Goal: Task Accomplishment & Management: Complete application form

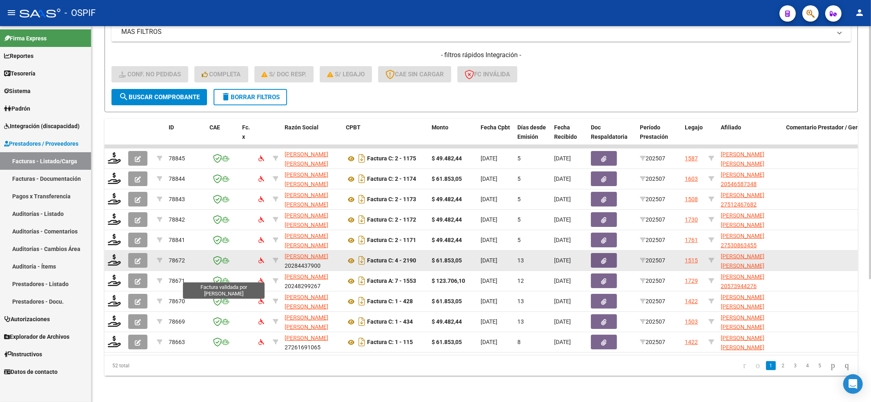
scroll to position [183, 0]
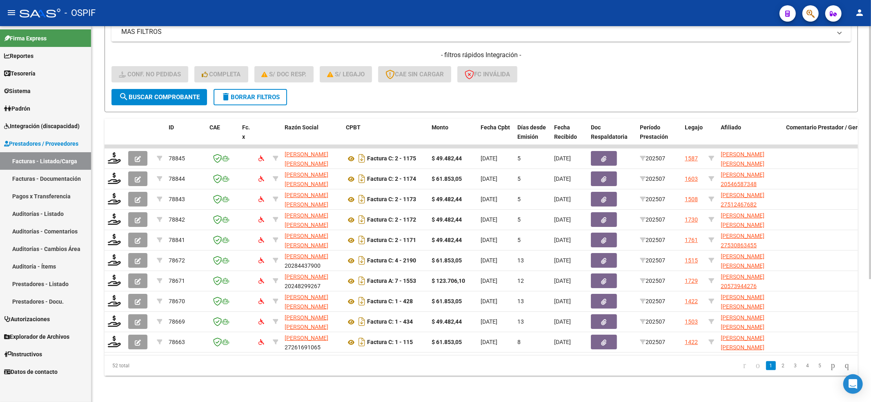
click at [251, 100] on form "Filtros Id Integración Area Seleccionar Gerenciador Seleccionar Gerenciador Si …" at bounding box center [481, 16] width 753 height 191
click at [251, 94] on span "delete Borrar Filtros" at bounding box center [250, 97] width 59 height 7
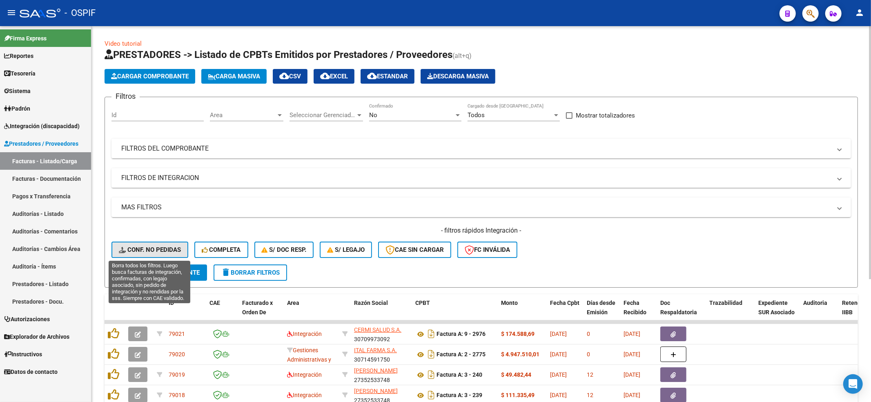
click at [150, 247] on span "Conf. no pedidas" at bounding box center [150, 249] width 62 height 7
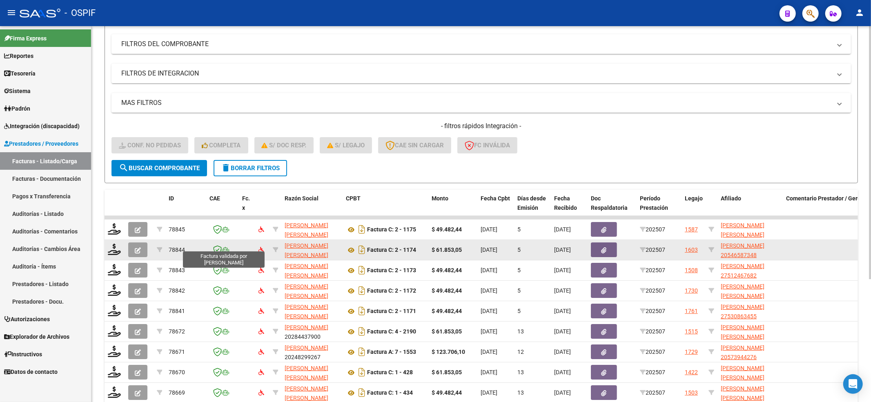
scroll to position [109, 0]
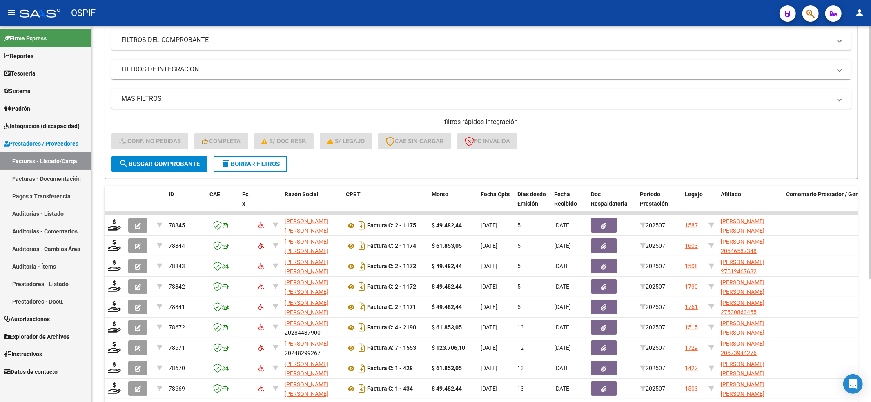
click at [103, 225] on div "Video tutorial PRESTADORES -> Listado de CPBTs Emitidos por Prestadores / Prove…" at bounding box center [481, 194] width 780 height 552
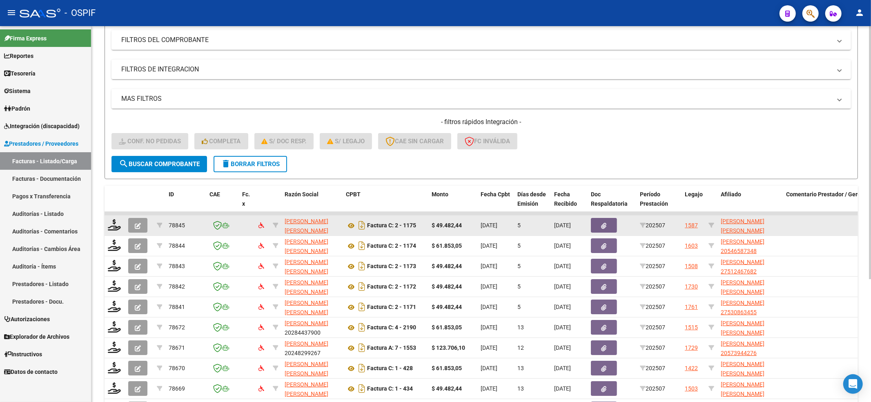
click at [105, 225] on datatable-body-cell at bounding box center [115, 226] width 20 height 20
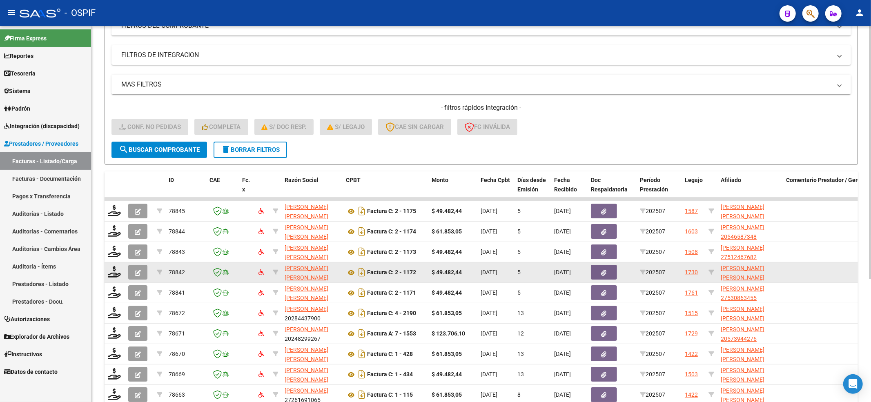
scroll to position [163, 0]
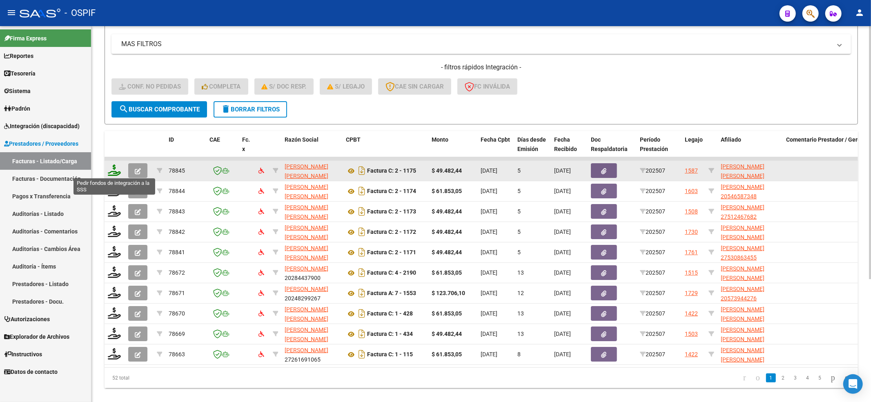
click at [113, 166] on icon at bounding box center [114, 170] width 13 height 11
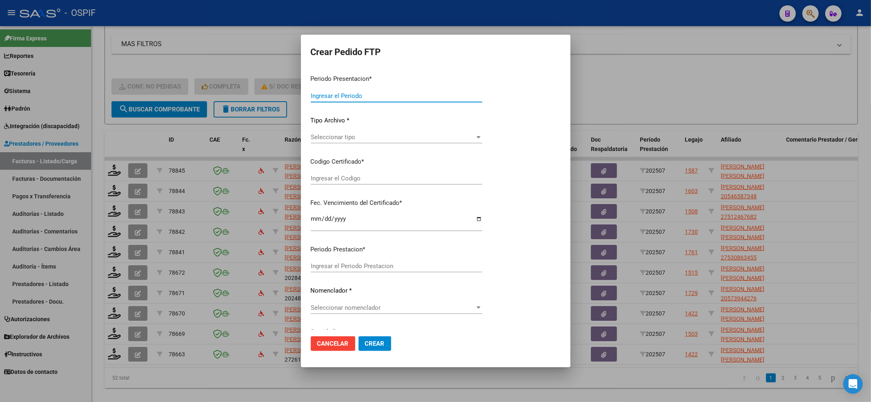
type input "202507"
type input "$ 49.482,44"
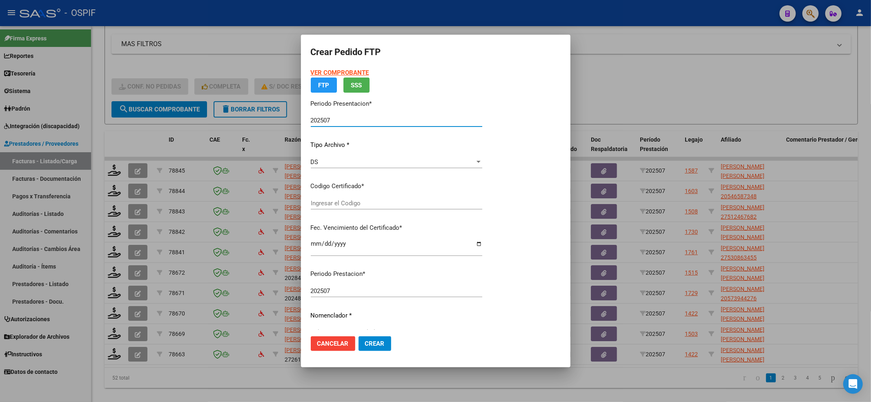
type input "0200053149557-20220825-20250825-BS-427"
type input "2025-08-25"
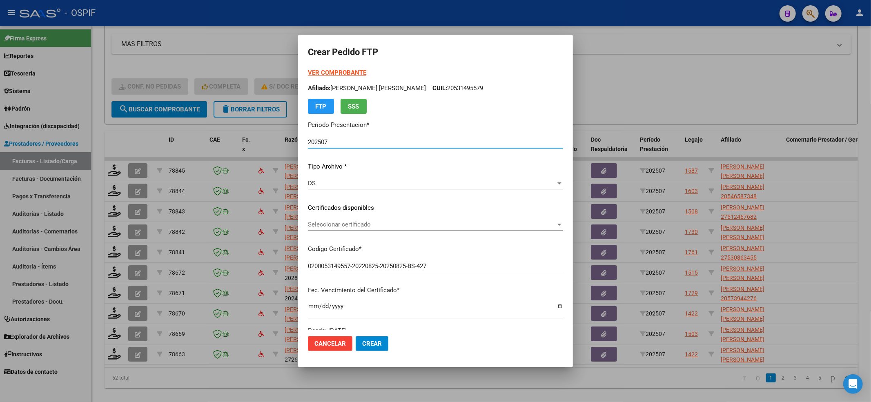
click at [318, 221] on span "Seleccionar certificado" at bounding box center [432, 224] width 248 height 7
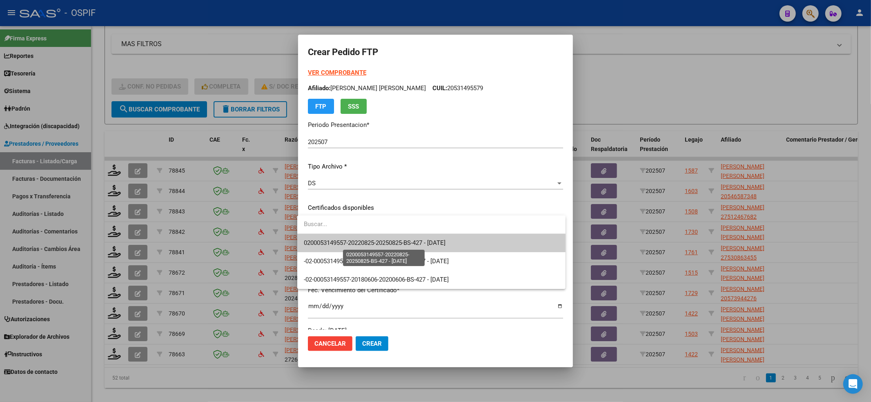
click at [323, 242] on span "0200053149557-20220825-20250825-BS-427 - 2025-08-25" at bounding box center [375, 242] width 142 height 7
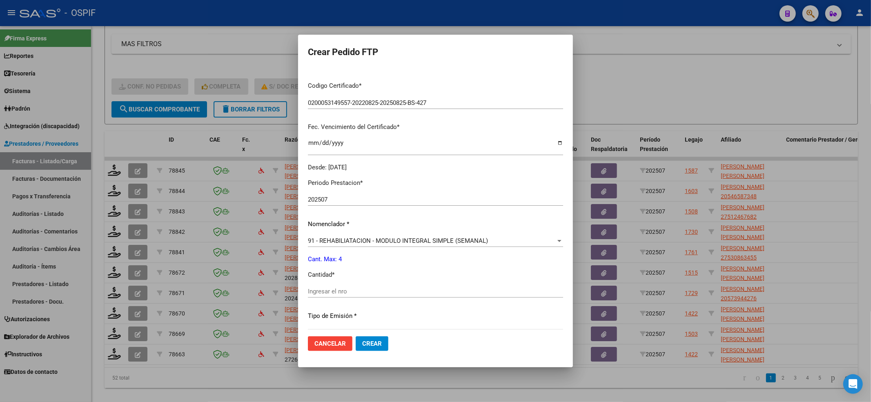
click at [335, 298] on div "Ingresar el nro" at bounding box center [435, 295] width 255 height 20
click at [335, 292] on input "Ingresar el nro" at bounding box center [435, 291] width 255 height 7
type input "4"
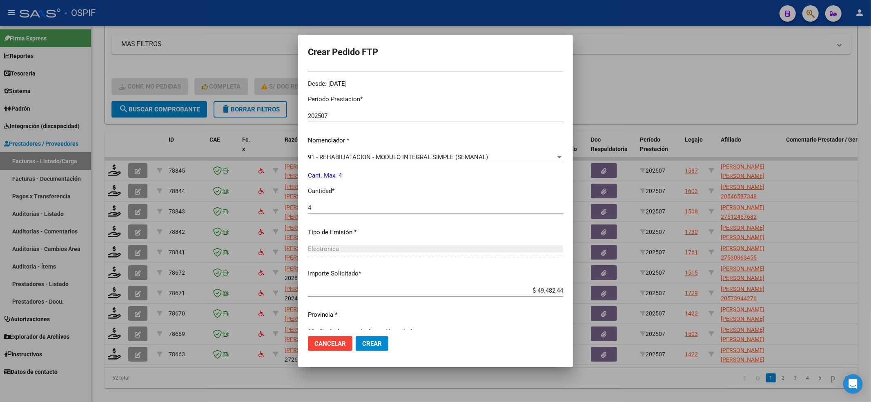
scroll to position [263, 0]
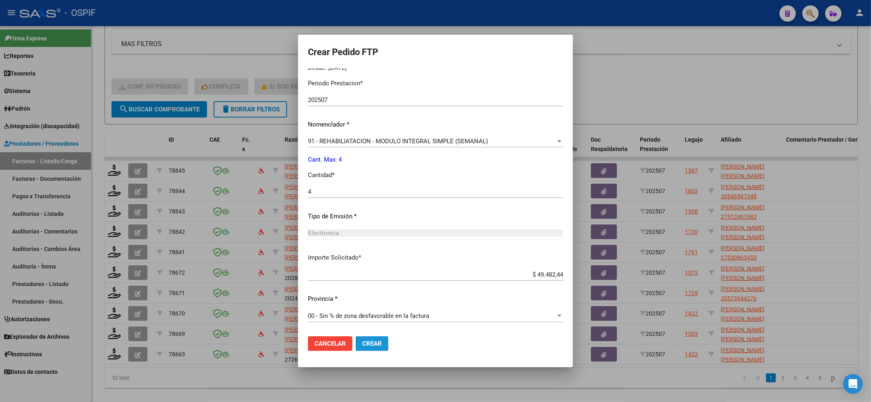
click at [370, 337] on button "Crear" at bounding box center [372, 343] width 33 height 15
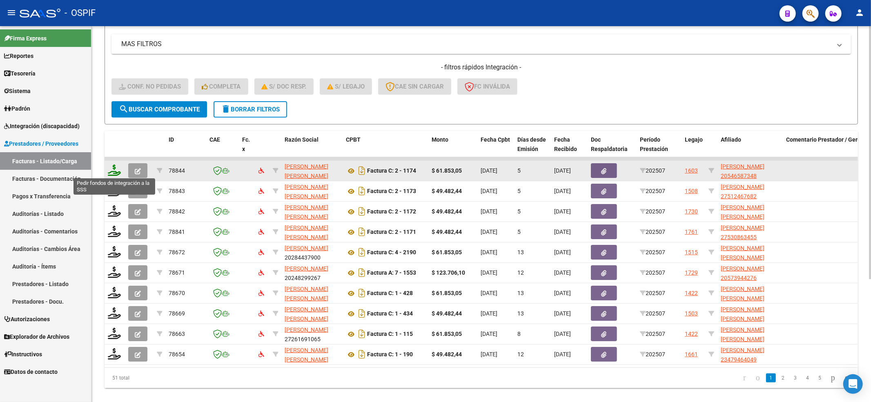
click at [120, 169] on icon at bounding box center [114, 170] width 13 height 11
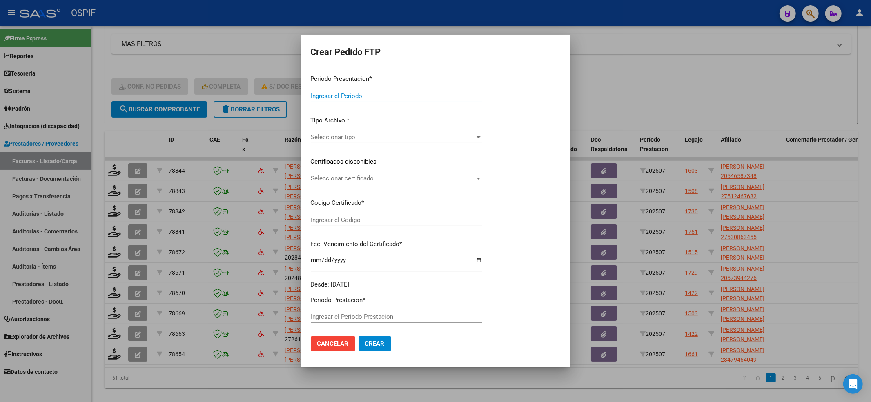
type input "202507"
type input "$ 61.853,05"
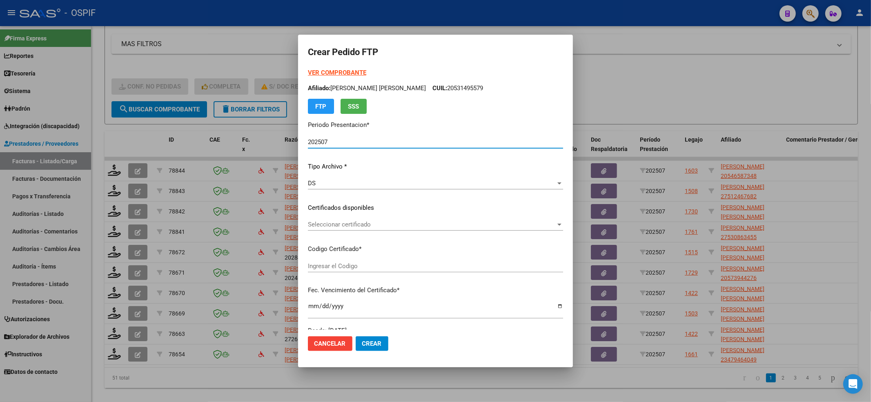
type input "5140068274"
type input "2023-11-26"
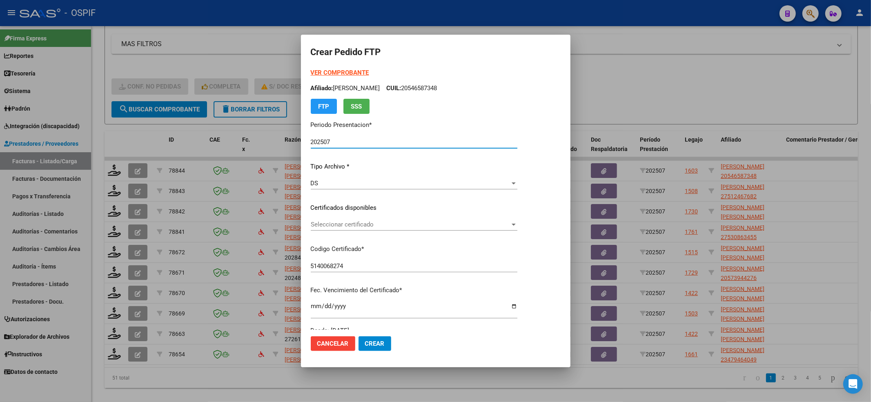
drag, startPoint x: 415, startPoint y: 238, endPoint x: 407, endPoint y: 220, distance: 20.6
click at [412, 233] on div "VER COMPROBANTE ARCA Padrón Afiliado: VINAYA BENICIO TAHIEL CUIL: 20546587348 F…" at bounding box center [414, 201] width 207 height 267
click at [406, 220] on div "Seleccionar certificado Seleccionar certificado" at bounding box center [414, 224] width 207 height 12
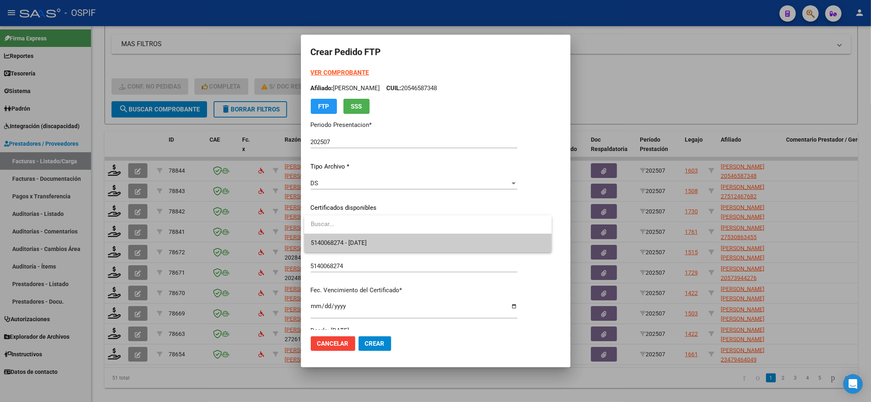
click at [399, 232] on input "dropdown search" at bounding box center [427, 224] width 247 height 18
click at [396, 234] on span "5140068274 - 2023-11-26" at bounding box center [428, 243] width 234 height 18
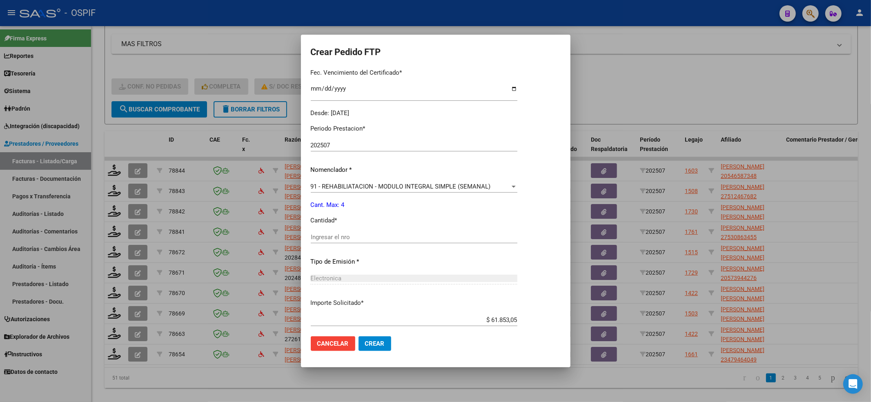
click at [395, 233] on div "Ingresar el nro" at bounding box center [414, 237] width 207 height 12
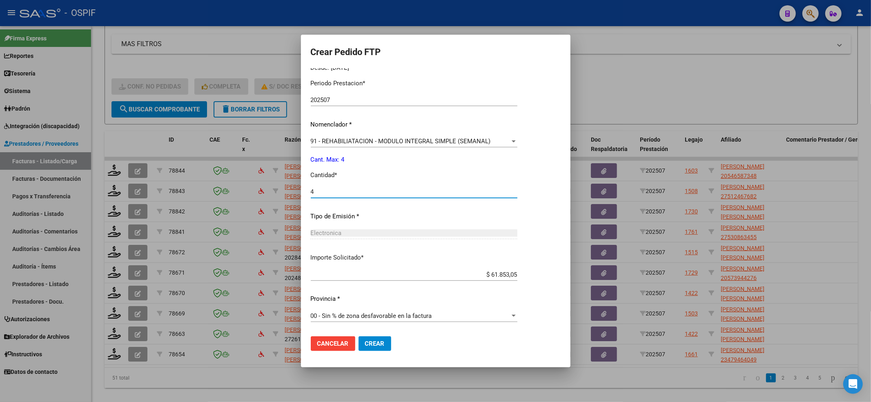
type input "4"
click at [379, 337] on button "Crear" at bounding box center [375, 343] width 33 height 15
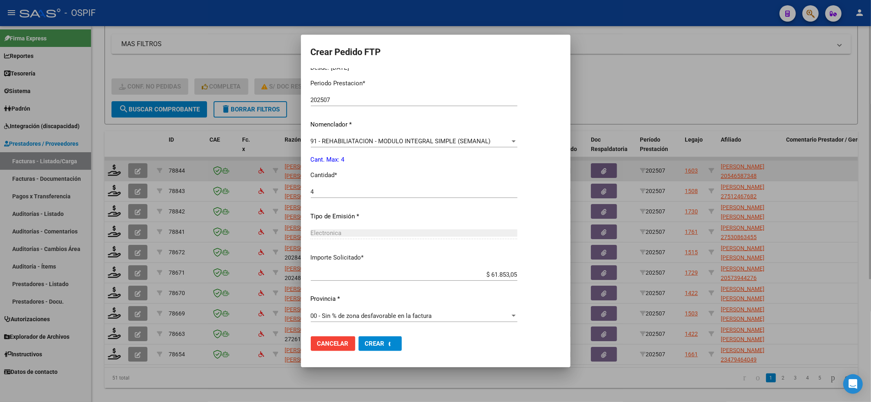
scroll to position [0, 0]
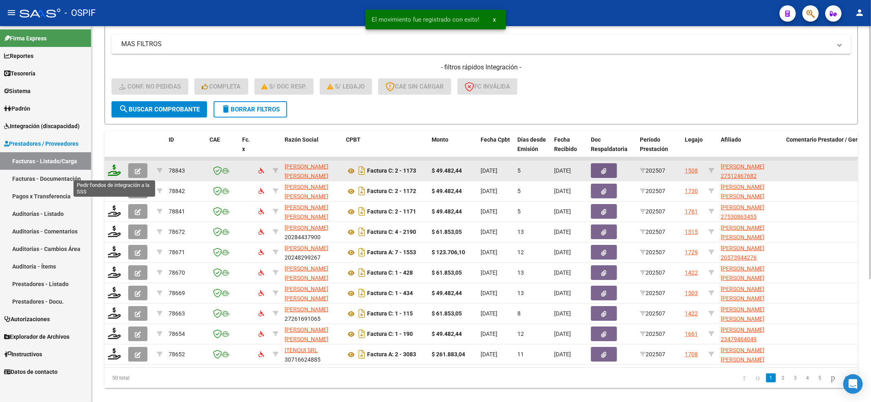
click at [117, 168] on icon at bounding box center [114, 170] width 13 height 11
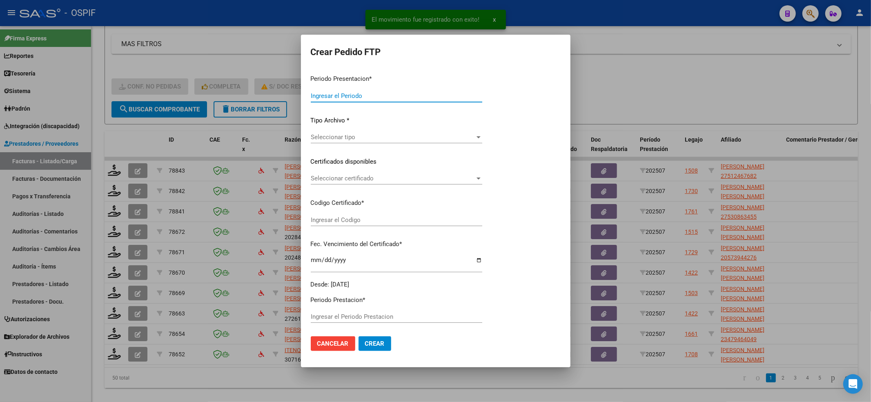
type input "202507"
type input "$ 49.482,44"
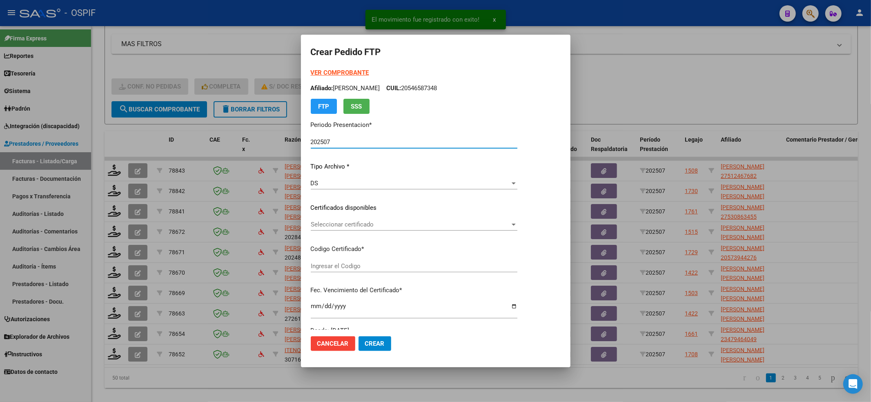
type input "010005124676820230204-20280204-BS-427"
type input "2028-02-04"
drag, startPoint x: 316, startPoint y: 211, endPoint x: 316, endPoint y: 221, distance: 9.8
click at [316, 213] on div "VER COMPROBANTE ARCA Padrón Afiliado: VERA ALE KIARA SAMIRA CUIL: 27512467682 F…" at bounding box center [414, 201] width 207 height 267
click at [316, 221] on span "Seleccionar certificado" at bounding box center [410, 224] width 199 height 7
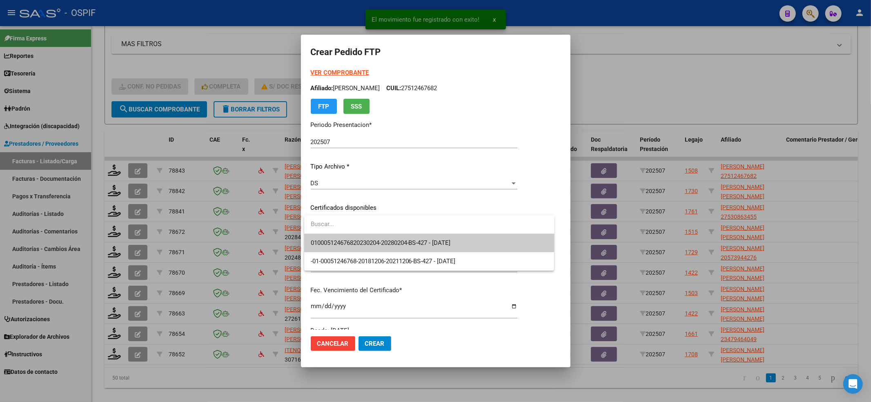
click at [319, 234] on span "010005124676820230204-20280204-BS-427 - 2028-02-04" at bounding box center [429, 243] width 237 height 18
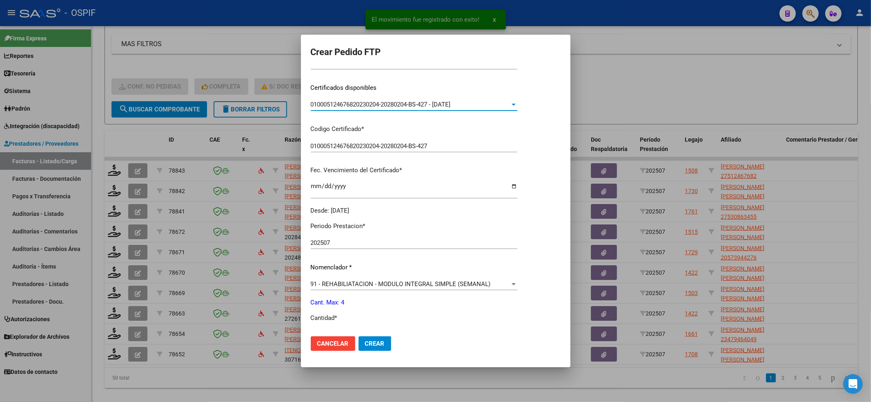
scroll to position [218, 0]
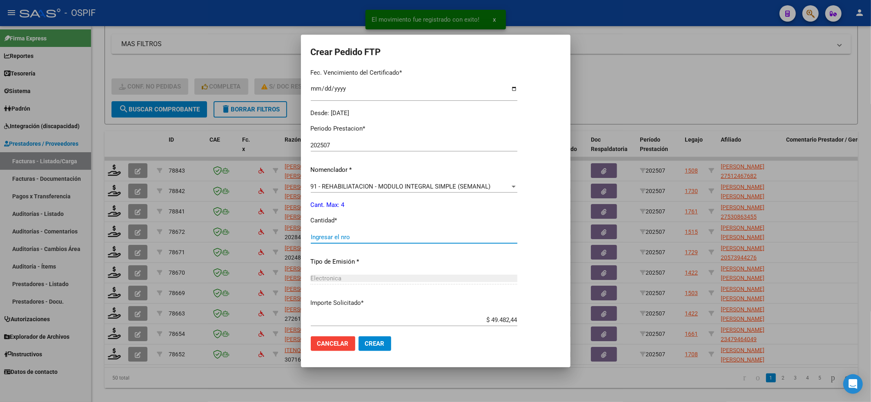
click at [376, 237] on input "Ingresar el nro" at bounding box center [414, 237] width 207 height 7
type input "4"
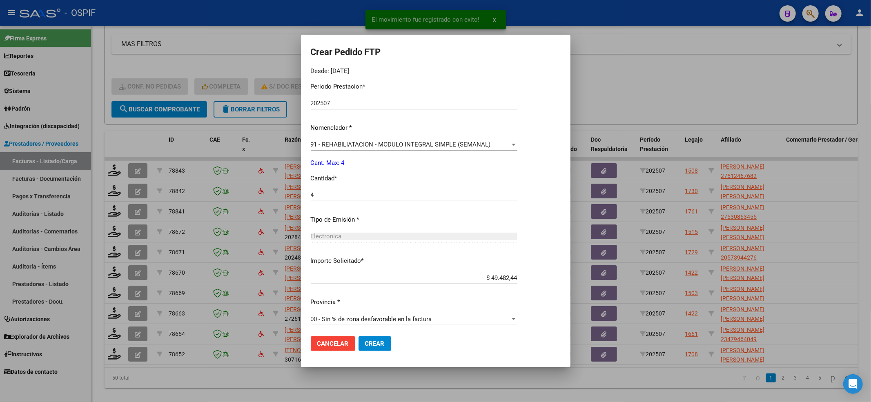
scroll to position [263, 0]
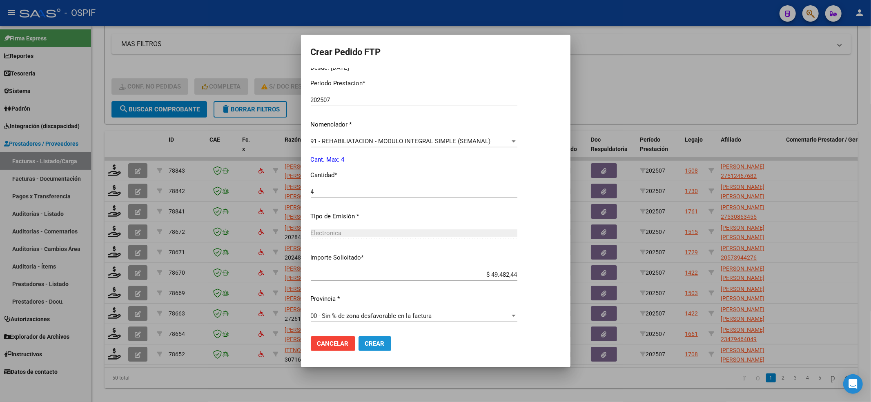
click at [375, 345] on span "Crear" at bounding box center [375, 343] width 20 height 7
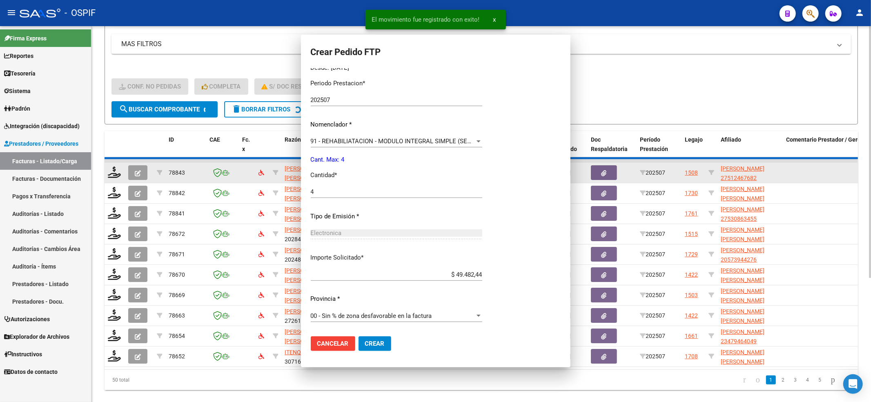
scroll to position [0, 0]
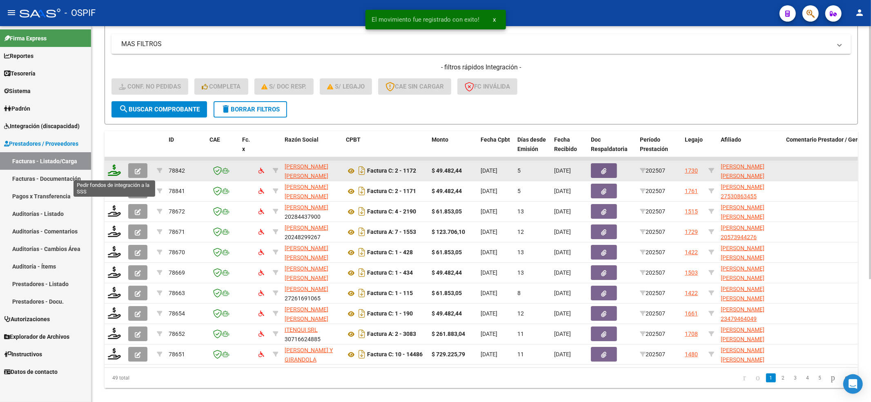
click at [113, 172] on icon at bounding box center [114, 170] width 13 height 11
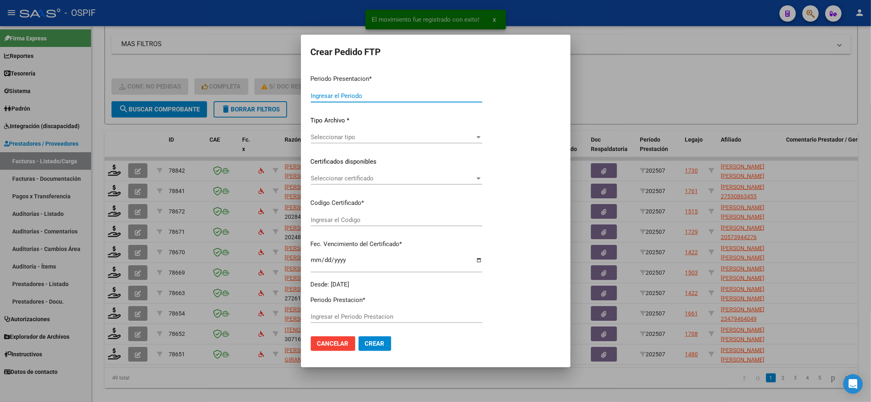
type input "202507"
type input "$ 49.482,44"
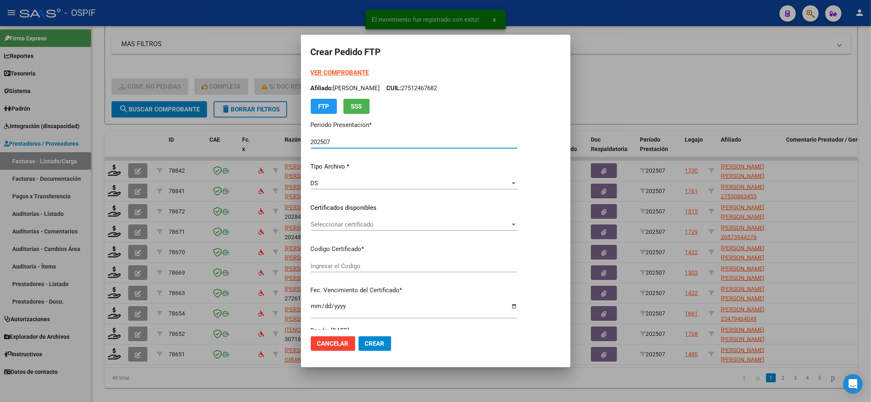
type input "0005466067420250218-20300218-BS AS-427"
type input "2030-02-18"
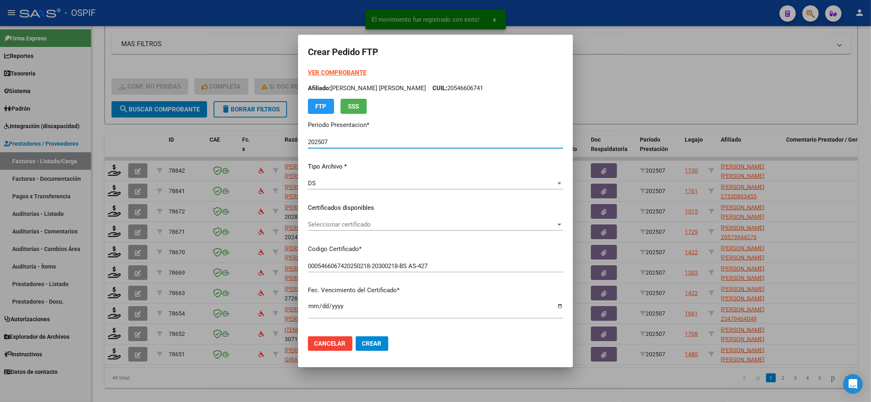
click at [361, 219] on div "Seleccionar certificado Seleccionar certificado" at bounding box center [435, 224] width 255 height 12
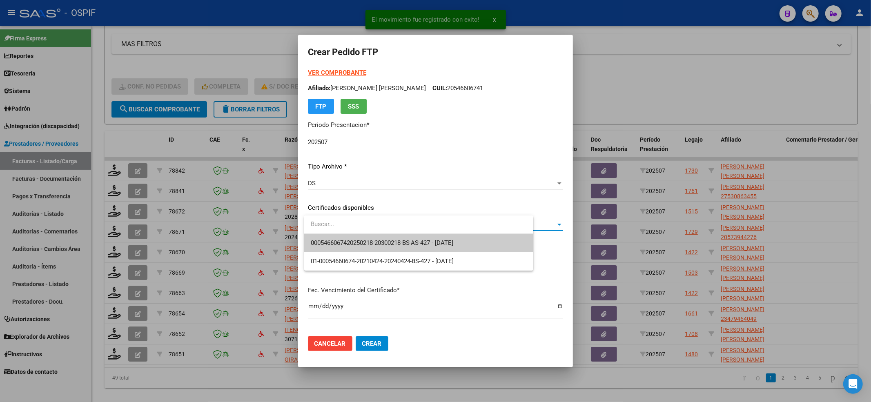
click at [352, 237] on span "0005466067420250218-20300218-BS AS-427 - 2030-02-18" at bounding box center [419, 243] width 216 height 18
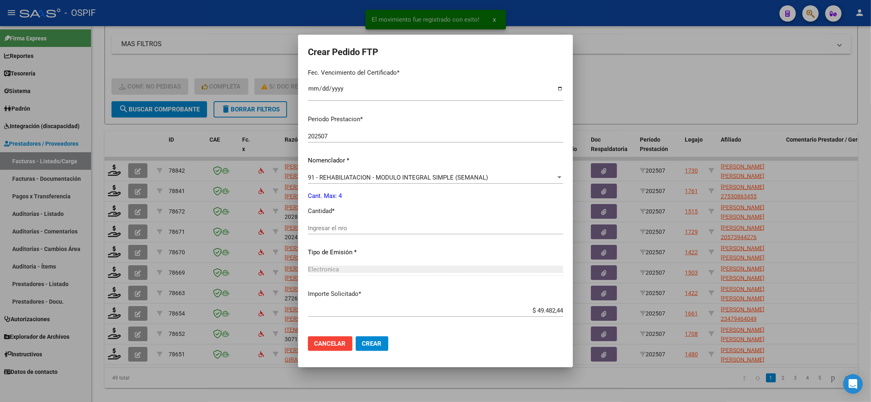
click at [350, 236] on div "Ingresar el nro" at bounding box center [435, 232] width 255 height 20
click at [348, 229] on input "4" at bounding box center [435, 228] width 255 height 7
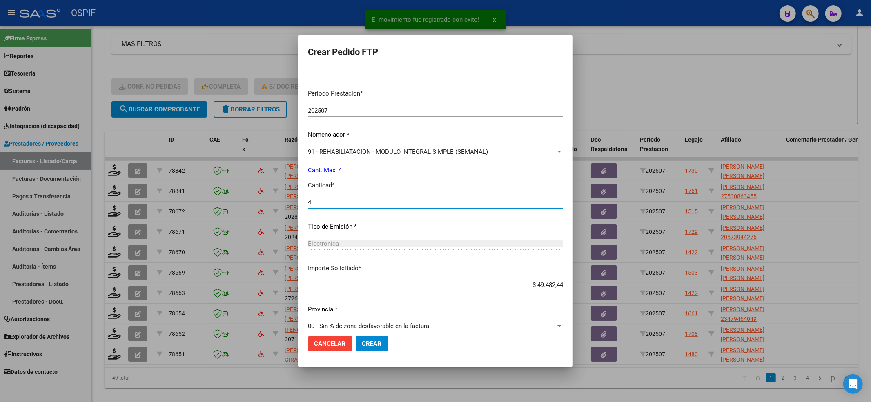
scroll to position [254, 0]
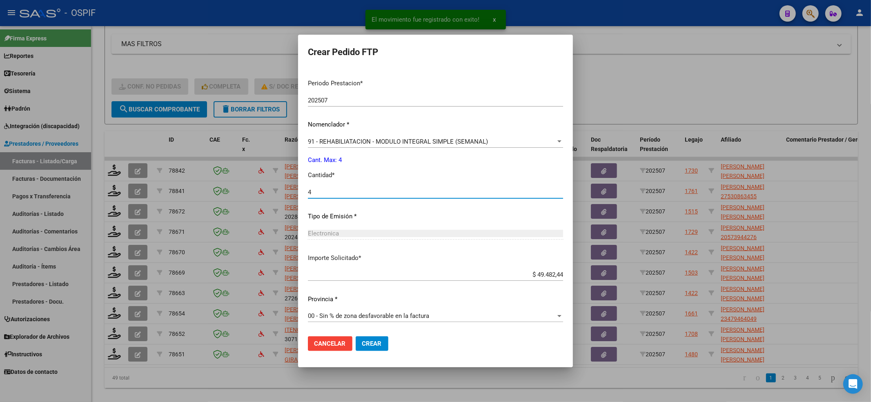
type input "4"
click at [366, 340] on span "Crear" at bounding box center [372, 343] width 20 height 7
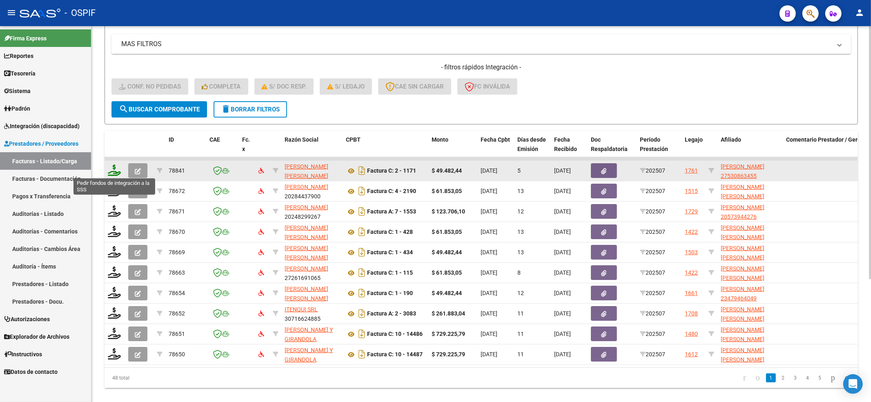
click at [115, 170] on icon at bounding box center [114, 170] width 13 height 11
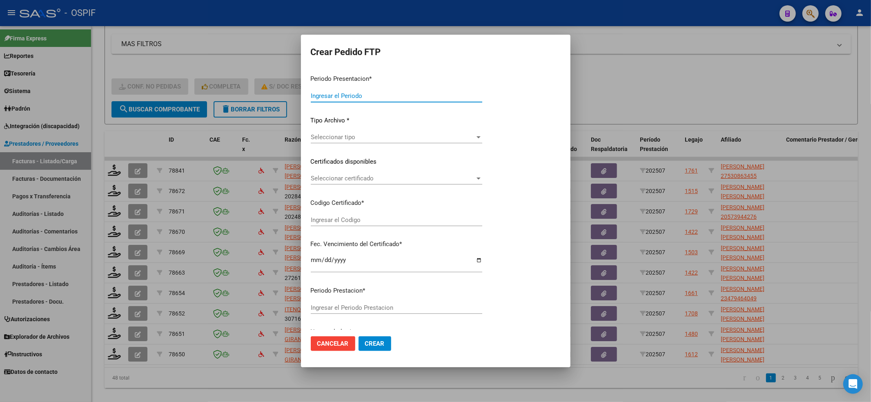
type input "202507"
type input "$ 49.482,44"
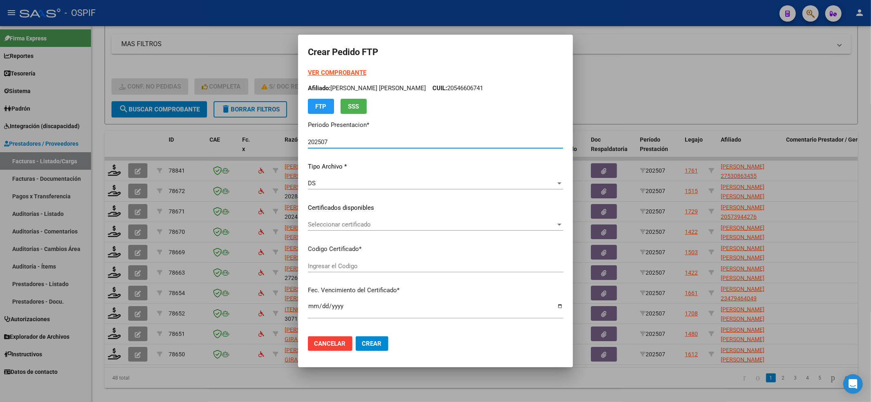
type input "010005308634520230308-20280308-CBA-536"
type input "2028-03-08"
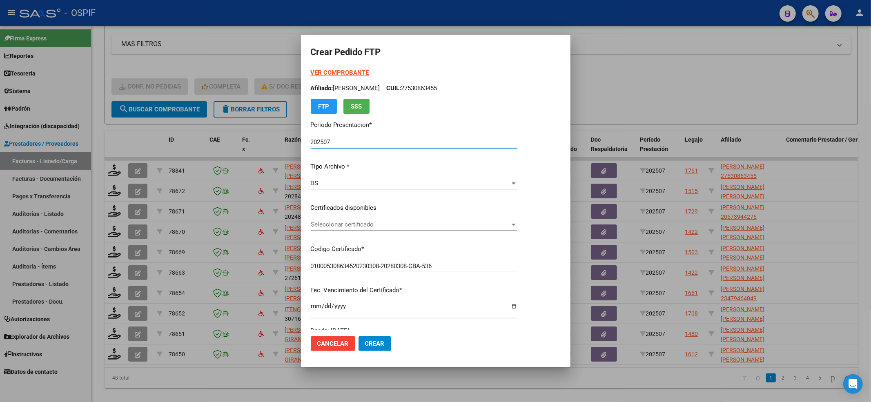
click at [311, 231] on div "Seleccionar certificado Seleccionar certificado" at bounding box center [414, 228] width 207 height 20
click at [320, 226] on span "Seleccionar certificado" at bounding box center [410, 224] width 199 height 7
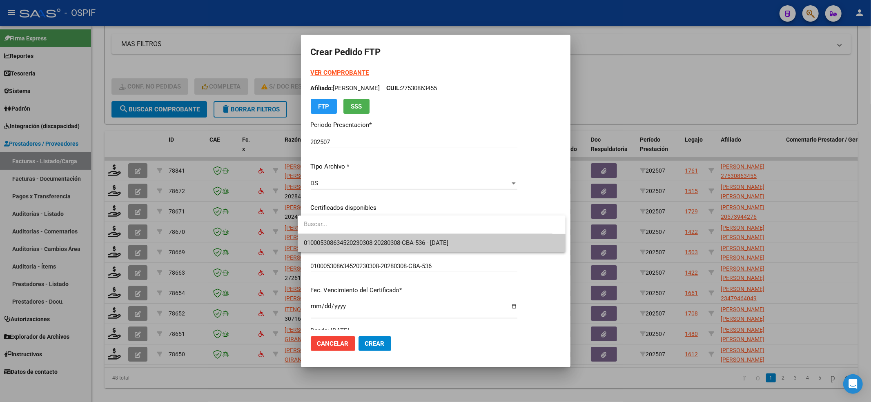
drag, startPoint x: 320, startPoint y: 226, endPoint x: 319, endPoint y: 234, distance: 7.5
click at [318, 234] on span "010005308634520230308-20280308-CBA-536 - 2028-03-08" at bounding box center [431, 243] width 255 height 18
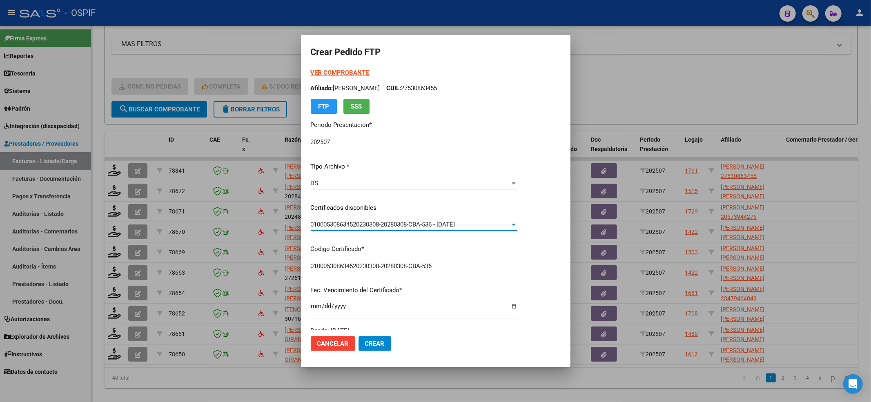
scroll to position [218, 0]
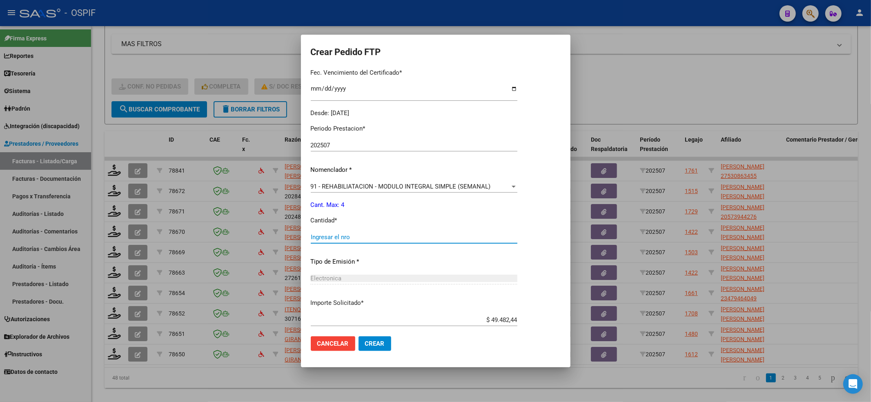
click at [324, 237] on input "Ingresar el nro" at bounding box center [414, 237] width 207 height 7
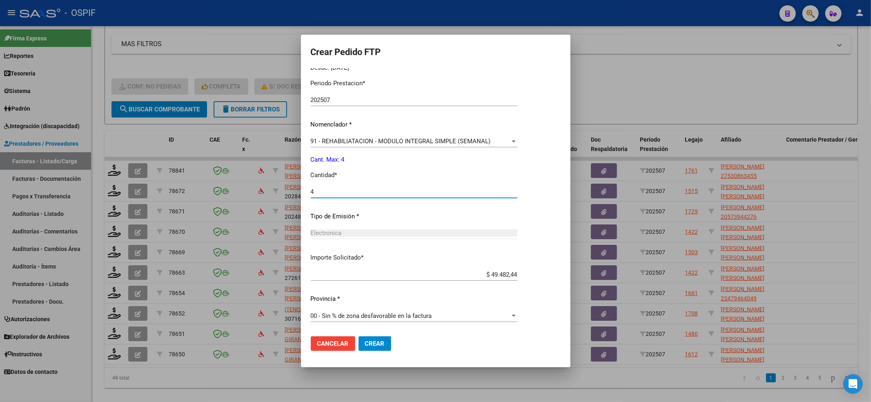
type input "4"
click at [365, 345] on span "Crear" at bounding box center [375, 343] width 20 height 7
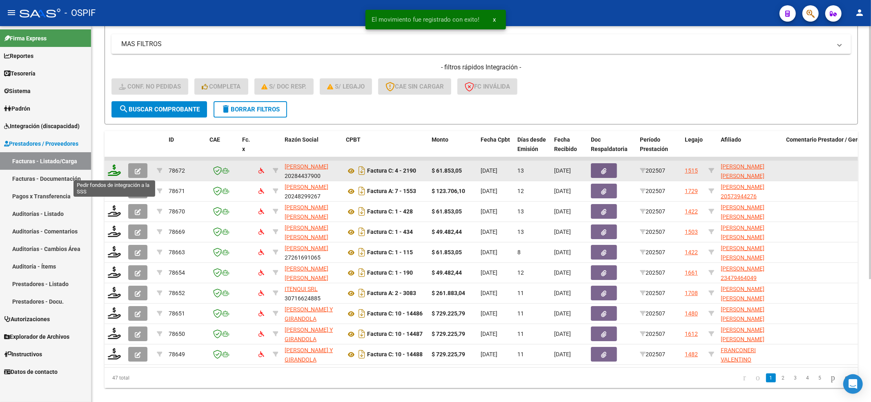
click at [114, 171] on icon at bounding box center [114, 170] width 13 height 11
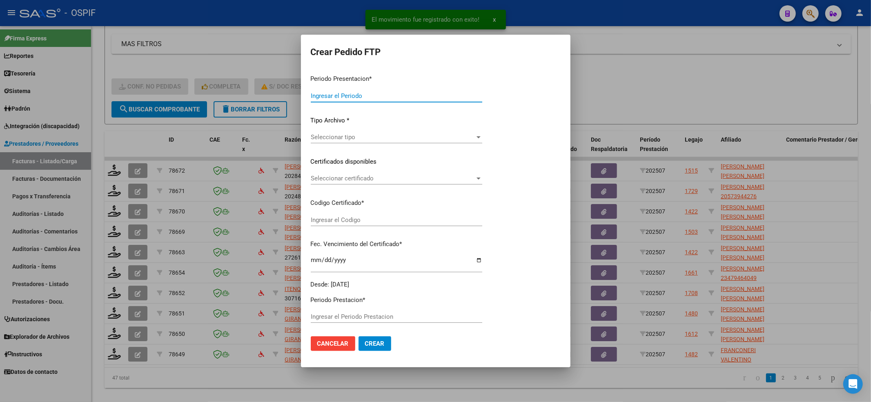
type input "202507"
type input "$ 61.853,05"
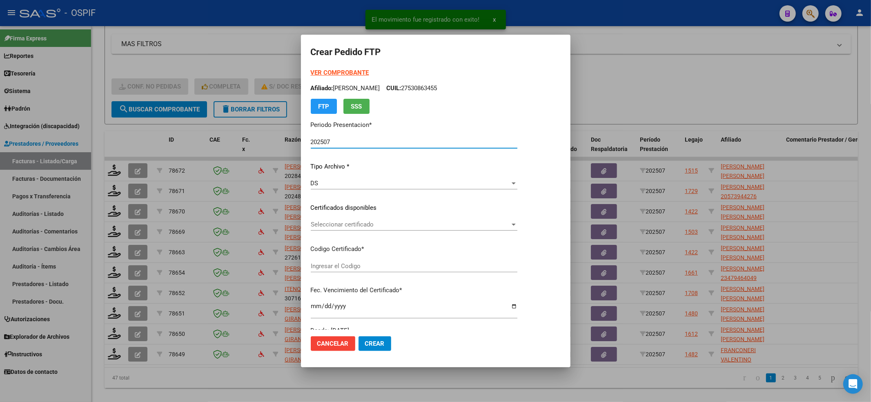
type input "ARG01-00053685982-20250715-20300715-BUE"
type input "2030-05-17"
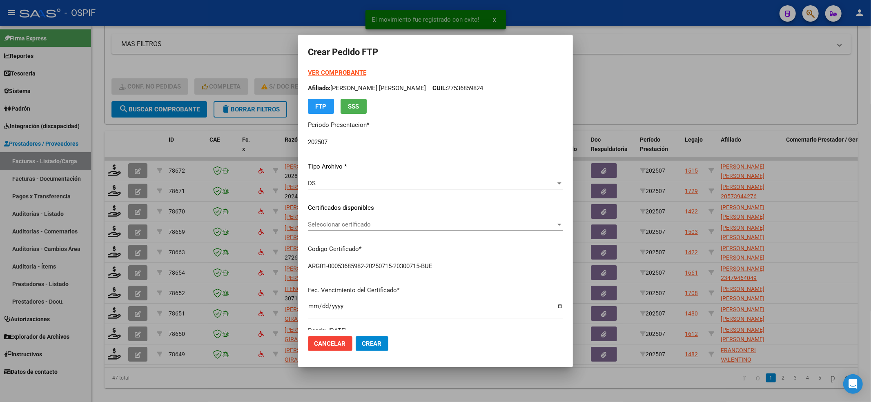
click at [371, 229] on div "Seleccionar certificado Seleccionar certificado" at bounding box center [435, 224] width 255 height 12
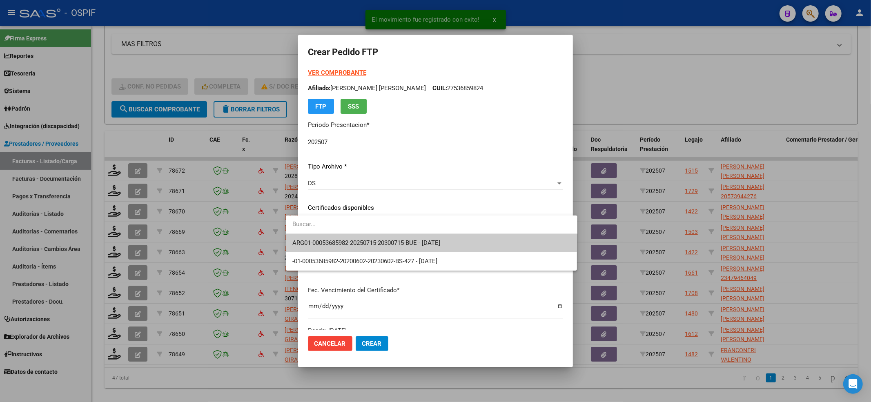
click at [370, 238] on span "ARG01-00053685982-20250715-20300715-BUE - 2030-05-17" at bounding box center [431, 243] width 279 height 18
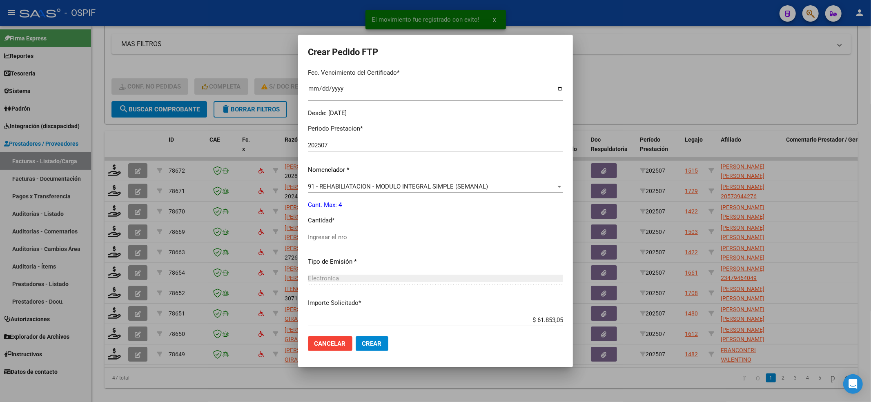
click at [370, 239] on input "Ingresar el nro" at bounding box center [435, 237] width 255 height 7
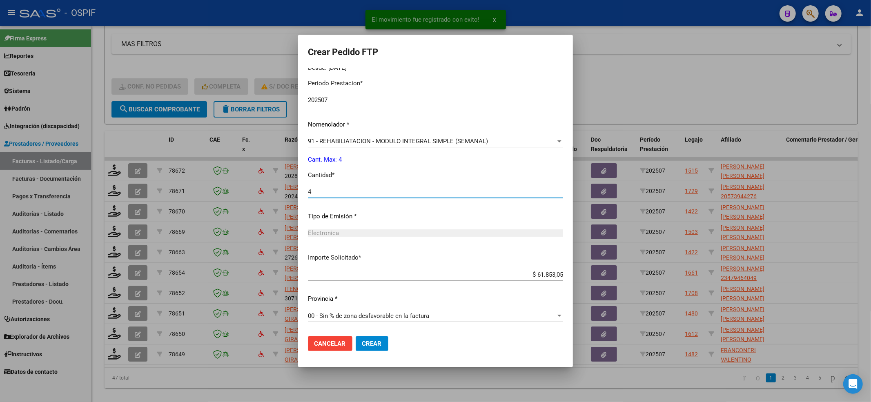
type input "4"
click at [359, 335] on form "Crear Pedido FTP VER COMPROBANTE ARCA Padrón Afiliado: LEDESMA BLUMA VICTORIA V…" at bounding box center [435, 201] width 255 height 313
click at [358, 339] on button "Crear" at bounding box center [372, 343] width 33 height 15
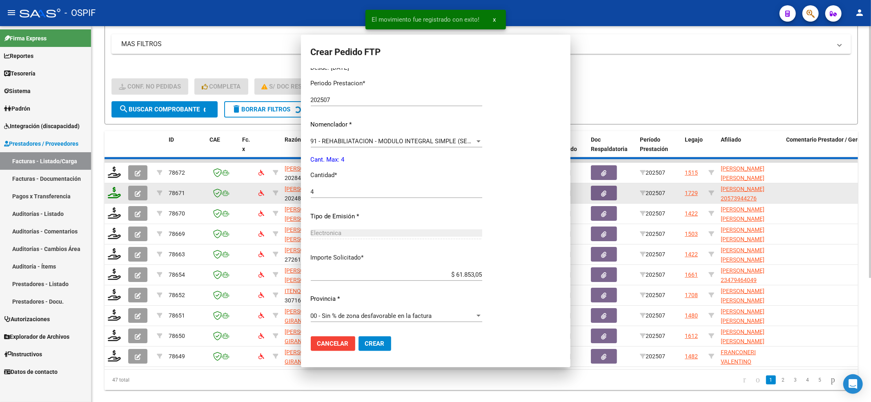
scroll to position [0, 0]
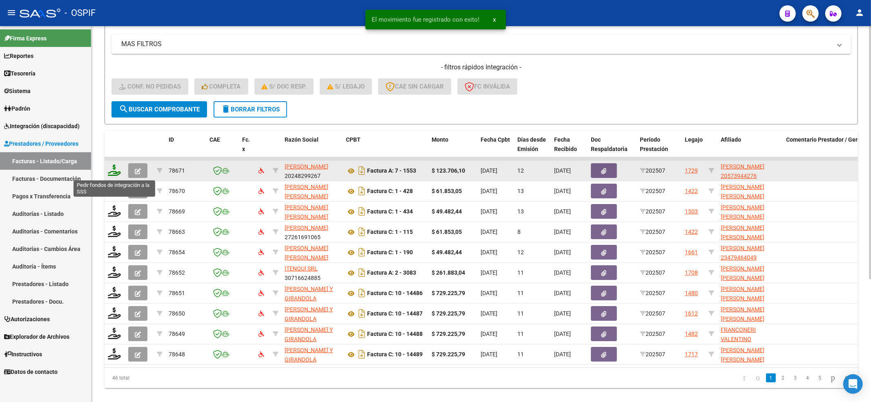
click at [113, 169] on icon at bounding box center [114, 170] width 13 height 11
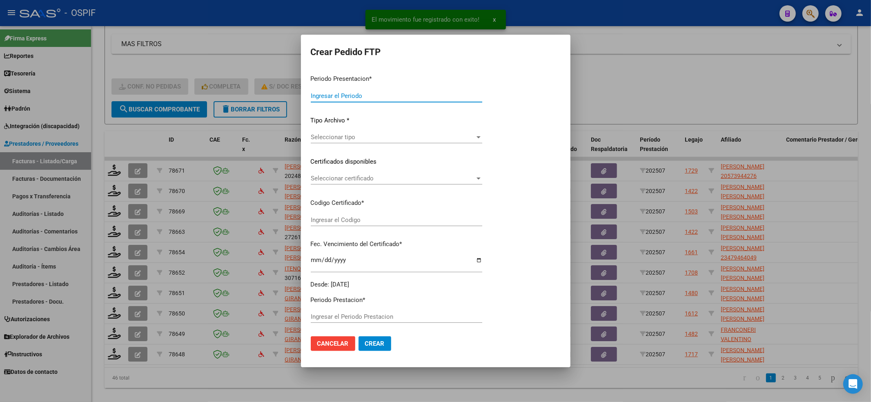
type input "202507"
type input "$ 123.706,10"
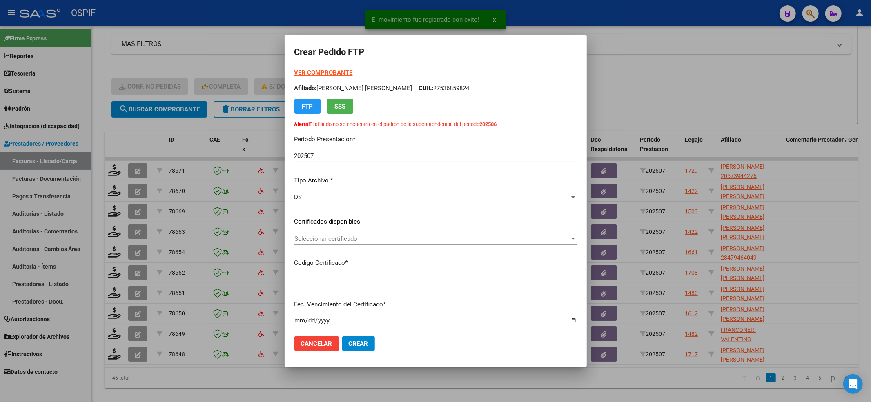
type input "0200057394427-20230511-20260511-bs-427"
type input "2026-05-11"
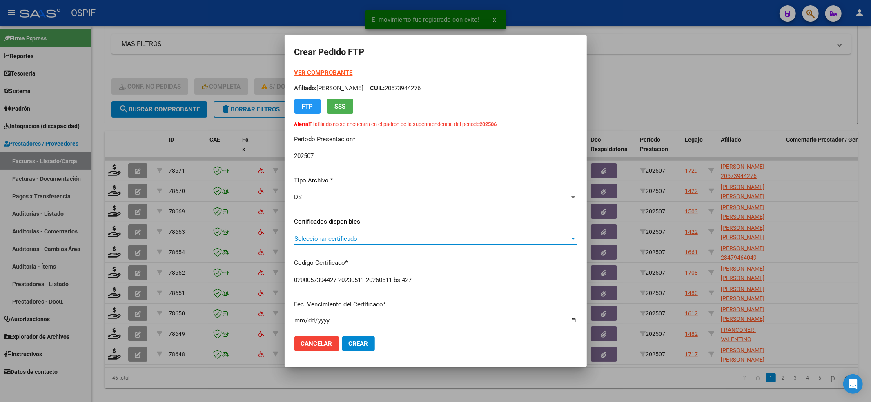
click at [334, 242] on span "Seleccionar certificado" at bounding box center [431, 238] width 275 height 7
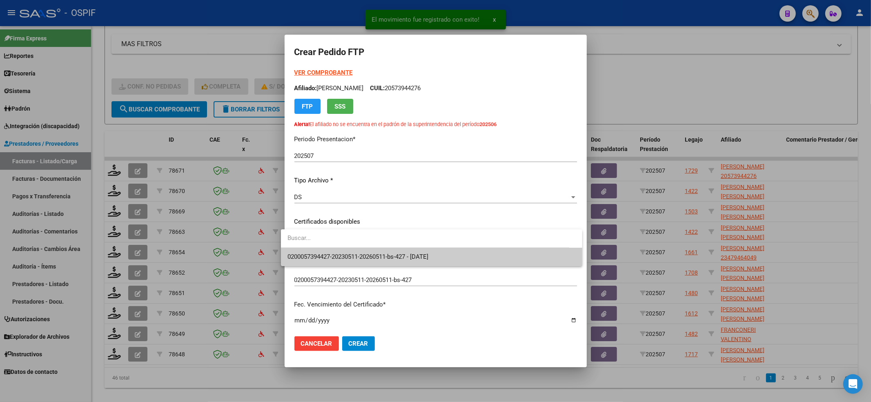
click at [325, 258] on span "0200057394427-20230511-20260511-bs-427 - 2026-05-11" at bounding box center [357, 256] width 141 height 7
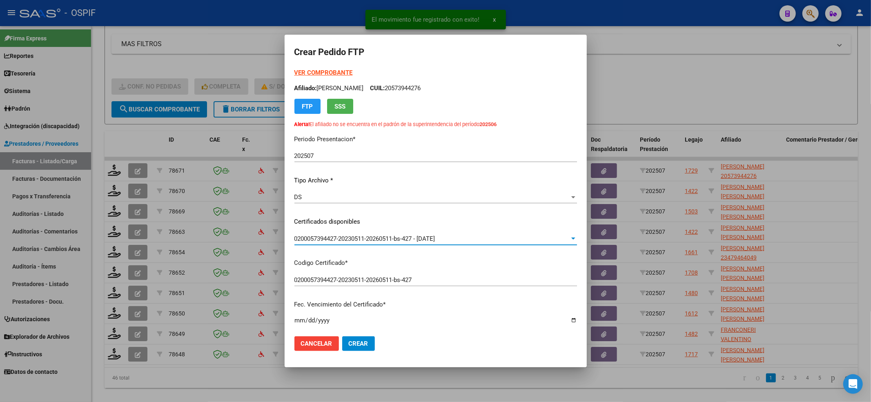
scroll to position [218, 0]
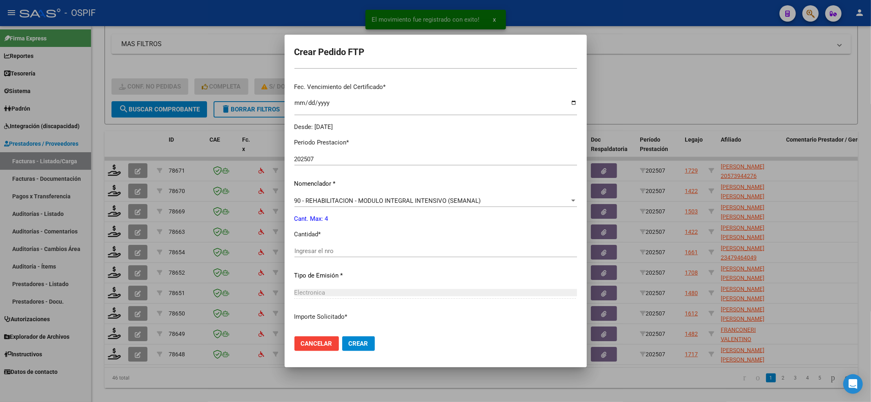
click at [332, 254] on input "Ingresar el nro" at bounding box center [435, 250] width 283 height 7
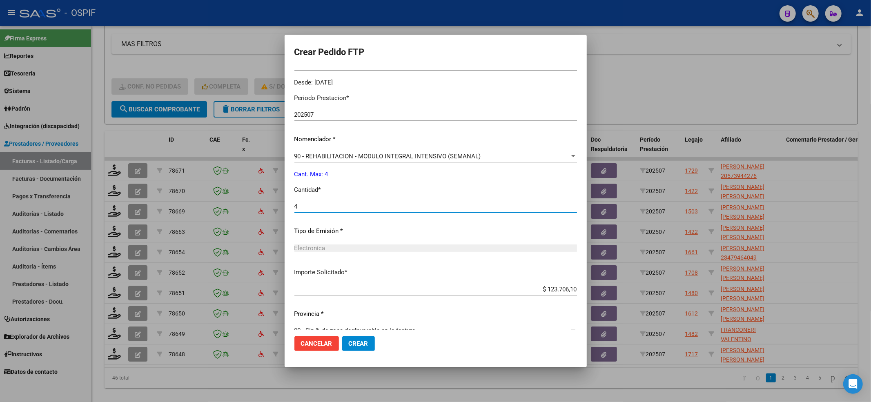
scroll to position [276, 0]
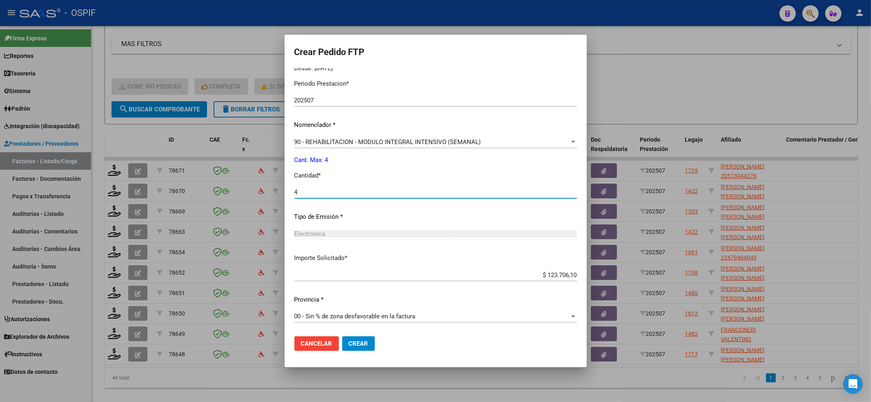
type input "4"
click at [357, 353] on mat-dialog-actions "Cancelar Crear" at bounding box center [435, 344] width 283 height 28
click at [356, 343] on span "Crear" at bounding box center [359, 343] width 20 height 7
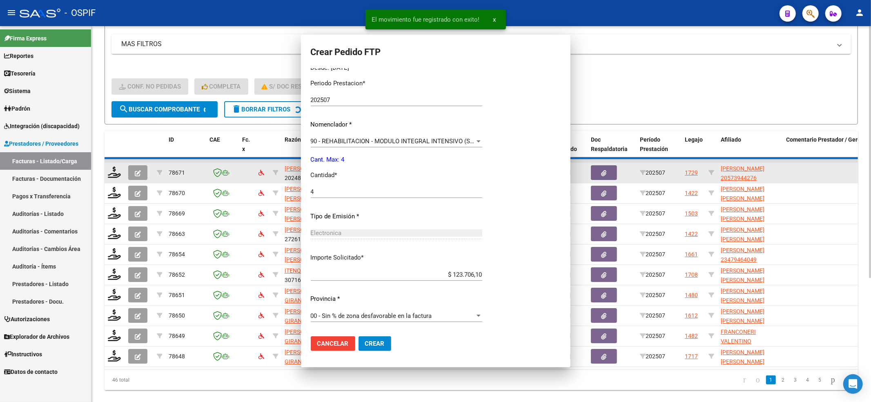
scroll to position [0, 0]
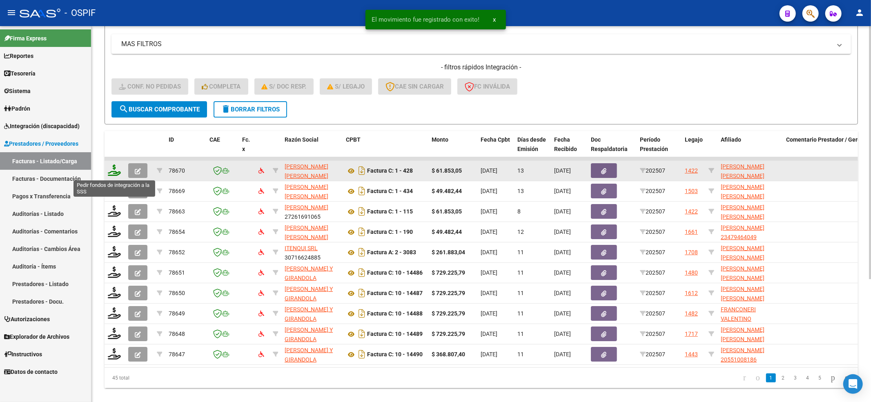
click at [113, 174] on icon at bounding box center [114, 170] width 13 height 11
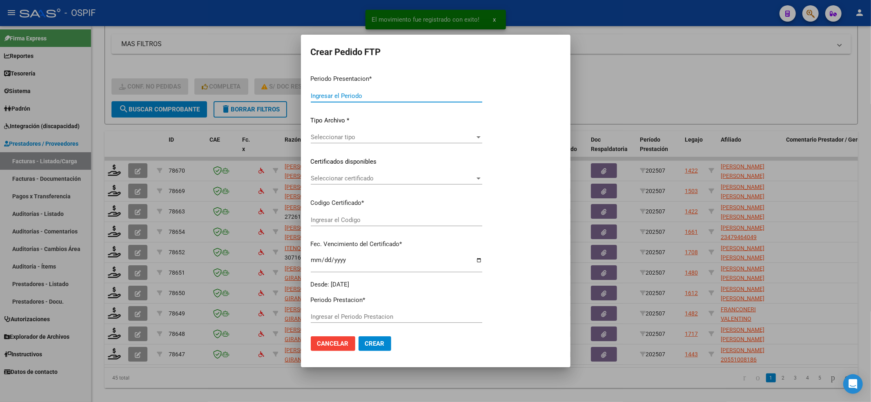
type input "202507"
type input "$ 61.853,05"
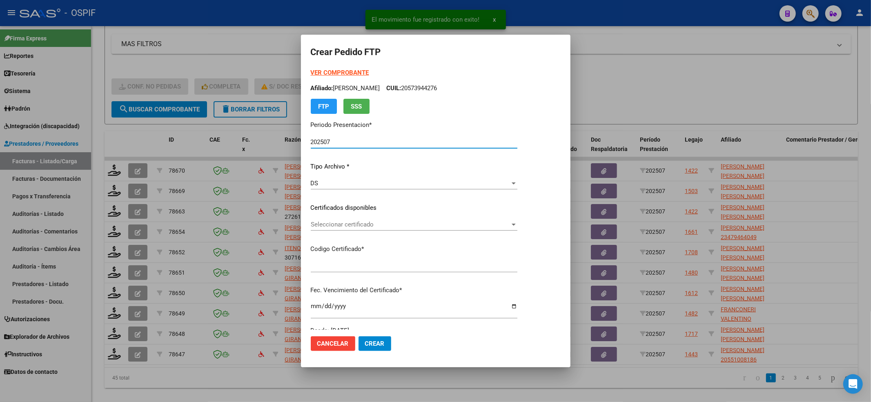
type input "01-00055430453-20211215-20261215-BS-427"
type input "2026-12-15"
click at [344, 227] on span "Seleccionar certificado" at bounding box center [410, 224] width 199 height 7
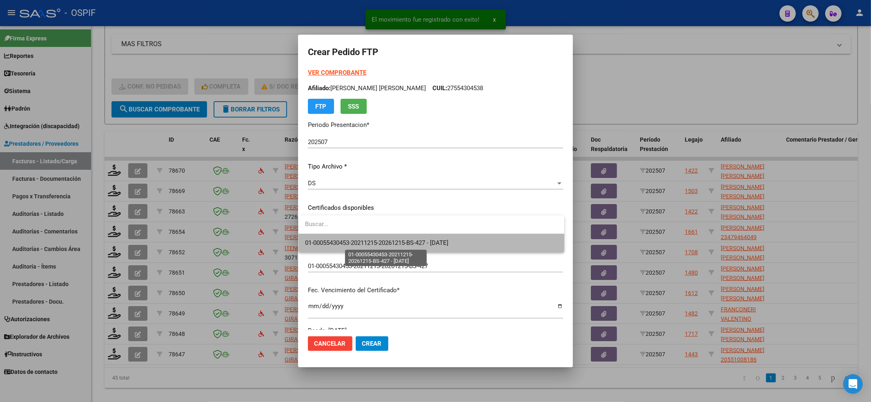
click at [340, 243] on span "01-00055430453-20211215-20261215-BS-427 - 2026-12-15" at bounding box center [376, 242] width 143 height 7
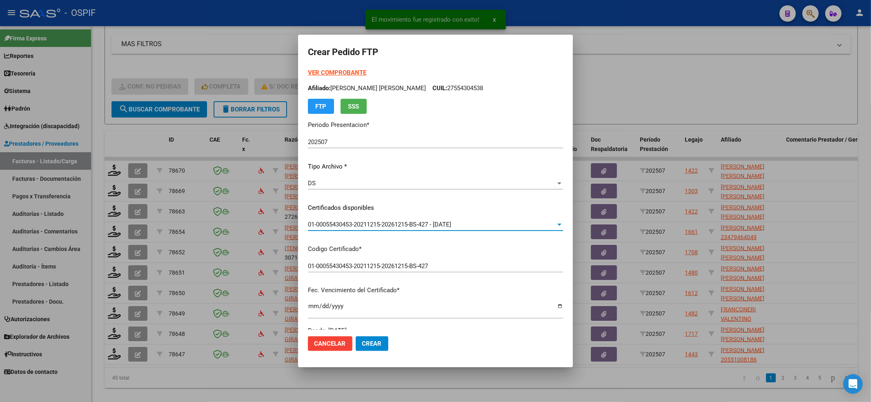
scroll to position [218, 0]
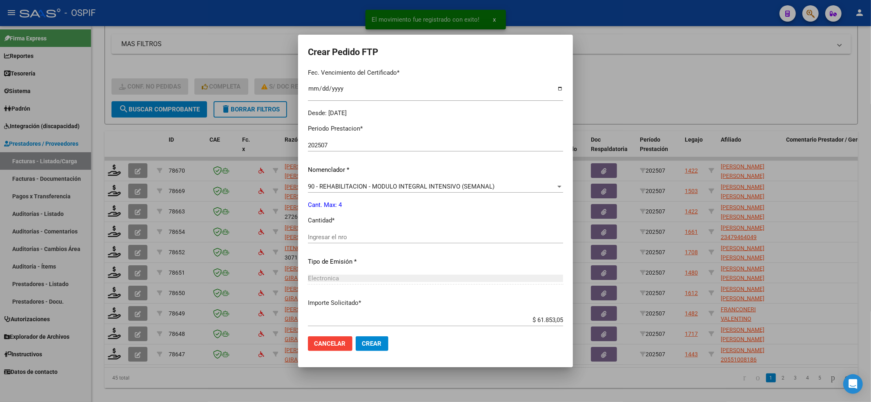
click at [340, 243] on div "Ingresar el nro" at bounding box center [435, 237] width 255 height 12
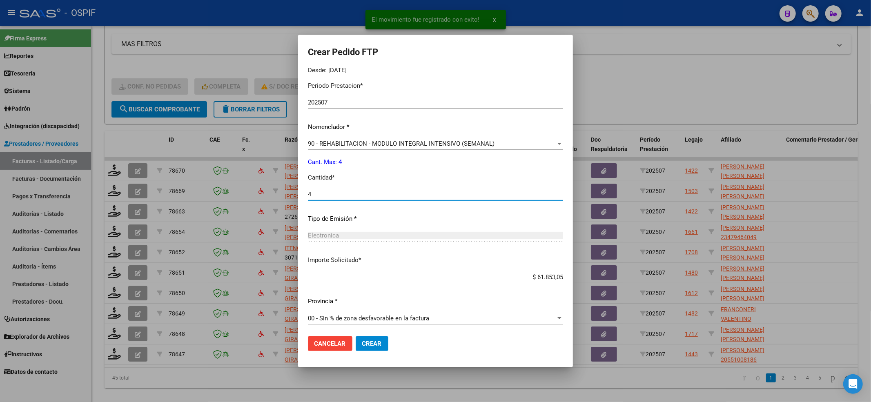
scroll to position [263, 0]
type input "4"
click at [363, 343] on span "Crear" at bounding box center [372, 343] width 20 height 7
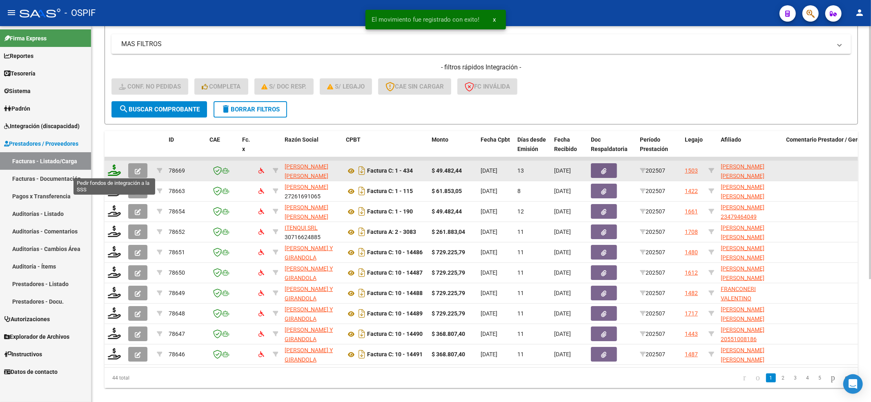
click at [111, 172] on icon at bounding box center [114, 170] width 13 height 11
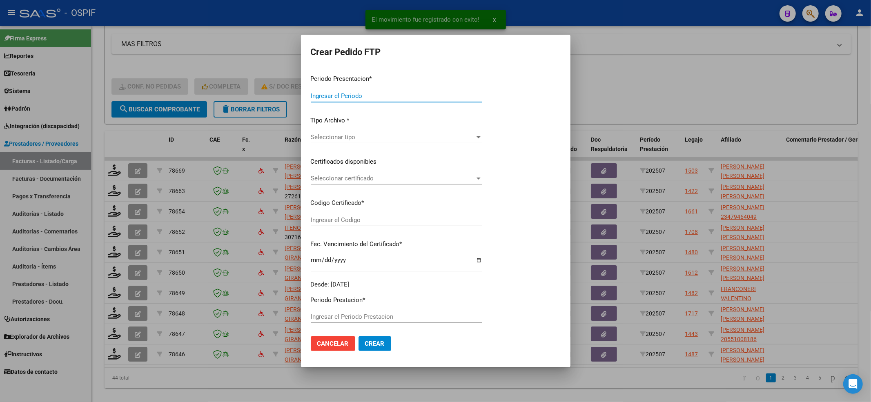
type input "202507"
type input "$ 49.482,44"
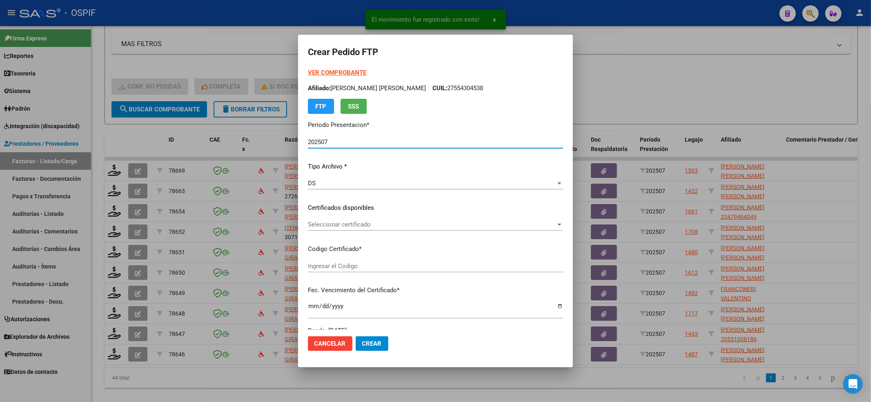
type input "0200057675368-20220609-20250609-BS-427"
type input "2025-06-09"
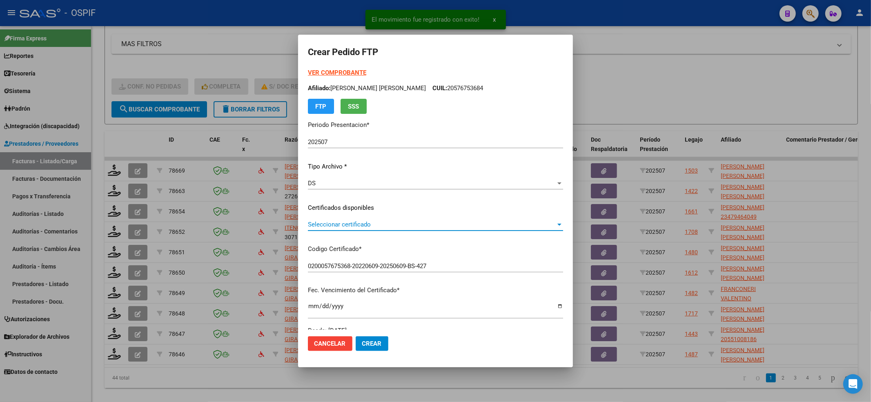
click at [385, 221] on span "Seleccionar certificado" at bounding box center [432, 224] width 248 height 7
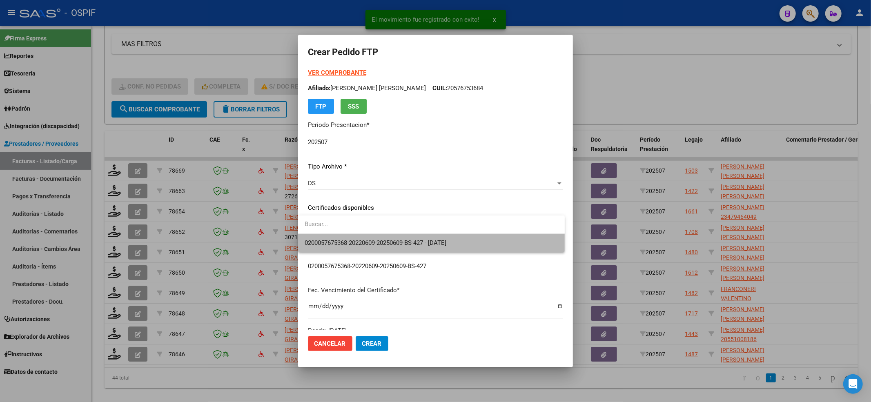
click at [376, 241] on span "0200057675368-20220609-20250609-BS-427 - 2025-06-09" at bounding box center [376, 242] width 142 height 7
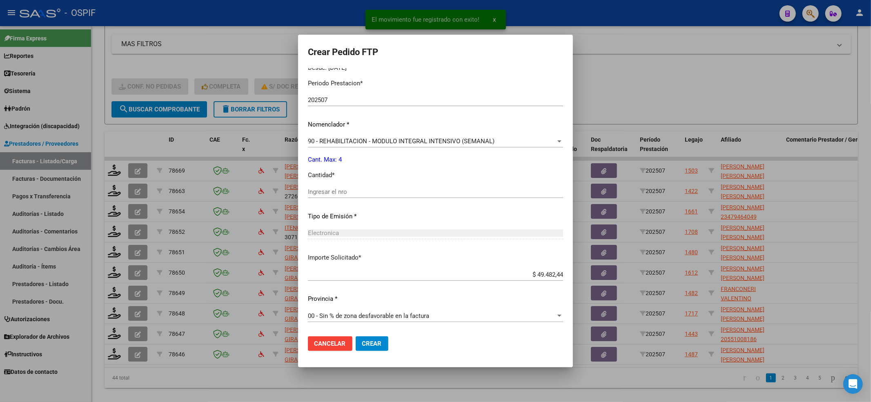
click at [381, 246] on div "Electronica Seleccionar tipo" at bounding box center [435, 237] width 255 height 20
click at [364, 190] on input "Ingresar el nro" at bounding box center [435, 191] width 255 height 7
type input "4"
drag, startPoint x: 379, startPoint y: 339, endPoint x: 214, endPoint y: 284, distance: 173.7
click at [379, 339] on button "Crear" at bounding box center [372, 343] width 33 height 15
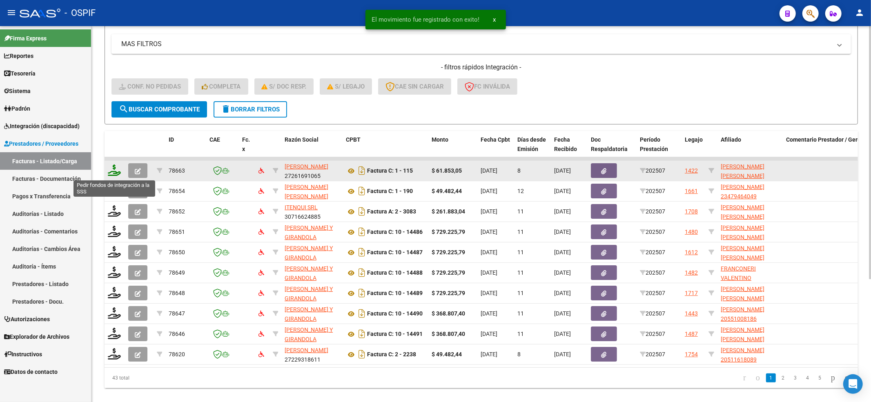
click at [113, 172] on icon at bounding box center [114, 170] width 13 height 11
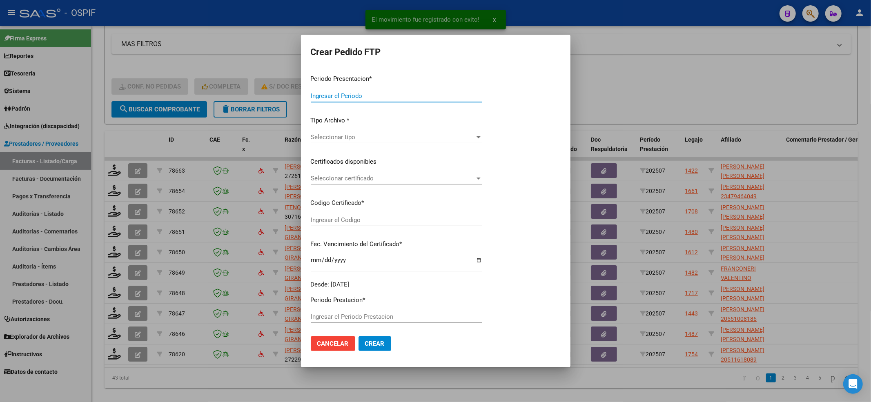
type input "202507"
type input "$ 61.853,05"
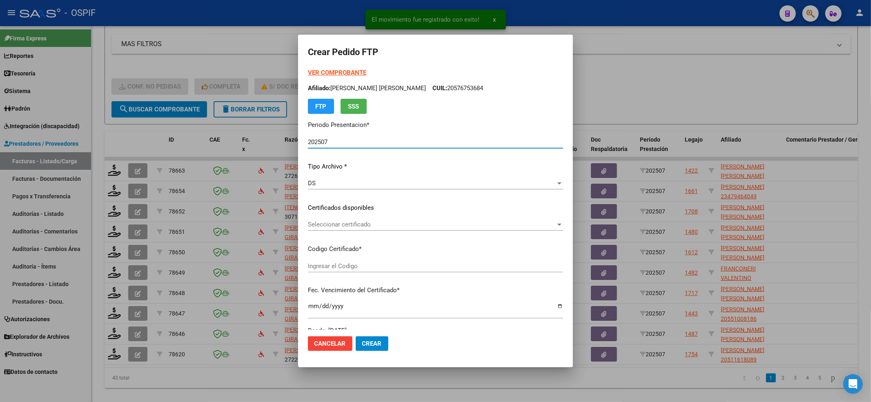
type input "01-00055430453-20211215-20261215-BS-427"
type input "2026-12-15"
drag, startPoint x: 356, startPoint y: 211, endPoint x: 339, endPoint y: 226, distance: 22.9
click at [348, 218] on app-drop-down-list "Certificados disponibles Seleccionar certificado Seleccionar certificado" at bounding box center [439, 215] width 262 height 25
click at [339, 226] on span "Seleccionar certificado" at bounding box center [432, 224] width 248 height 7
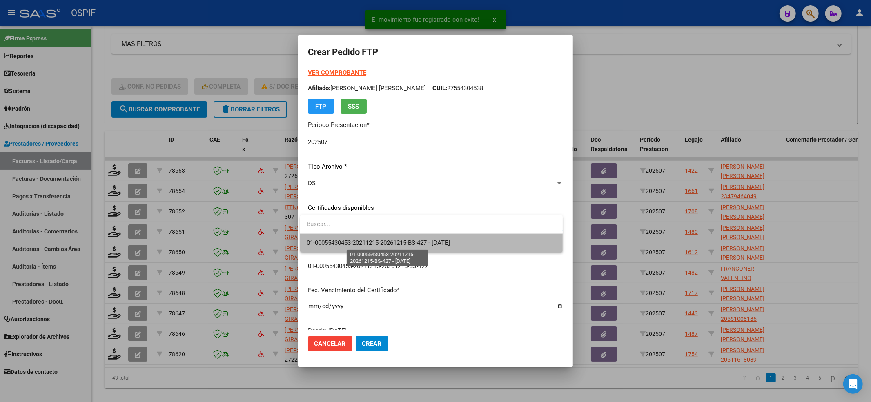
click at [337, 242] on span "01-00055430453-20211215-20261215-BS-427 - 2026-12-15" at bounding box center [378, 242] width 143 height 7
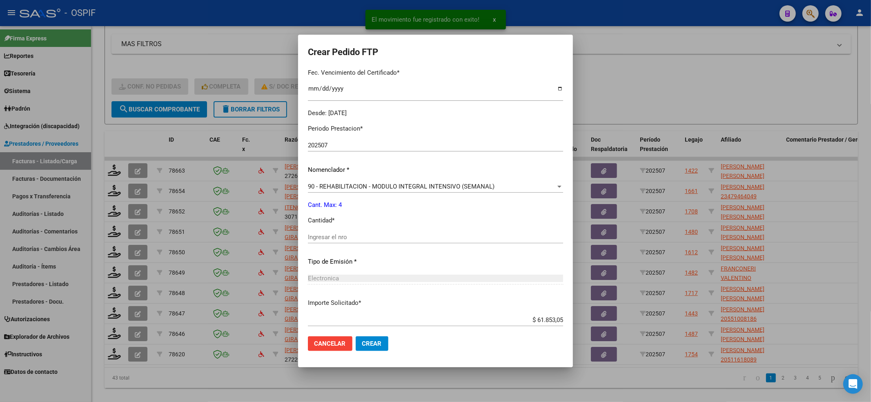
click at [345, 237] on input "Ingresar el nro" at bounding box center [435, 237] width 255 height 7
type input "4"
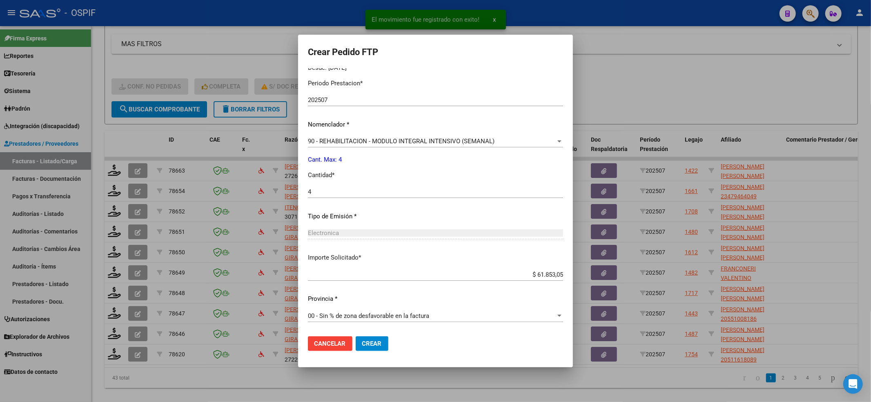
click at [374, 336] on button "Crear" at bounding box center [372, 343] width 33 height 15
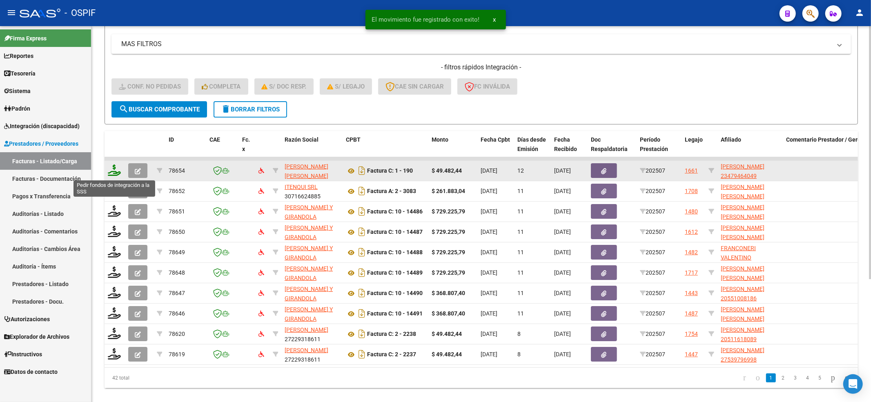
click at [114, 169] on icon at bounding box center [114, 170] width 13 height 11
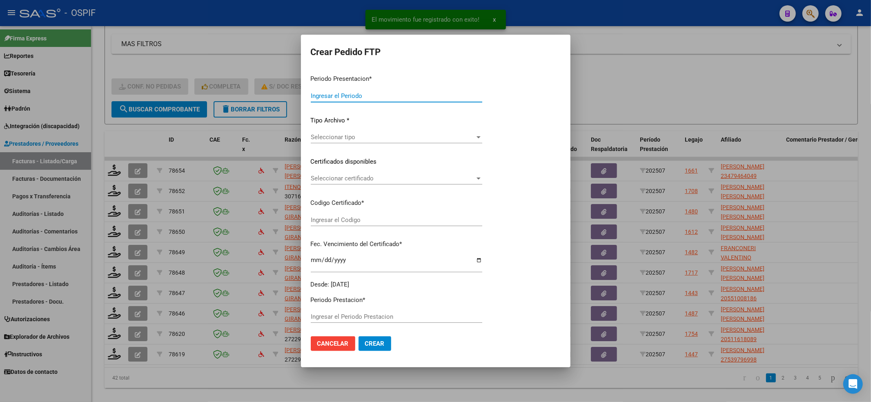
type input "202507"
type input "$ 49.482,44"
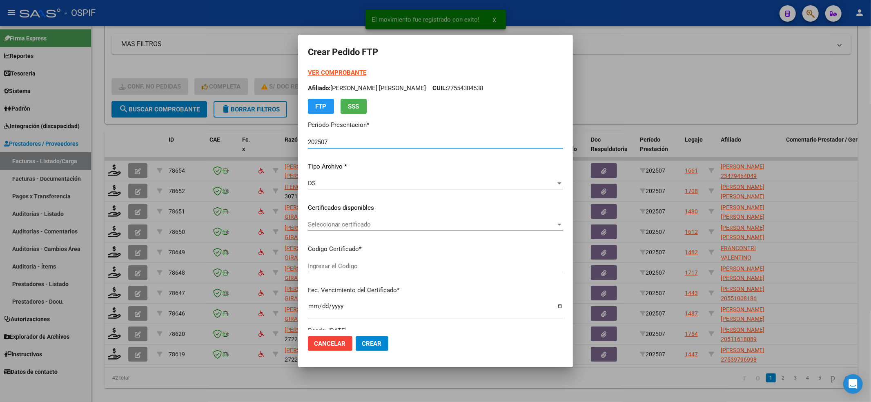
type input "23479464049"
type input "2028-02-08"
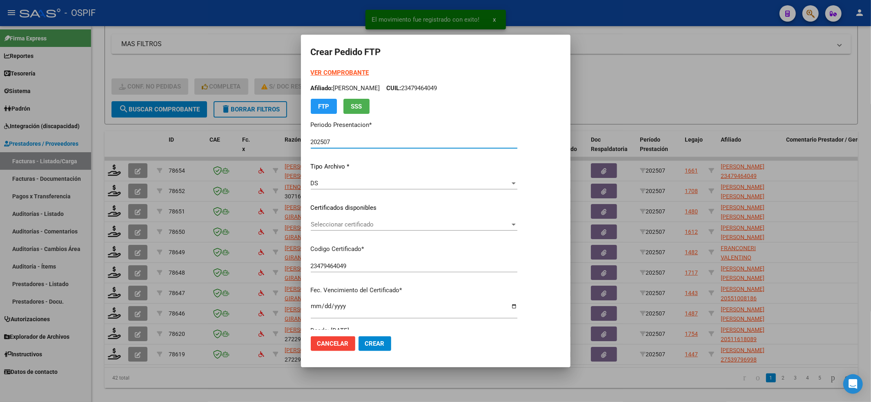
click at [373, 226] on span "Seleccionar certificado" at bounding box center [410, 224] width 199 height 7
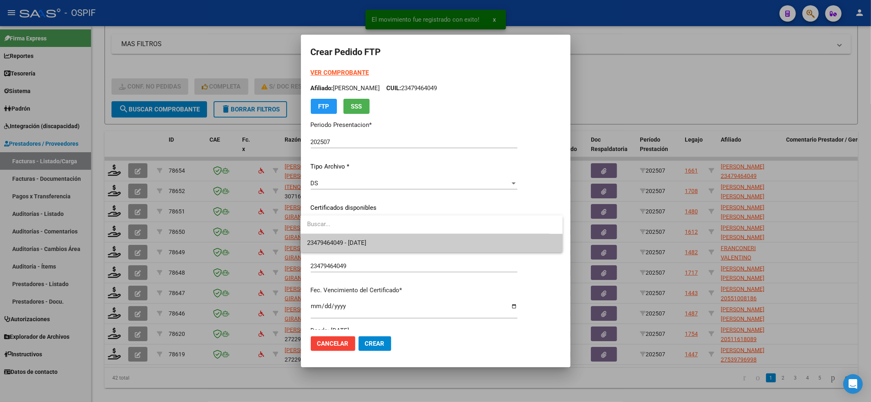
click at [348, 252] on div at bounding box center [435, 201] width 871 height 402
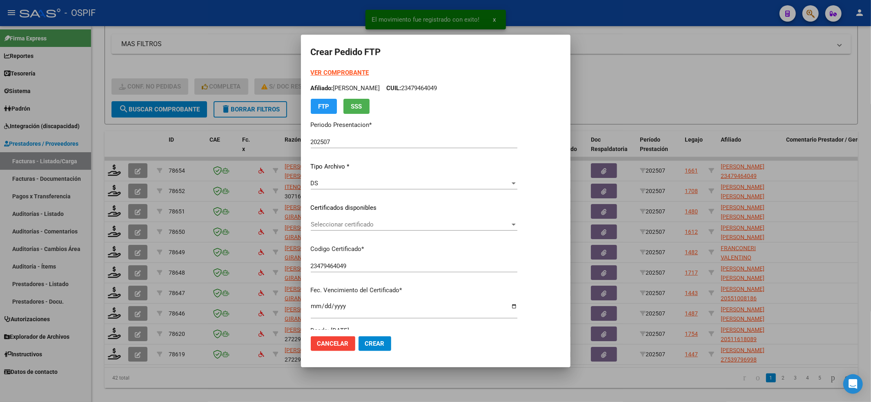
click at [352, 243] on div "VER COMPROBANTE ARCA Padrón Afiliado: DAHER SEBASTIAN EZEQUIEL CUIL: 2347946404…" at bounding box center [414, 201] width 207 height 267
click at [345, 226] on span "Seleccionar certificado" at bounding box center [410, 224] width 199 height 7
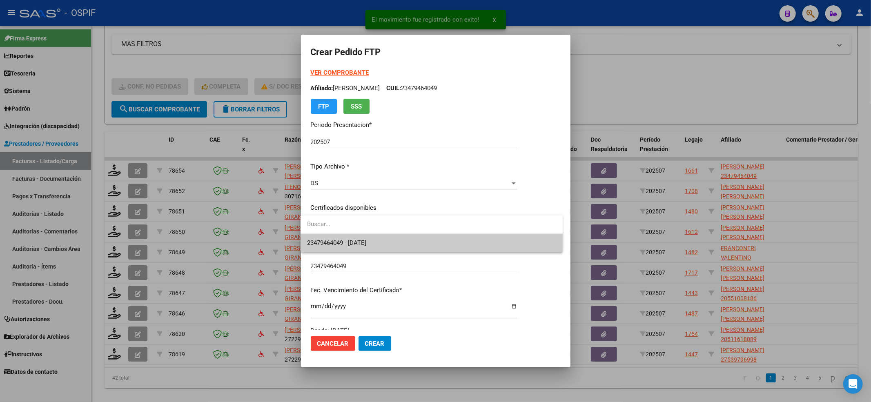
click at [337, 238] on span "23479464049 - 2028-02-08" at bounding box center [431, 243] width 249 height 18
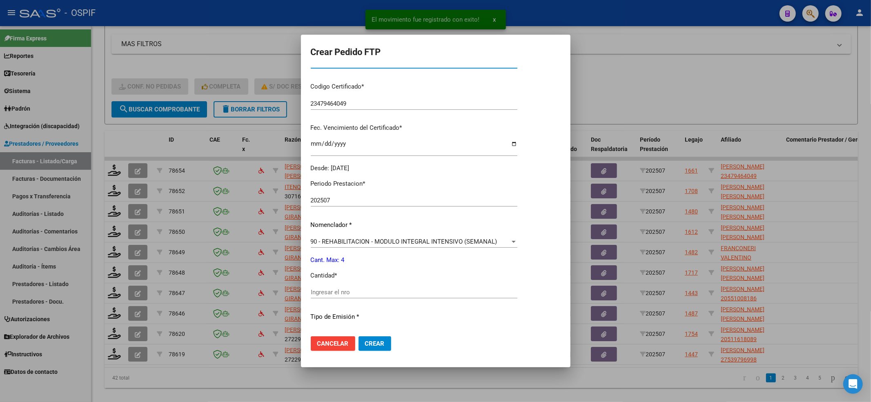
scroll to position [163, 0]
click at [327, 291] on input "Ingresar el nro" at bounding box center [414, 291] width 207 height 7
type input "4"
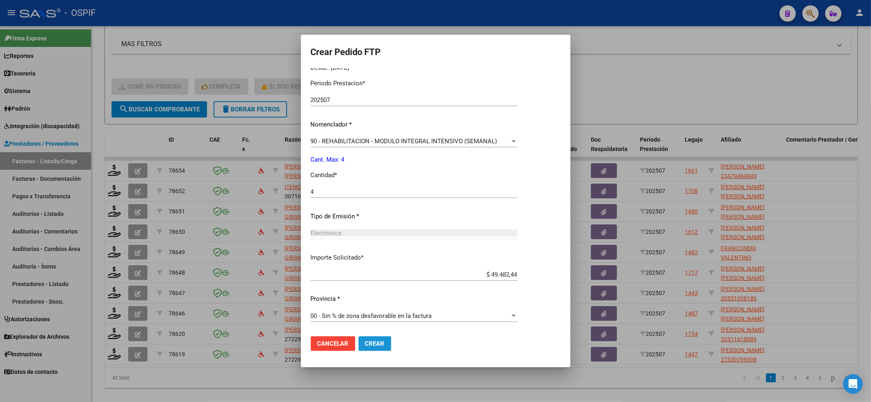
click at [376, 341] on span "Crear" at bounding box center [375, 343] width 20 height 7
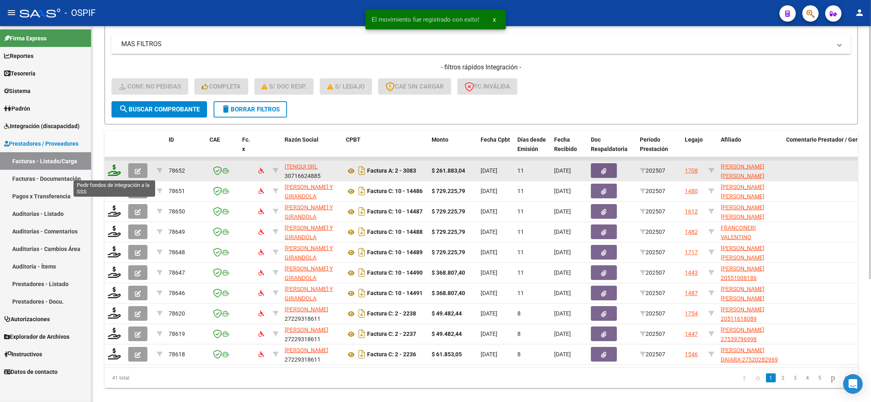
click at [114, 169] on icon at bounding box center [114, 170] width 13 height 11
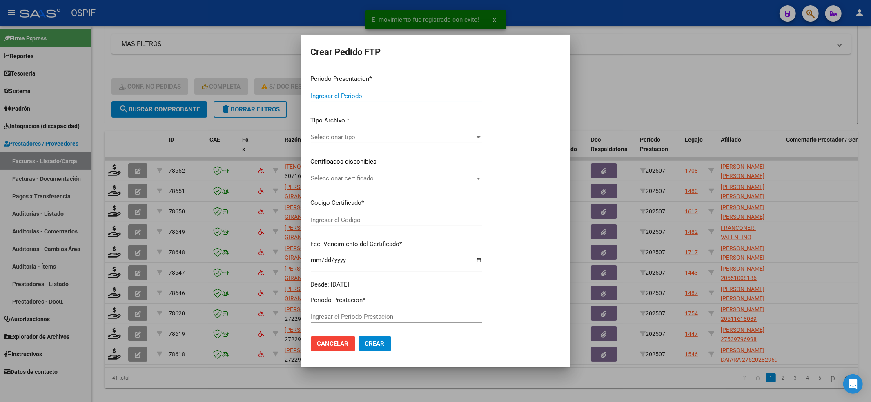
type input "202507"
type input "$ 261.883,04"
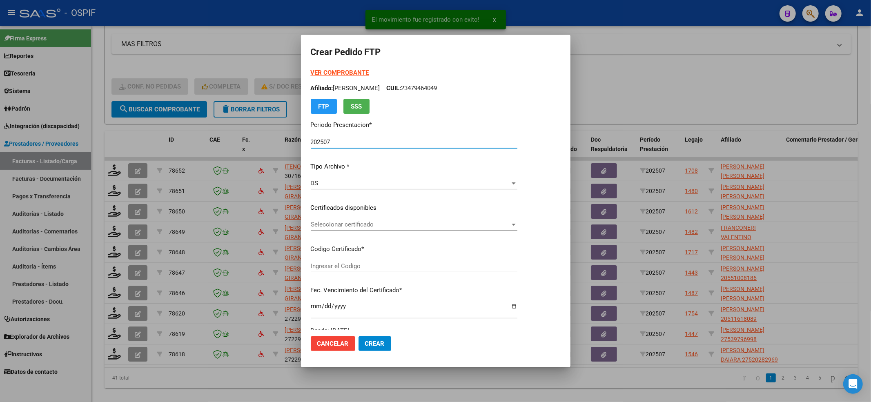
type input "02-00048880375-20220426-20220426-BS-440"
type input "2032-04-26"
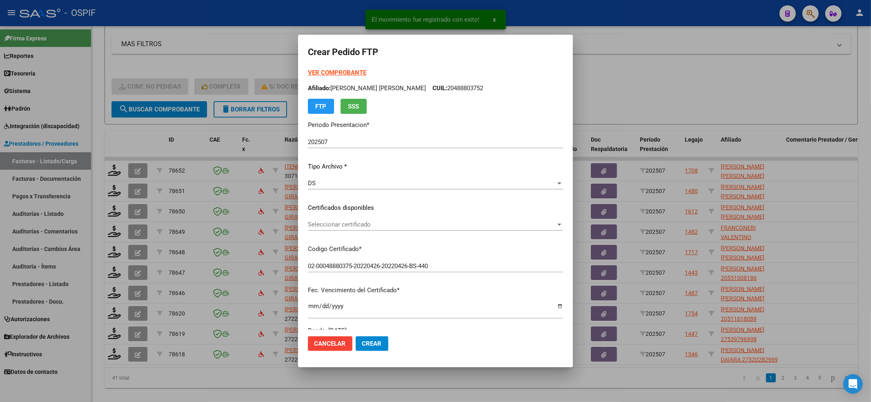
click at [342, 229] on div "Seleccionar certificado Seleccionar certificado" at bounding box center [435, 224] width 255 height 12
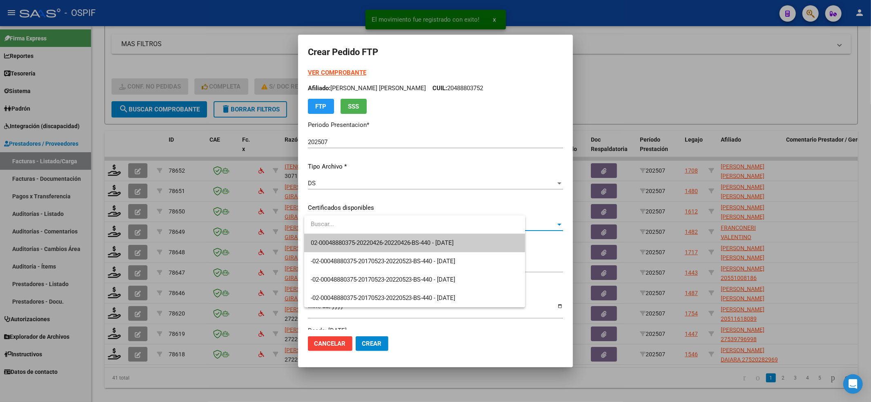
click at [344, 239] on span "02-00048880375-20220426-20220426-BS-440 - 2032-04-26" at bounding box center [382, 242] width 143 height 7
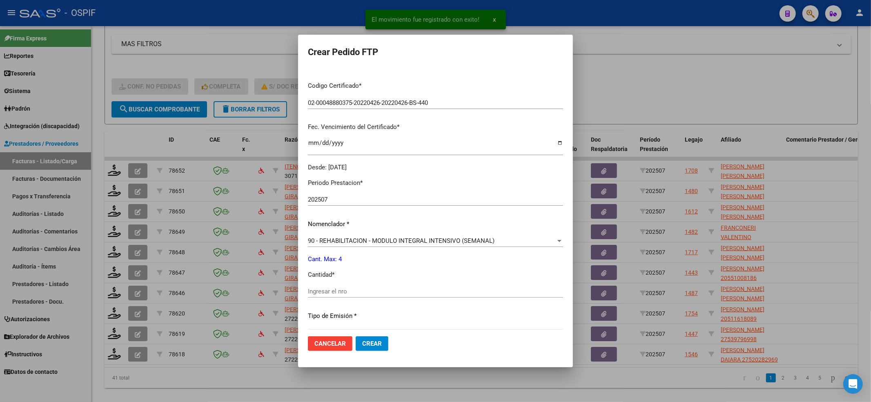
click at [323, 288] on input "Ingresar el nro" at bounding box center [435, 291] width 255 height 7
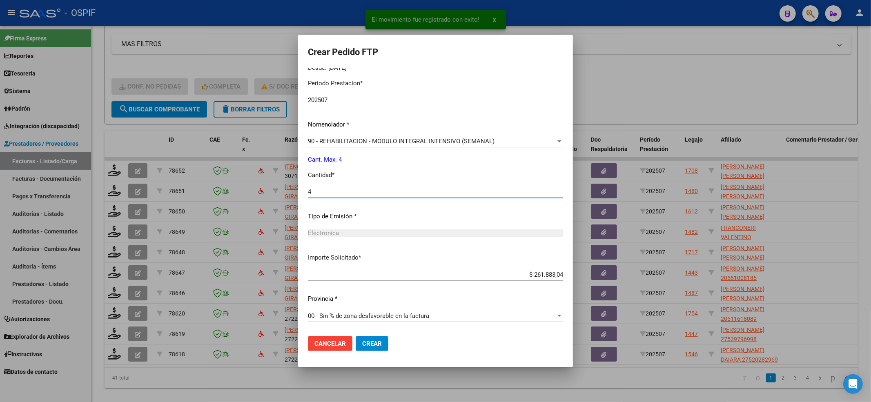
type input "4"
drag, startPoint x: 391, startPoint y: 345, endPoint x: 383, endPoint y: 345, distance: 8.2
click at [391, 345] on mat-dialog-actions "Cancelar Crear" at bounding box center [435, 344] width 255 height 28
click at [374, 343] on span "Crear" at bounding box center [372, 343] width 20 height 7
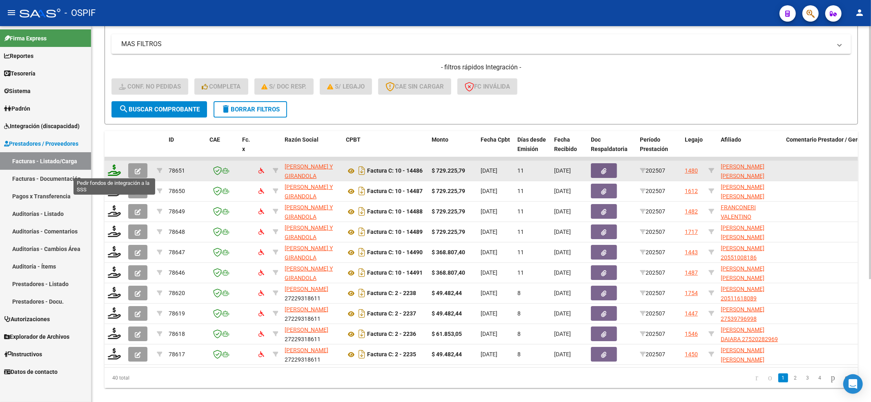
click at [113, 170] on icon at bounding box center [114, 170] width 13 height 11
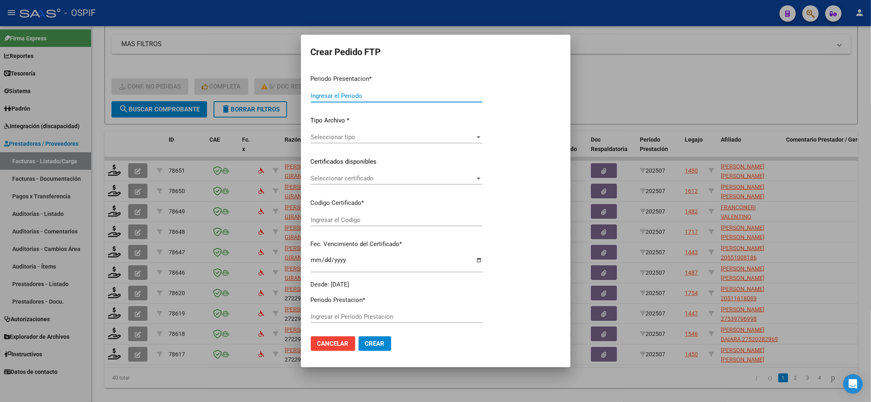
type input "202507"
type input "$ 729.225,79"
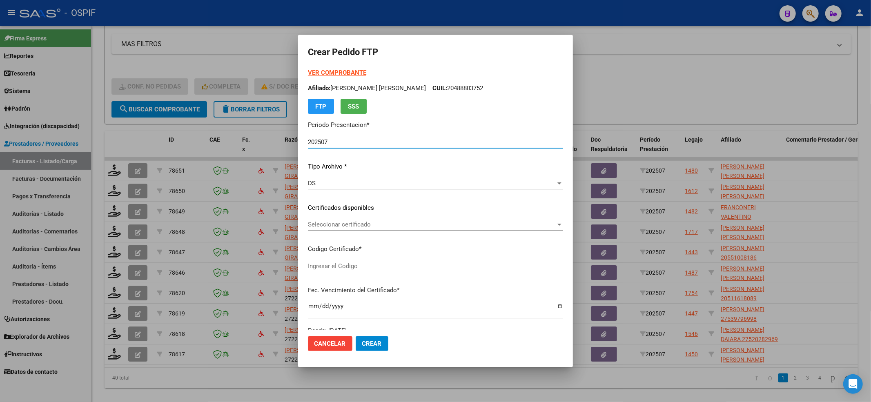
type input "ARG02-00054821162-20250606-20350606-BUE"
type input "2035-06-09"
click at [415, 230] on div "Seleccionar certificado Seleccionar certificado" at bounding box center [435, 224] width 255 height 12
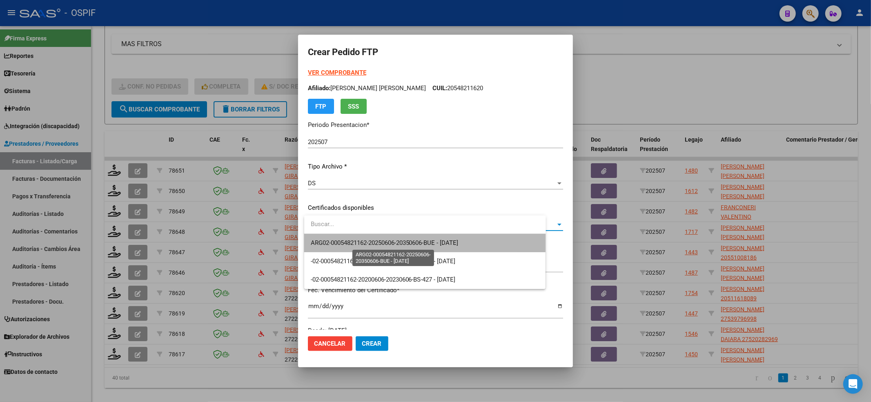
click at [376, 241] on span "ARG02-00054821162-20250606-20350606-BUE - 2035-06-09" at bounding box center [385, 242] width 148 height 7
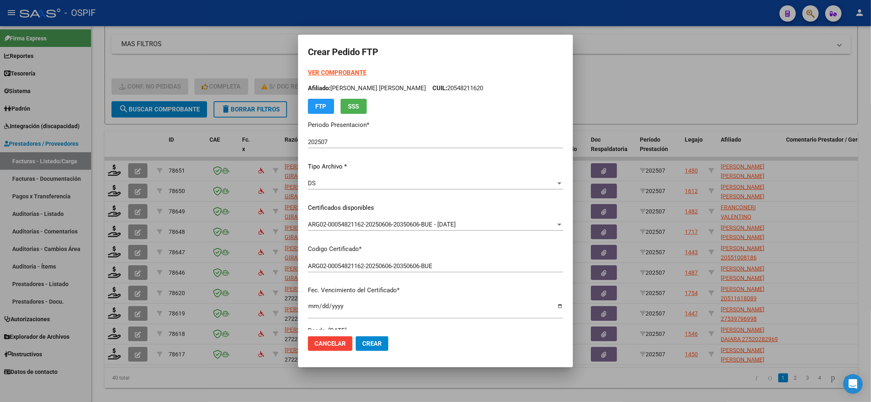
click at [334, 76] on strong "VER COMPROBANTE" at bounding box center [337, 72] width 58 height 7
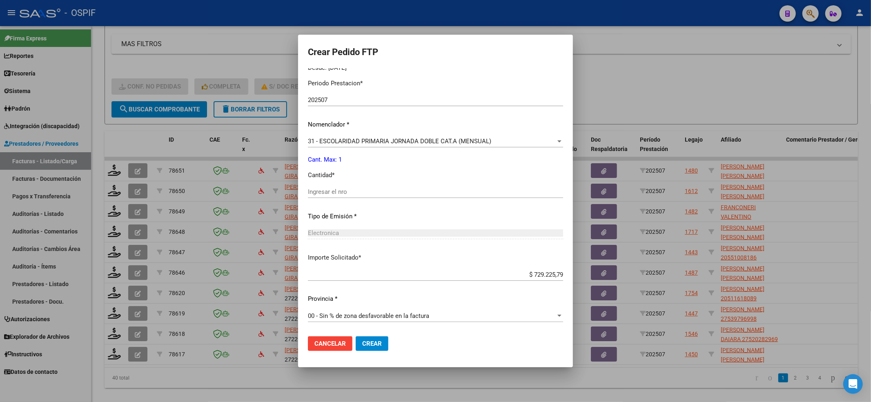
click at [327, 200] on div "Ingresar el nro" at bounding box center [435, 196] width 255 height 20
click at [327, 199] on div "Ingresar el nro" at bounding box center [435, 196] width 255 height 20
drag, startPoint x: 328, startPoint y: 197, endPoint x: 330, endPoint y: 189, distance: 8.3
click at [330, 195] on div "Ingresar el nro" at bounding box center [435, 192] width 255 height 12
click at [330, 188] on input "Ingresar el nro" at bounding box center [435, 191] width 255 height 7
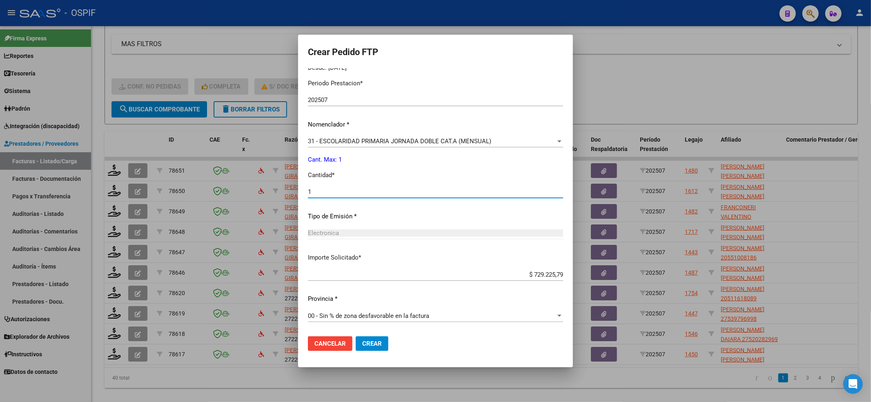
type input "1"
click at [380, 343] on span "Crear" at bounding box center [372, 343] width 20 height 7
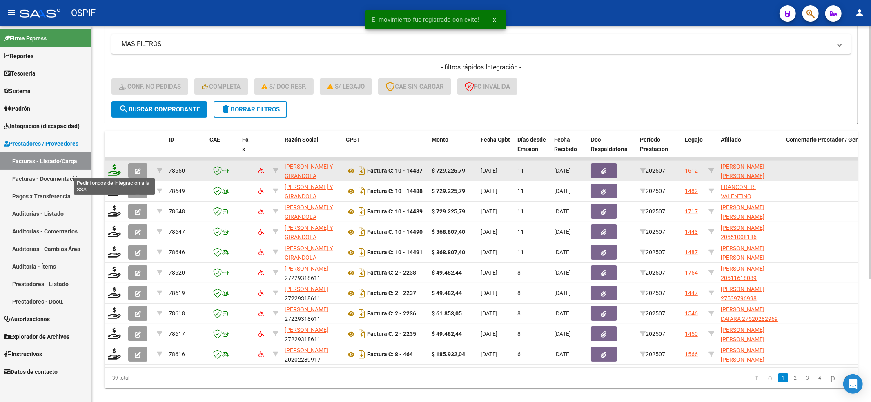
click at [116, 170] on icon at bounding box center [114, 170] width 13 height 11
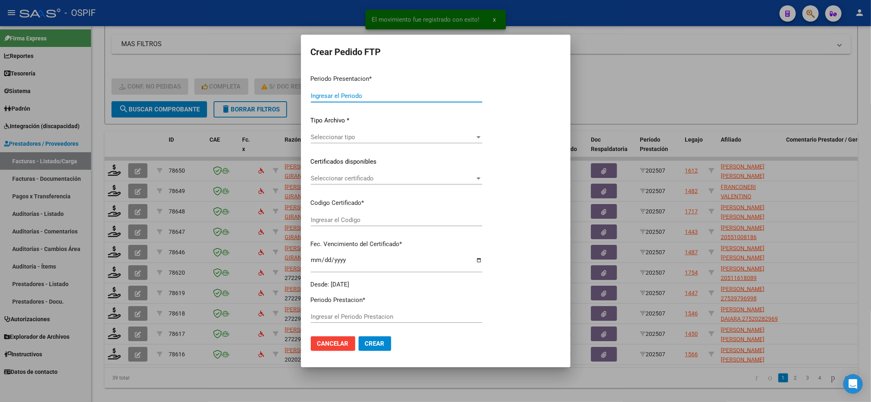
type input "202507"
type input "$ 729.225,79"
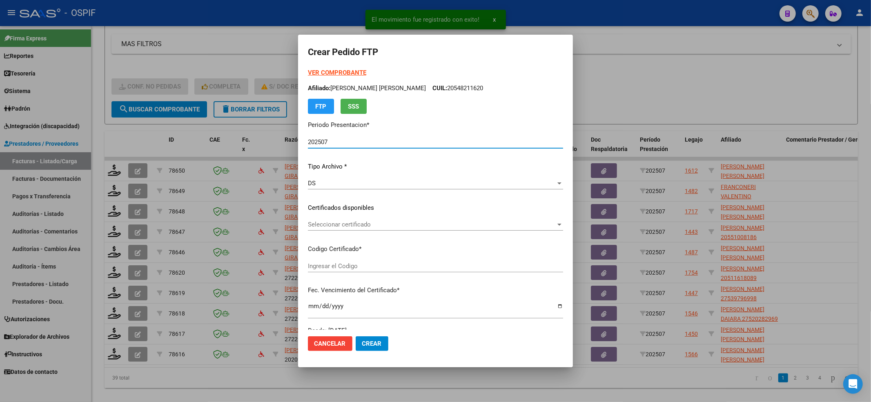
type input "-02-00052781808-20171030-20201030-BS-427"
type input "2020-10-30"
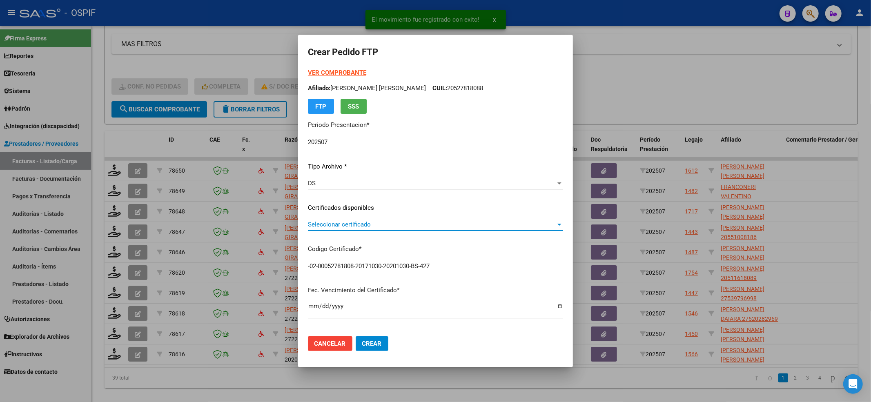
click at [461, 229] on div "Seleccionar certificado Seleccionar certificado" at bounding box center [435, 224] width 255 height 12
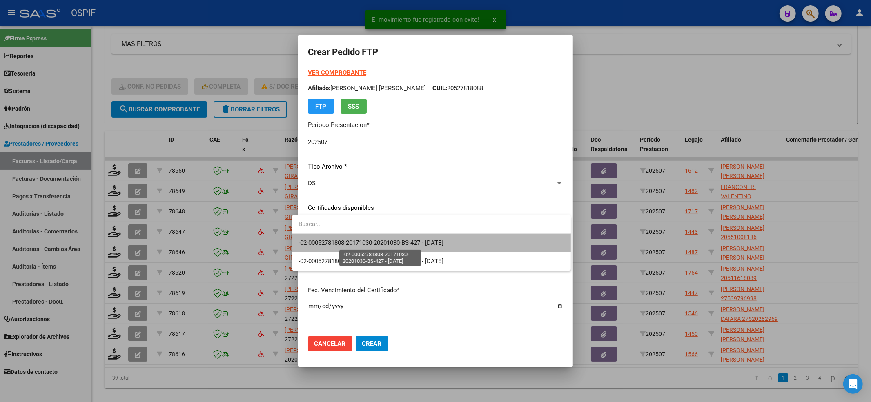
click at [437, 239] on span "-02-00052781808-20171030-20201030-BS-427 - 2020-10-30" at bounding box center [371, 242] width 145 height 7
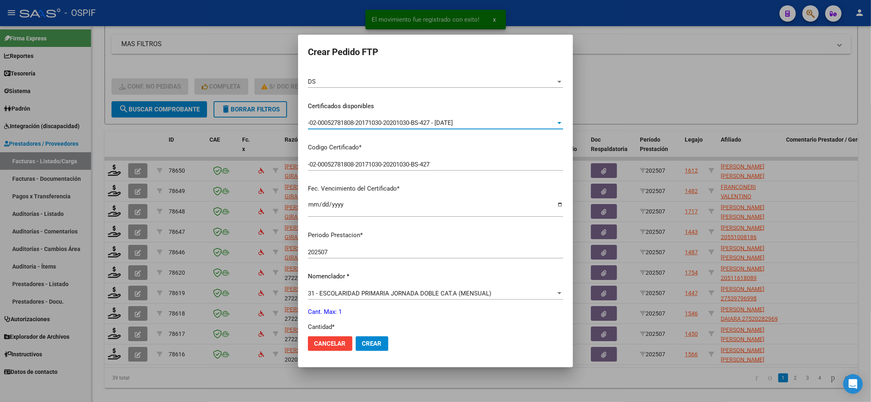
scroll to position [218, 0]
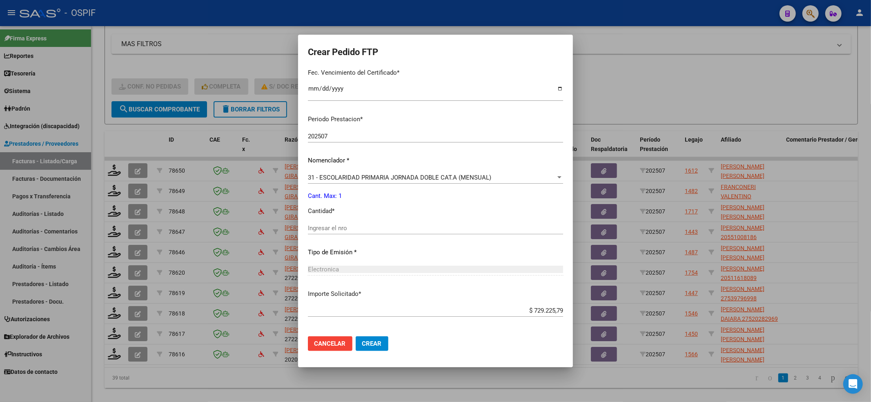
drag, startPoint x: 327, startPoint y: 218, endPoint x: 323, endPoint y: 228, distance: 10.7
click at [324, 224] on div "Periodo Prestacion * 202507 Ingresar el Periodo Prestacion Nomenclador * 31 - E…" at bounding box center [435, 237] width 255 height 257
click at [323, 229] on input "Ingresar el nro" at bounding box center [435, 228] width 255 height 7
type input "1"
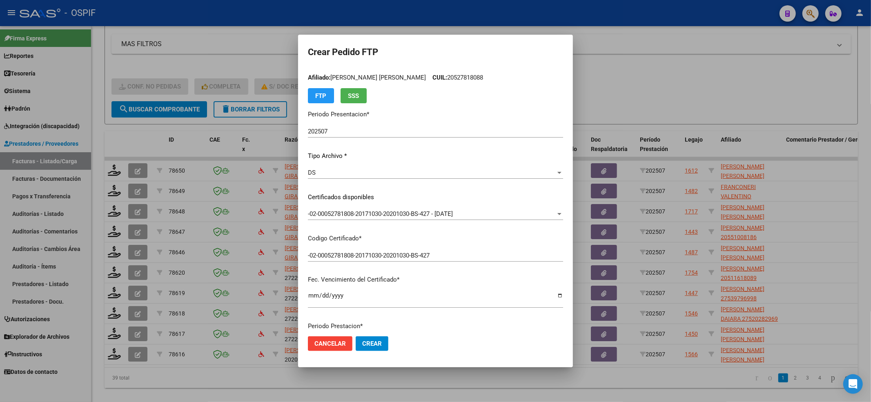
scroll to position [0, 0]
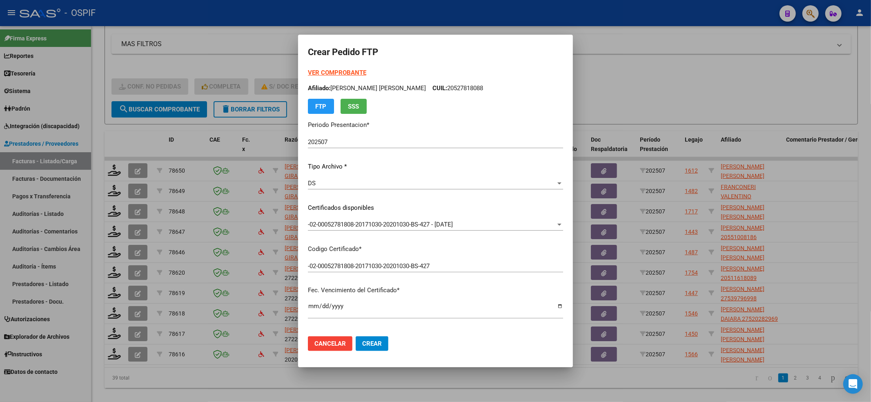
click at [321, 67] on form "Crear Pedido FTP VER COMPROBANTE ARCA Padrón Afiliado: AVILA MARQUEZ ALEXANDER …" at bounding box center [435, 201] width 255 height 313
click at [314, 69] on strong "VER COMPROBANTE" at bounding box center [337, 72] width 58 height 7
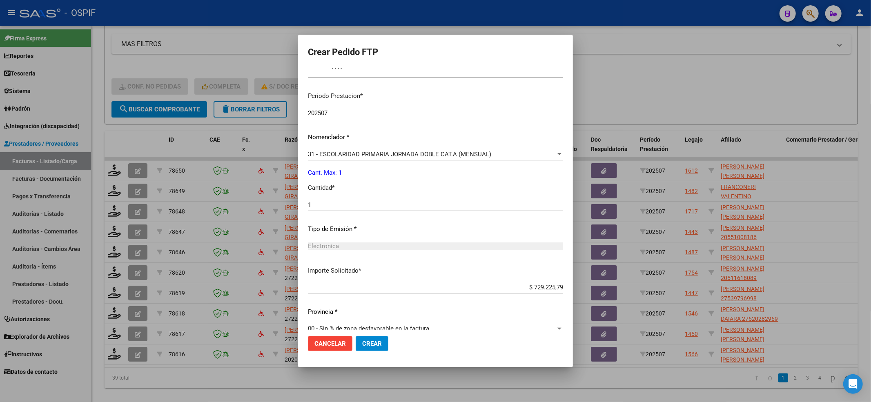
scroll to position [254, 0]
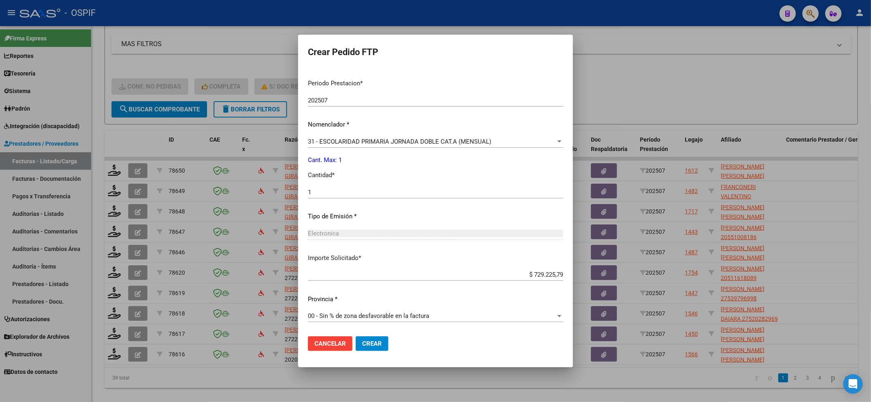
drag, startPoint x: 365, startPoint y: 343, endPoint x: 368, endPoint y: 319, distance: 24.7
click at [365, 337] on button "Crear" at bounding box center [372, 343] width 33 height 15
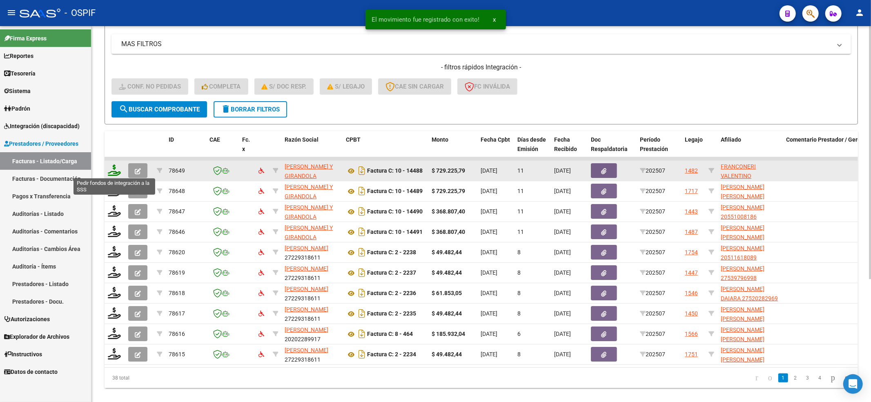
click at [115, 167] on icon at bounding box center [114, 170] width 13 height 11
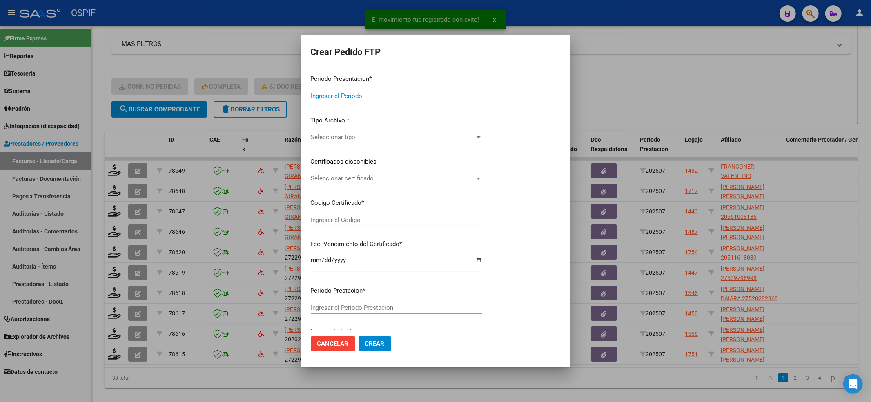
type input "202507"
type input "$ 729.225,79"
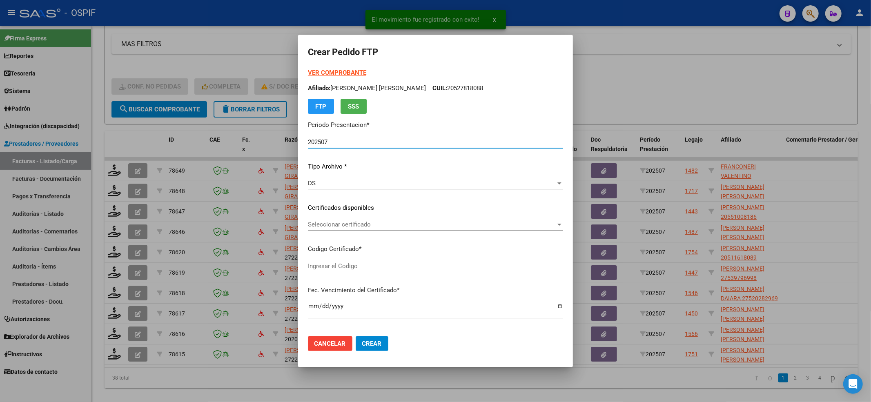
type input "02-00051246038-20190528-20220528-BS-427"
type input "2022-05-28"
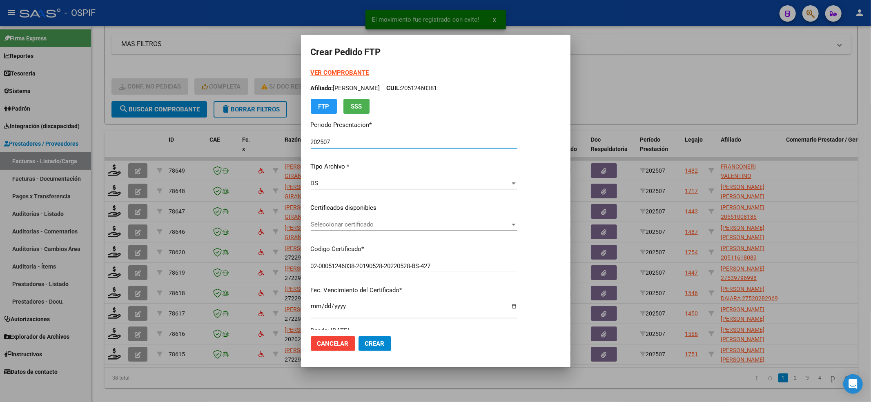
click at [333, 78] on div "VER COMPROBANTE ARCA Padrón Afiliado: FRANCONERI VALENTINO CUIL: 20512460381 FT…" at bounding box center [414, 91] width 207 height 46
click at [333, 75] on strong "VER COMPROBANTE" at bounding box center [340, 72] width 58 height 7
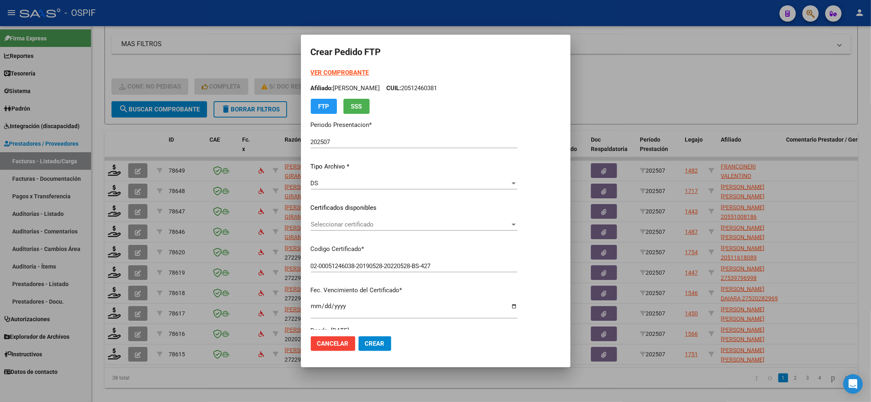
click at [377, 228] on span "Seleccionar certificado" at bounding box center [410, 224] width 199 height 7
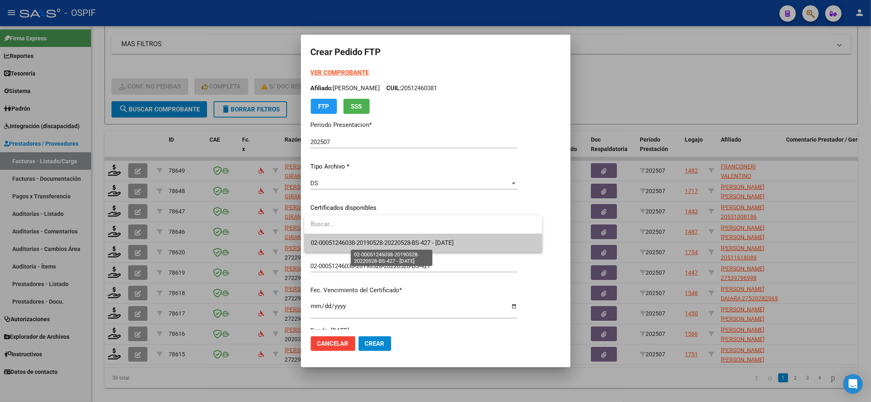
drag, startPoint x: 377, startPoint y: 228, endPoint x: 357, endPoint y: 239, distance: 22.5
click at [357, 239] on span "02-00051246038-20190528-20220528-BS-427 - 2022-05-28" at bounding box center [382, 242] width 143 height 7
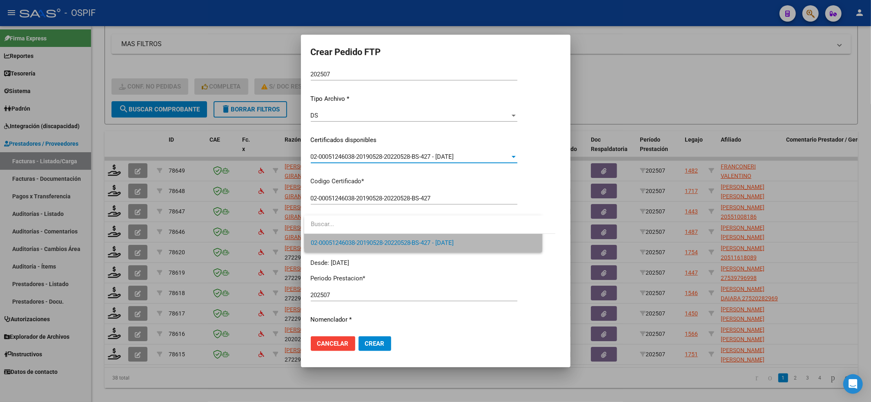
scroll to position [218, 0]
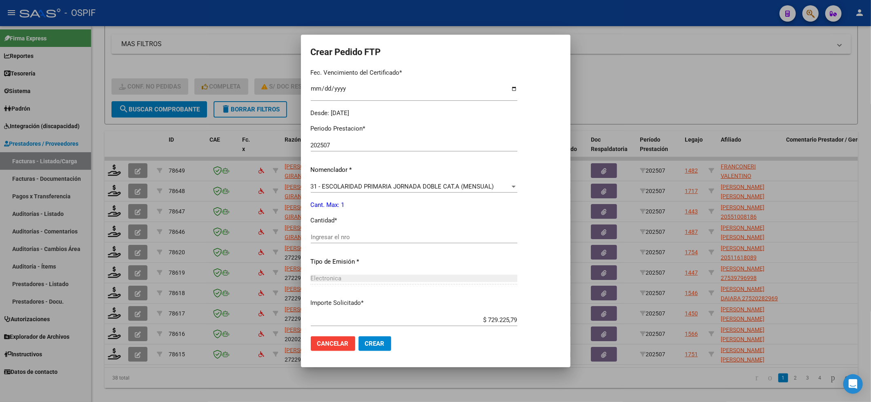
click at [360, 234] on input "Ingresar el nro" at bounding box center [414, 237] width 207 height 7
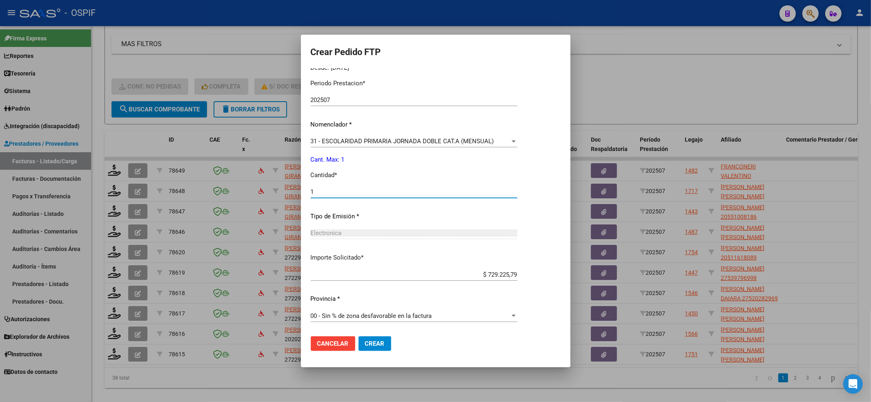
type input "1"
click at [372, 348] on button "Crear" at bounding box center [375, 343] width 33 height 15
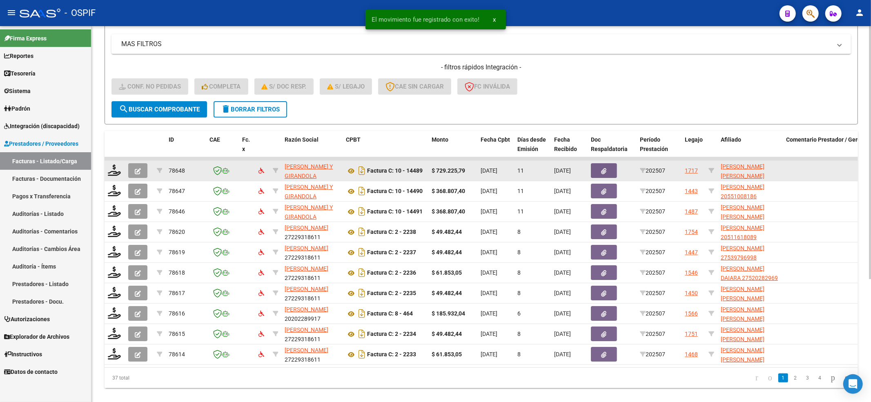
click at [105, 169] on datatable-body-cell at bounding box center [115, 171] width 20 height 20
click at [113, 170] on icon at bounding box center [114, 170] width 13 height 11
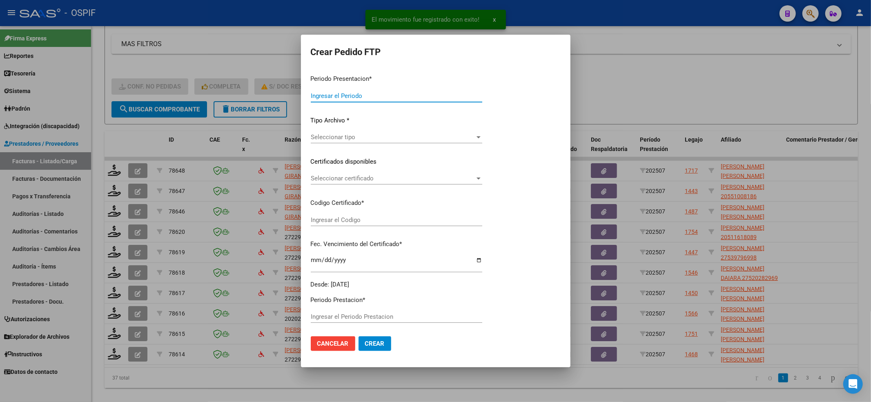
type input "202507"
type input "$ 729.225,79"
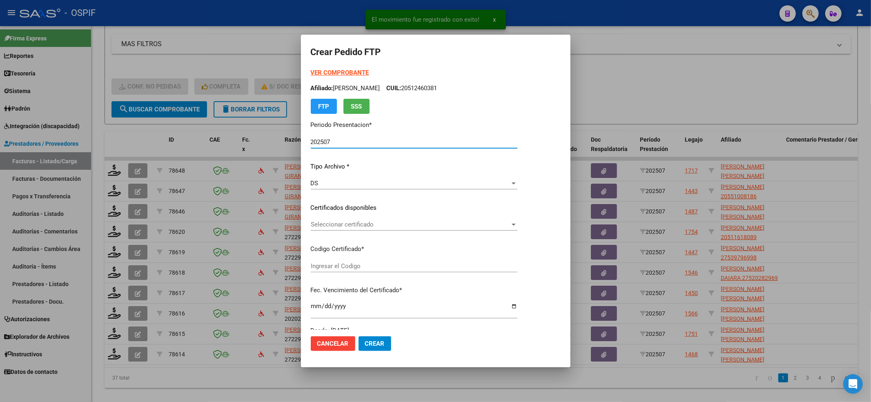
type input "-02-00049077808-20180821-20210221-BS-427"
type input "2022-01-21"
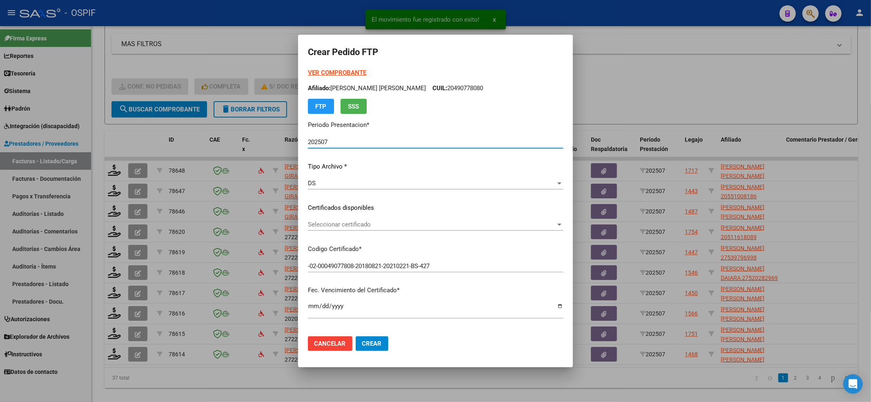
click at [375, 223] on span "Seleccionar certificado" at bounding box center [432, 224] width 248 height 7
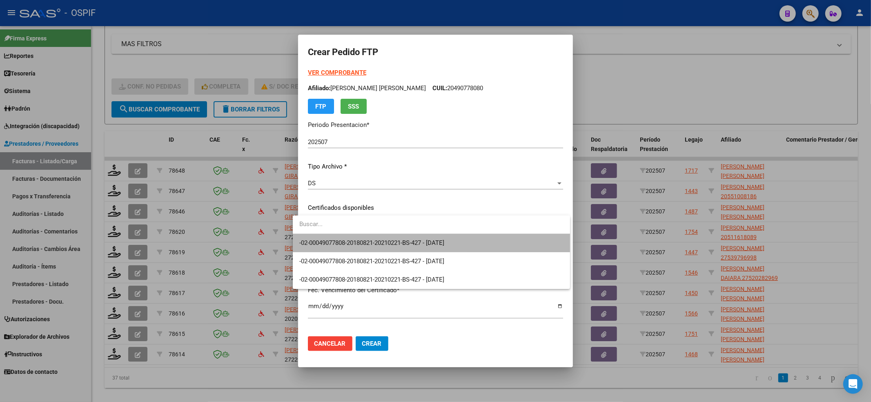
click at [363, 237] on span "-02-00049077808-20180821-20210221-BS-427 - 2022-01-21" at bounding box center [431, 243] width 264 height 18
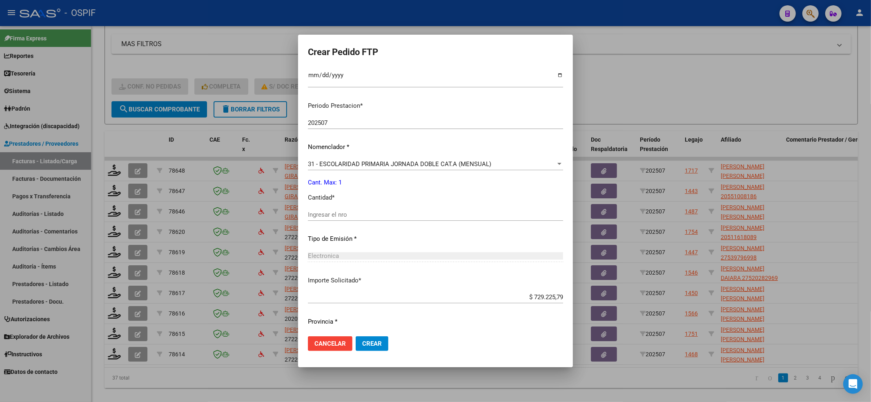
scroll to position [254, 0]
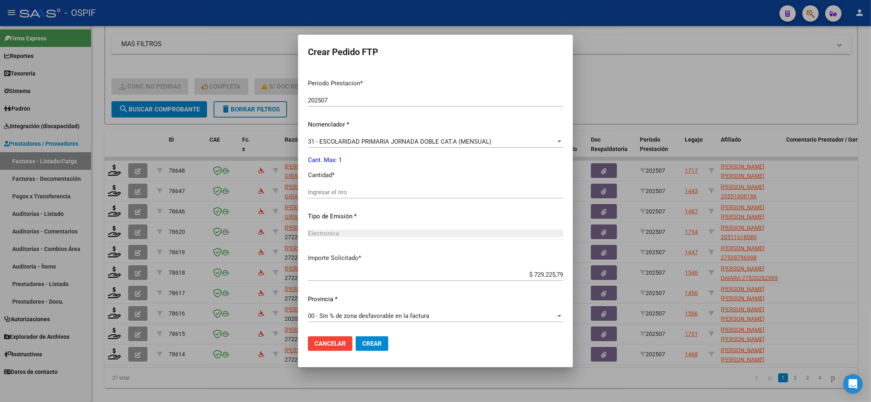
click at [357, 192] on input "Ingresar el nro" at bounding box center [435, 192] width 255 height 7
type input "1"
drag, startPoint x: 362, startPoint y: 345, endPoint x: 354, endPoint y: 339, distance: 10.2
click at [362, 343] on span "Crear" at bounding box center [372, 343] width 20 height 7
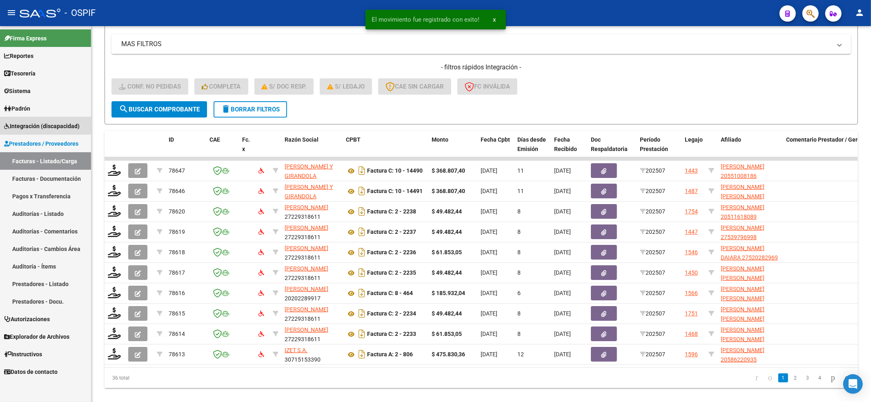
click at [41, 119] on link "Integración (discapacidad)" at bounding box center [45, 126] width 91 height 18
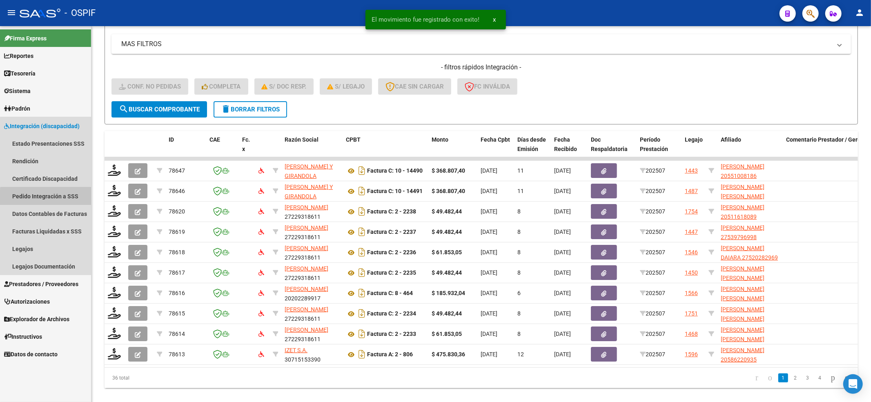
click at [63, 198] on link "Pedido Integración a SSS" at bounding box center [45, 196] width 91 height 18
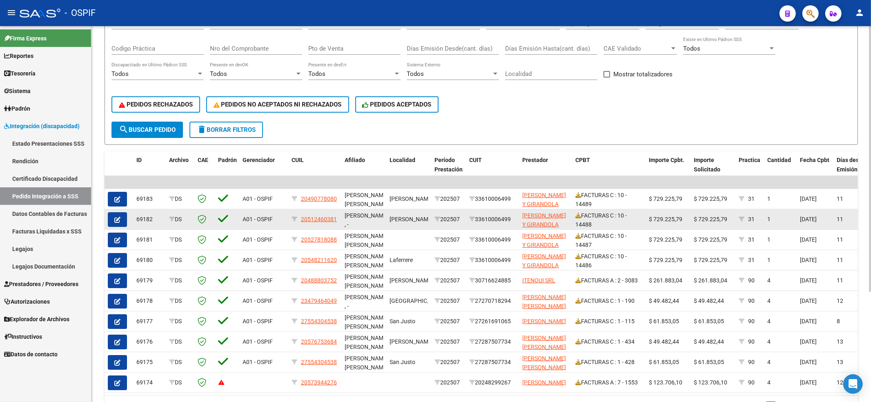
scroll to position [109, 0]
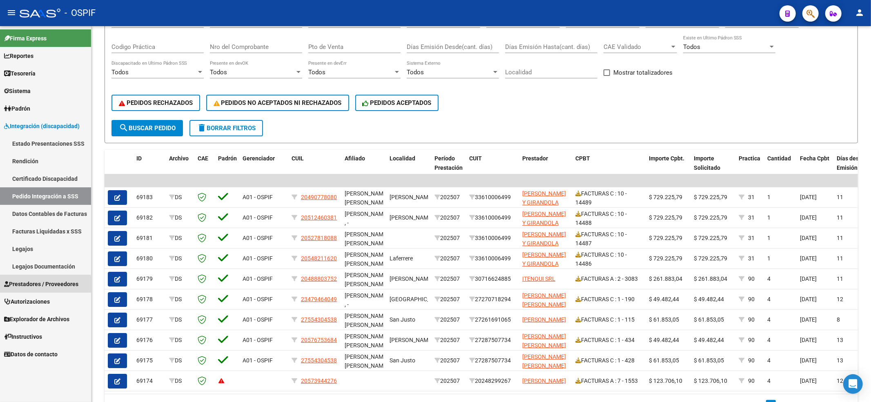
click at [22, 287] on span "Prestadores / Proveedores" at bounding box center [41, 284] width 74 height 9
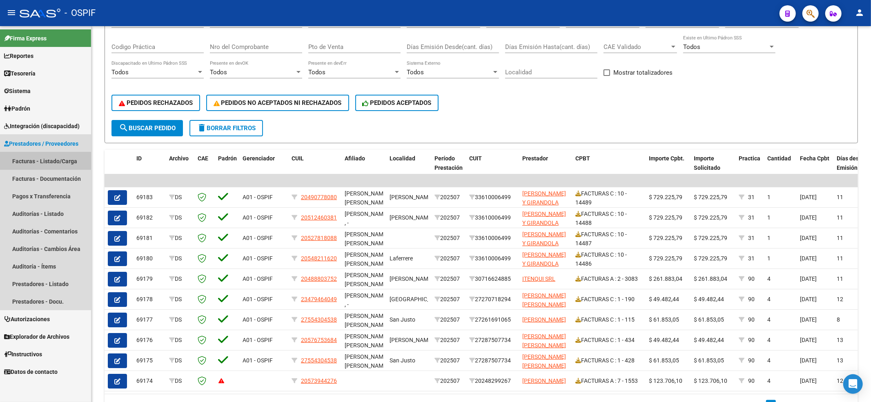
click at [38, 158] on link "Facturas - Listado/Carga" at bounding box center [45, 161] width 91 height 18
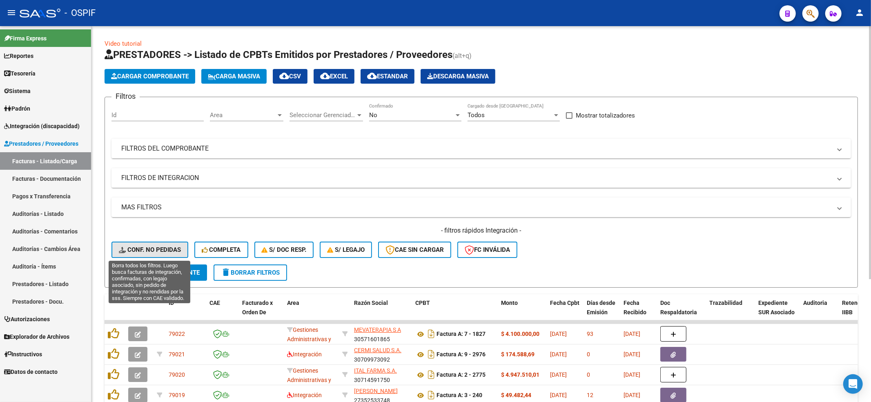
click at [157, 254] on button "Conf. no pedidas" at bounding box center [149, 250] width 77 height 16
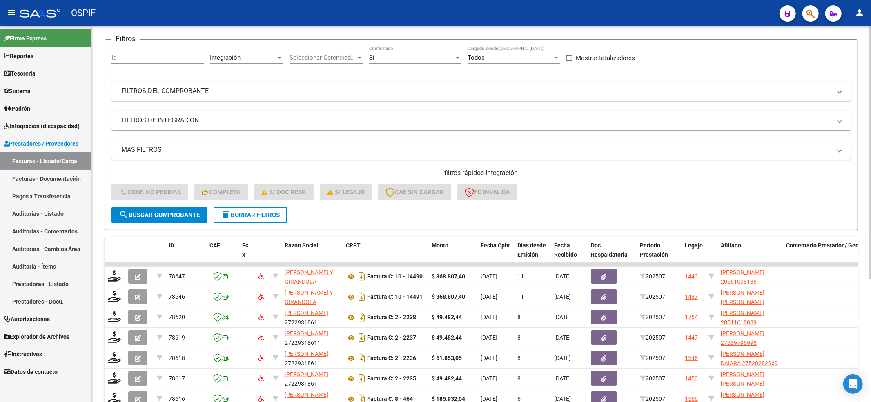
scroll to position [109, 0]
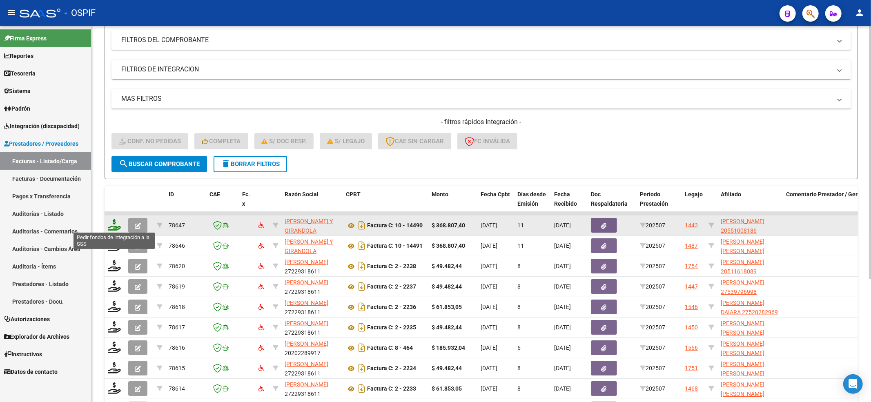
click at [118, 225] on icon at bounding box center [114, 224] width 13 height 11
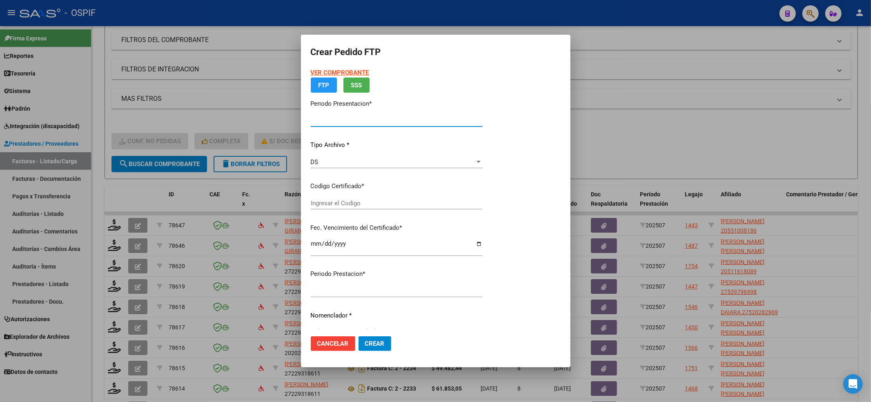
type input "202507"
type input "$ 368.807,40"
type input "0200055100818-20240220-20290220-bue-427"
type input "2029-02-20"
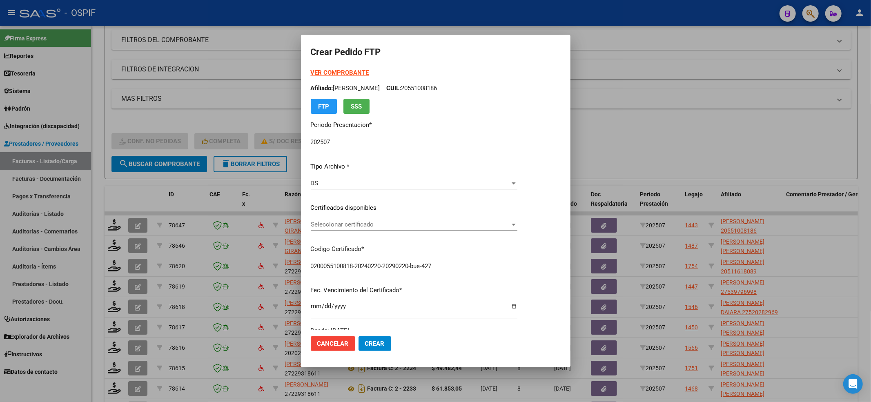
click at [379, 229] on div "Seleccionar certificado Seleccionar certificado" at bounding box center [414, 224] width 207 height 12
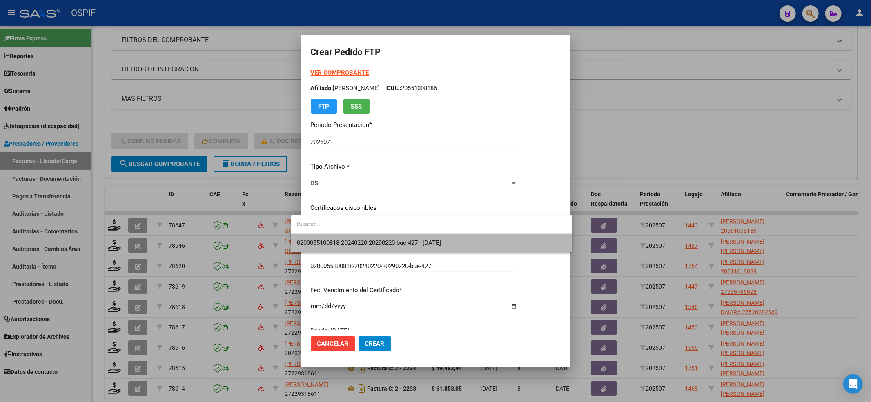
click at [375, 235] on span "0200055100818-20240220-20290220-bue-427 - 2029-02-20" at bounding box center [431, 243] width 269 height 18
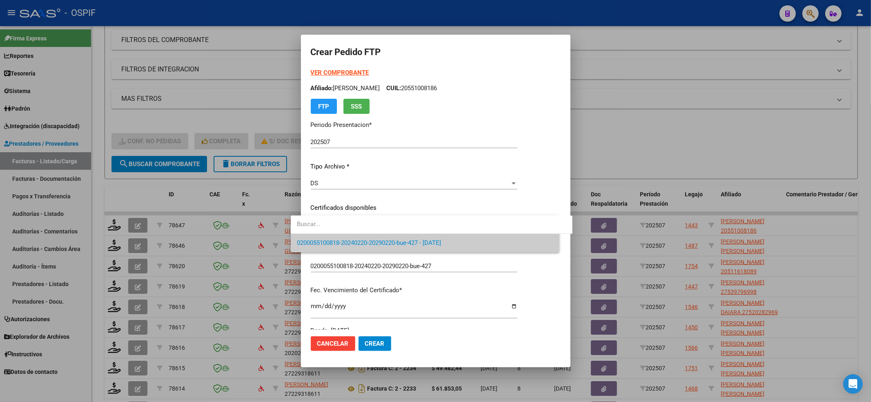
scroll to position [218, 0]
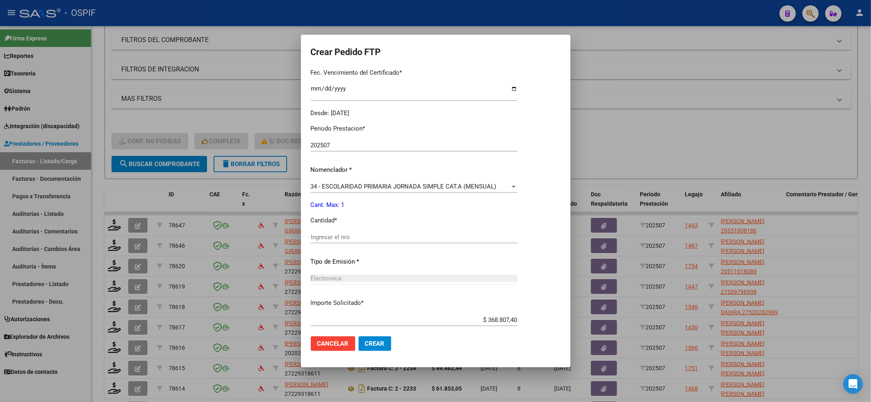
click at [358, 234] on input "Ingresar el nro" at bounding box center [414, 237] width 207 height 7
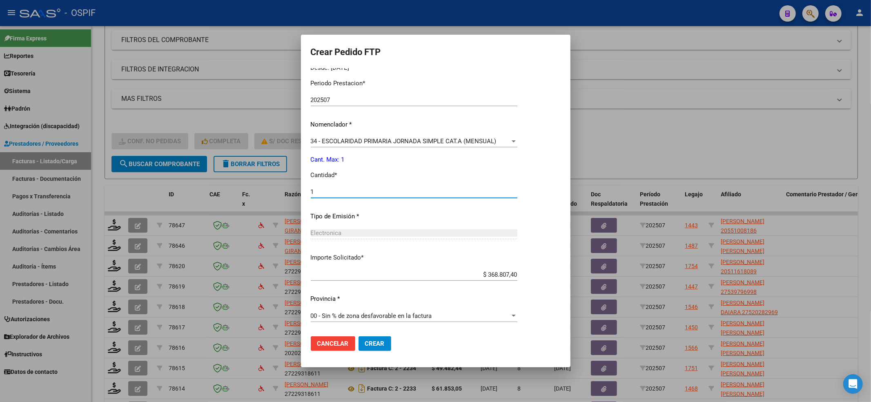
scroll to position [0, 0]
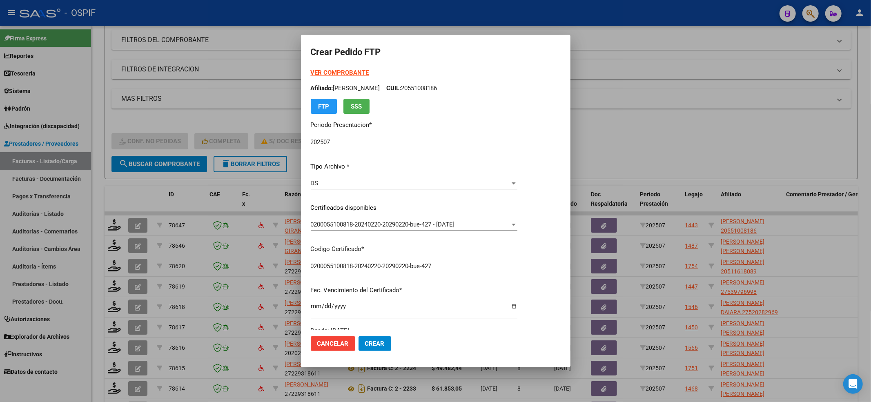
type input "1"
click at [319, 80] on div "VER COMPROBANTE ARCA Padrón Afiliado: QUINTANA OJEDA FABRIZIO PASTOR CUIL: 2055…" at bounding box center [414, 91] width 207 height 46
click at [317, 74] on strong "VER COMPROBANTE" at bounding box center [340, 72] width 58 height 7
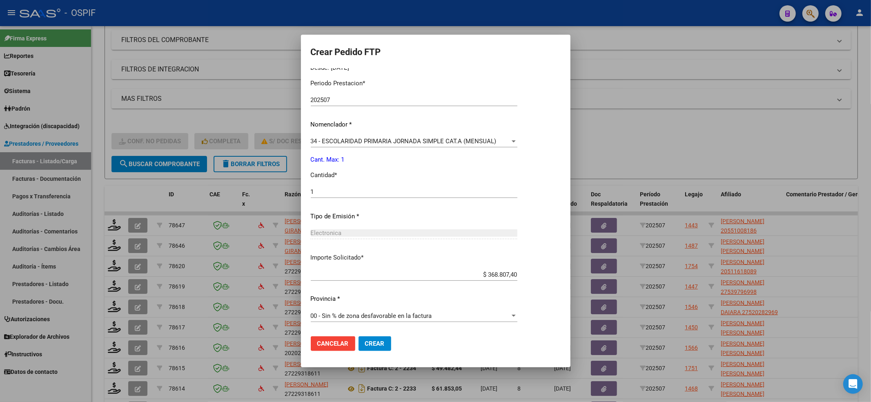
click at [365, 354] on mat-dialog-actions "Cancelar Crear" at bounding box center [436, 344] width 250 height 28
drag, startPoint x: 366, startPoint y: 348, endPoint x: 502, endPoint y: 15, distance: 360.3
click at [366, 348] on button "Crear" at bounding box center [375, 343] width 33 height 15
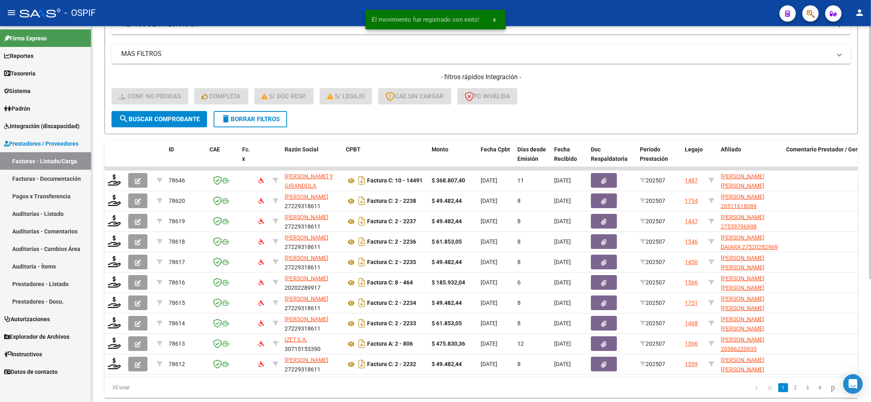
scroll to position [183, 0]
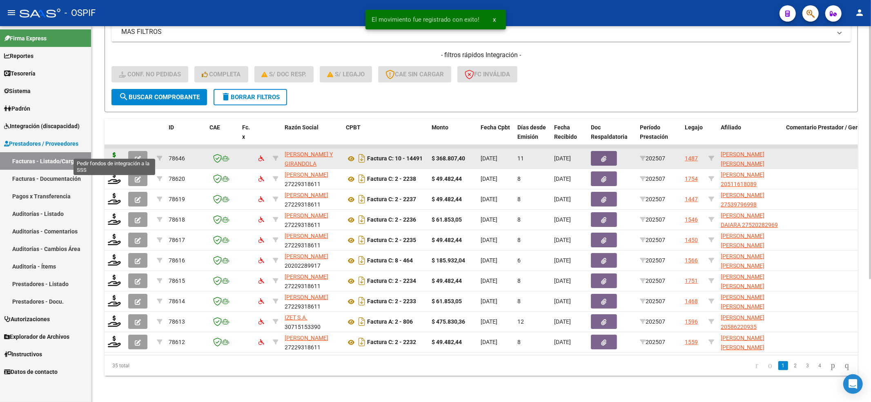
click at [114, 152] on icon at bounding box center [114, 157] width 13 height 11
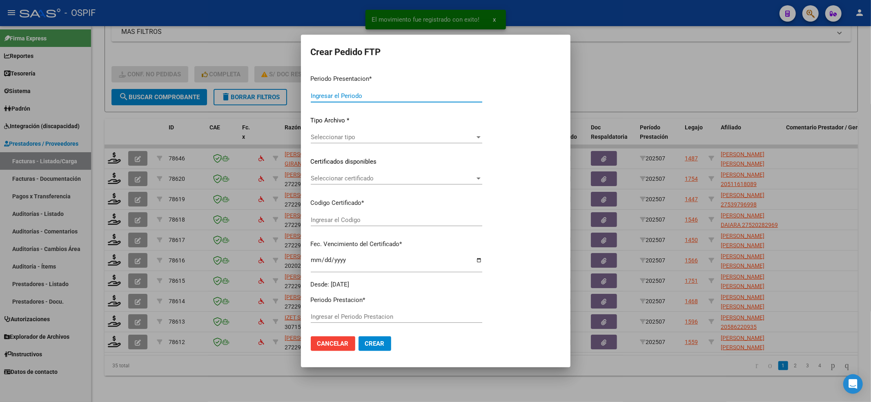
type input "202507"
type input "$ 368.807,40"
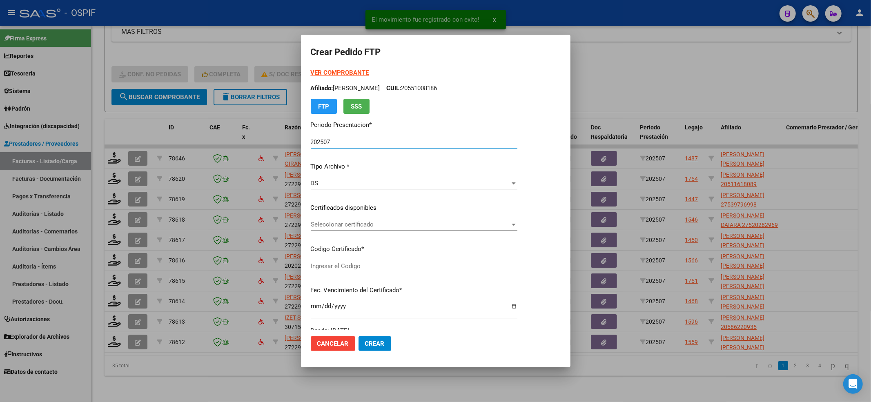
type input "0200055100817-20240220-20290220-BUE-427"
type input "2029-02-20"
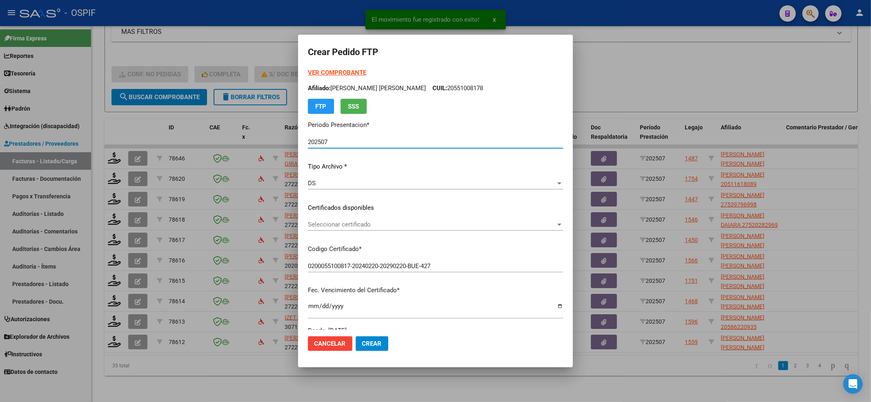
click at [366, 225] on span "Seleccionar certificado" at bounding box center [432, 224] width 248 height 7
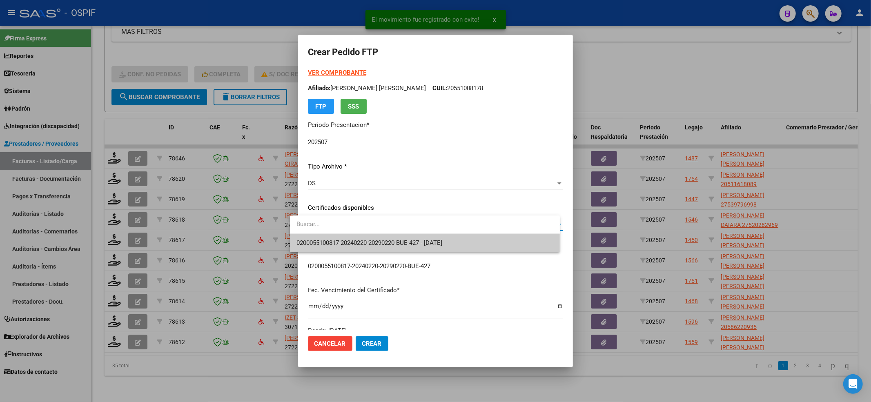
click at [353, 252] on span "0200055100817-20240220-20290220-BUE-427 - 2029-02-20" at bounding box center [424, 243] width 257 height 18
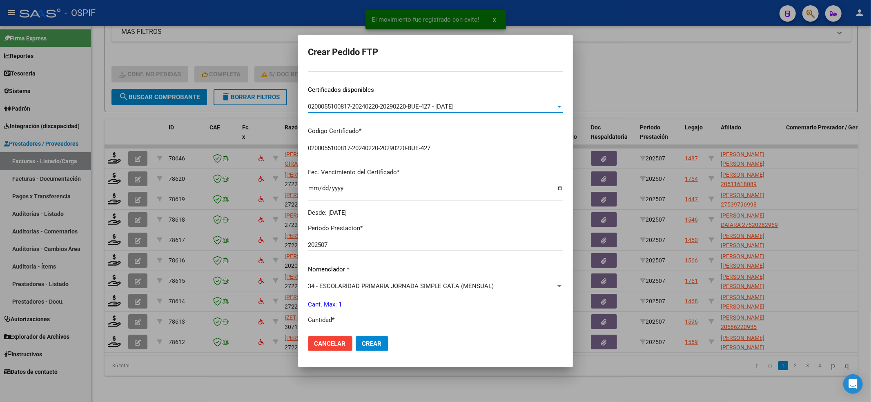
scroll to position [218, 0]
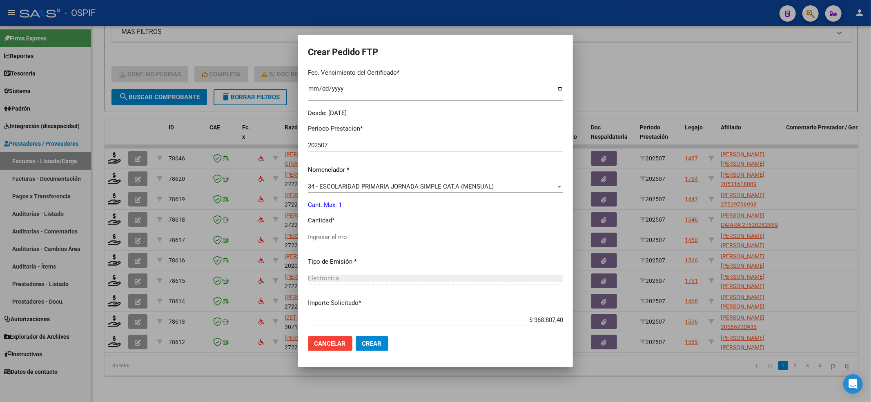
click at [351, 252] on div "Periodo Prestacion * 202507 Ingresar el Periodo Prestacion Nomenclador * 34 - E…" at bounding box center [435, 246] width 255 height 257
click at [347, 239] on input "Ingresar el nro" at bounding box center [435, 237] width 255 height 7
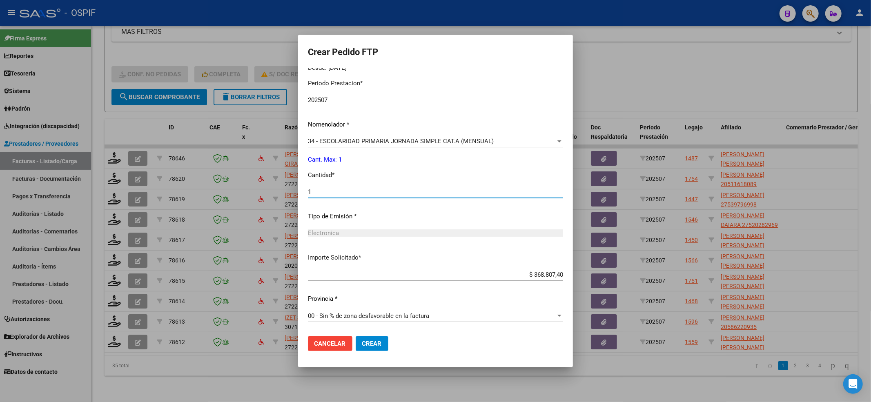
type input "1"
click at [353, 330] on form "Crear Pedido FTP VER COMPROBANTE ARCA Padrón Afiliado: QUINTANA OJEDA JULIO FRA…" at bounding box center [435, 201] width 255 height 313
click at [353, 332] on mat-dialog-actions "Cancelar Crear" at bounding box center [435, 344] width 255 height 28
click at [362, 341] on span "Crear" at bounding box center [372, 343] width 20 height 7
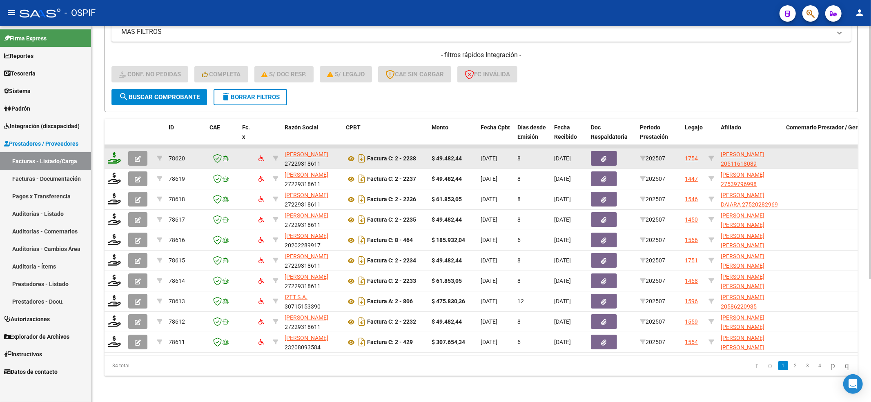
click at [110, 152] on icon at bounding box center [114, 157] width 13 height 11
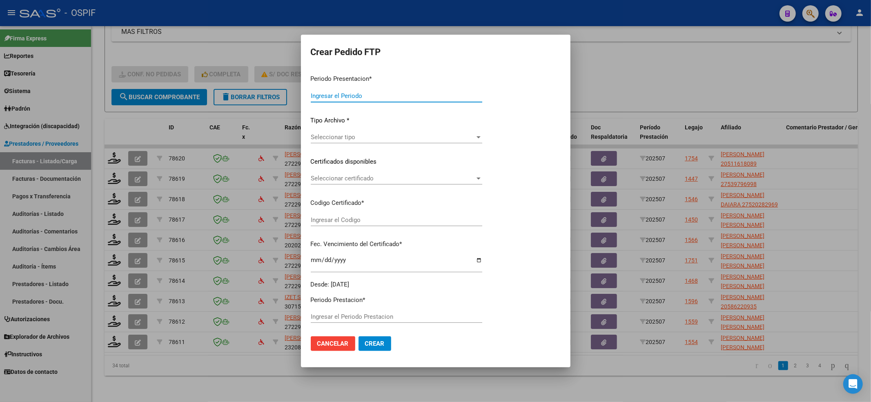
type input "202507"
type input "$ 49.482,44"
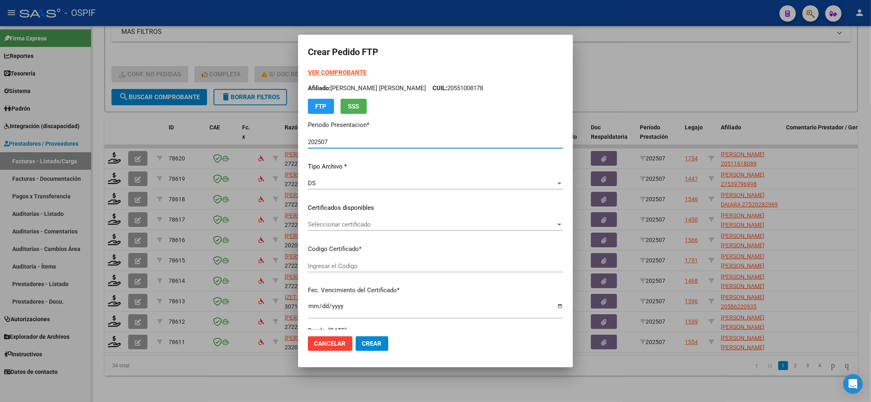
type input "020005116180820240304-20270304-BUE-427"
type input "2027-03-04"
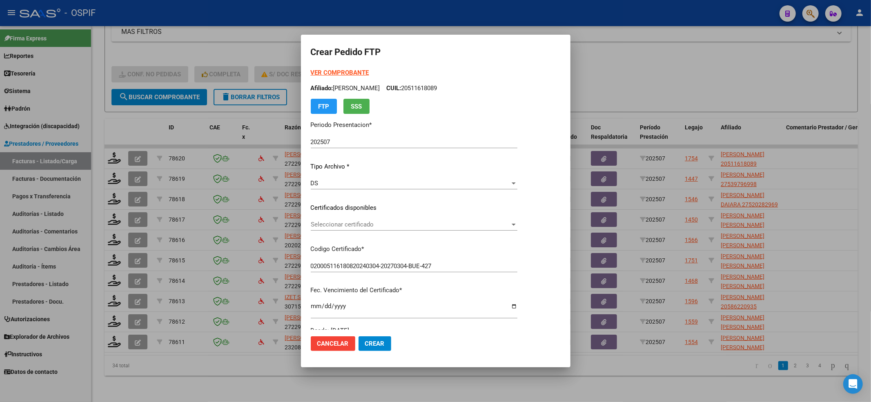
click at [318, 219] on div "Seleccionar certificado Seleccionar certificado" at bounding box center [414, 224] width 207 height 12
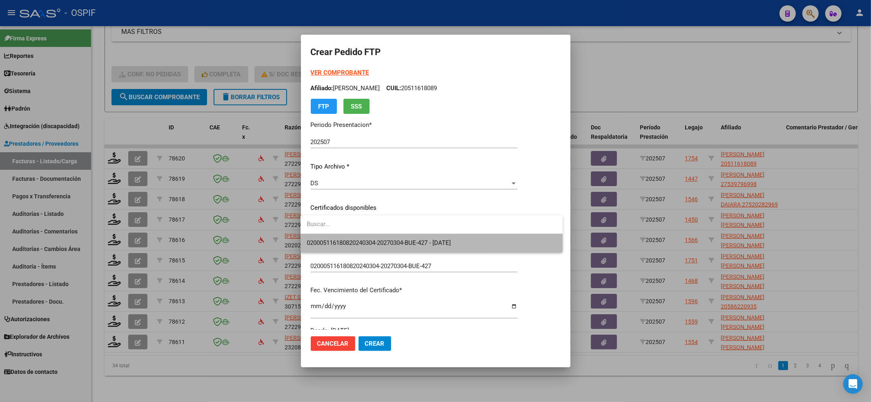
click at [321, 238] on span "020005116180820240304-20270304-BUE-427 - 2027-03-04" at bounding box center [431, 243] width 249 height 18
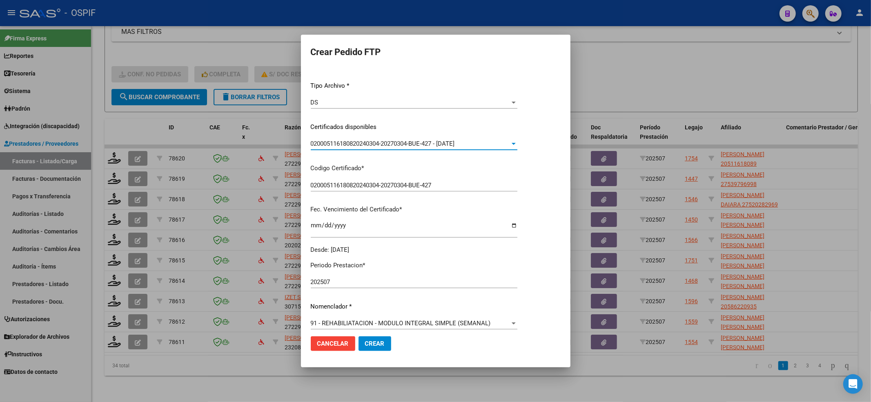
scroll to position [163, 0]
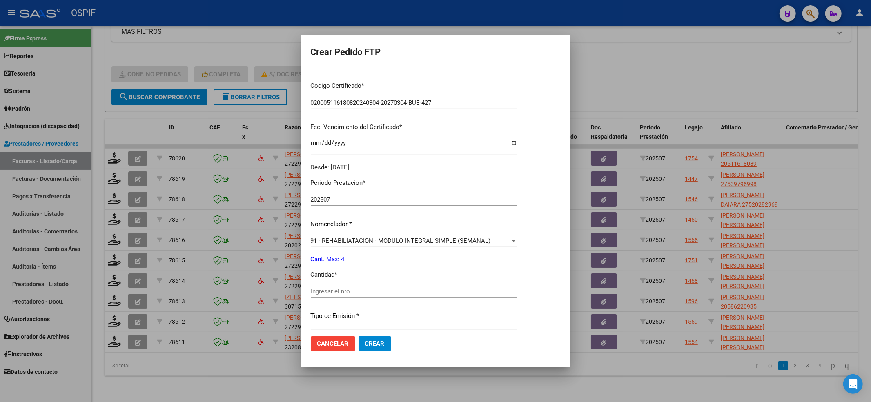
click at [343, 291] on input "Ingresar el nro" at bounding box center [414, 291] width 207 height 7
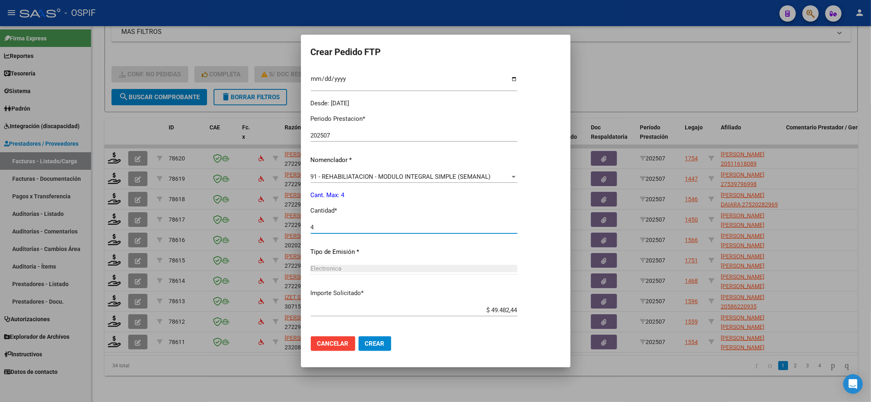
scroll to position [263, 0]
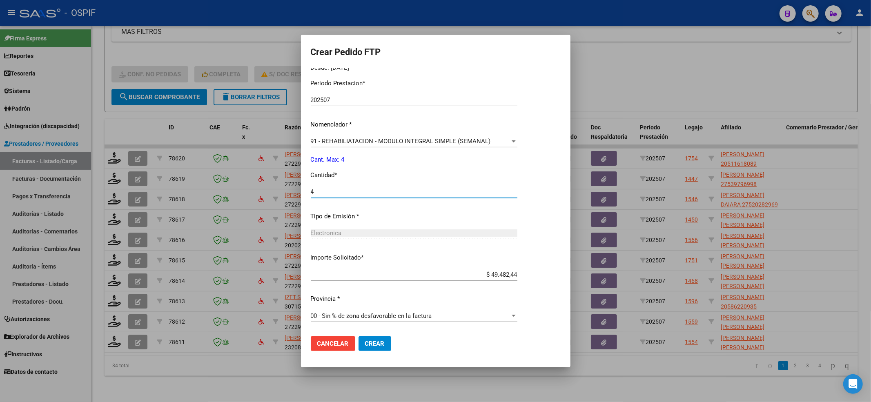
type input "4"
click at [359, 345] on button "Crear" at bounding box center [375, 343] width 33 height 15
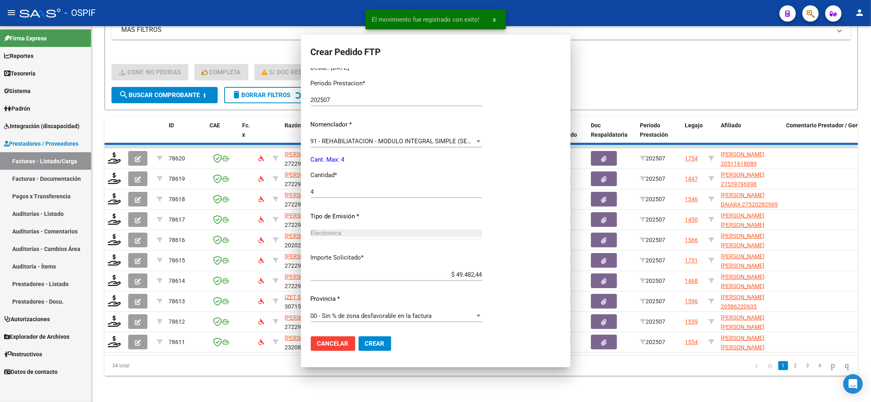
scroll to position [0, 0]
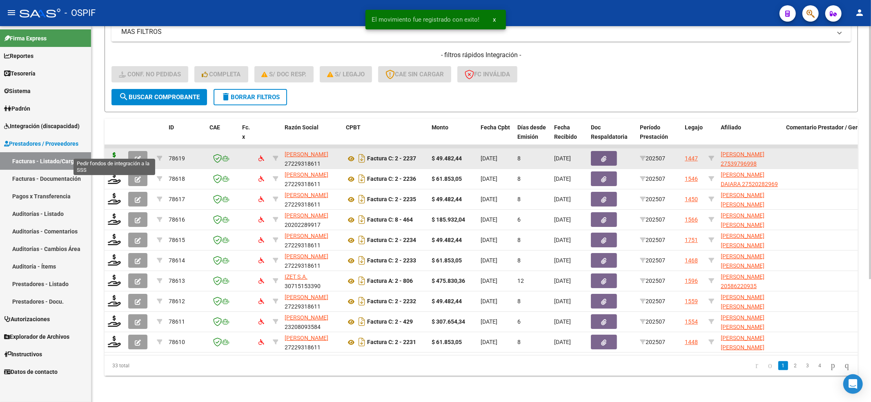
click at [114, 152] on icon at bounding box center [114, 157] width 13 height 11
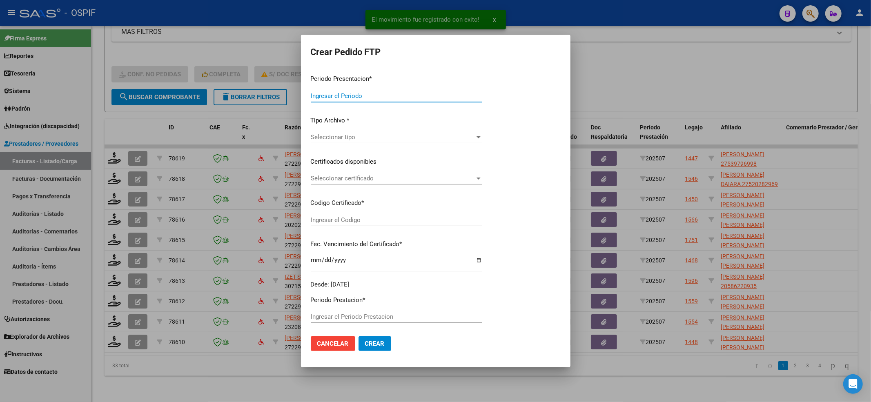
type input "202507"
type input "$ 49.482,44"
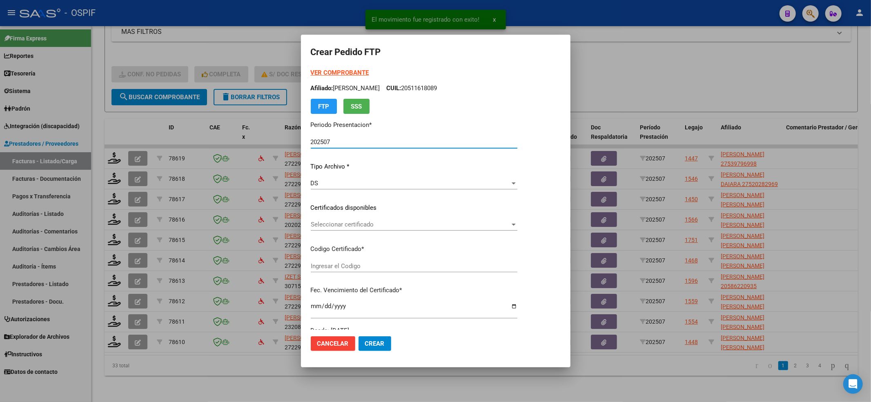
type input "3365119928"
type input "2024-11-04"
click at [333, 226] on span "Seleccionar certificado" at bounding box center [410, 224] width 199 height 7
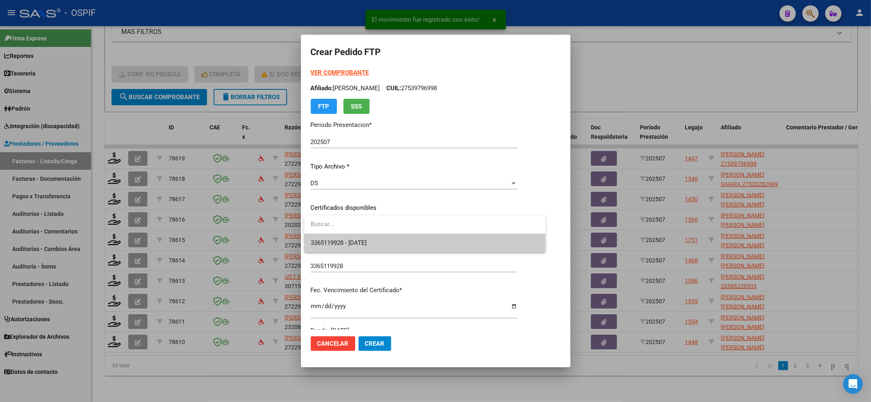
click at [396, 235] on span "3365119928 - 2024-11-04" at bounding box center [425, 243] width 228 height 18
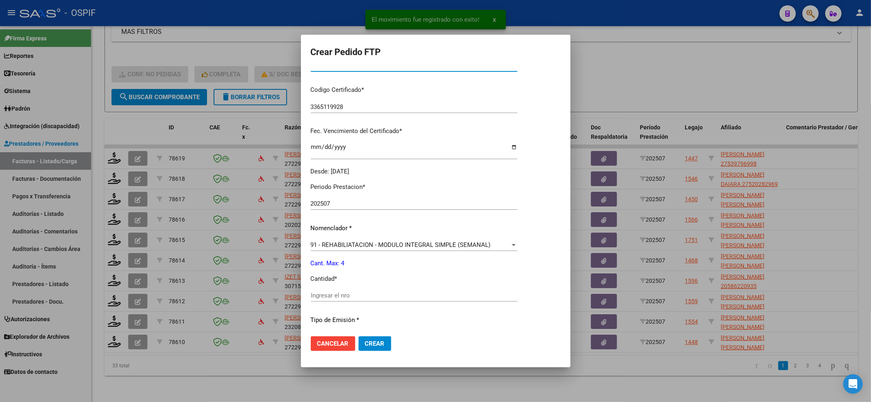
scroll to position [163, 0]
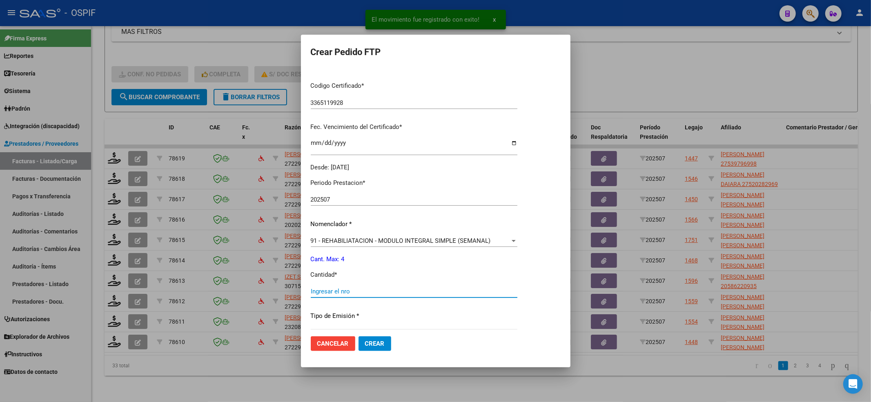
click at [352, 289] on input "Ingresar el nro" at bounding box center [414, 291] width 207 height 7
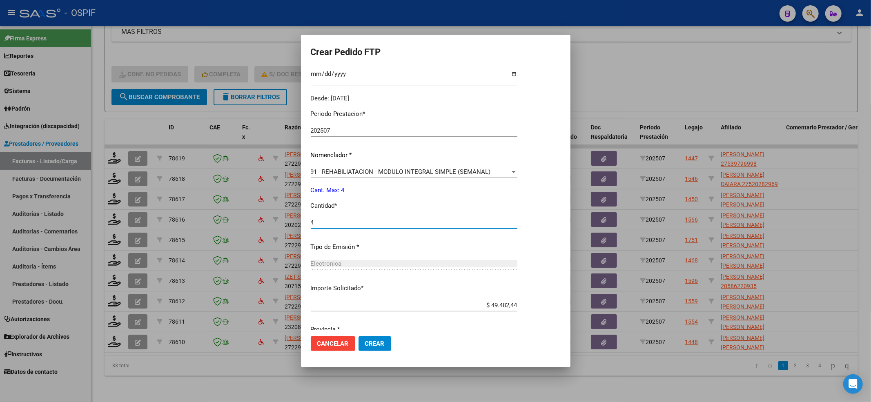
scroll to position [263, 0]
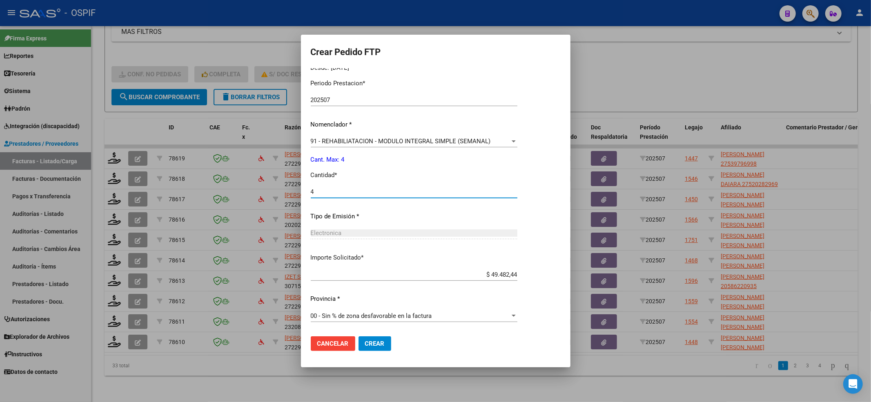
type input "4"
click at [379, 347] on button "Crear" at bounding box center [375, 343] width 33 height 15
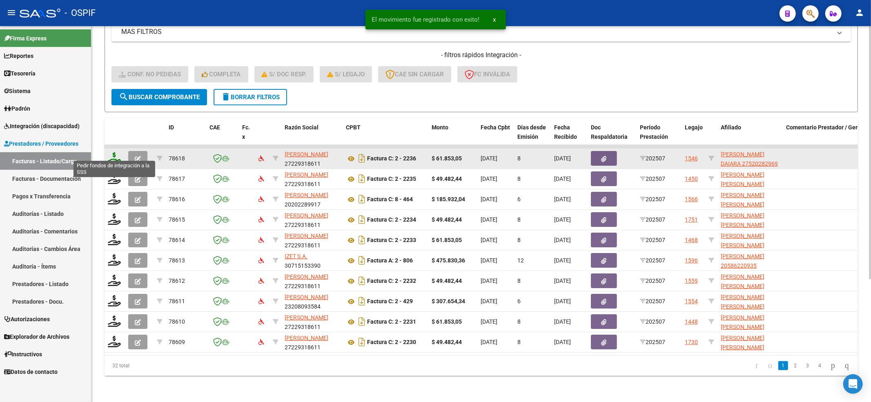
click at [118, 152] on icon at bounding box center [114, 157] width 13 height 11
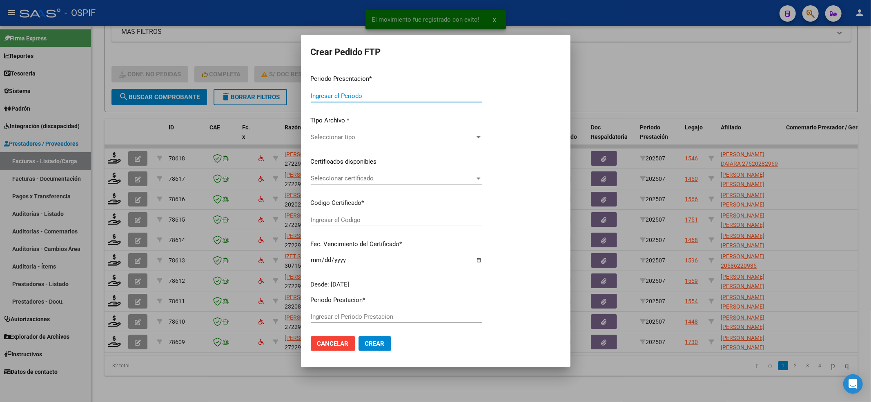
type input "202507"
type input "$ 61.853,05"
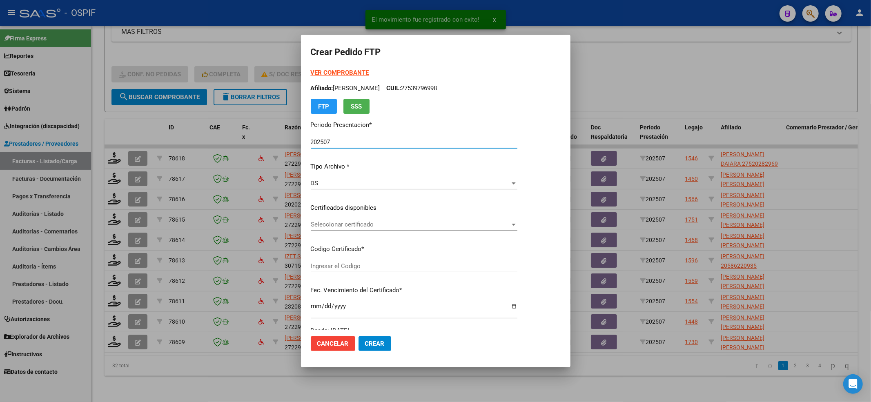
type input "0100052028296-20211217-20261217-BS-427"
type input "2026-12-17"
click at [375, 241] on div "VER COMPROBANTE ARCA Padrón Afiliado: PICALLO RODRIGUEZ NARELA DAIARA CUIL: 275…" at bounding box center [414, 201] width 207 height 267
click at [368, 226] on span "Seleccionar certificado" at bounding box center [410, 224] width 199 height 7
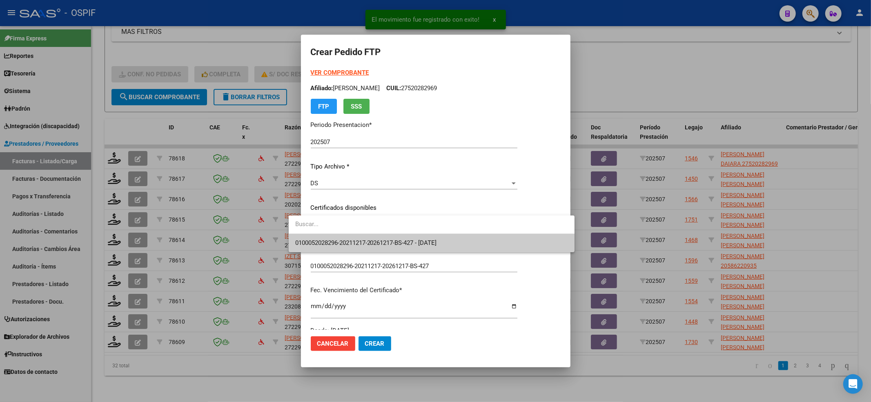
click at [363, 238] on span "0100052028296-20211217-20261217-BS-427 - 2026-12-17" at bounding box center [431, 243] width 273 height 18
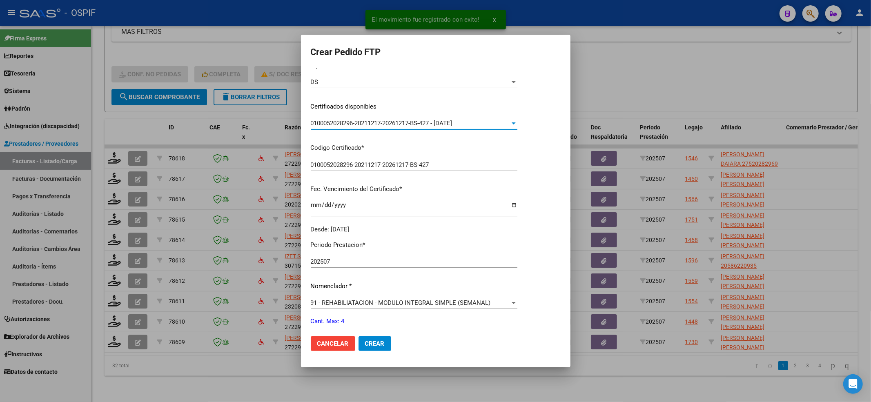
scroll to position [218, 0]
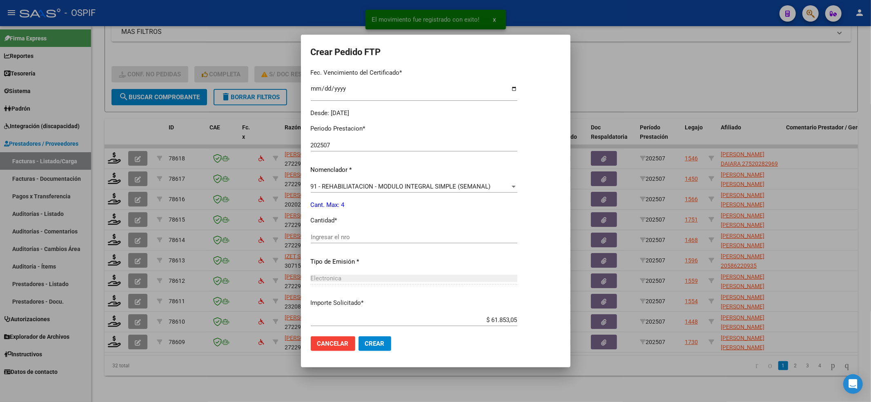
click at [359, 229] on div "Periodo Prestacion * 202507 Ingresar el Periodo Prestacion Nomenclador * 91 - R…" at bounding box center [414, 246] width 207 height 257
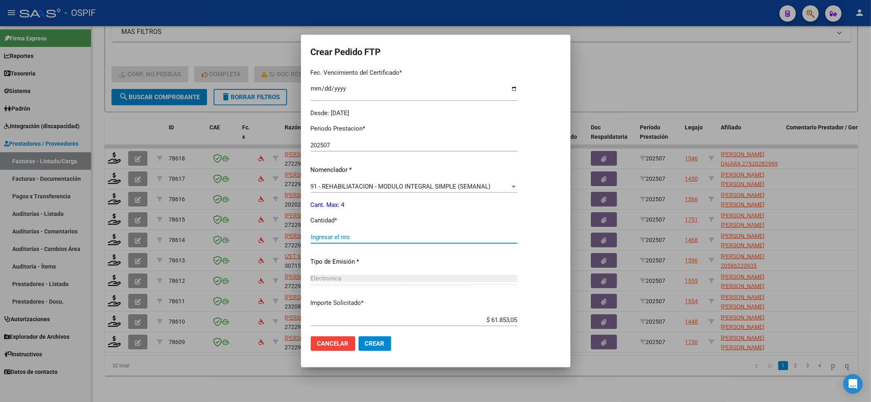
click at [359, 234] on input "Ingresar el nro" at bounding box center [414, 237] width 207 height 7
type input "4"
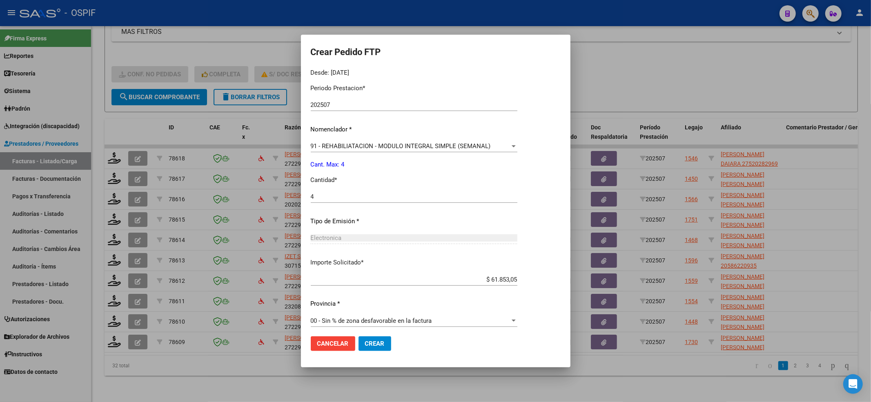
scroll to position [263, 0]
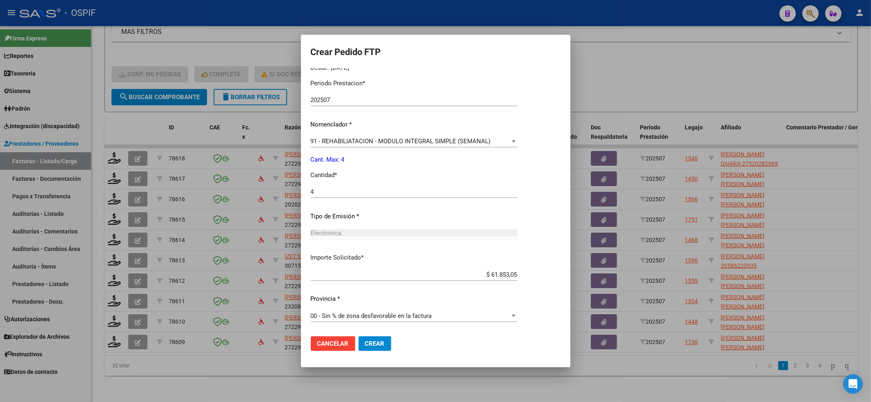
drag, startPoint x: 365, startPoint y: 349, endPoint x: 327, endPoint y: 311, distance: 53.1
click at [365, 350] on button "Crear" at bounding box center [375, 343] width 33 height 15
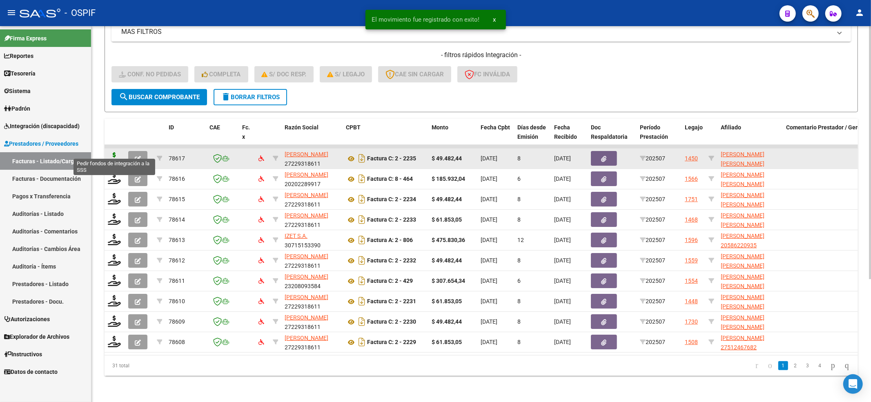
click at [119, 152] on icon at bounding box center [114, 157] width 13 height 11
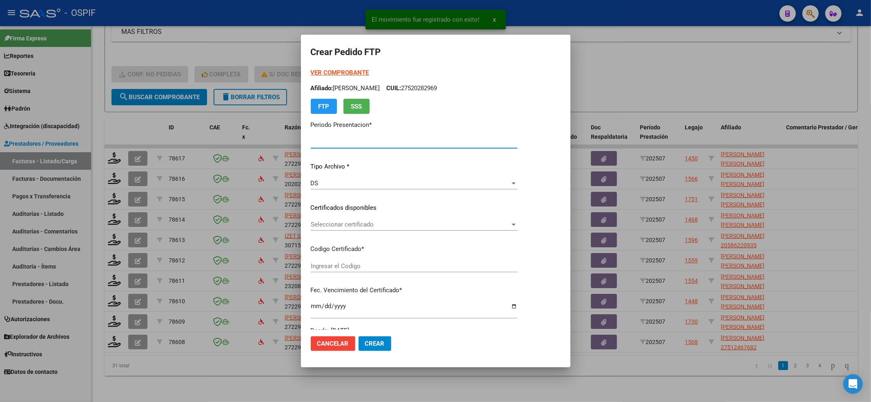
type input "202507"
type input "$ 49.482,44"
type input "-02-00045400863-20160726-20210726-BS-427"
type input "2021-07-26"
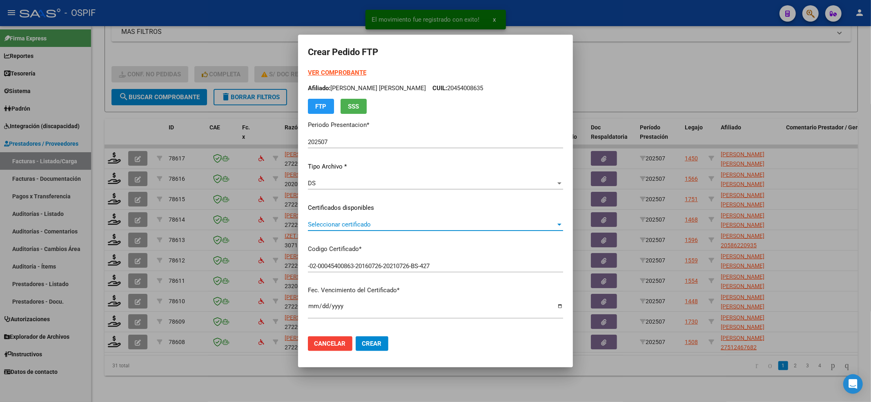
click at [353, 227] on span "Seleccionar certificado" at bounding box center [432, 224] width 248 height 7
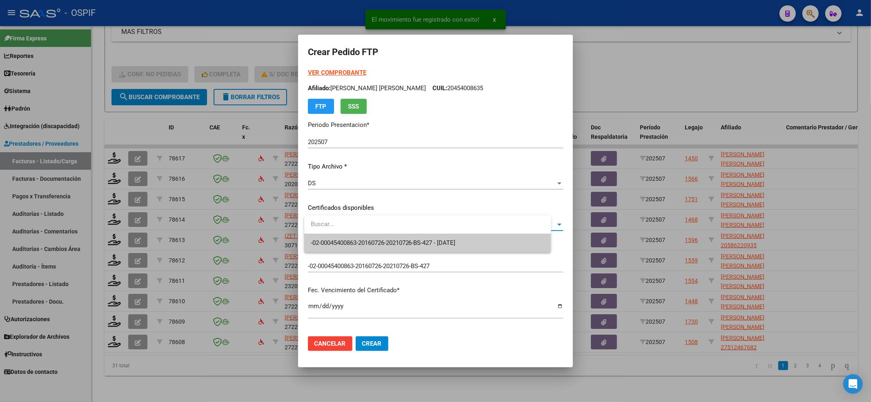
click at [353, 233] on input "dropdown search" at bounding box center [427, 224] width 247 height 18
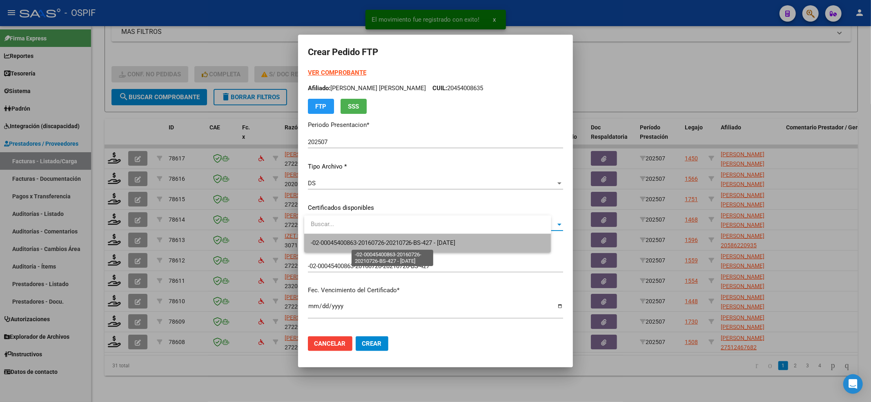
click at [352, 244] on span "-02-00045400863-20160726-20210726-BS-427 - 2021-07-26" at bounding box center [383, 242] width 145 height 7
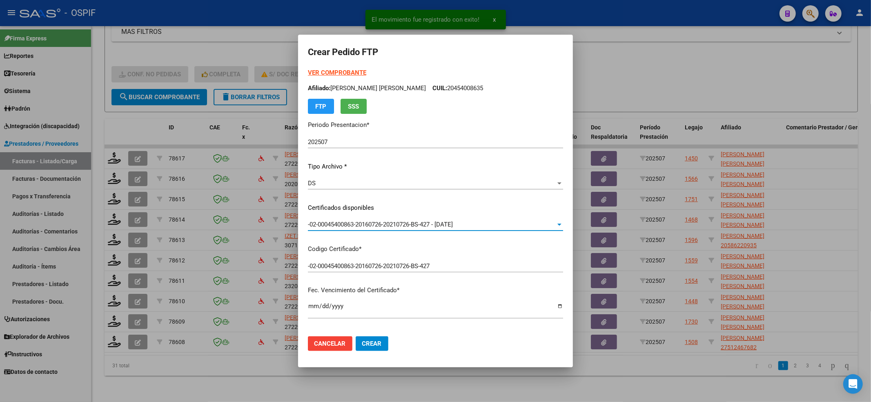
scroll to position [218, 0]
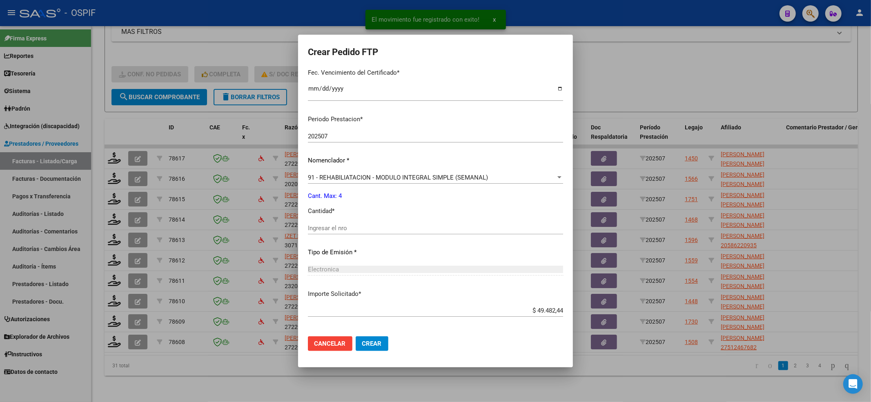
drag, startPoint x: 352, startPoint y: 244, endPoint x: 355, endPoint y: 227, distance: 17.5
click at [352, 241] on div "Periodo Prestacion * 202507 Ingresar el Periodo Prestacion Nomenclador * 91 - R…" at bounding box center [435, 237] width 255 height 257
click at [355, 227] on input "Ingresar el nro" at bounding box center [435, 228] width 255 height 7
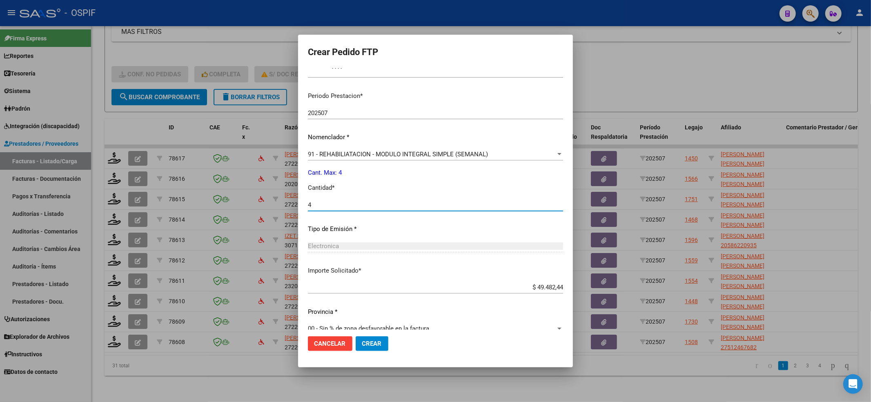
scroll to position [254, 0]
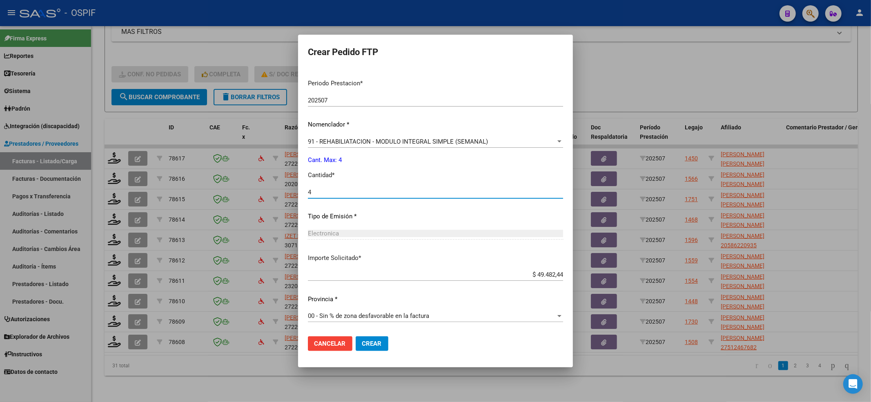
type input "4"
click at [386, 348] on button "Crear" at bounding box center [372, 343] width 33 height 15
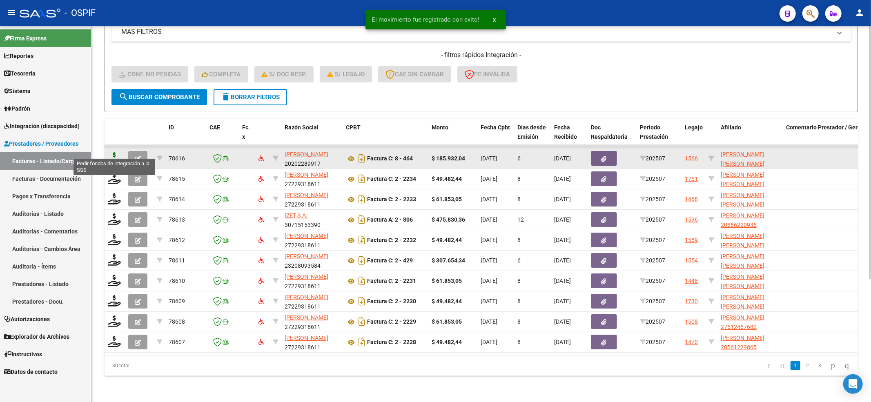
click at [116, 152] on icon at bounding box center [114, 157] width 13 height 11
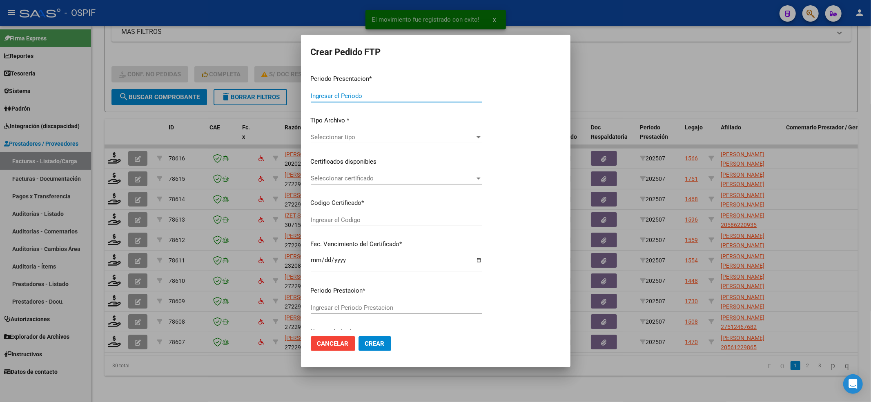
type input "202507"
type input "$ 185.932,04"
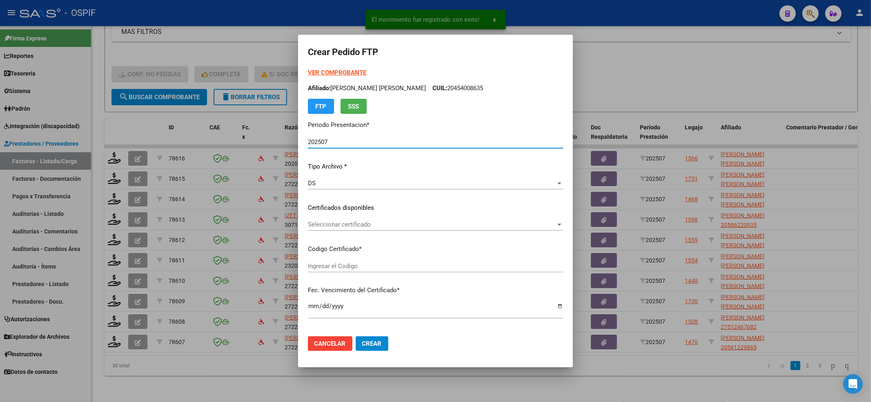
type input "0200048576437-20221124-20321124-BS-427"
type input "2032-11-24"
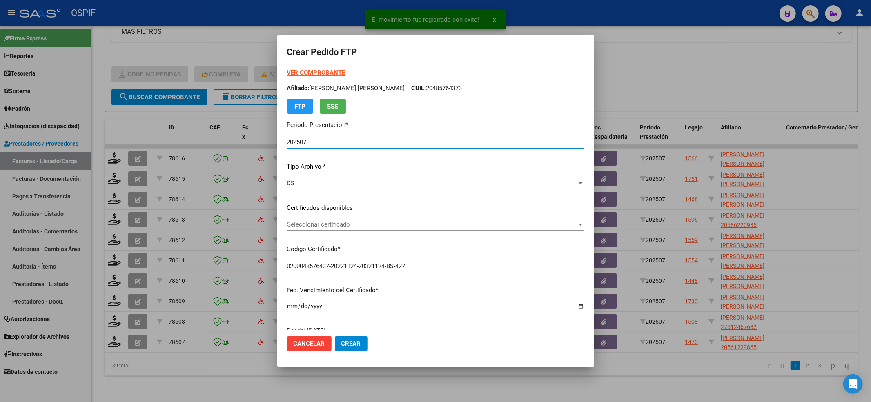
click at [368, 225] on span "Seleccionar certificado" at bounding box center [432, 224] width 290 height 7
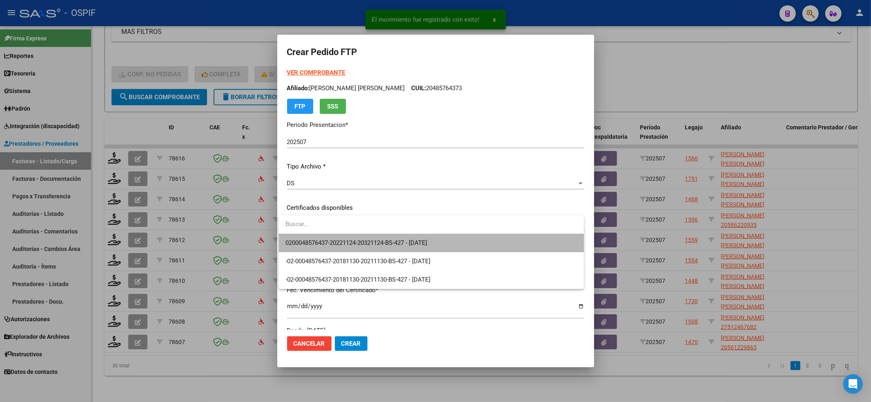
click at [353, 237] on span "0200048576437-20221124-20321124-BS-427 - 2032-11-24" at bounding box center [431, 243] width 292 height 18
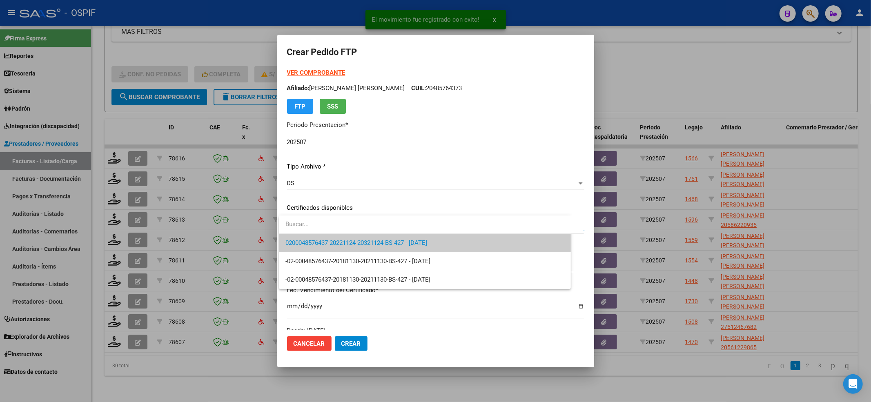
scroll to position [163, 0]
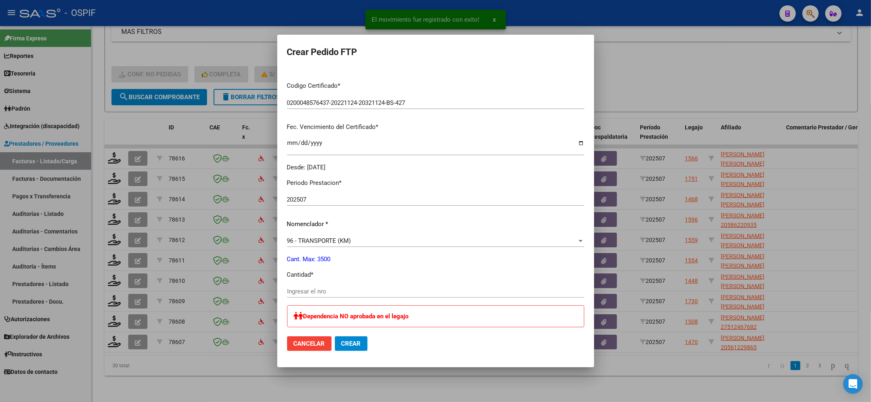
click at [346, 240] on span "96 - TRANSPORTE (KM)" at bounding box center [319, 240] width 64 height 7
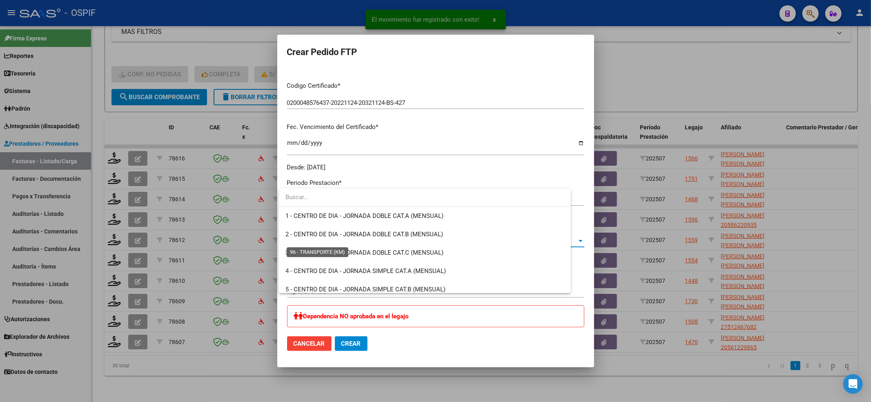
scroll to position [1721, 0]
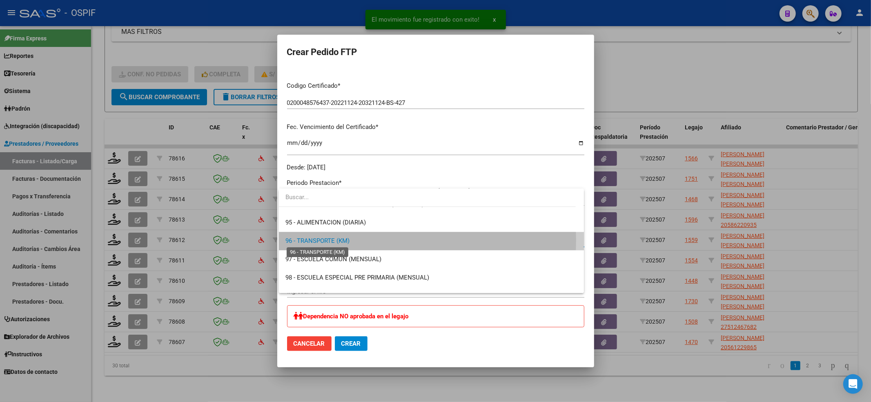
click at [346, 240] on span "96 - TRANSPORTE (KM)" at bounding box center [317, 240] width 64 height 7
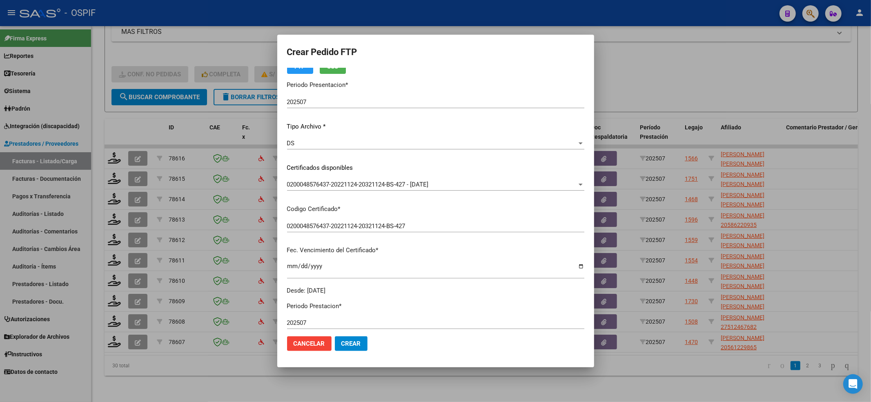
scroll to position [0, 0]
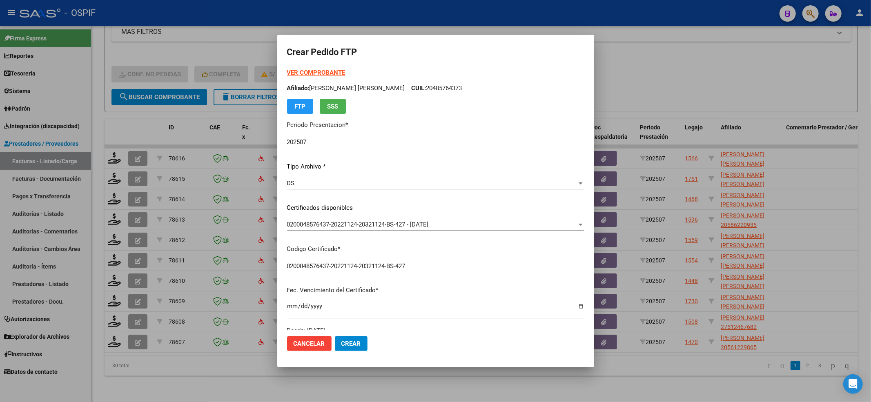
click at [319, 64] on form "Crear Pedido FTP VER COMPROBANTE ARCA Padrón Afiliado: BASSO NAHUEL ALEJANDRO C…" at bounding box center [435, 201] width 297 height 313
click at [317, 68] on div "VER COMPROBANTE ARCA Padrón Afiliado: BASSO NAHUEL ALEJANDRO CUIL: 20485764373 …" at bounding box center [435, 91] width 297 height 46
click at [315, 71] on strong "VER COMPROBANTE" at bounding box center [316, 72] width 58 height 7
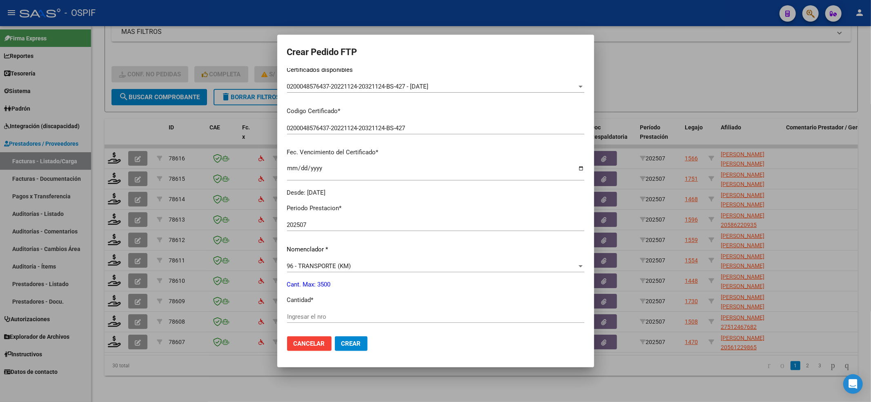
scroll to position [218, 0]
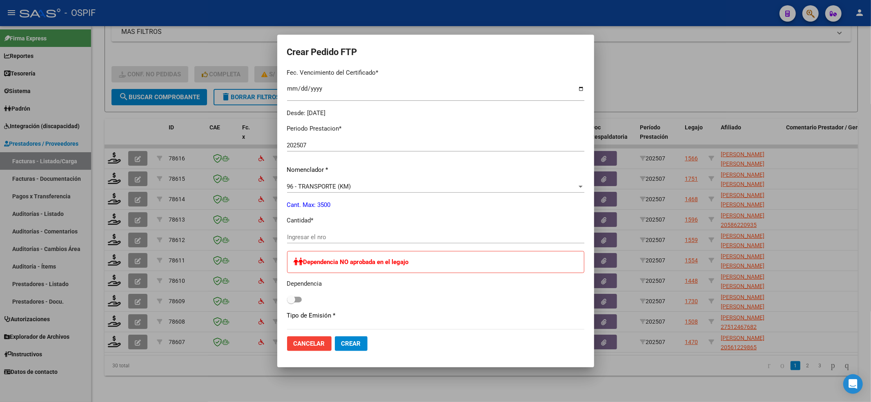
click at [314, 238] on input "Ingresar el nro" at bounding box center [435, 237] width 297 height 7
type input "344"
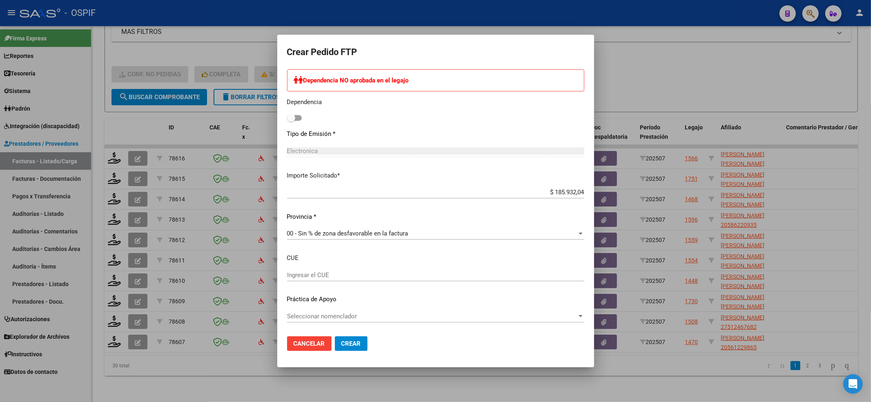
scroll to position [400, 0]
click at [319, 321] on div "Seleccionar nomenclador Seleccionar nomenclador" at bounding box center [435, 316] width 297 height 12
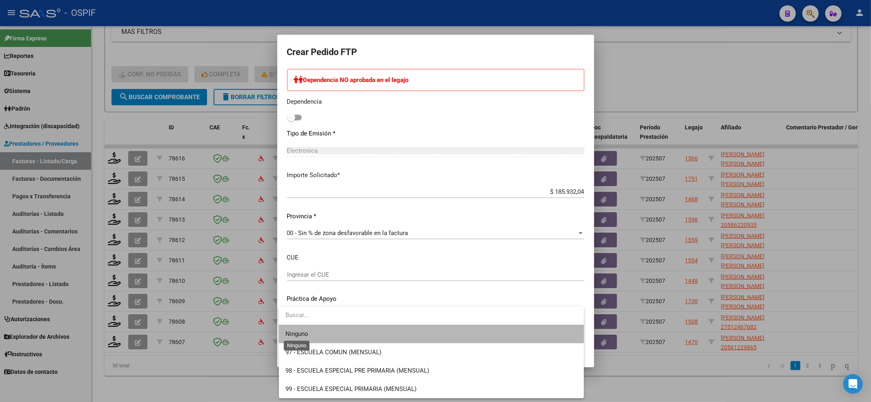
click at [298, 330] on span "Ninguno" at bounding box center [296, 333] width 23 height 7
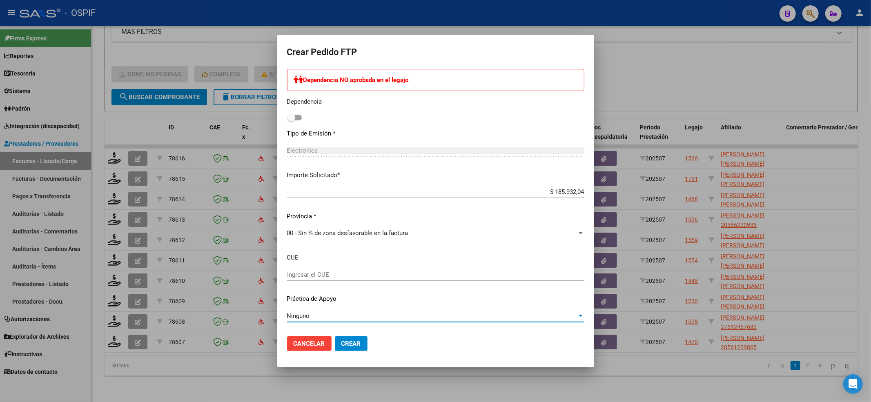
scroll to position [399, 0]
click at [348, 350] on button "Crear" at bounding box center [351, 343] width 33 height 15
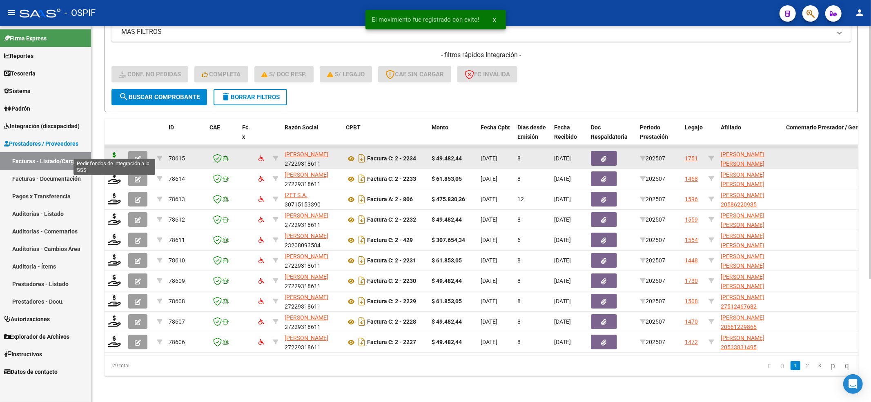
click at [112, 152] on icon at bounding box center [114, 157] width 13 height 11
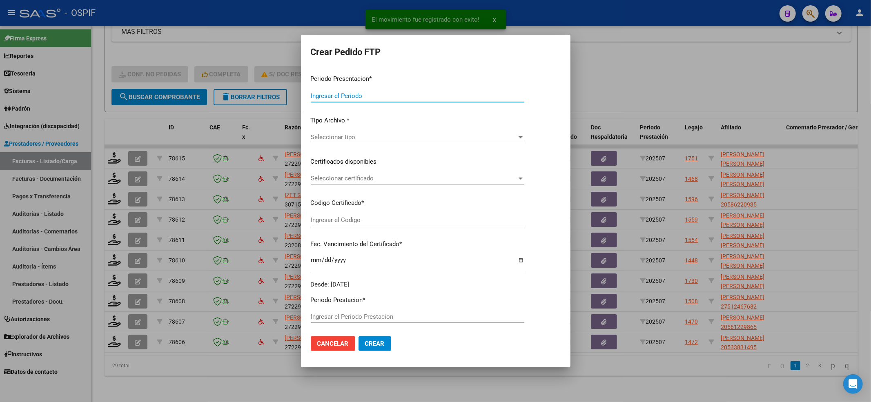
type input "202507"
type input "$ 49.482,44"
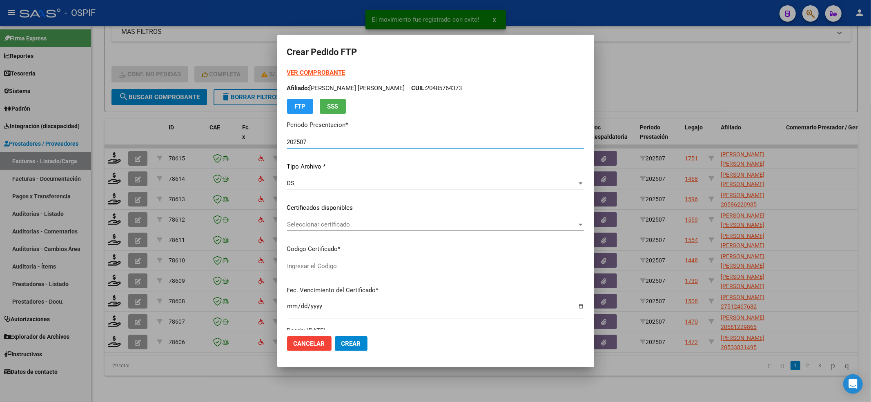
type input "0200055327108-20240229-20250829-BUE-427"
type input "2025-08-29"
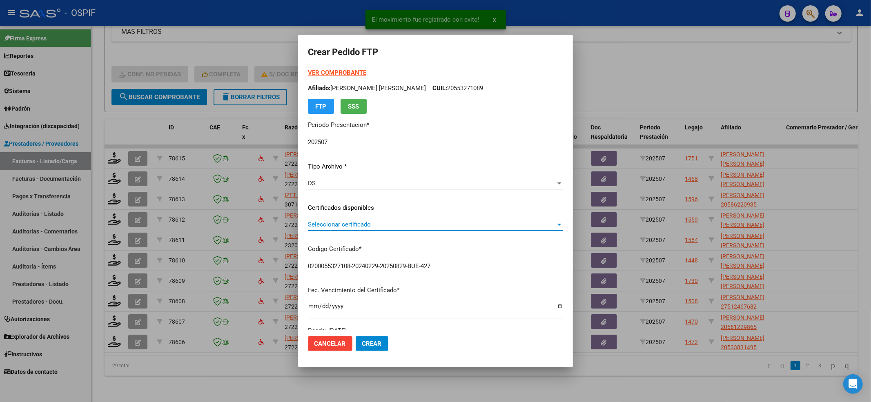
drag, startPoint x: 361, startPoint y: 221, endPoint x: 361, endPoint y: 225, distance: 4.5
click at [361, 225] on span "Seleccionar certificado" at bounding box center [432, 224] width 248 height 7
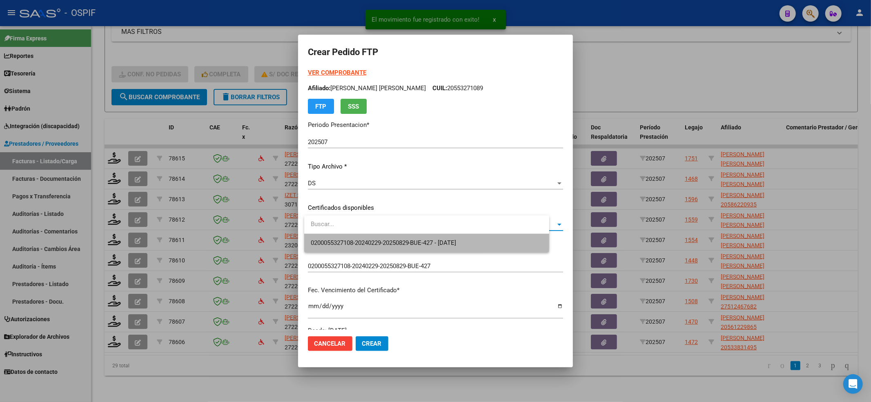
click at [361, 237] on span "0200055327108-20240229-20250829-BUE-427 - 2025-08-29" at bounding box center [427, 243] width 232 height 18
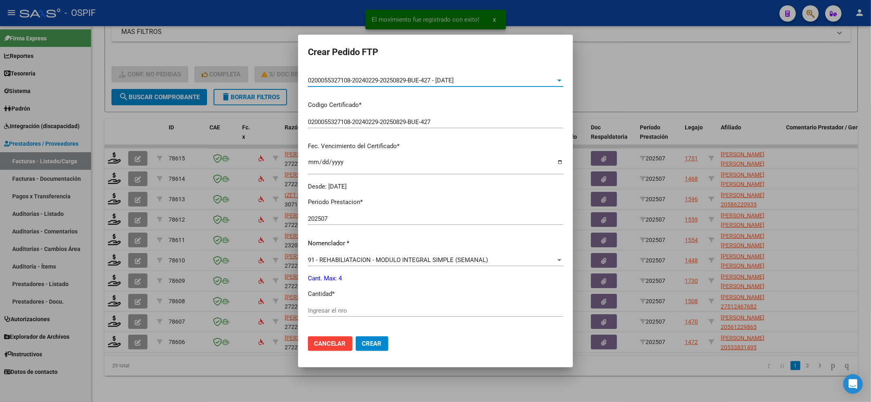
scroll to position [218, 0]
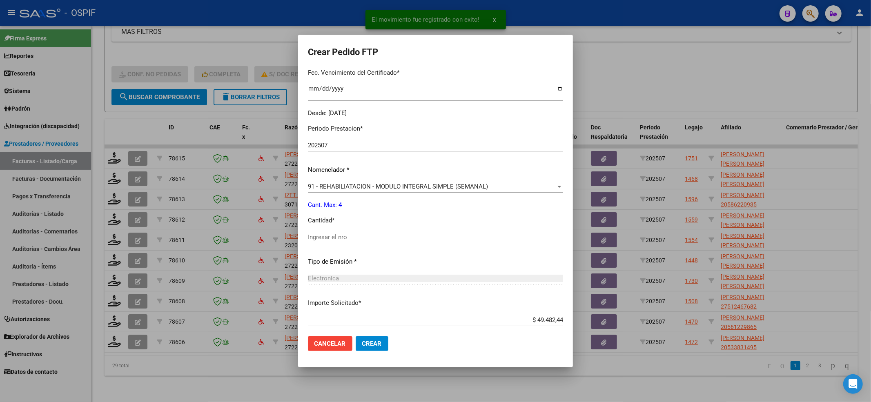
click at [330, 234] on input "Ingresar el nro" at bounding box center [435, 237] width 255 height 7
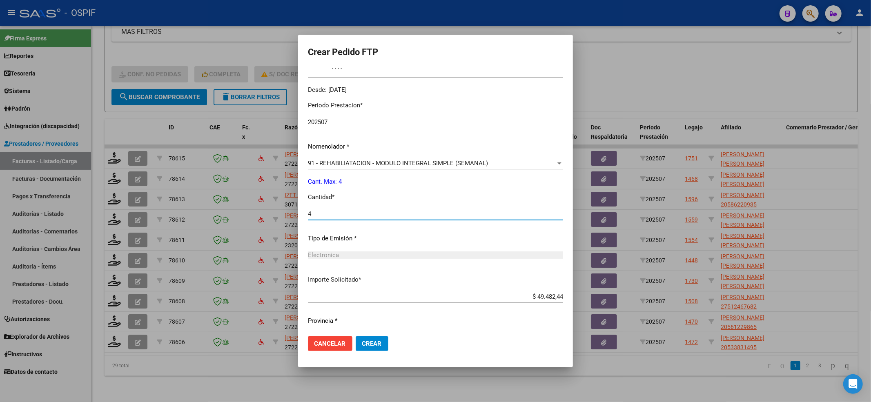
scroll to position [263, 0]
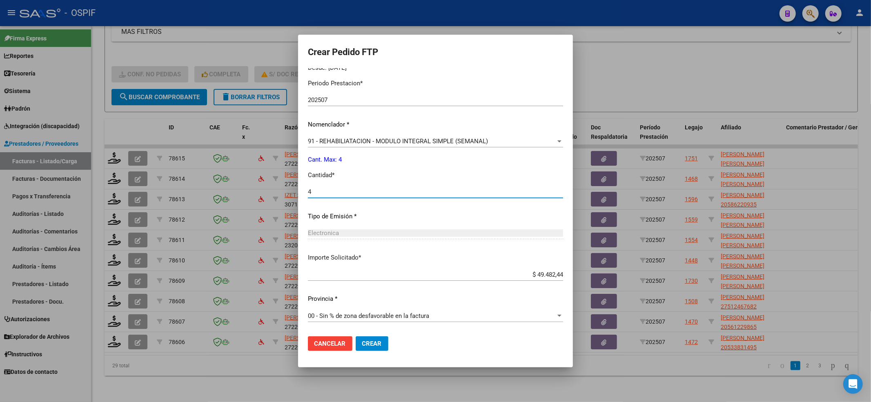
type input "4"
click at [374, 350] on button "Crear" at bounding box center [372, 343] width 33 height 15
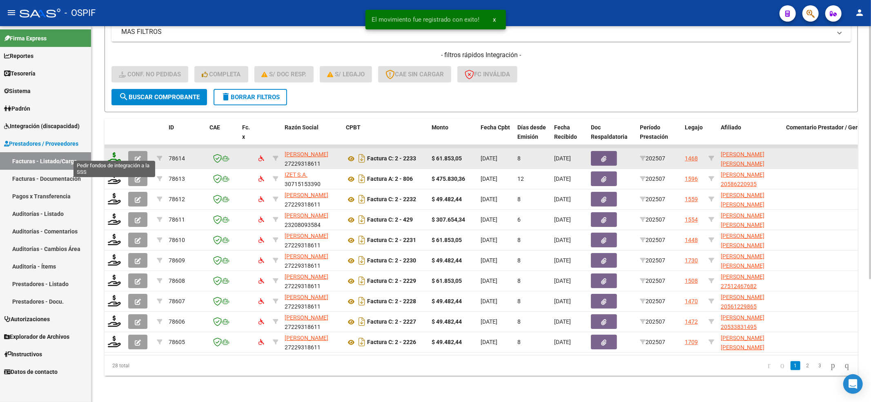
click at [114, 155] on icon at bounding box center [114, 157] width 13 height 11
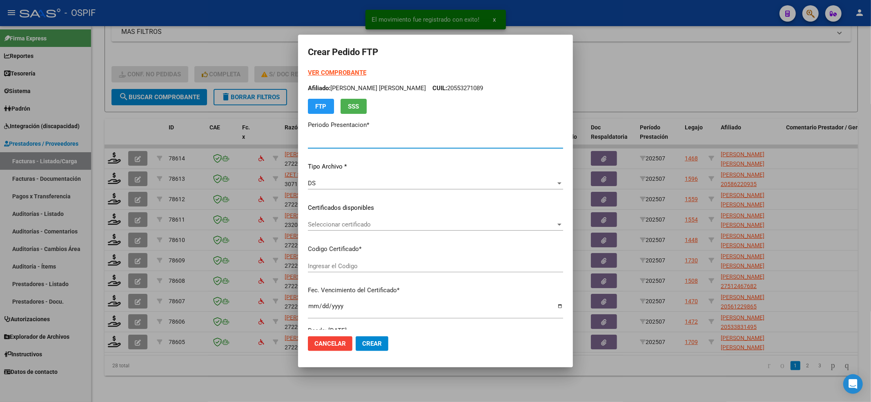
type input "202507"
type input "$ 61.853,05"
type input "-02-00050969750-20171124-20221124-BS-427"
type input "2022-11-24"
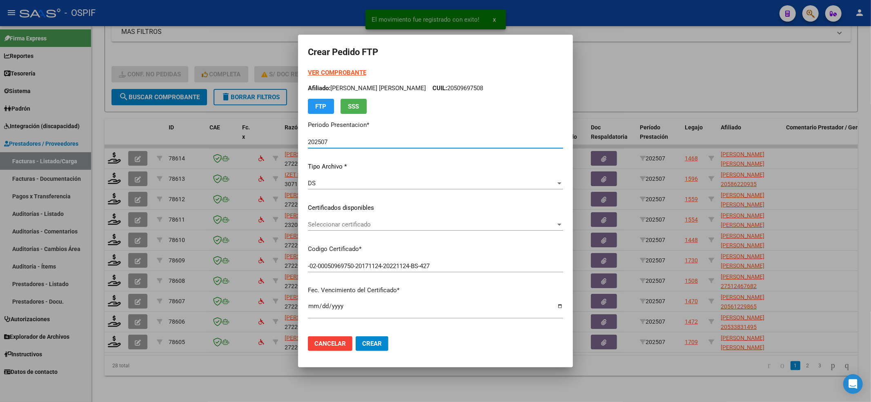
click at [328, 229] on div "Seleccionar certificado Seleccionar certificado" at bounding box center [435, 224] width 255 height 12
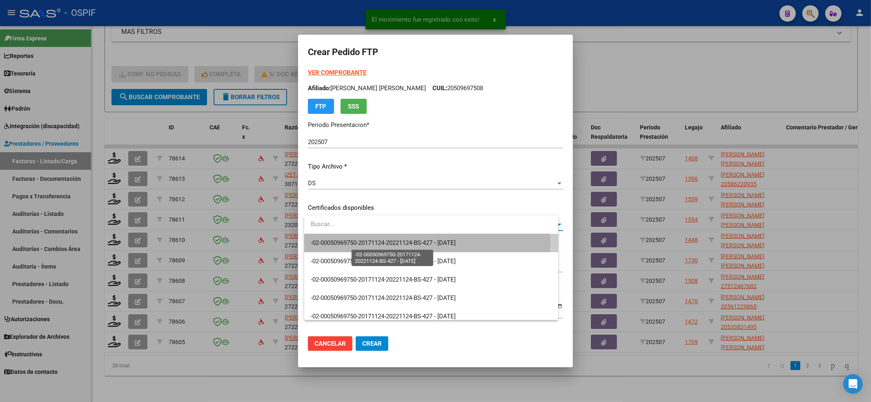
click at [325, 242] on span "-02-00050969750-20171124-20221124-BS-427 - 2022-11-24" at bounding box center [383, 242] width 145 height 7
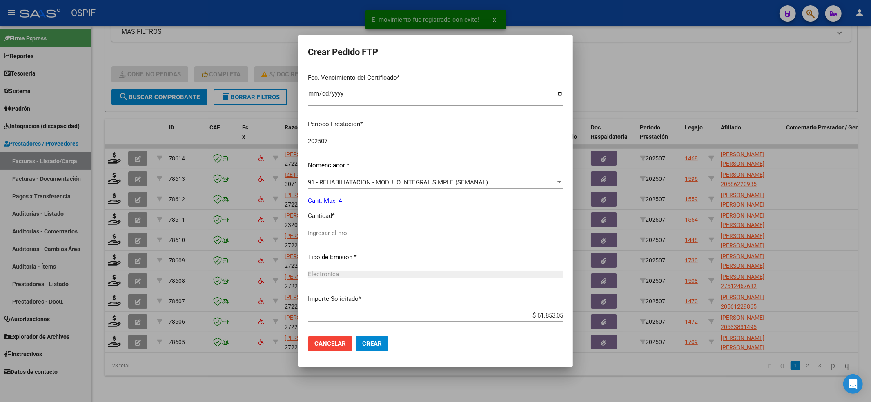
scroll to position [218, 0]
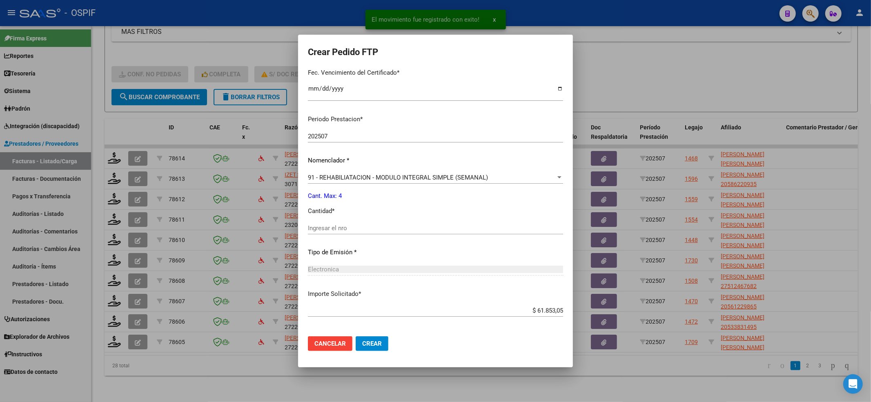
click at [329, 231] on input "Ingresar el nro" at bounding box center [435, 228] width 255 height 7
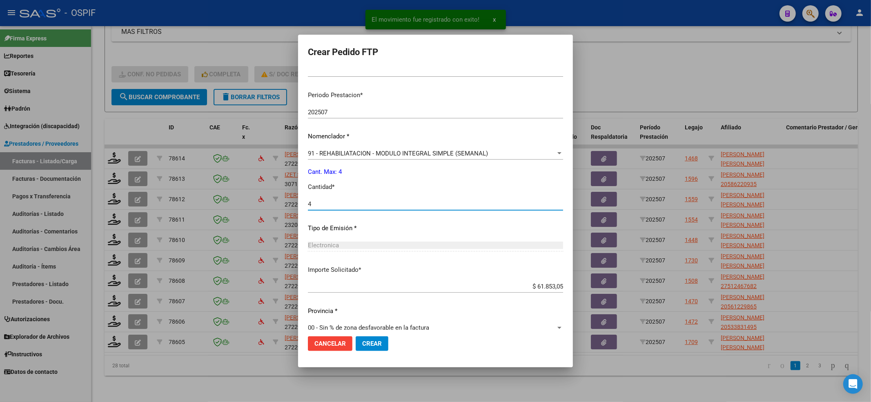
scroll to position [254, 0]
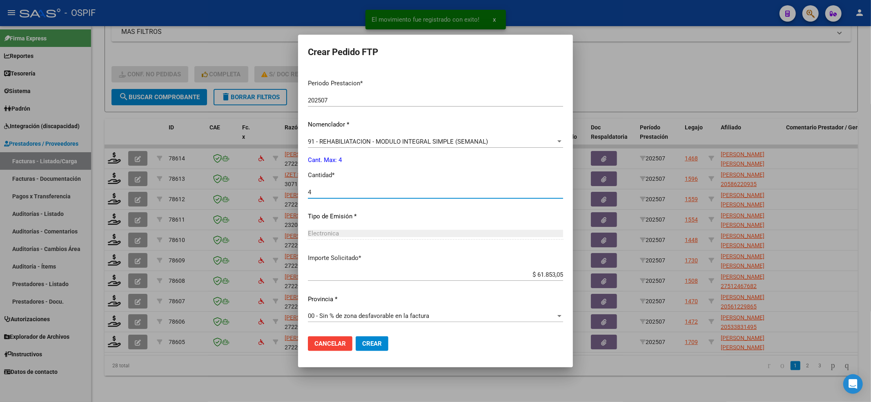
type input "4"
click at [370, 335] on mat-dialog-actions "Cancelar Crear" at bounding box center [435, 344] width 255 height 28
click at [372, 340] on button "Crear" at bounding box center [372, 343] width 33 height 15
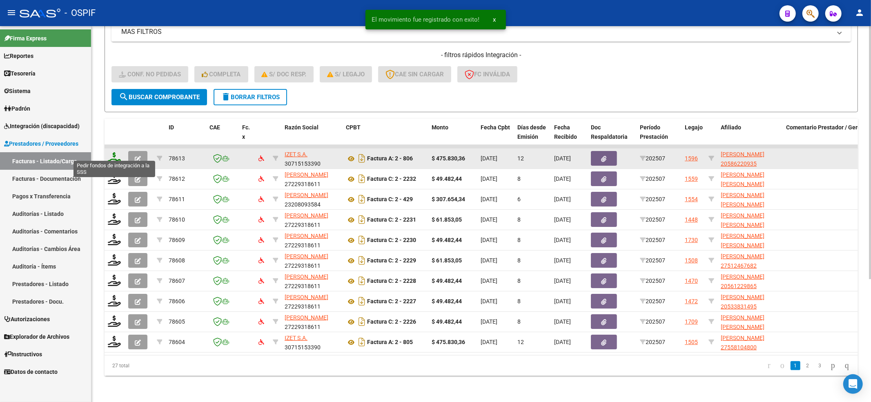
click at [111, 152] on icon at bounding box center [114, 157] width 13 height 11
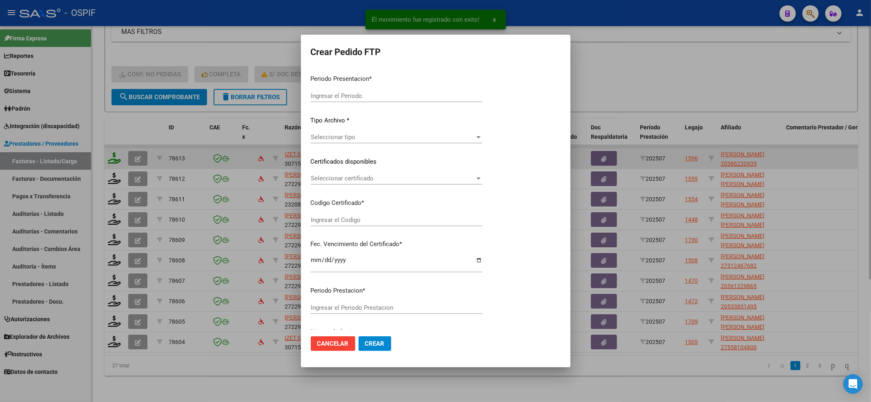
type input "202507"
type input "$ 475.830,36"
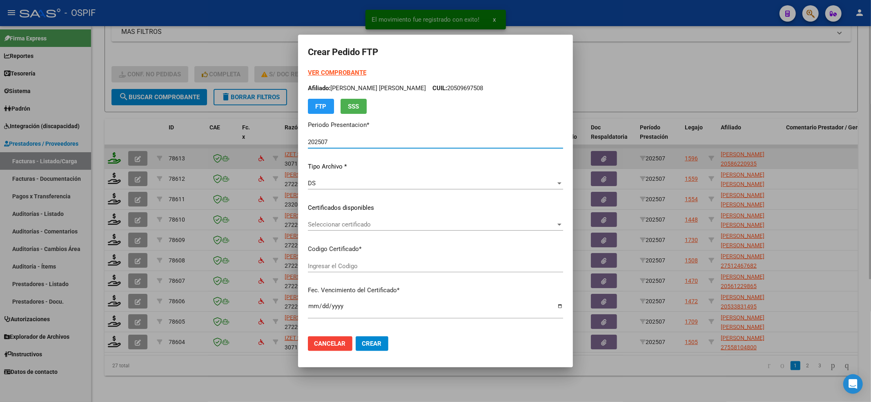
type input "0200058622093-20231114-20261114-BS-427"
type input "2026-11-14"
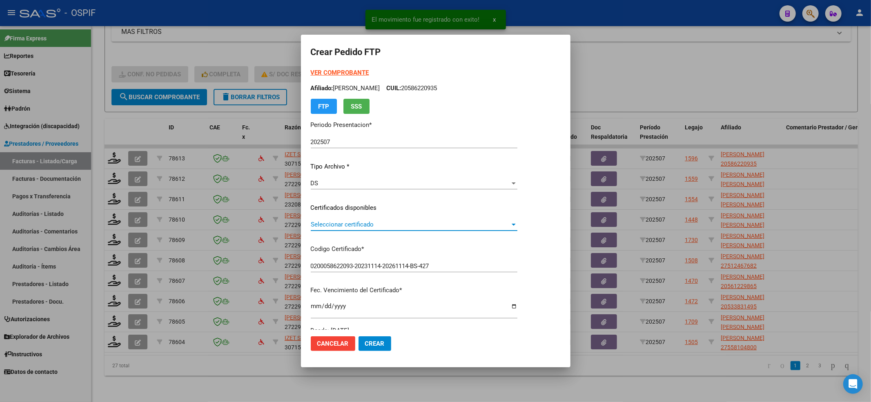
click at [350, 225] on span "Seleccionar certificado" at bounding box center [410, 224] width 199 height 7
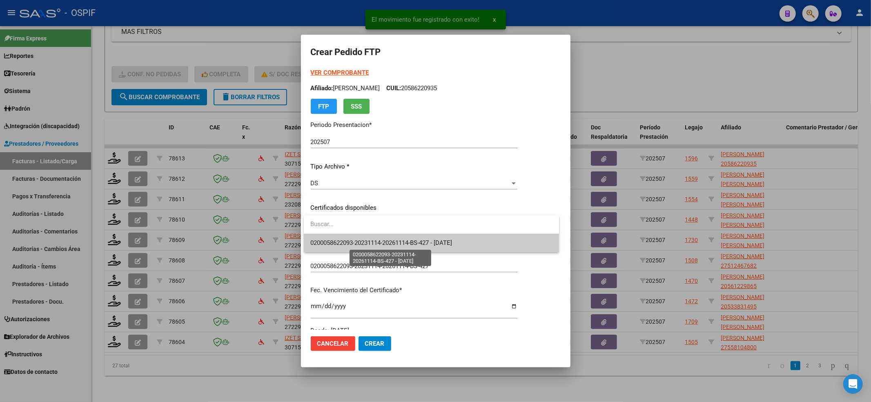
click at [348, 239] on span "0200058622093-20231114-20261114-BS-427 - 2026-11-14" at bounding box center [381, 242] width 142 height 7
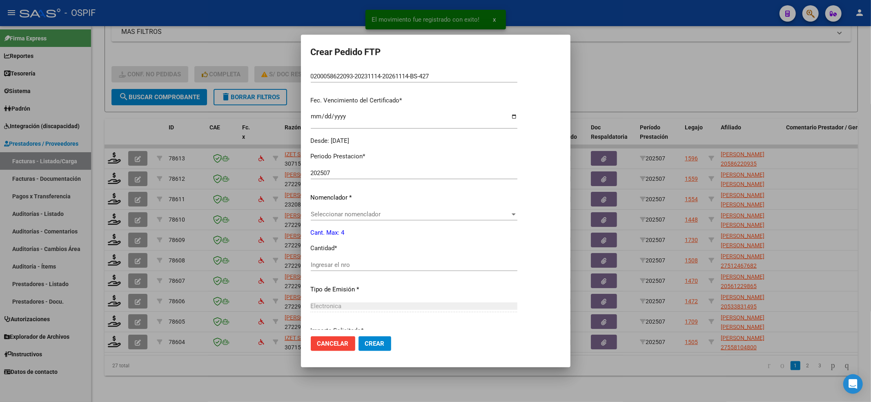
scroll to position [218, 0]
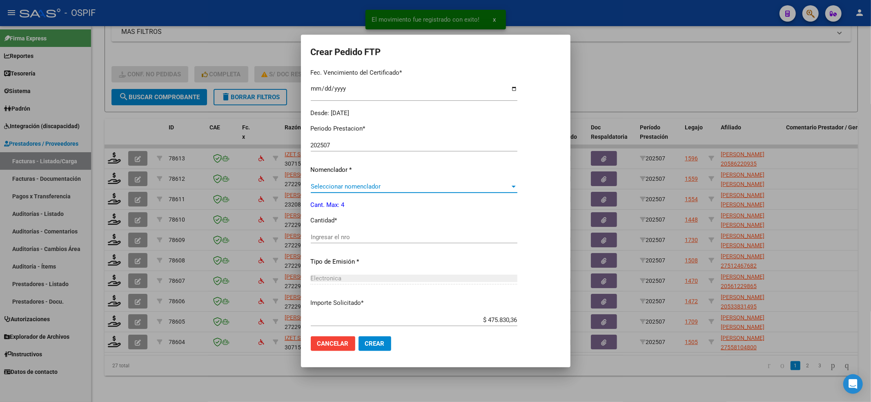
click at [340, 184] on span "Seleccionar nomenclador" at bounding box center [410, 186] width 199 height 7
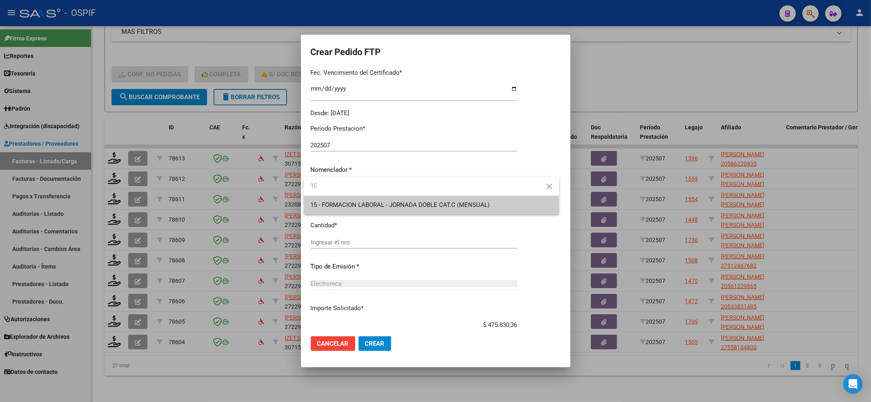
type input "1"
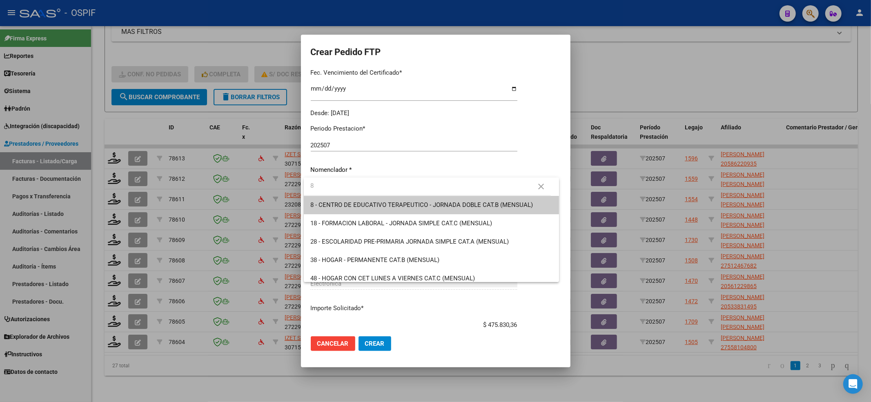
type input "83"
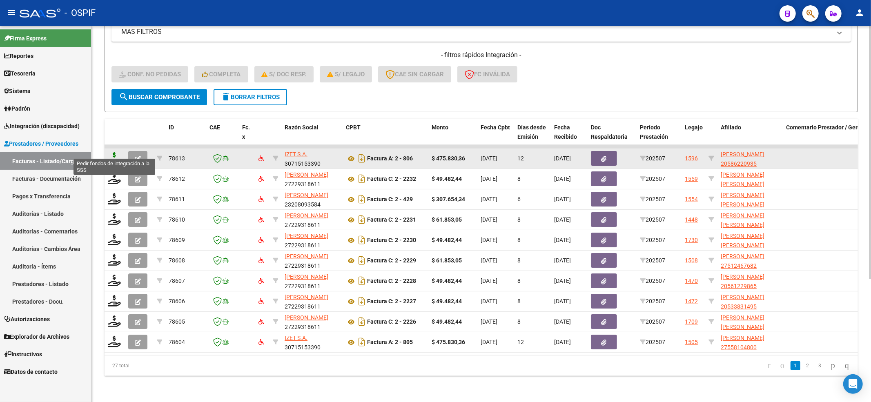
click at [115, 152] on icon at bounding box center [114, 157] width 13 height 11
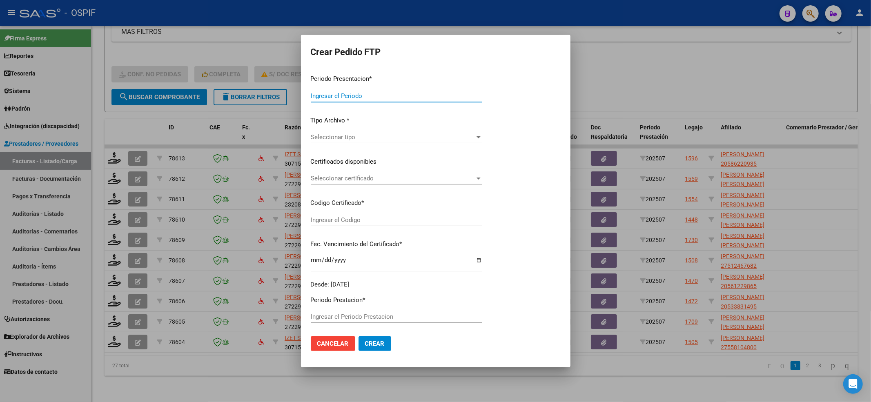
type input "202507"
type input "$ 475.830,36"
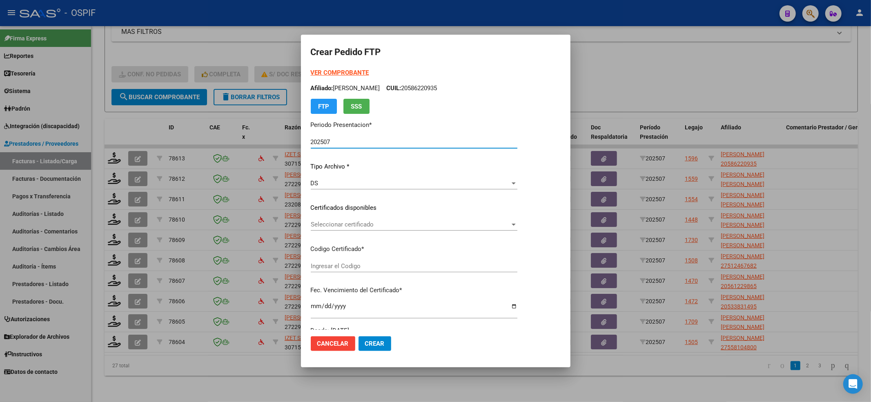
type input "0200058622093-20231114-20261114-BS-427"
type input "2026-11-14"
click at [343, 230] on div "Seleccionar certificado Seleccionar certificado" at bounding box center [414, 224] width 207 height 12
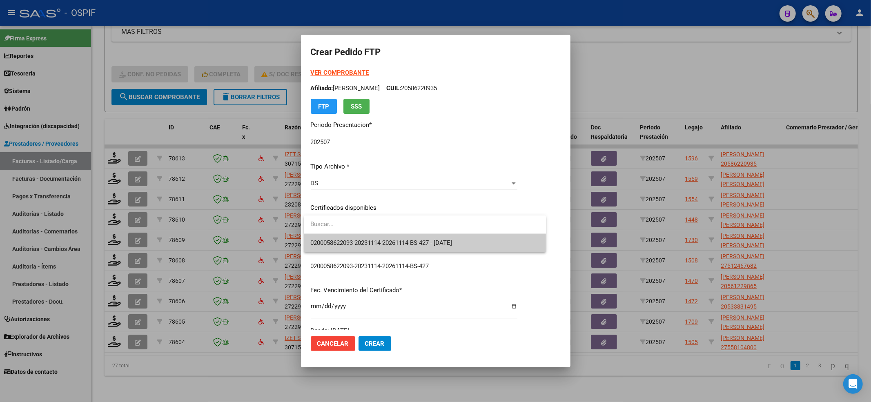
click at [348, 242] on span "0200058622093-20231114-20261114-BS-427 - 2026-11-14" at bounding box center [381, 242] width 142 height 7
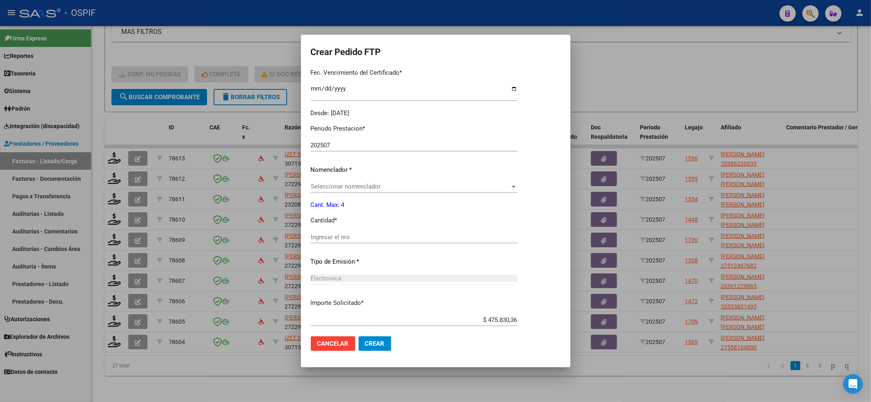
click at [332, 180] on div "Seleccionar nomenclador Seleccionar nomenclador" at bounding box center [414, 186] width 207 height 12
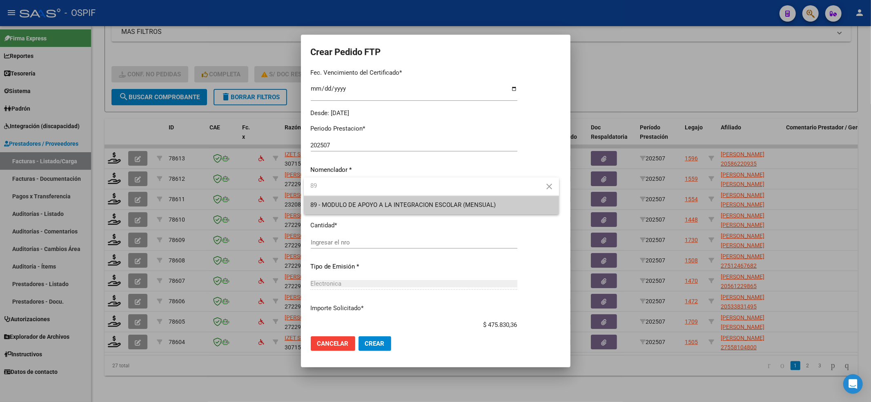
type input "89"
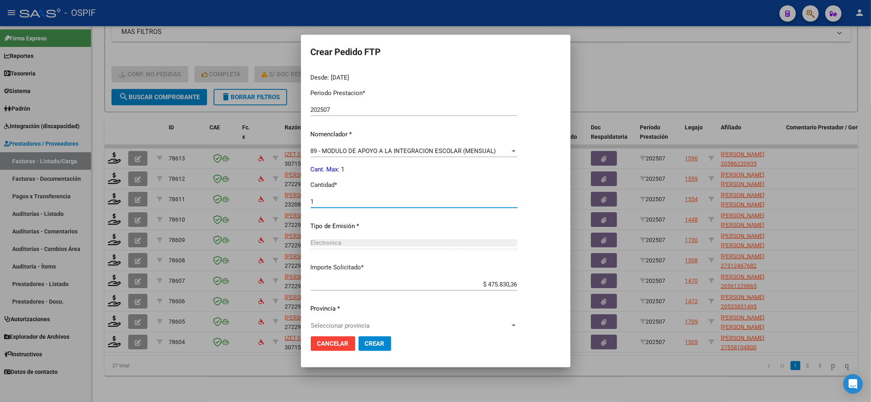
scroll to position [263, 0]
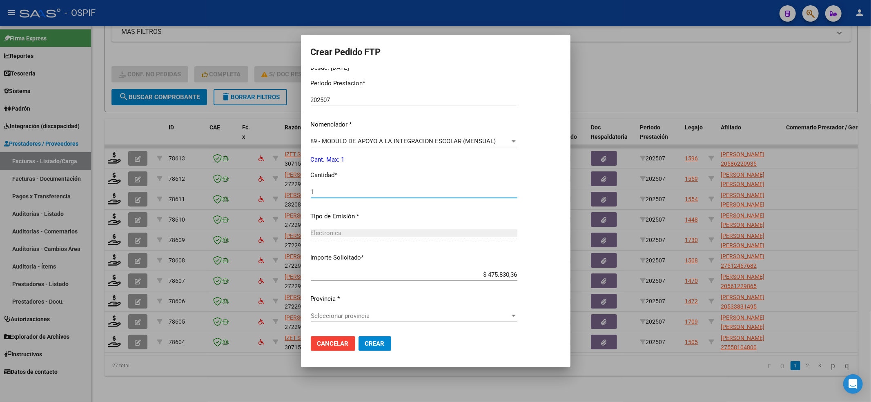
type input "1"
click at [402, 316] on span "Seleccionar provincia" at bounding box center [410, 315] width 199 height 7
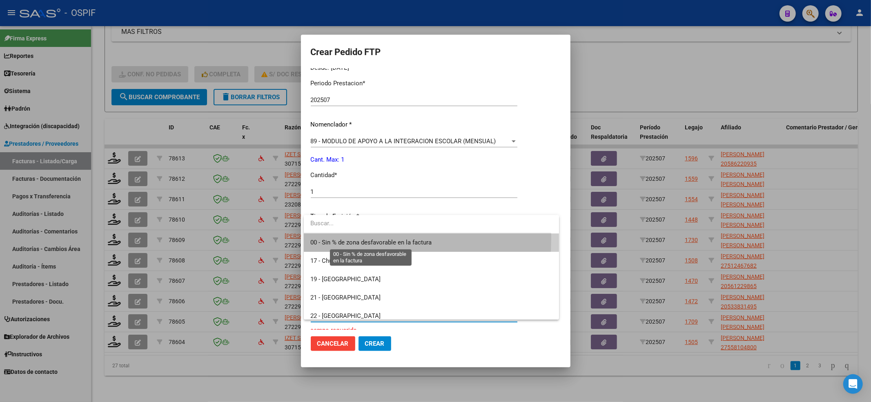
drag, startPoint x: 338, startPoint y: 243, endPoint x: 365, endPoint y: 296, distance: 59.7
click at [340, 246] on span "00 - Sin % de zona desfavorable en la factura" at bounding box center [370, 242] width 121 height 7
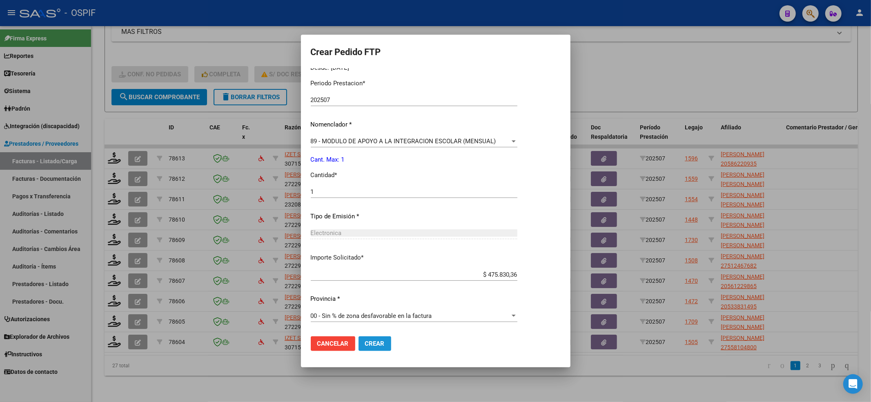
click at [384, 340] on span "Crear" at bounding box center [375, 343] width 20 height 7
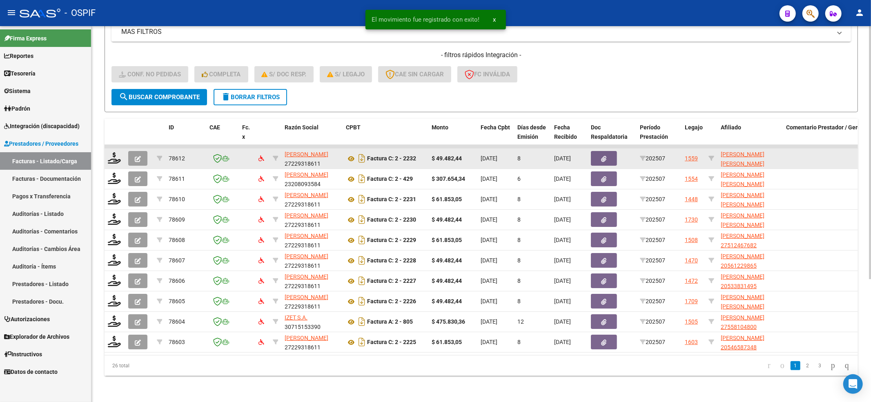
click at [107, 151] on datatable-body-cell at bounding box center [115, 159] width 20 height 20
click at [110, 152] on icon at bounding box center [114, 157] width 13 height 11
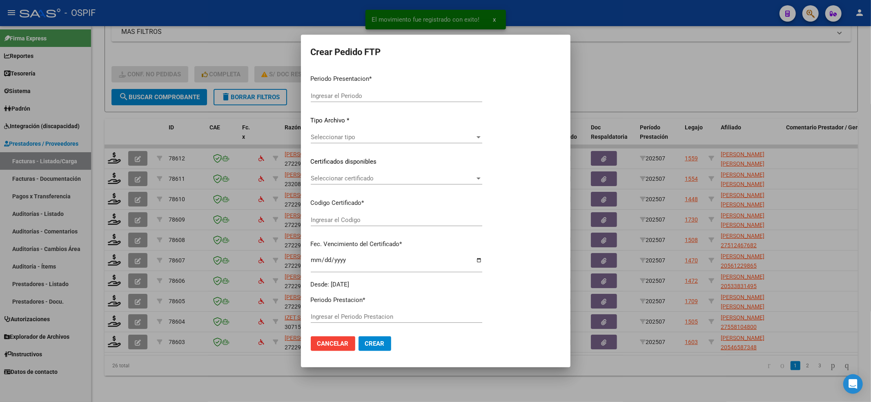
type input "202507"
type input "$ 49.482,44"
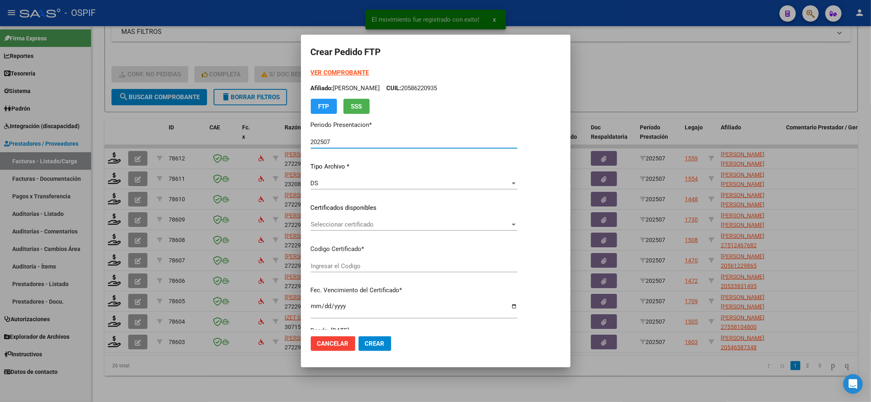
type input "020005032255920230523-20280523-BS-427"
type input "2028-05-24"
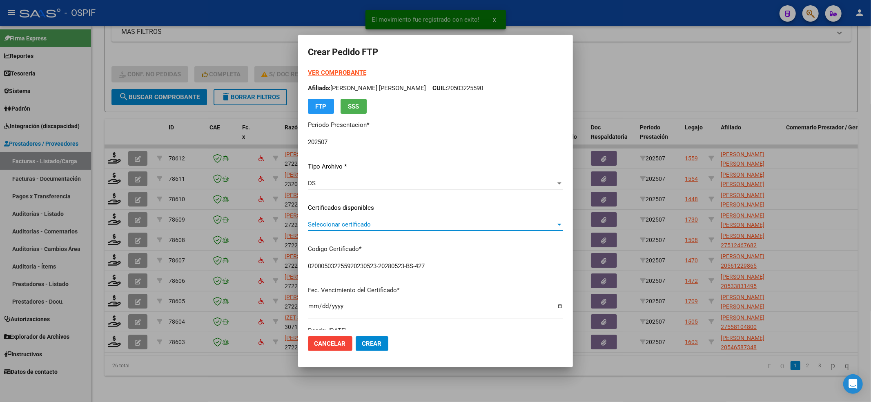
click at [345, 223] on span "Seleccionar certificado" at bounding box center [432, 224] width 248 height 7
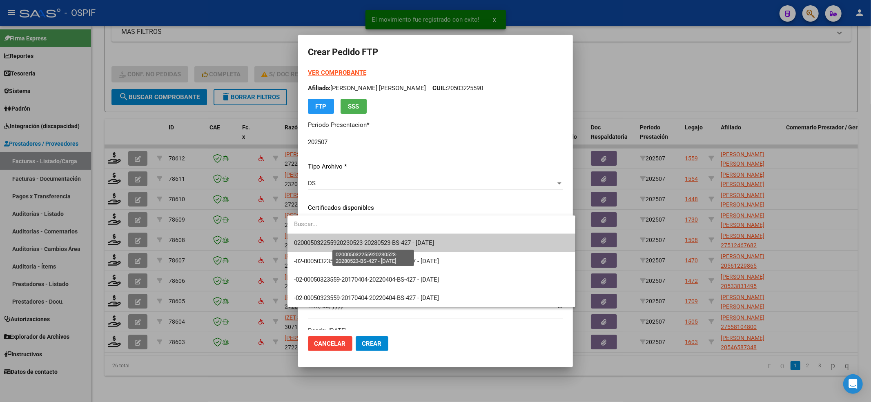
click at [345, 246] on span "020005032255920230523-20280523-BS-427 - 2028-05-24" at bounding box center [364, 242] width 140 height 7
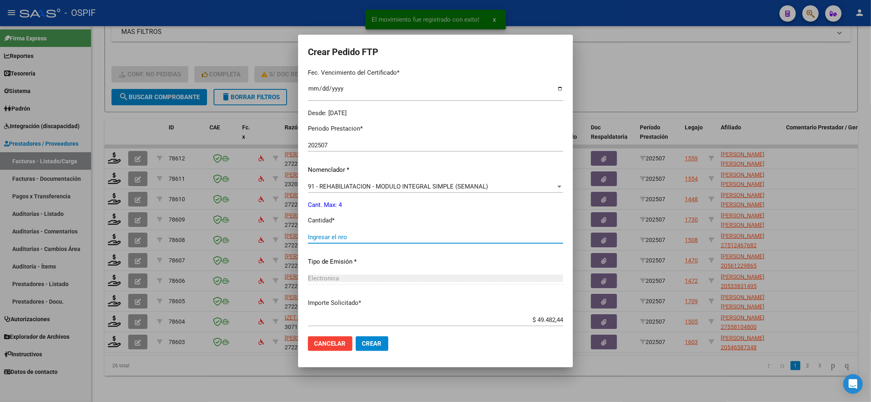
click at [340, 240] on input "Ingresar el nro" at bounding box center [435, 237] width 255 height 7
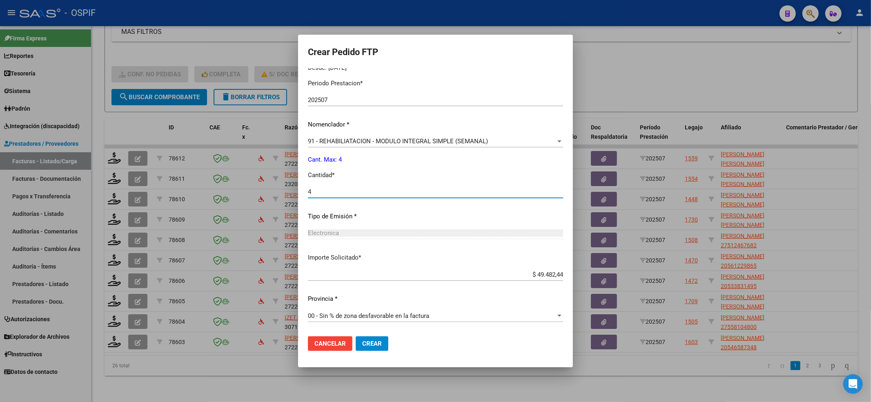
type input "4"
click at [362, 340] on span "Crear" at bounding box center [372, 343] width 20 height 7
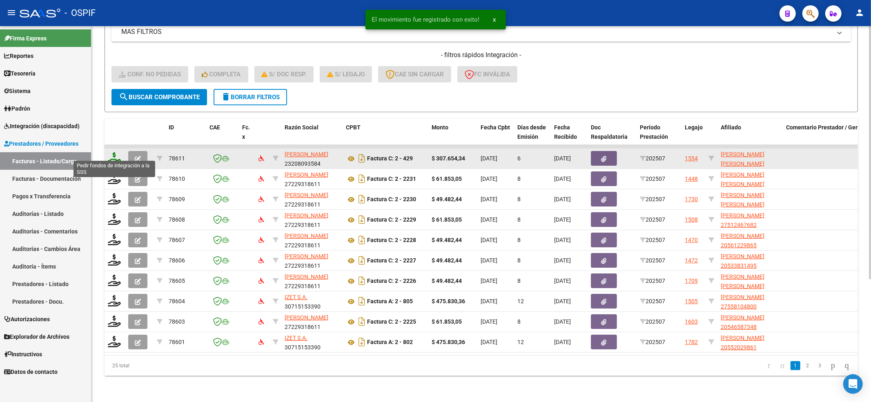
click at [117, 152] on icon at bounding box center [114, 157] width 13 height 11
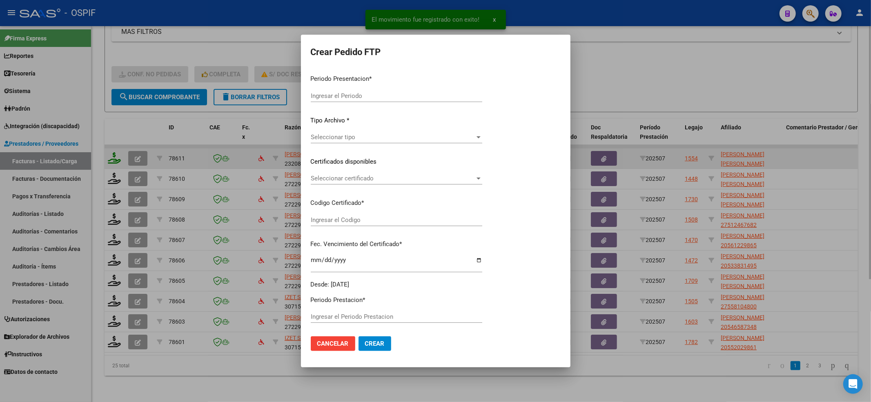
type input "202507"
type input "$ 307.654,34"
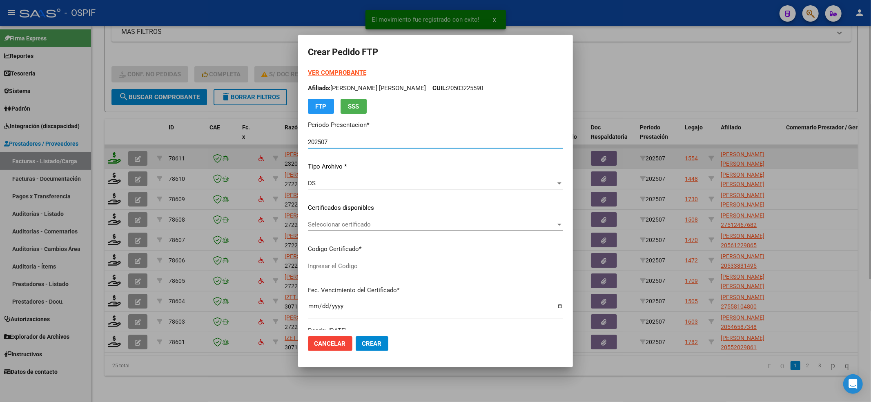
type input "0200056465069-20200204-20260204-MZA-204"
type input "2026-02-04"
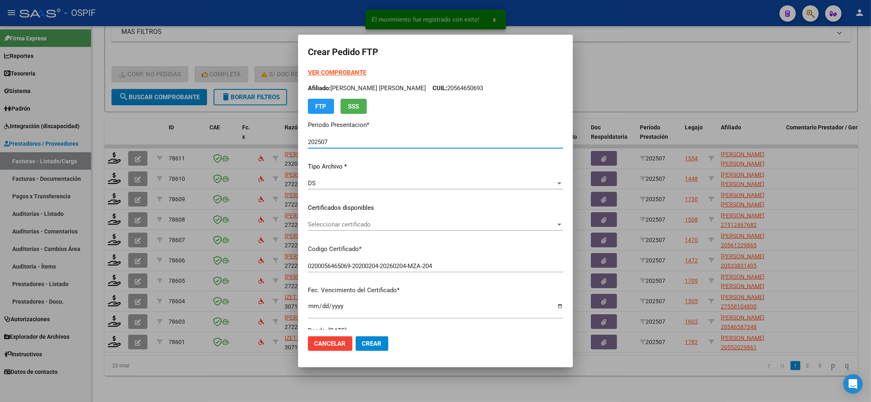
click at [371, 225] on span "Seleccionar certificado" at bounding box center [432, 224] width 248 height 7
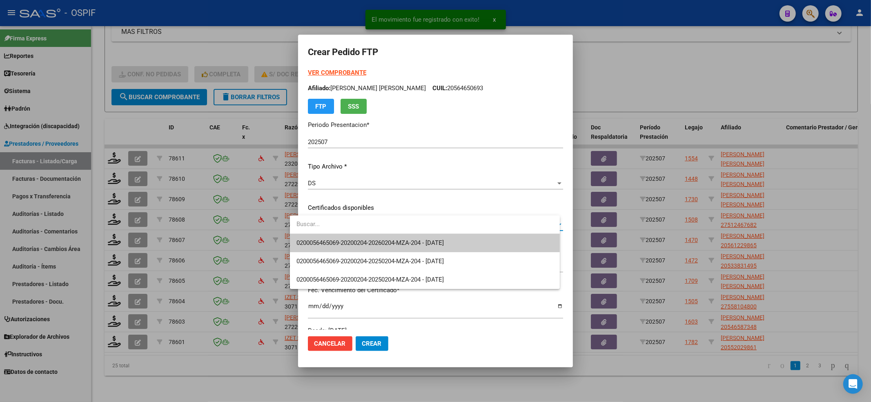
click at [370, 234] on span "0200056465069-20200204-20260204-MZA-204 - 2026-02-04" at bounding box center [424, 243] width 257 height 18
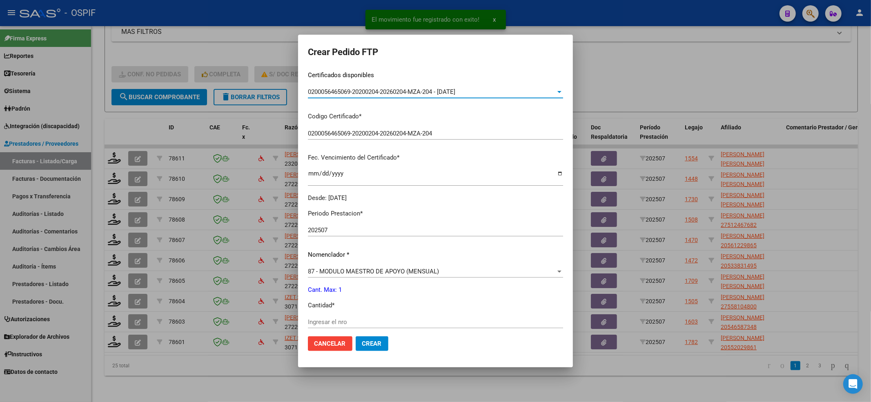
scroll to position [163, 0]
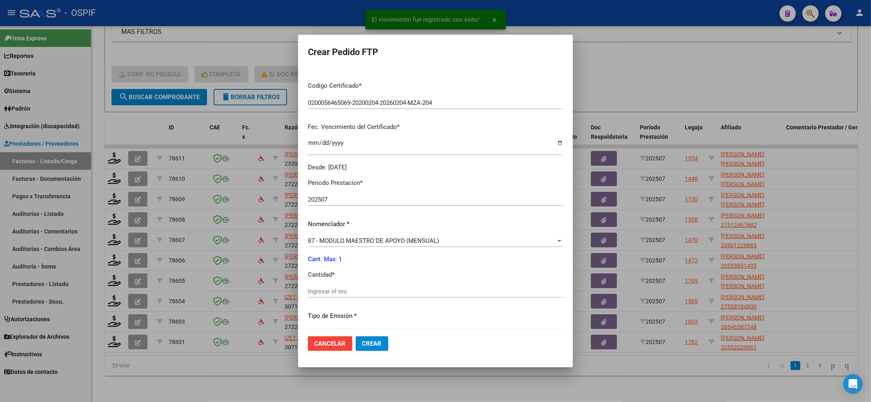
click at [321, 301] on div "Ingresar el nro" at bounding box center [435, 295] width 255 height 20
click at [321, 291] on input "Ingresar el nro" at bounding box center [435, 291] width 255 height 7
type input "1"
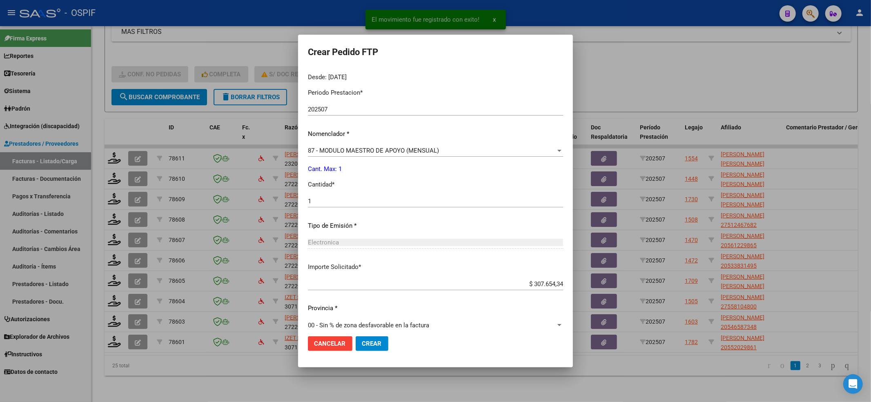
scroll to position [263, 0]
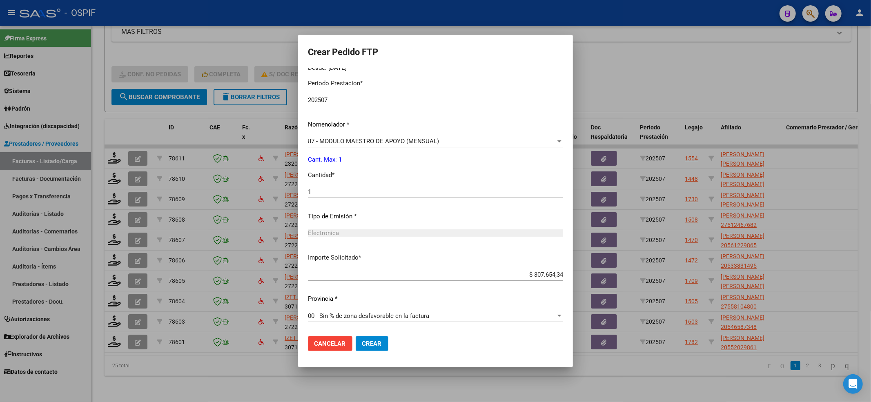
drag, startPoint x: 359, startPoint y: 346, endPoint x: 348, endPoint y: 341, distance: 12.4
click at [362, 347] on span "Crear" at bounding box center [372, 343] width 20 height 7
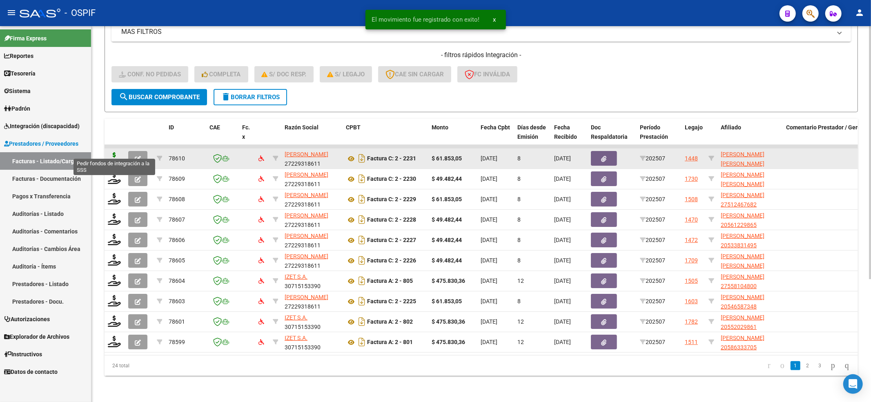
click at [118, 152] on icon at bounding box center [114, 157] width 13 height 11
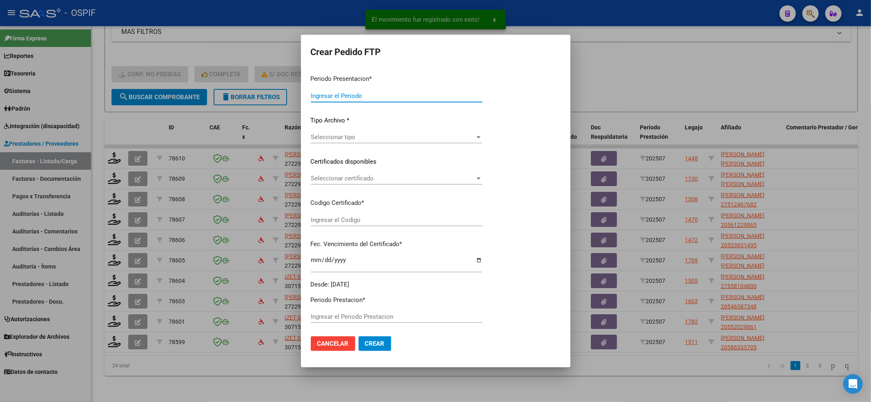
type input "202507"
type input "$ 61.853,05"
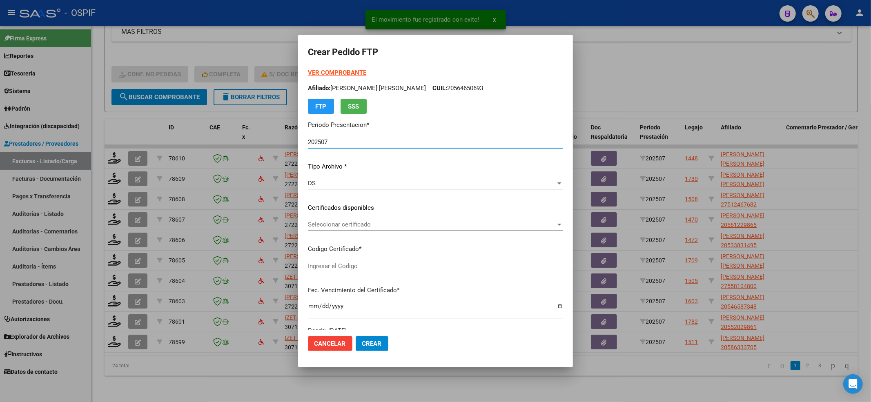
type input "020005489385620210903-20260903-BS-427"
type input "2026-09-03"
click at [345, 218] on div "Seleccionar certificado Seleccionar certificado" at bounding box center [435, 224] width 255 height 12
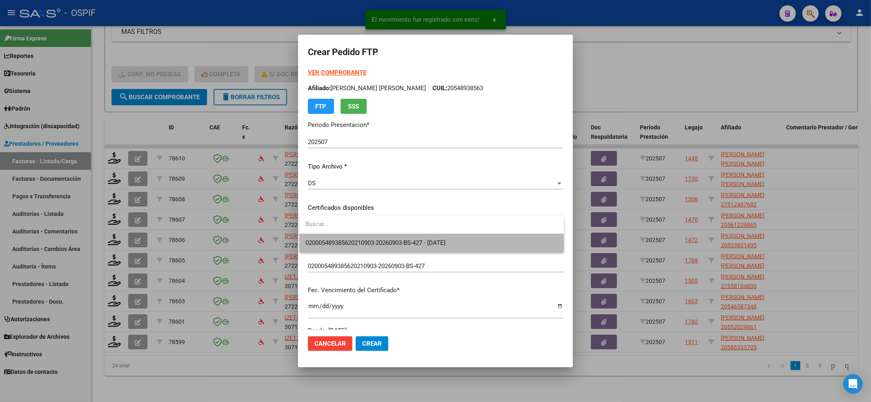
click at [348, 237] on span "020005489385620210903-20260903-BS-427 - 2026-09-03" at bounding box center [432, 243] width 252 height 18
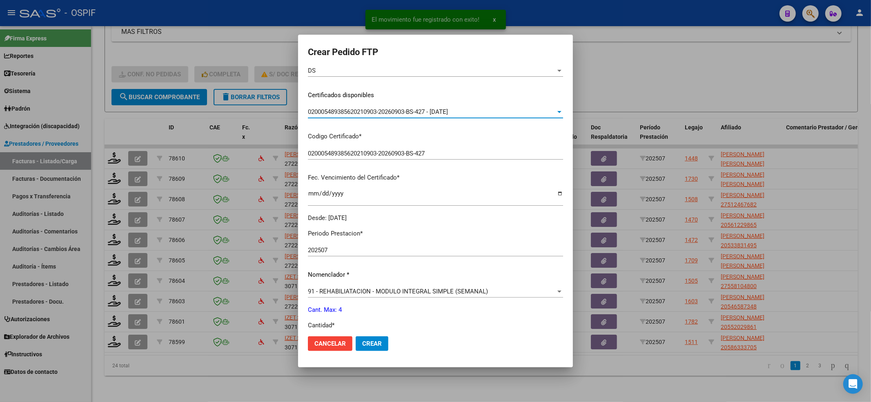
scroll to position [218, 0]
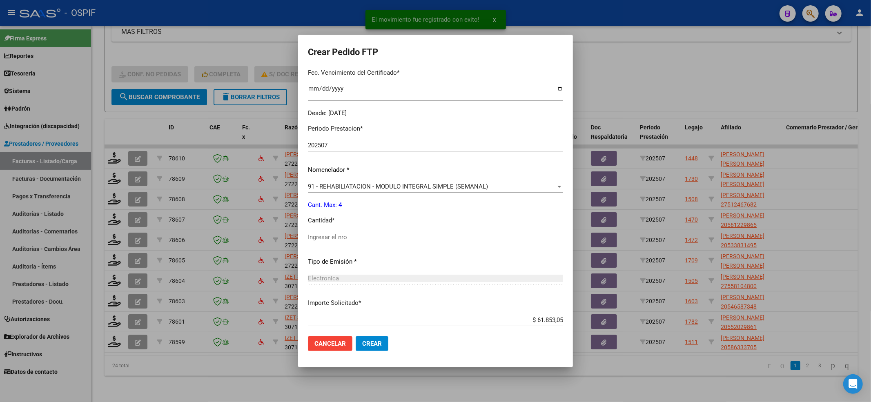
click at [349, 239] on input "Ingresar el nro" at bounding box center [435, 237] width 255 height 7
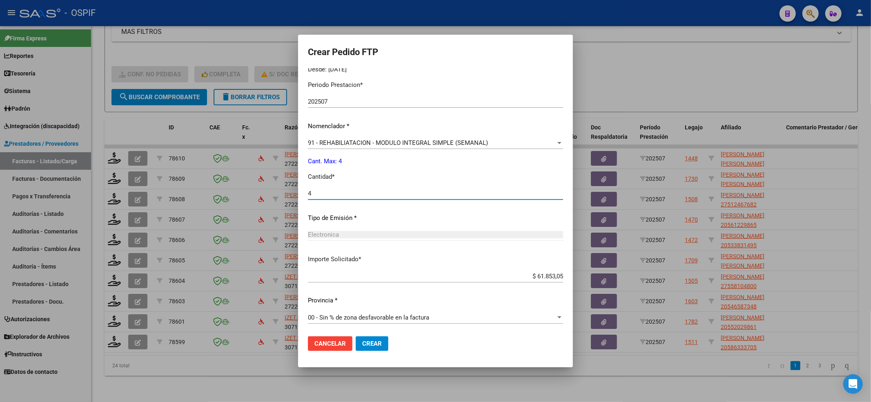
scroll to position [263, 0]
type input "4"
click at [379, 343] on span "Crear" at bounding box center [372, 343] width 20 height 7
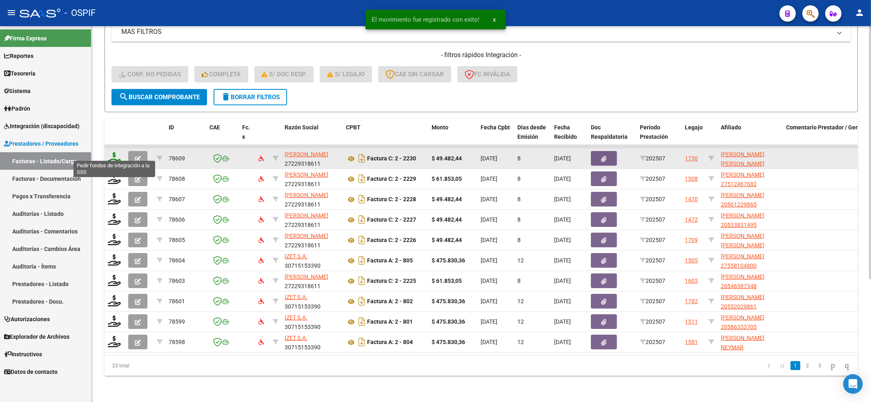
click at [108, 154] on icon at bounding box center [114, 157] width 13 height 11
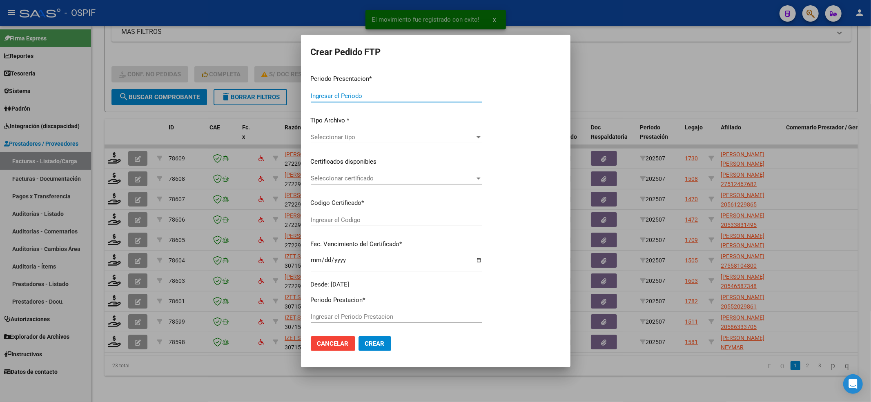
type input "202507"
type input "$ 49.482,44"
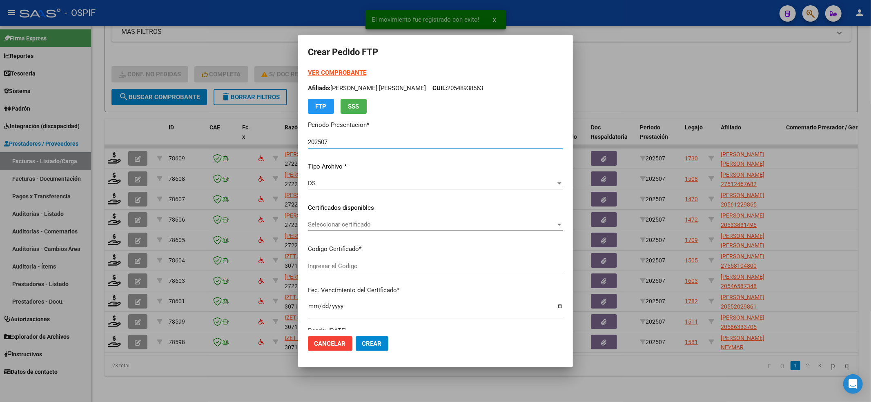
type input "0005466067420250218-20300218-BS AS-427"
type input "2030-02-18"
click at [401, 225] on span "Seleccionar certificado" at bounding box center [432, 224] width 248 height 7
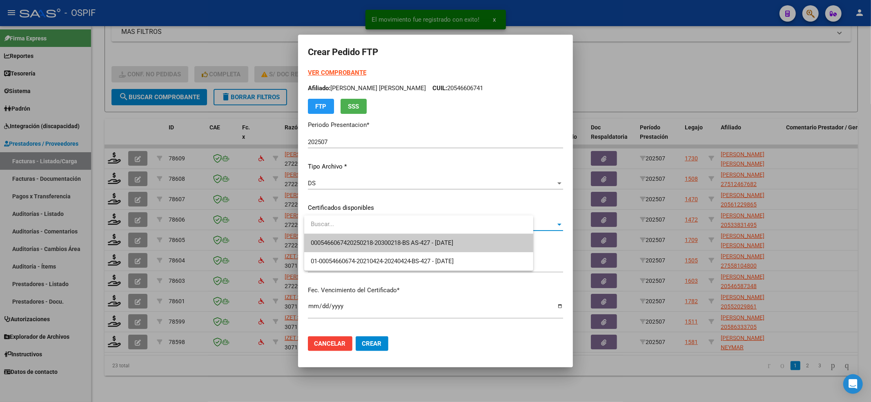
click at [397, 236] on span "0005466067420250218-20300218-BS AS-427 - 2030-02-18" at bounding box center [419, 243] width 216 height 18
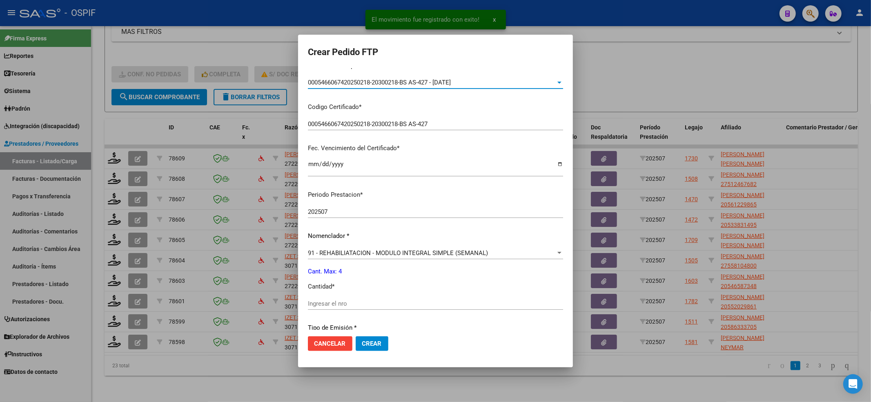
scroll to position [163, 0]
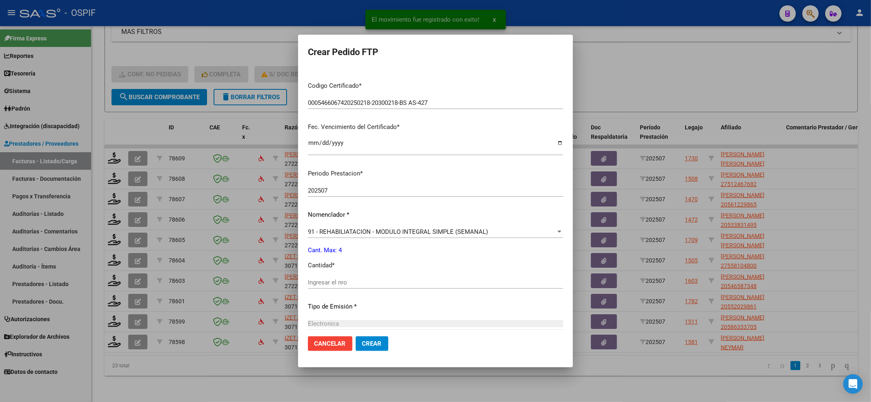
click at [343, 283] on input "Ingresar el nro" at bounding box center [435, 282] width 255 height 7
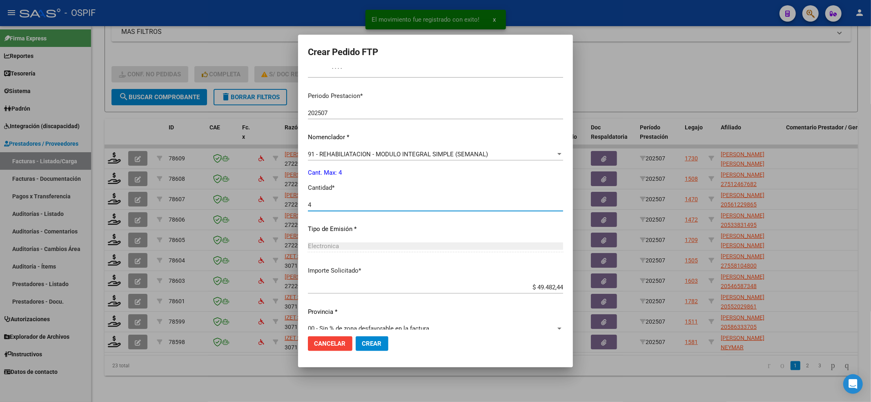
scroll to position [254, 0]
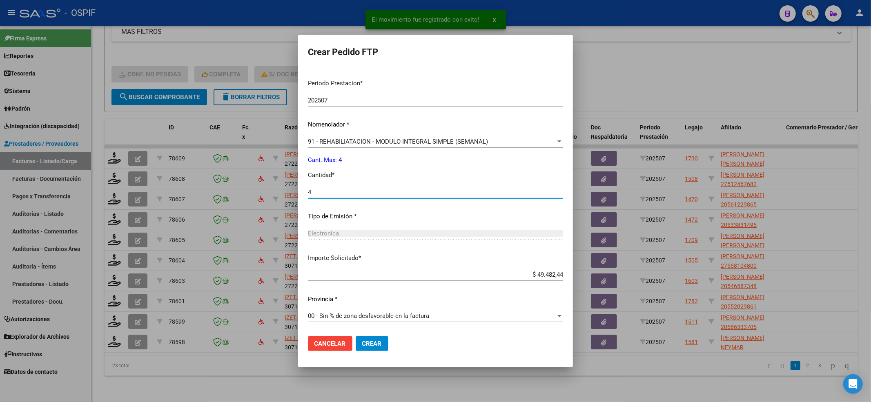
type input "4"
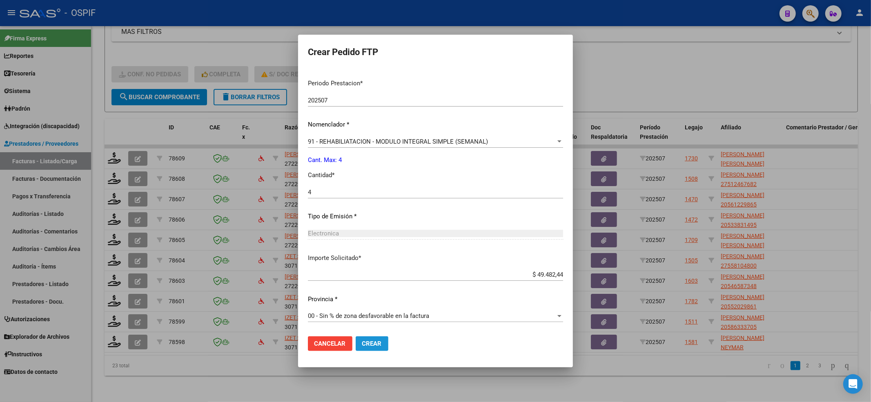
click at [381, 337] on button "Crear" at bounding box center [372, 343] width 33 height 15
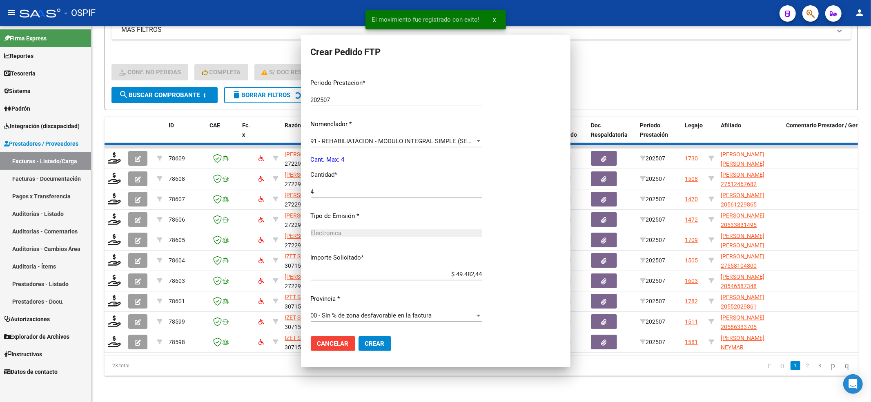
scroll to position [0, 0]
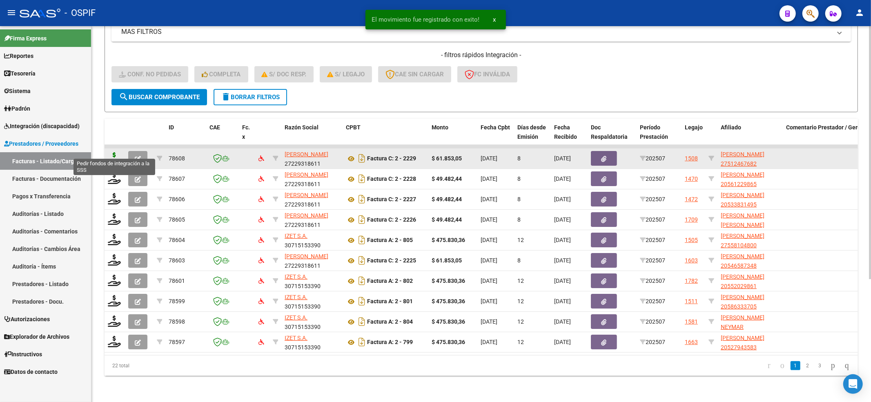
click at [113, 152] on icon at bounding box center [114, 157] width 13 height 11
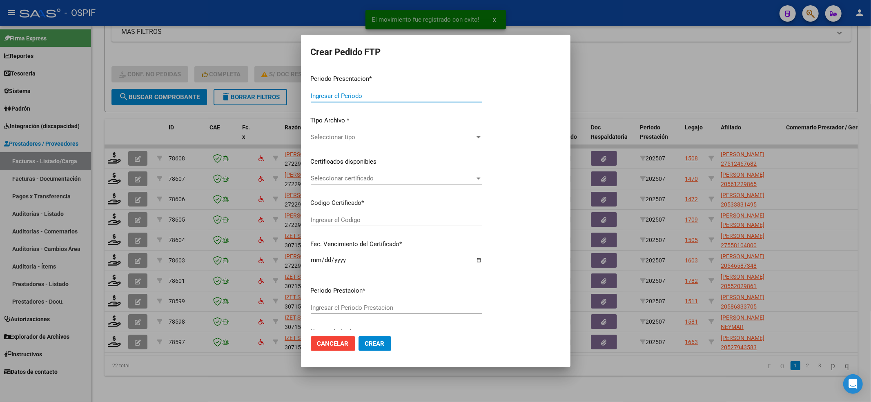
type input "202507"
type input "$ 61.853,05"
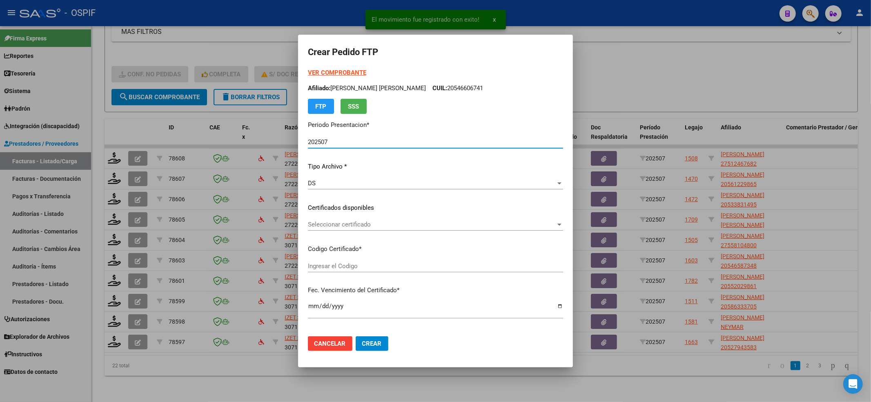
type input "010005124676820230204-20280204-BS-427"
type input "2028-02-04"
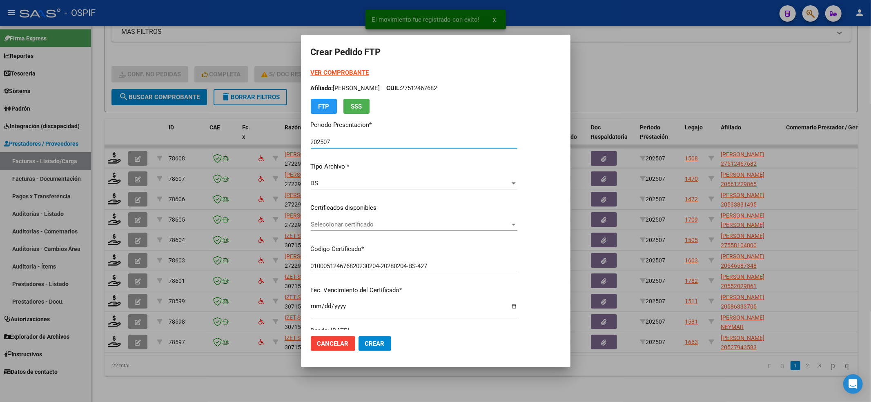
click at [482, 230] on div "Seleccionar certificado Seleccionar certificado" at bounding box center [414, 224] width 207 height 12
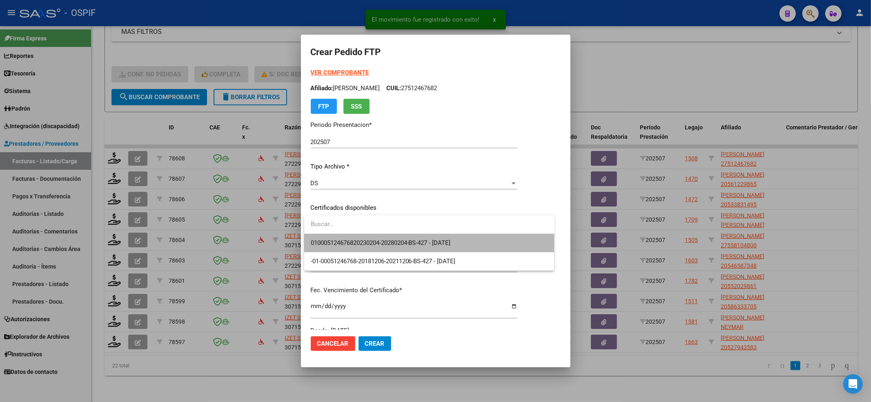
click at [482, 240] on span "010005124676820230204-20280204-BS-427 - 2028-02-04" at bounding box center [429, 243] width 237 height 18
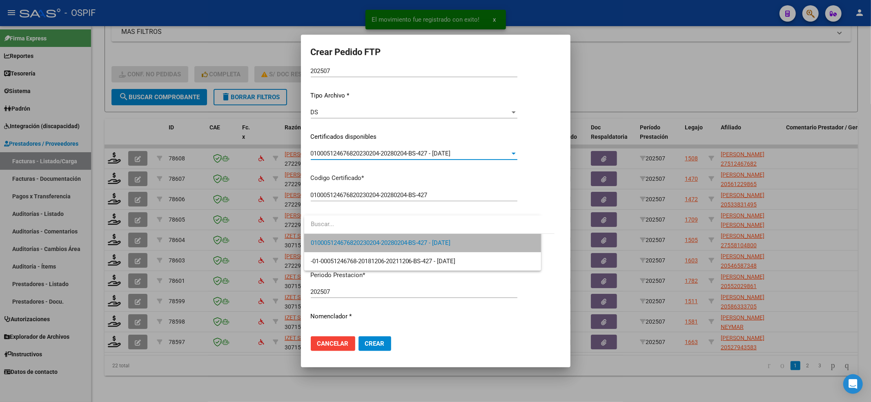
scroll to position [218, 0]
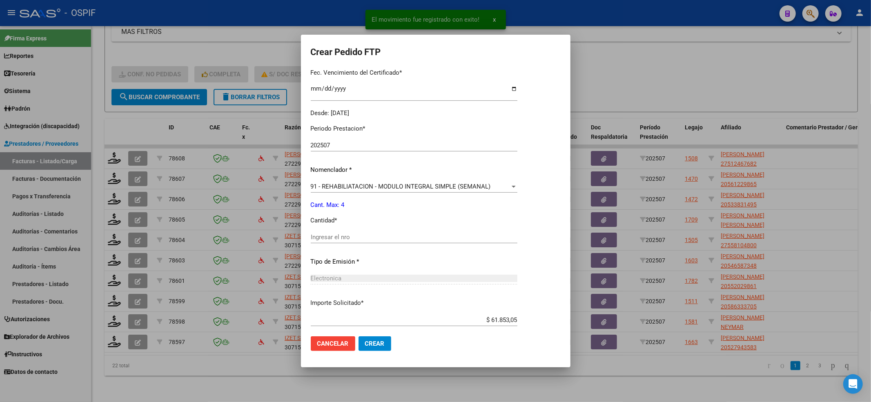
drag, startPoint x: 365, startPoint y: 221, endPoint x: 355, endPoint y: 237, distance: 18.4
click at [360, 229] on div "Periodo Prestacion * 202507 Ingresar el Periodo Prestacion Nomenclador * 91 - R…" at bounding box center [414, 246] width 207 height 257
click at [355, 237] on input "Ingresar el nro" at bounding box center [414, 237] width 207 height 7
type input "4"
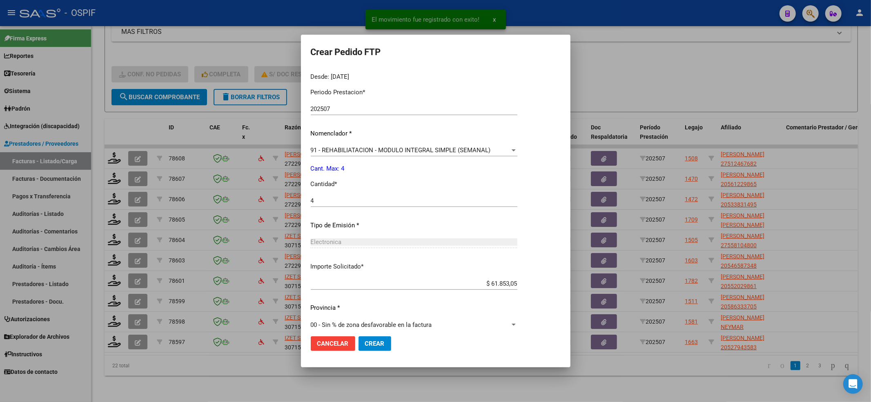
scroll to position [263, 0]
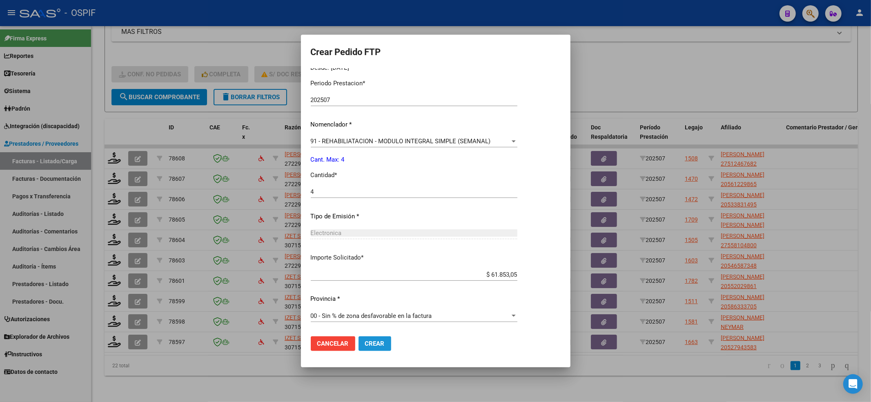
drag, startPoint x: 374, startPoint y: 345, endPoint x: 334, endPoint y: 327, distance: 43.7
click at [375, 344] on span "Crear" at bounding box center [375, 343] width 20 height 7
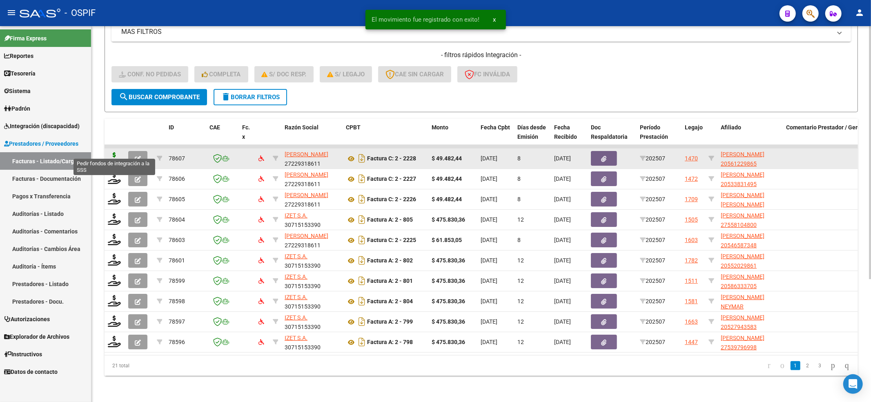
click at [114, 154] on icon at bounding box center [114, 157] width 13 height 11
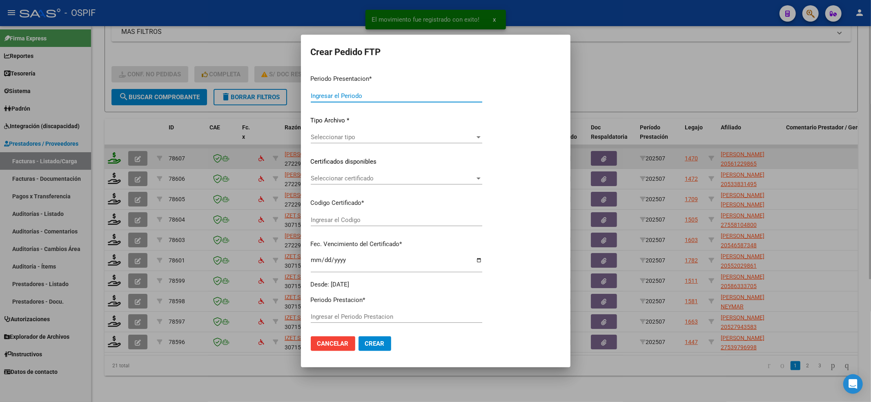
type input "202507"
type input "$ 49.482,44"
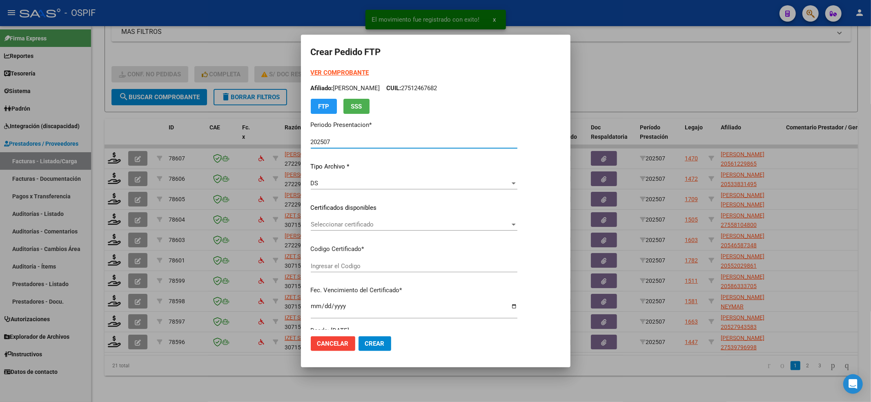
type input "0200056122986-20240904-20270904-bue-427"
type input "2027-09-04"
click at [508, 219] on div "Seleccionar certificado Seleccionar certificado" at bounding box center [414, 224] width 207 height 12
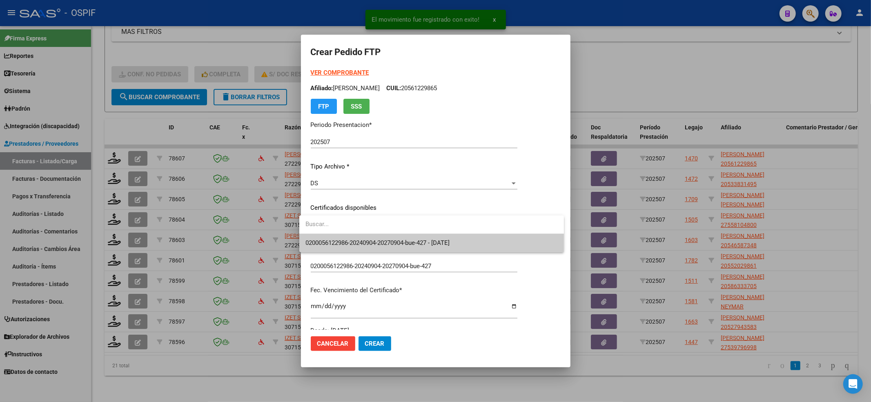
drag, startPoint x: 496, startPoint y: 230, endPoint x: 484, endPoint y: 237, distance: 13.4
click at [494, 233] on input "dropdown search" at bounding box center [431, 224] width 265 height 18
click at [484, 238] on span "0200056122986-20240904-20270904-bue-427 - 2027-09-04" at bounding box center [432, 243] width 252 height 18
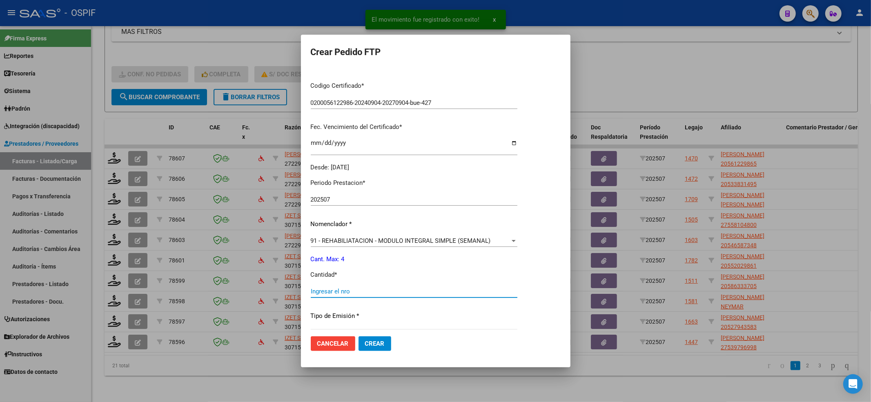
click at [358, 295] on input "Ingresar el nro" at bounding box center [414, 291] width 207 height 7
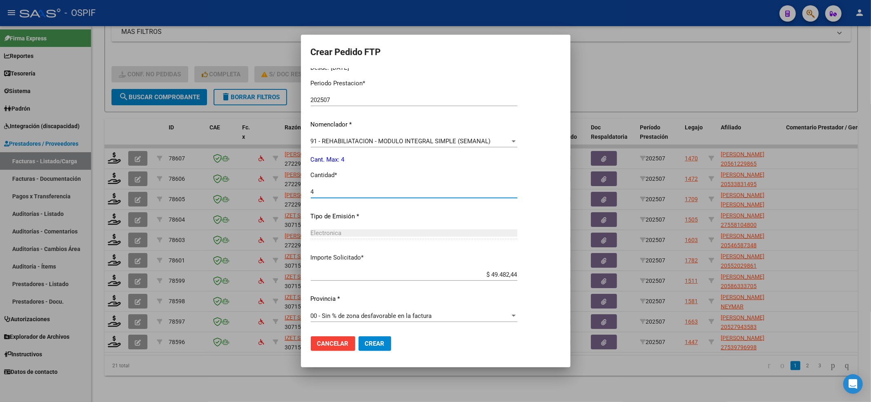
type input "4"
drag, startPoint x: 377, startPoint y: 350, endPoint x: 374, endPoint y: 337, distance: 13.3
click at [377, 344] on button "Crear" at bounding box center [375, 343] width 33 height 15
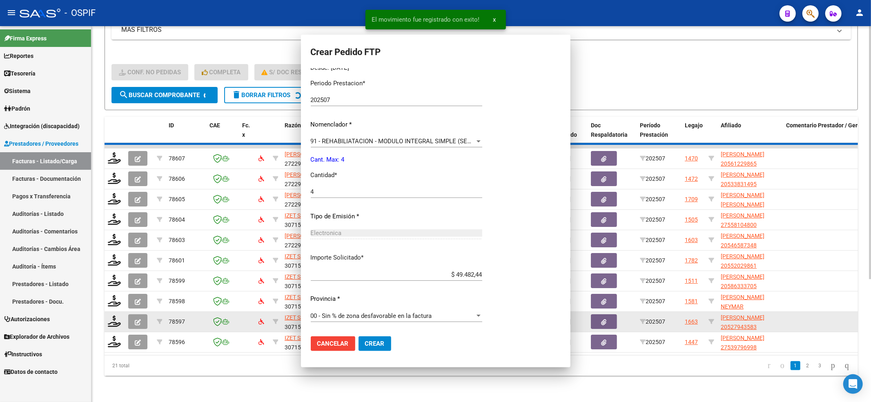
scroll to position [0, 0]
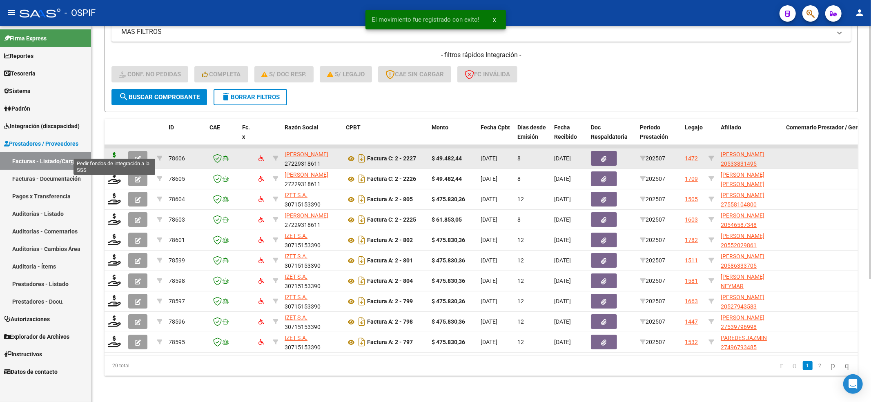
click at [116, 152] on icon at bounding box center [114, 157] width 13 height 11
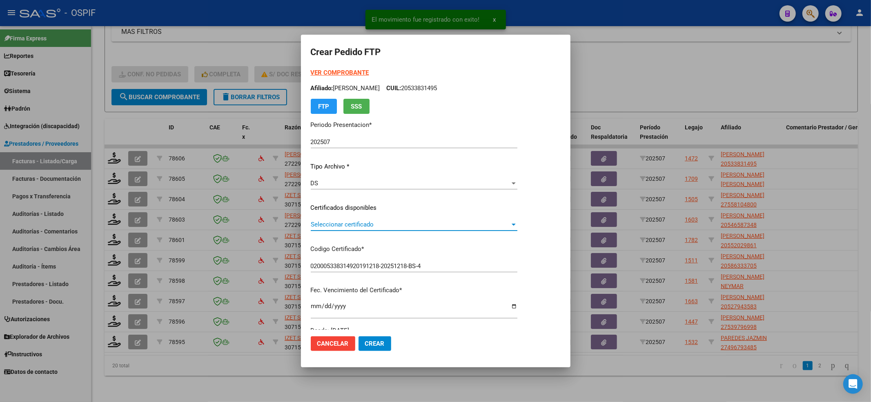
click at [461, 222] on span "Seleccionar certificado" at bounding box center [410, 224] width 199 height 7
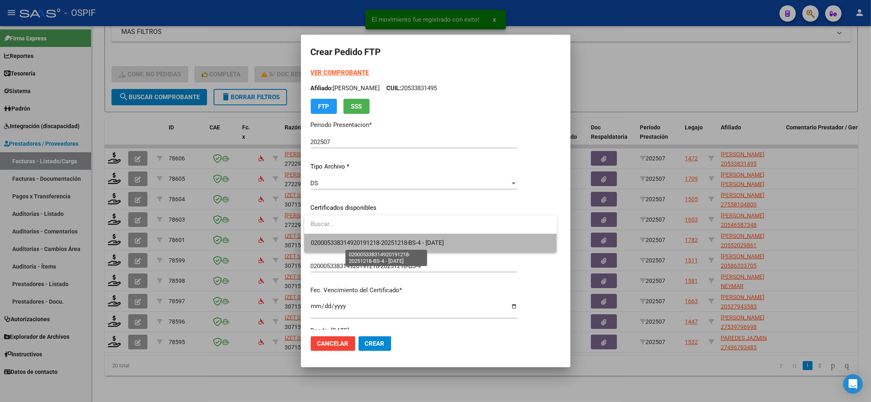
click at [436, 244] on span "020005338314920191218-20251218-BS-4 - 2025-12-18" at bounding box center [378, 242] width 134 height 7
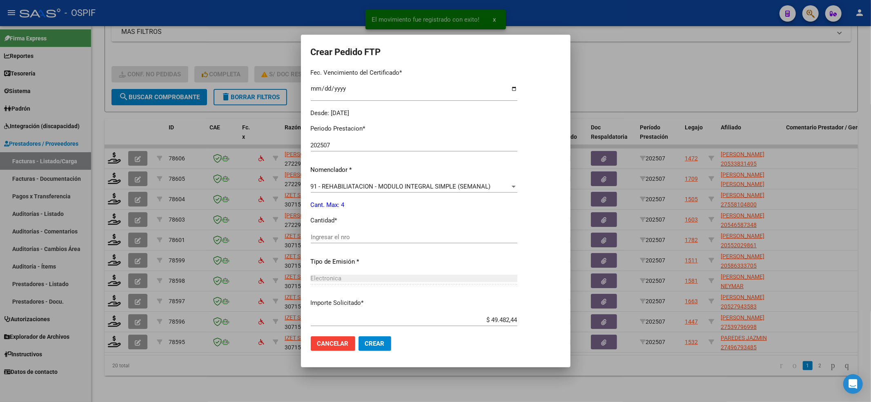
click at [339, 237] on input "Ingresar el nro" at bounding box center [414, 237] width 207 height 7
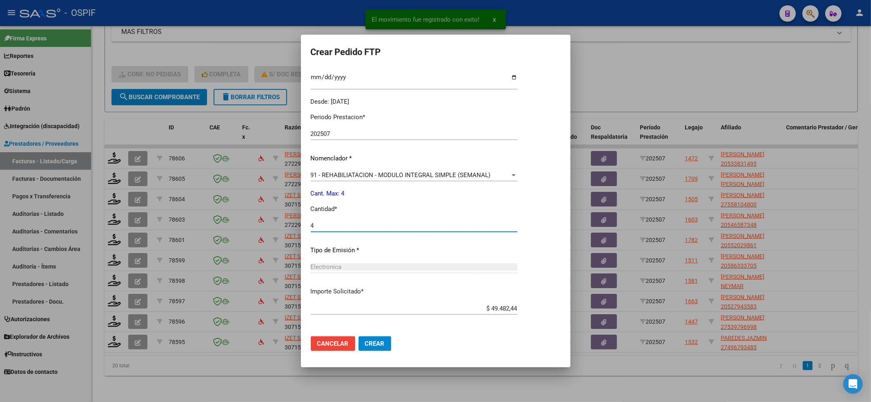
scroll to position [263, 0]
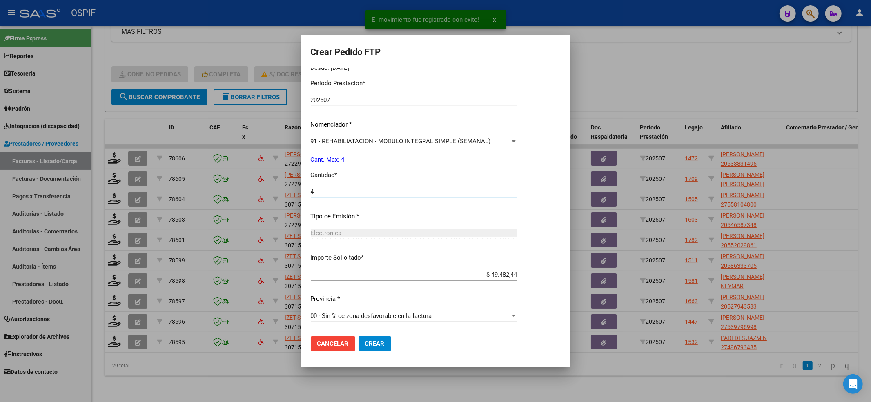
click at [370, 344] on span "Crear" at bounding box center [375, 343] width 20 height 7
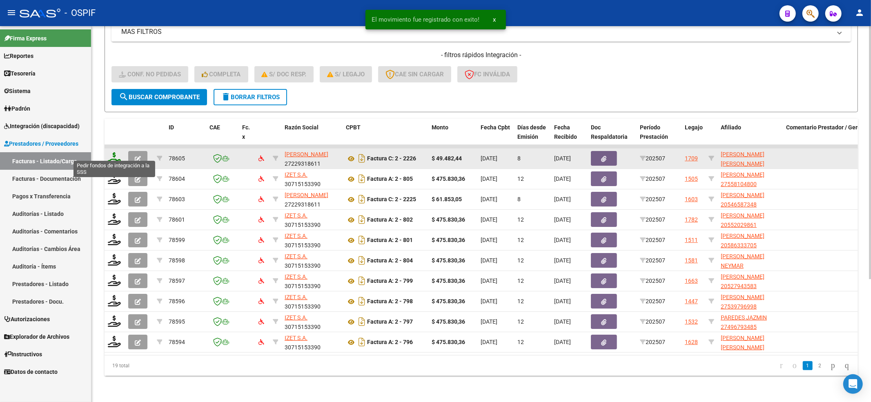
click at [116, 152] on icon at bounding box center [114, 157] width 13 height 11
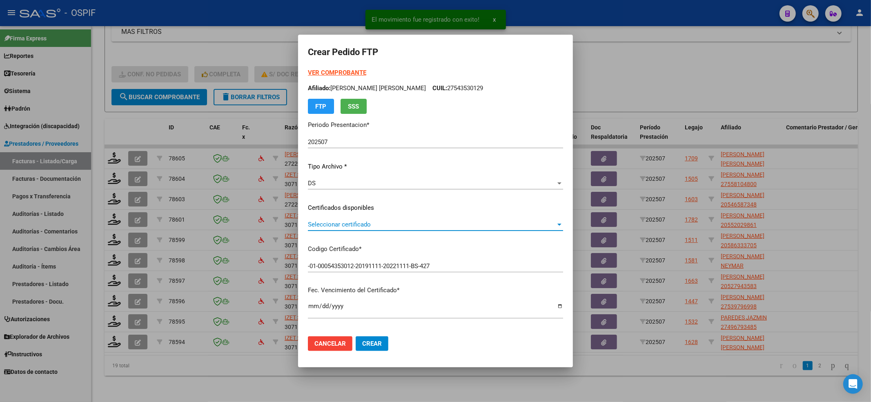
click at [326, 226] on span "Seleccionar certificado" at bounding box center [432, 224] width 248 height 7
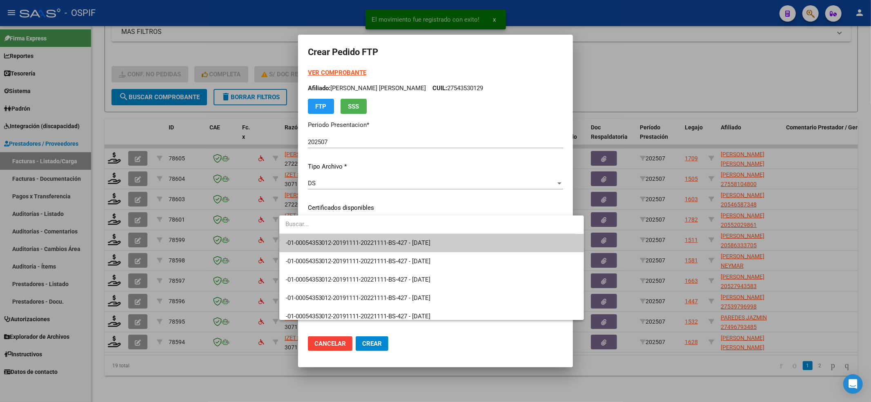
click at [325, 231] on input "dropdown search" at bounding box center [427, 224] width 296 height 18
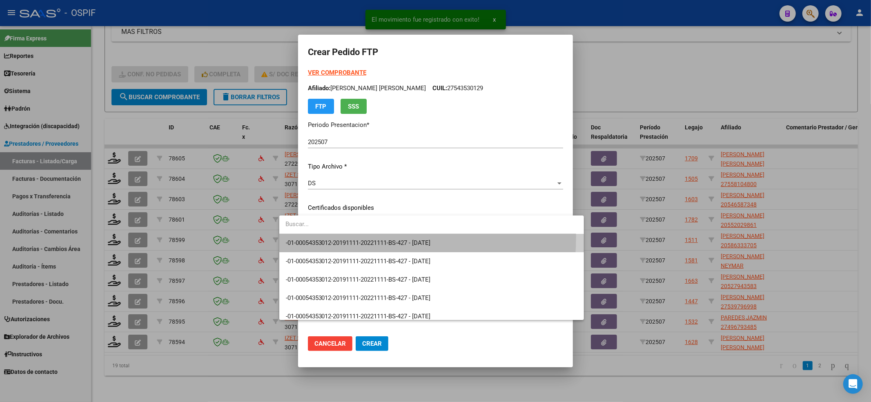
click at [325, 236] on span "-01-00054353012-20191111-20221111-BS-427 - 2022-12-11" at bounding box center [432, 243] width 292 height 18
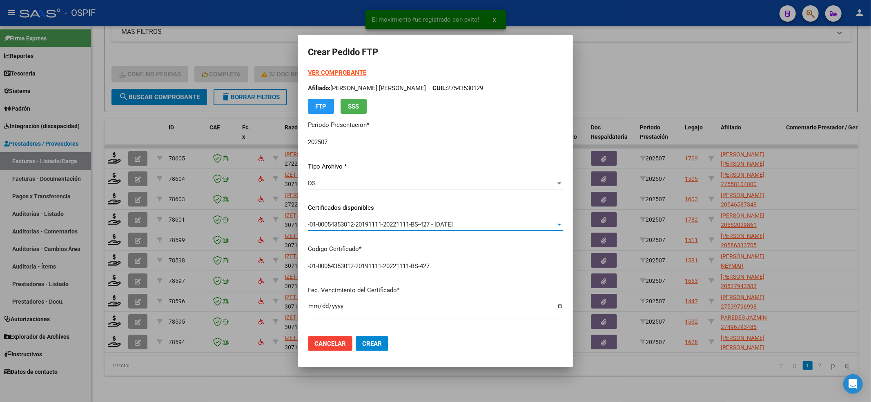
scroll to position [218, 0]
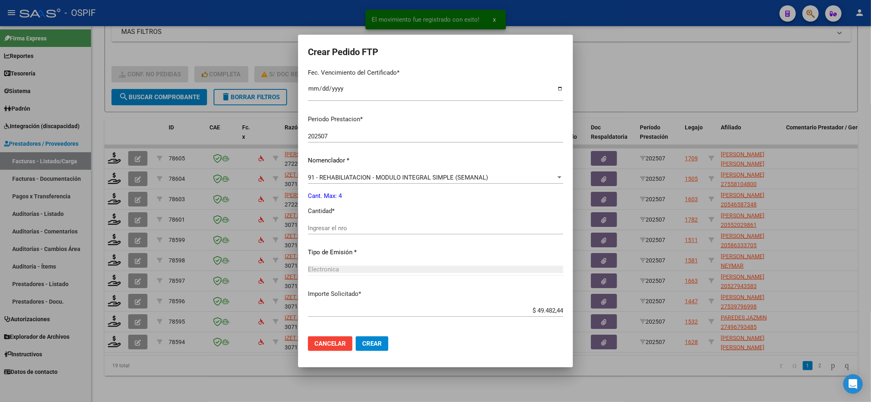
click at [328, 231] on input "Ingresar el nro" at bounding box center [435, 228] width 255 height 7
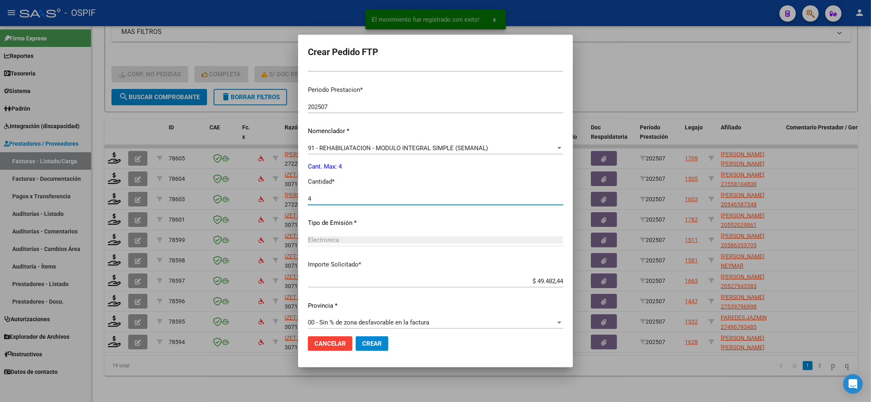
scroll to position [254, 0]
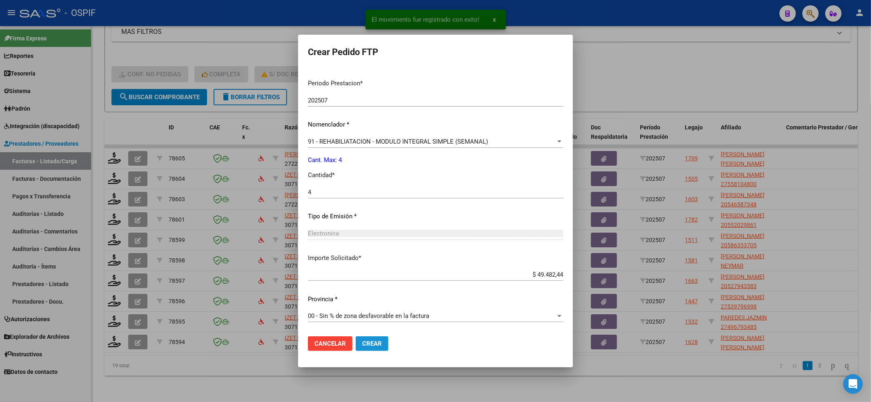
click at [356, 350] on button "Crear" at bounding box center [372, 343] width 33 height 15
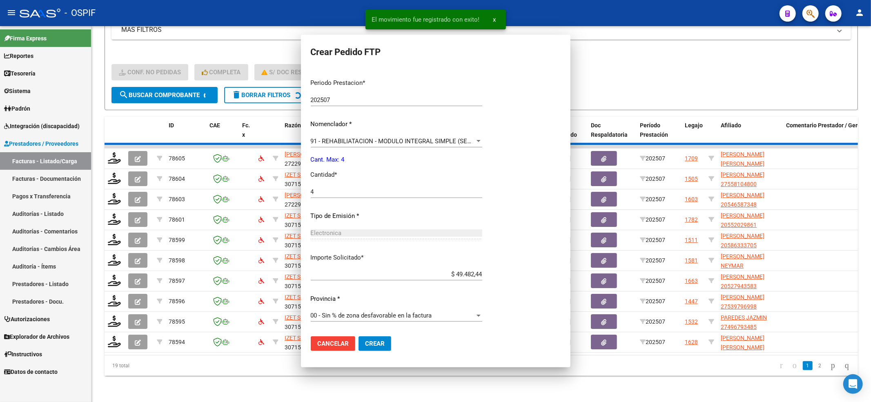
scroll to position [0, 0]
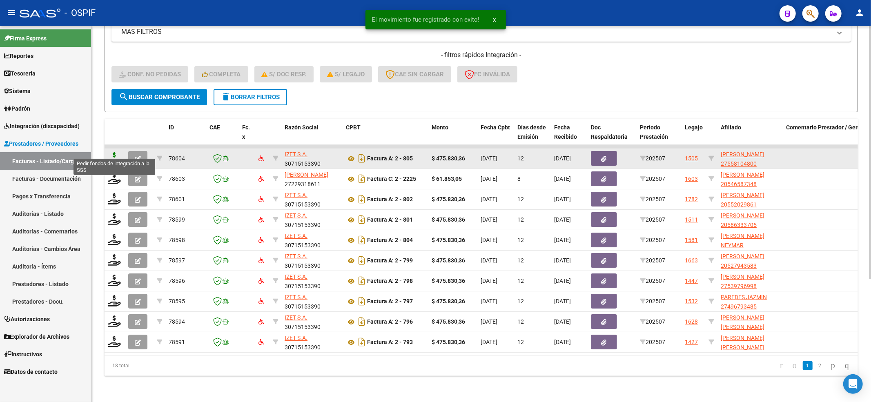
click at [109, 152] on icon at bounding box center [114, 157] width 13 height 11
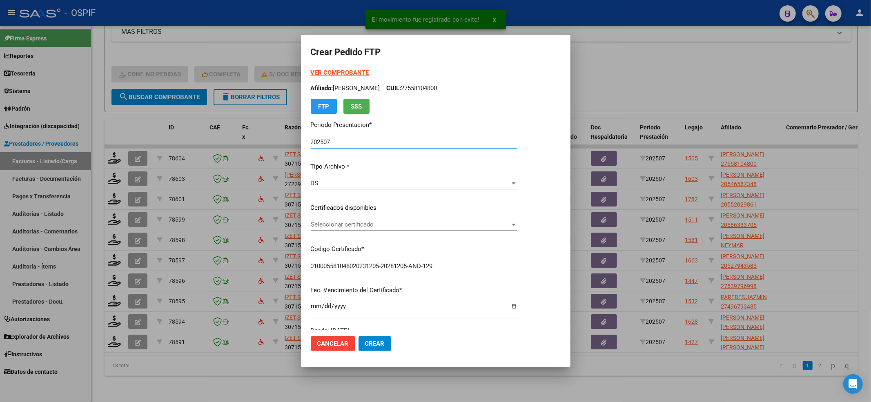
click at [398, 219] on div "Seleccionar certificado Seleccionar certificado" at bounding box center [414, 224] width 207 height 12
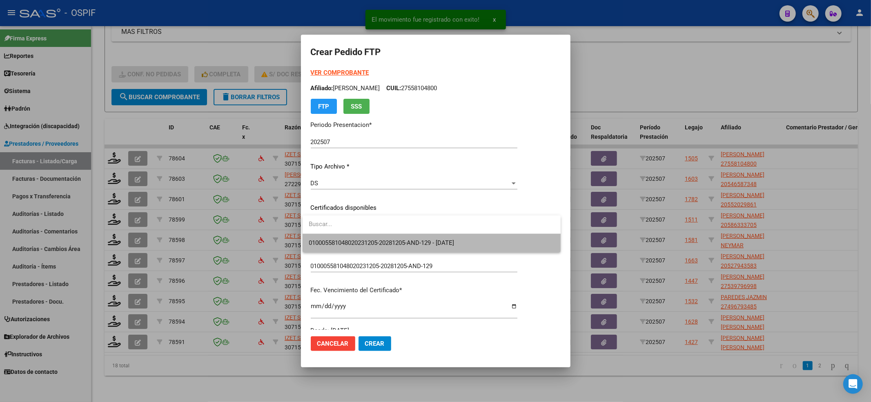
click at [398, 235] on span "010005581048020231205-20281205-AND-129 - 2028-12-05" at bounding box center [431, 243] width 245 height 18
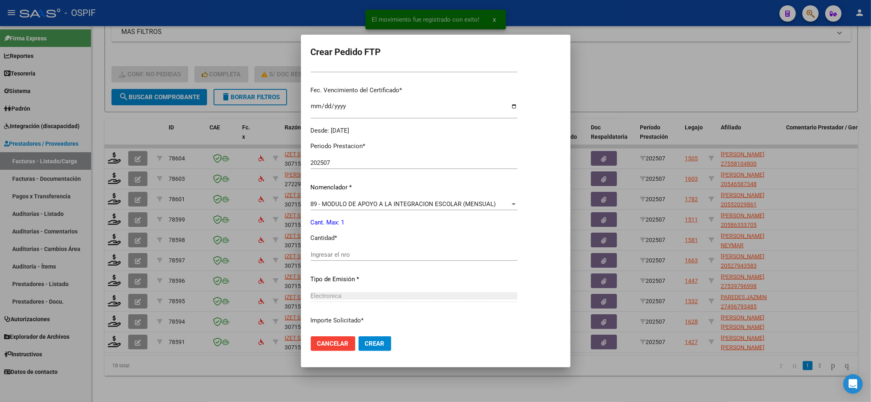
scroll to position [218, 0]
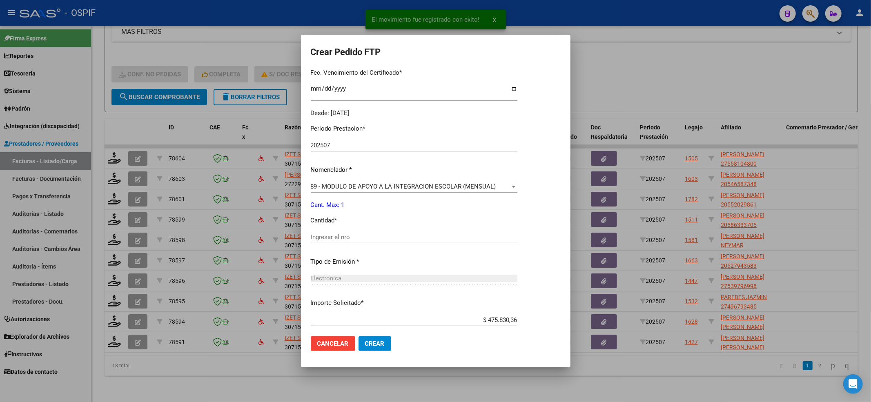
click at [366, 231] on div "Ingresar el nro" at bounding box center [414, 237] width 207 height 12
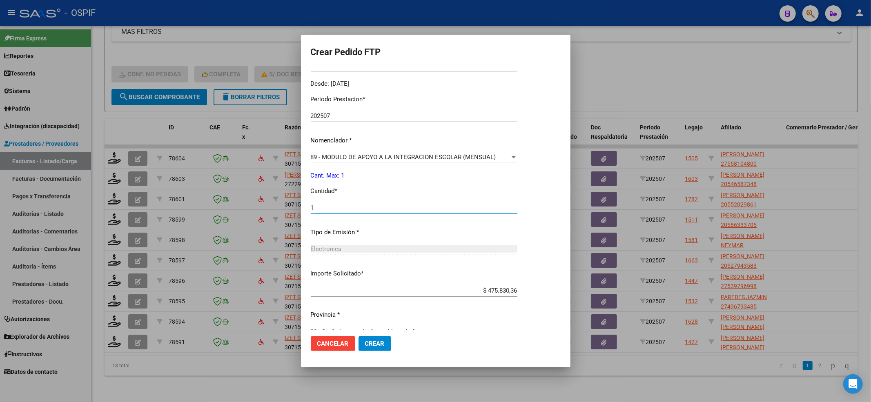
scroll to position [263, 0]
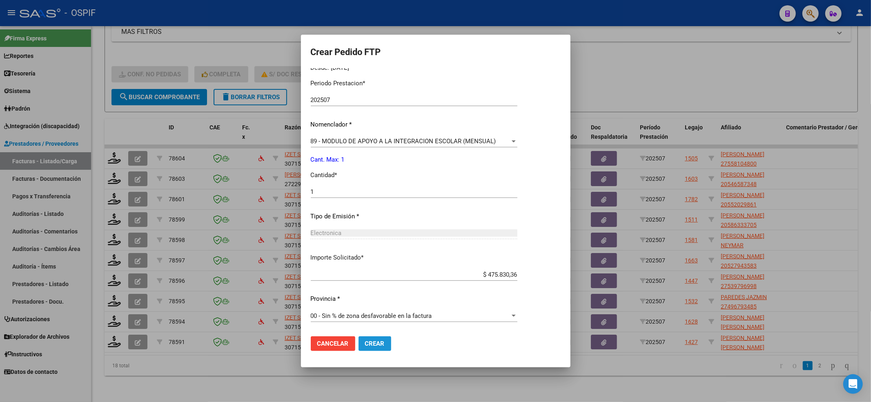
click at [381, 341] on span "Crear" at bounding box center [375, 343] width 20 height 7
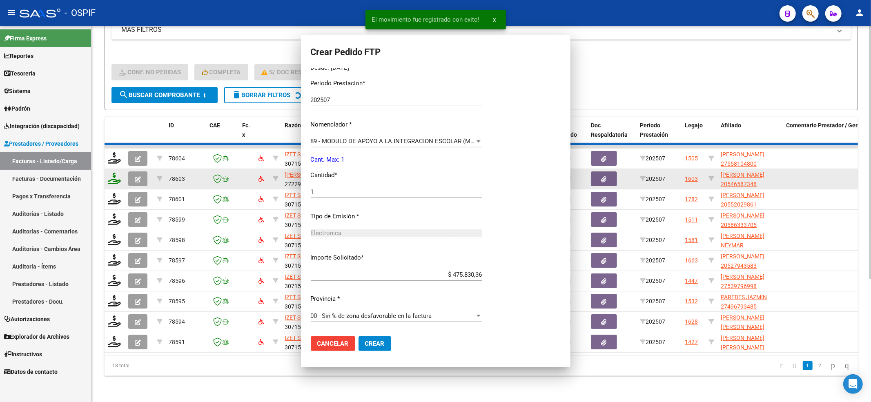
scroll to position [0, 0]
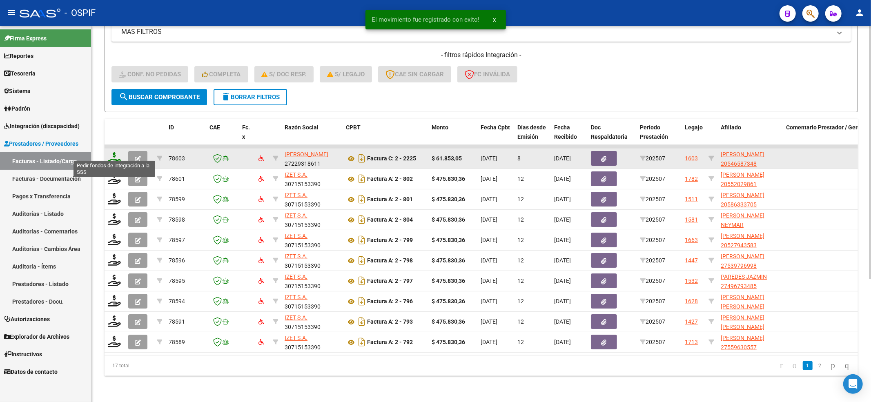
click at [115, 154] on icon at bounding box center [114, 157] width 13 height 11
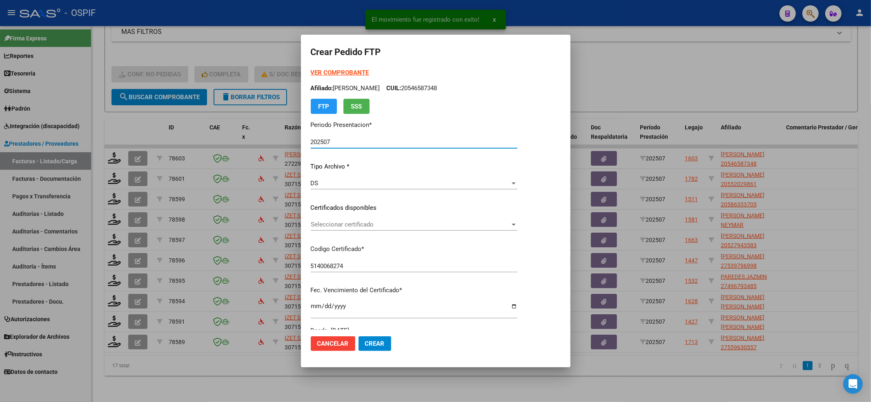
click at [352, 224] on span "Seleccionar certificado" at bounding box center [410, 224] width 199 height 7
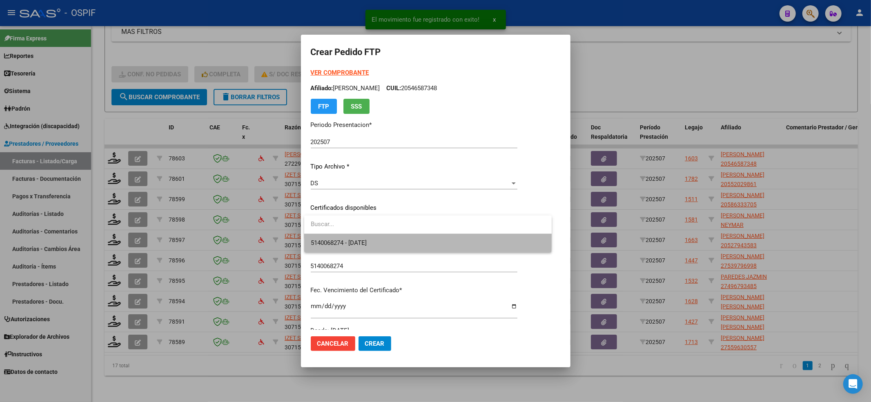
click at [347, 236] on span "5140068274 - 2023-11-26" at bounding box center [428, 243] width 234 height 18
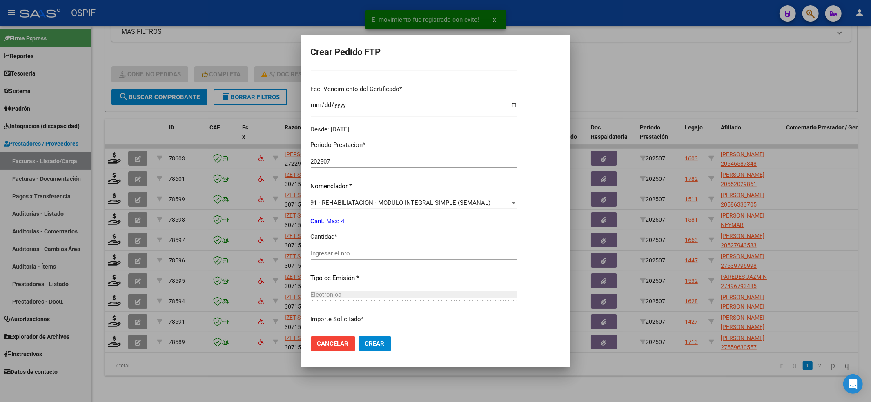
scroll to position [218, 0]
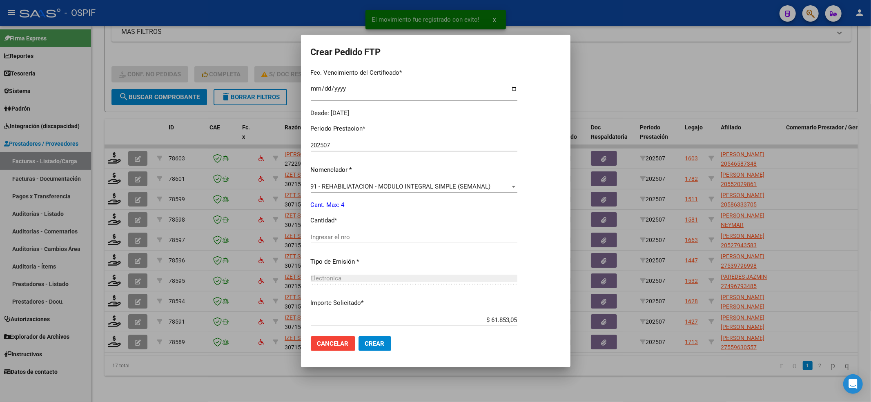
click at [347, 229] on div "Periodo Prestacion * 202507 Ingresar el Periodo Prestacion Nomenclador * 91 - R…" at bounding box center [414, 246] width 207 height 257
click at [339, 236] on input "Ingresar el nro" at bounding box center [414, 237] width 207 height 7
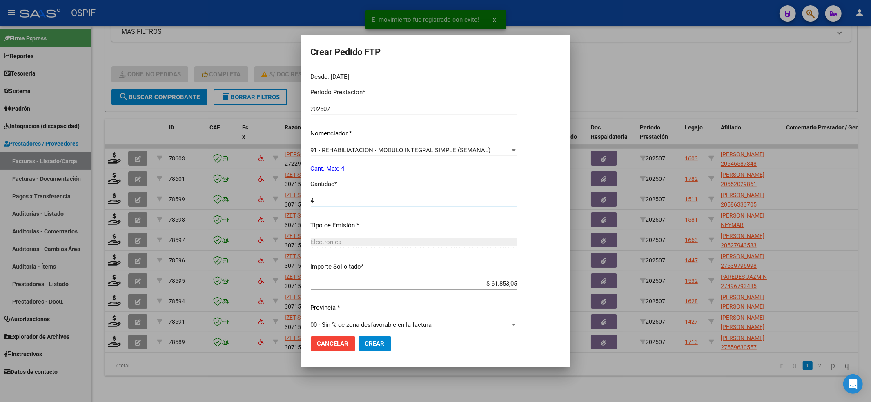
scroll to position [263, 0]
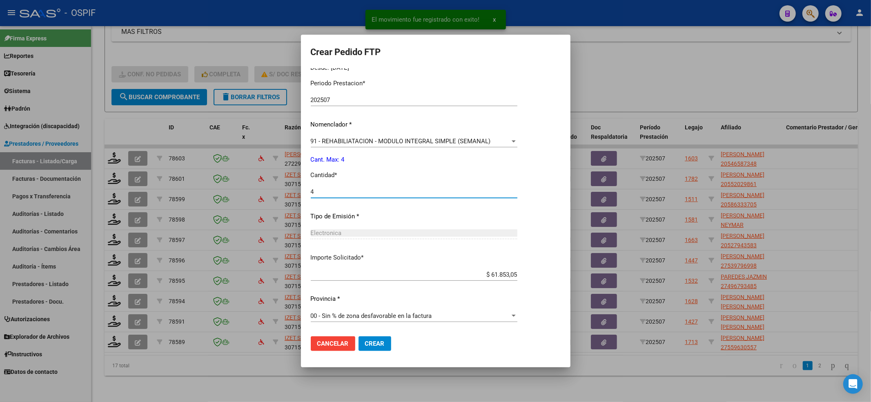
drag, startPoint x: 366, startPoint y: 339, endPoint x: 367, endPoint y: 335, distance: 4.1
click at [367, 340] on span "Crear" at bounding box center [375, 343] width 20 height 7
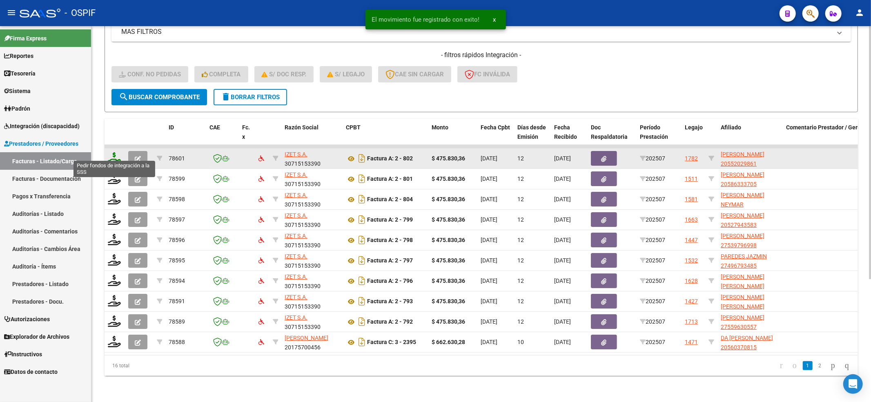
click at [115, 152] on icon at bounding box center [114, 157] width 13 height 11
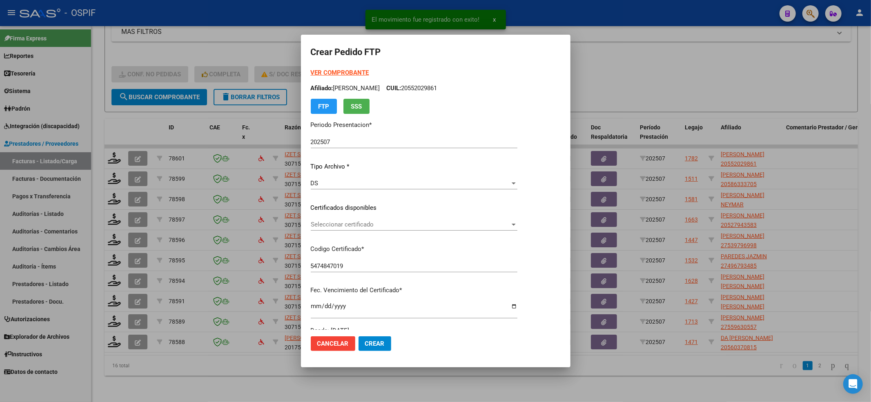
click at [378, 232] on div "Seleccionar certificado Seleccionar certificado" at bounding box center [414, 228] width 207 height 20
click at [377, 231] on div "Seleccionar certificado Seleccionar certificado" at bounding box center [414, 228] width 207 height 20
click at [377, 227] on span "Seleccionar certificado" at bounding box center [410, 224] width 199 height 7
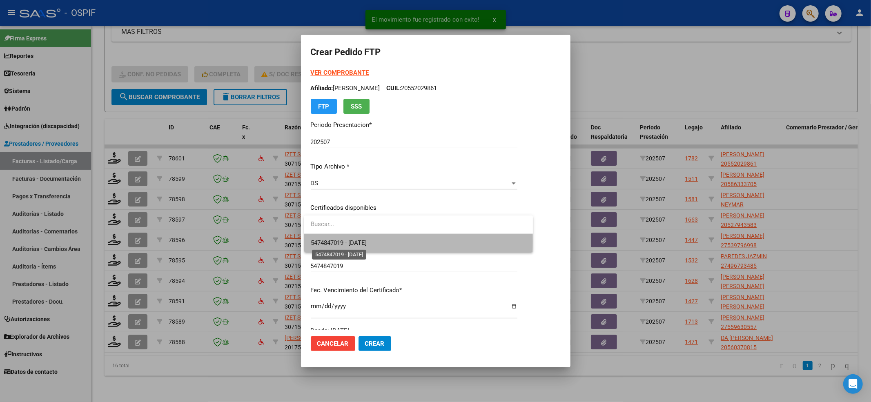
click at [367, 242] on span "5474847019 - 2027-02-08" at bounding box center [339, 242] width 56 height 7
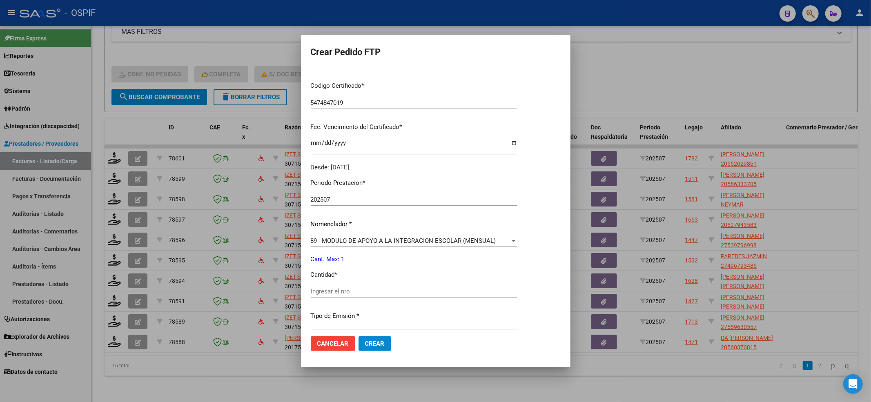
scroll to position [218, 0]
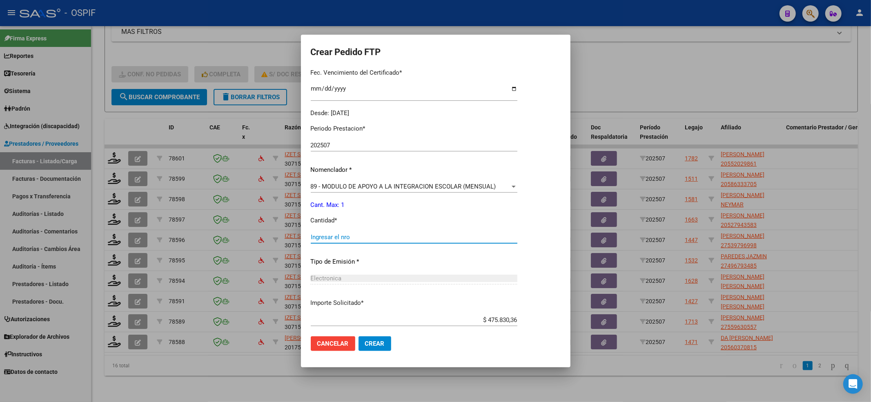
click at [343, 241] on input "Ingresar el nro" at bounding box center [414, 237] width 207 height 7
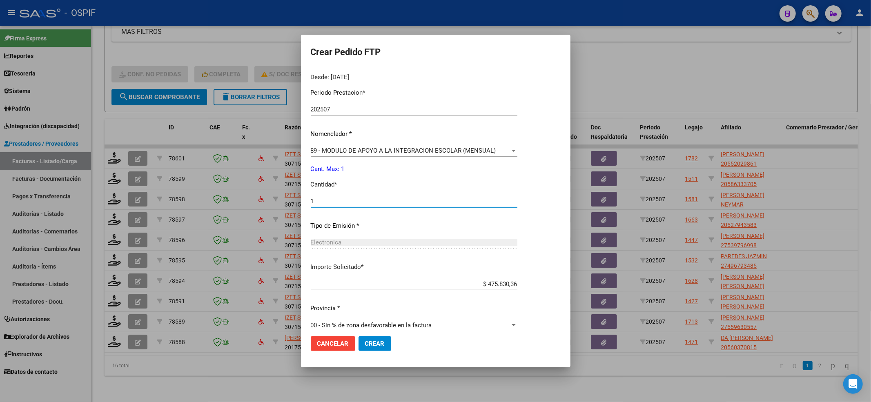
scroll to position [263, 0]
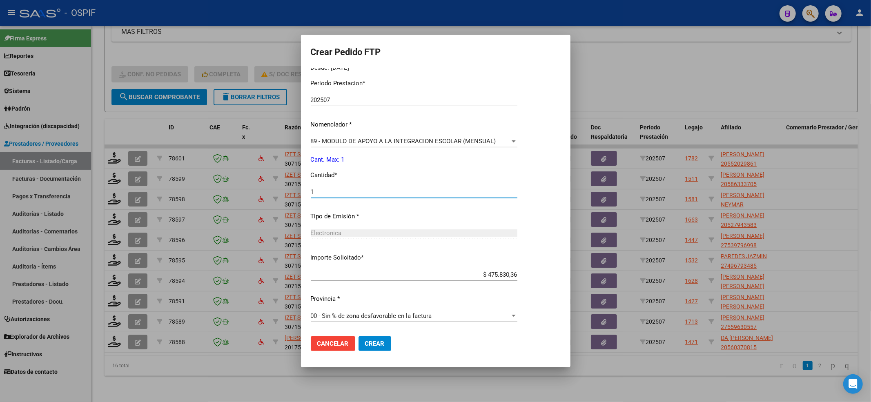
click at [379, 343] on span "Crear" at bounding box center [375, 343] width 20 height 7
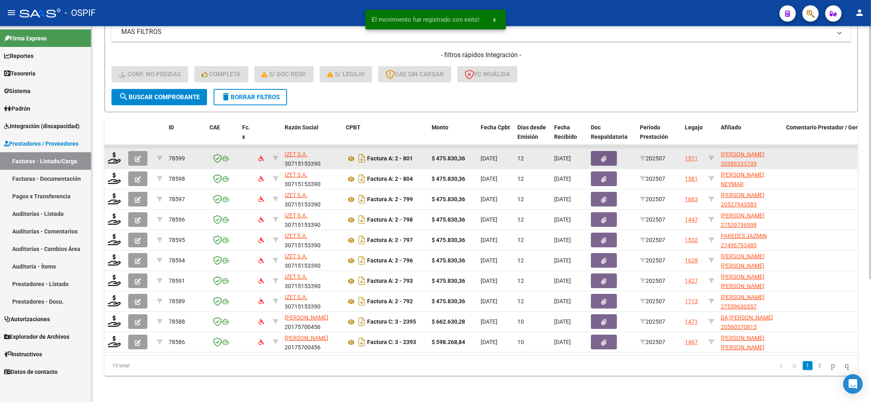
click at [118, 157] on datatable-body-cell at bounding box center [115, 159] width 20 height 20
click at [118, 154] on icon at bounding box center [114, 157] width 13 height 11
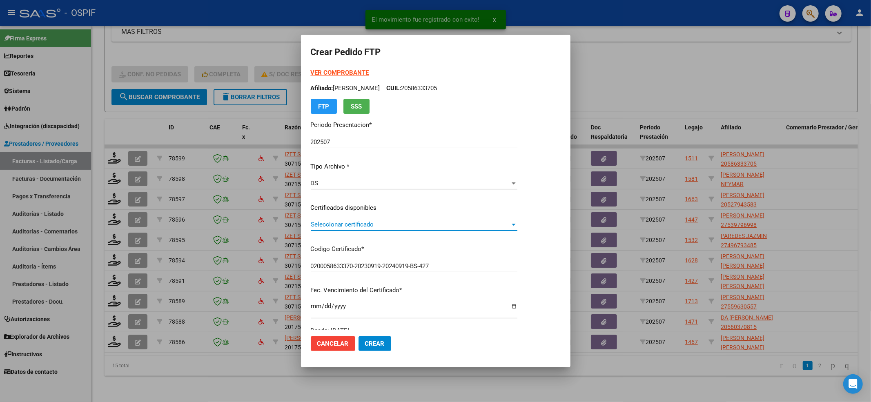
click at [412, 226] on span "Seleccionar certificado" at bounding box center [410, 224] width 199 height 7
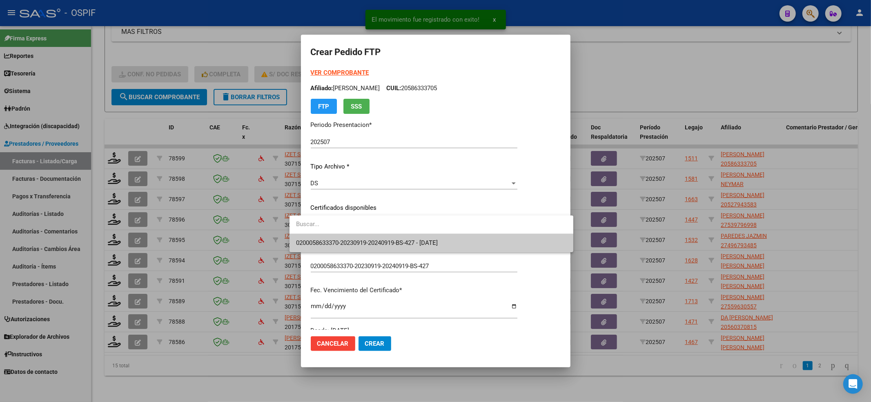
click at [410, 237] on span "0200058633370-20230919-20240919-BS-427 - 2024-09-19" at bounding box center [431, 243] width 271 height 18
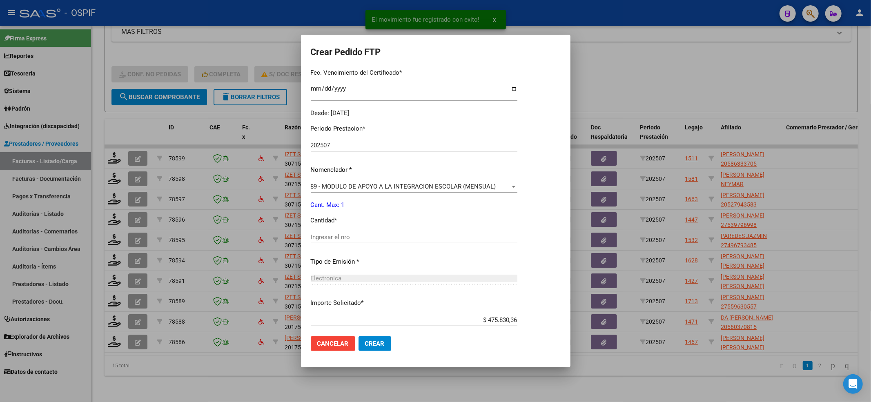
click at [414, 237] on input "Ingresar el nro" at bounding box center [414, 237] width 207 height 7
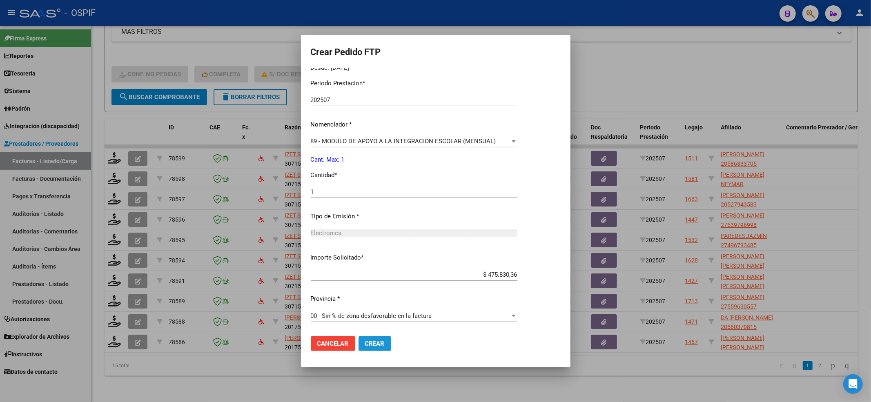
click at [372, 346] on button "Crear" at bounding box center [375, 343] width 33 height 15
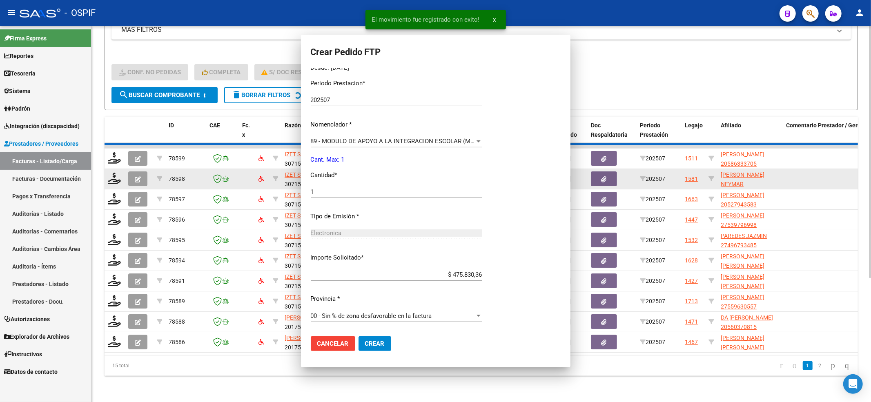
scroll to position [0, 0]
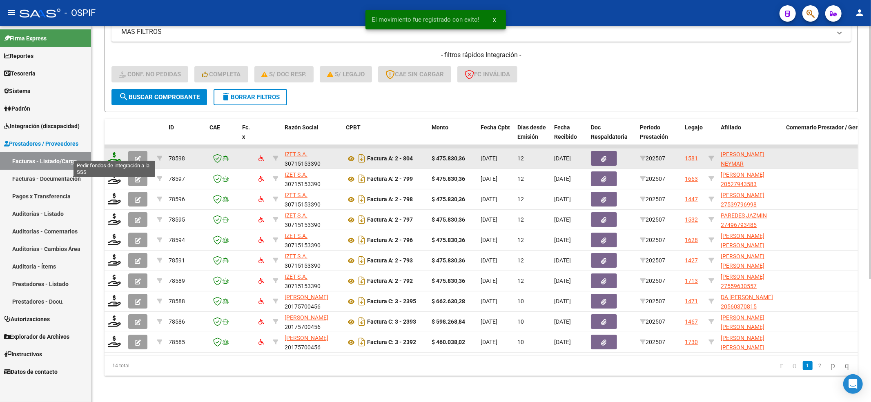
click at [116, 152] on icon at bounding box center [114, 157] width 13 height 11
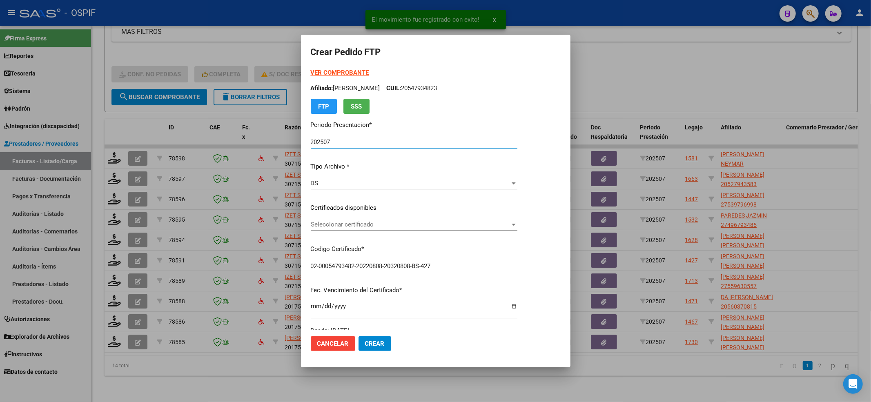
click at [418, 222] on span "Seleccionar certificado" at bounding box center [410, 224] width 199 height 7
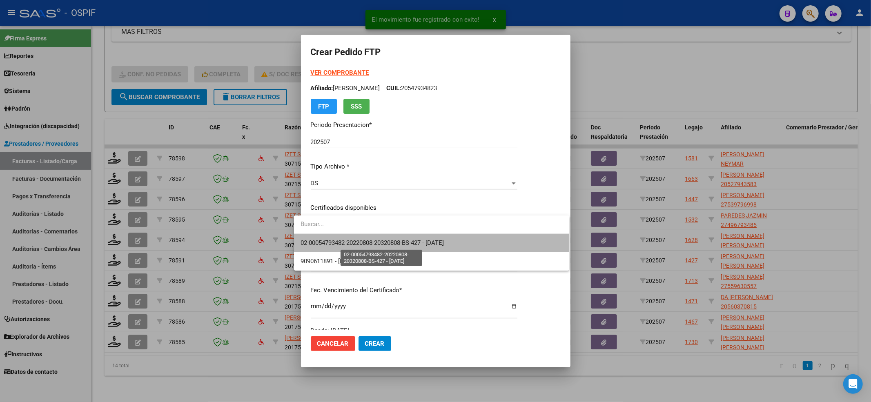
click at [415, 244] on span "02-00054793482-20220808-20320808-BS-427 - 2032-08-08" at bounding box center [372, 242] width 143 height 7
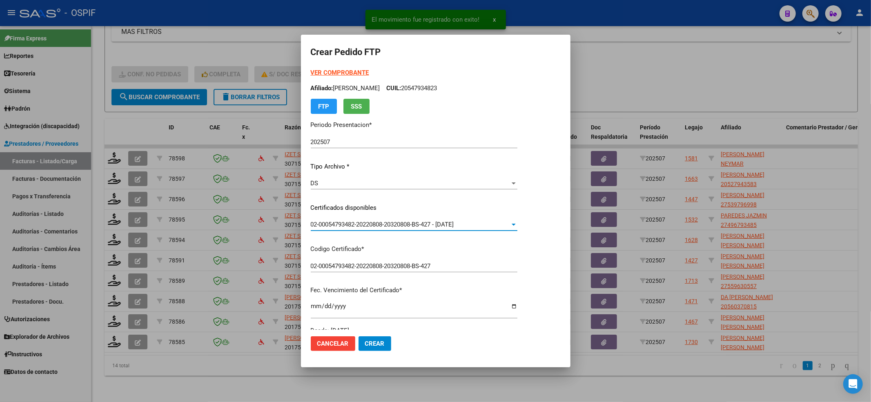
scroll to position [218, 0]
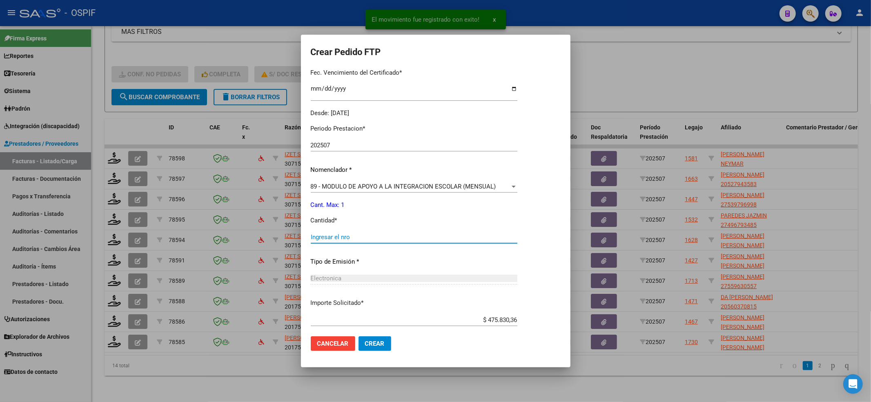
click at [401, 236] on input "Ingresar el nro" at bounding box center [414, 237] width 207 height 7
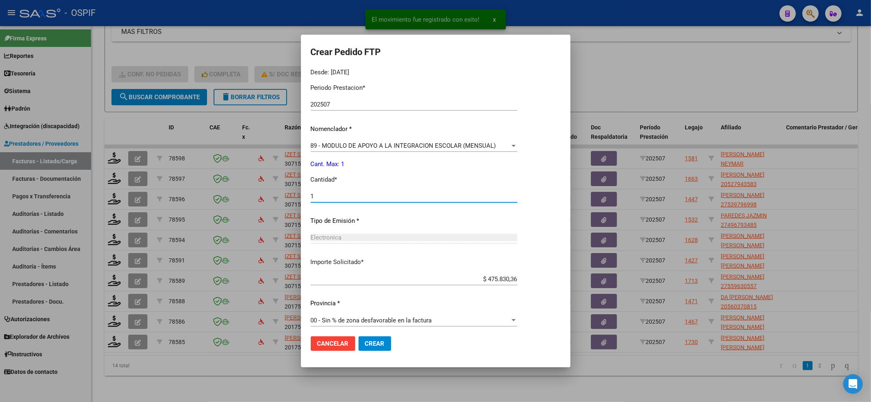
scroll to position [263, 0]
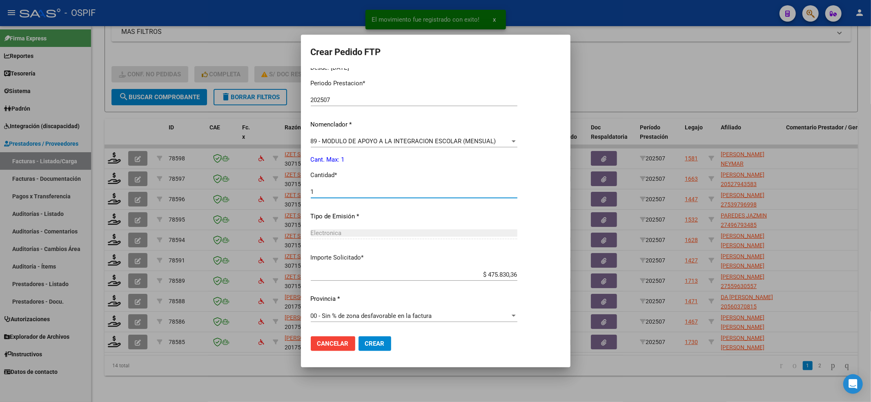
drag, startPoint x: 375, startPoint y: 345, endPoint x: 371, endPoint y: 340, distance: 6.1
click at [375, 344] on button "Crear" at bounding box center [375, 343] width 33 height 15
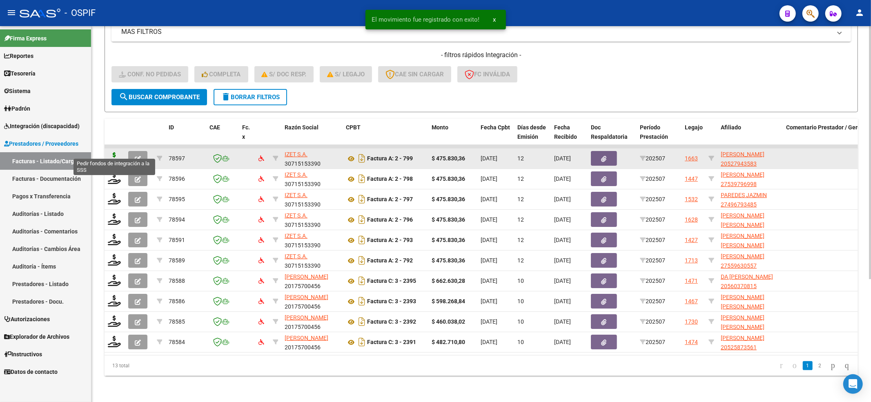
click at [113, 154] on icon at bounding box center [114, 157] width 13 height 11
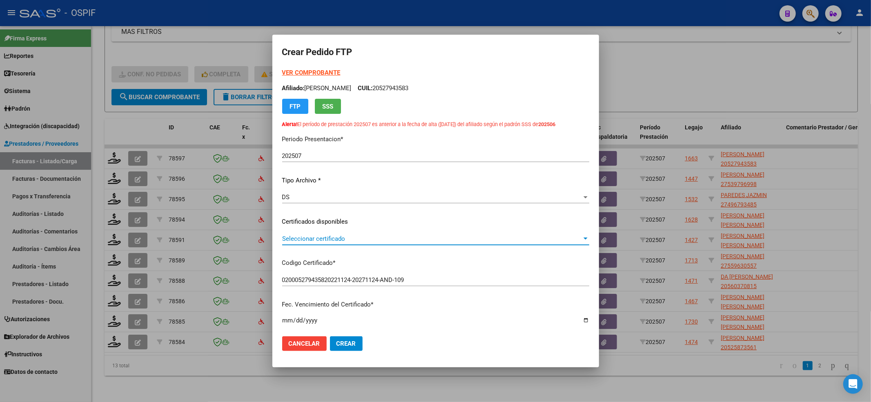
click at [385, 237] on span "Seleccionar certificado" at bounding box center [432, 238] width 300 height 7
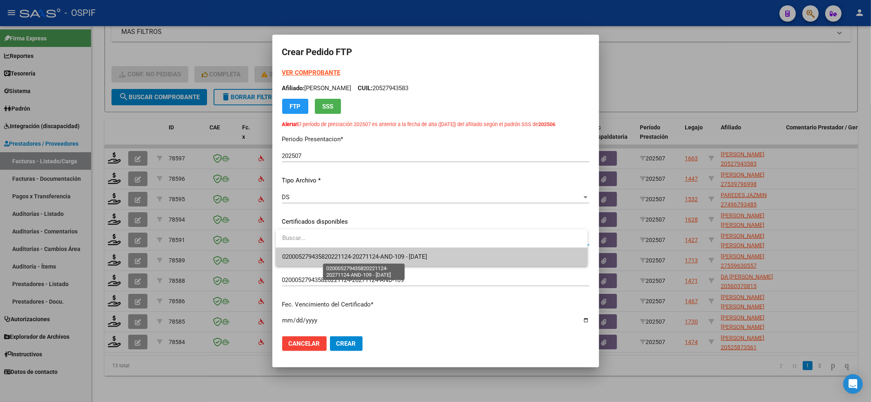
click at [361, 253] on span "020005279435820221124-20271124-AND-109 - 2027-11-24" at bounding box center [354, 256] width 145 height 7
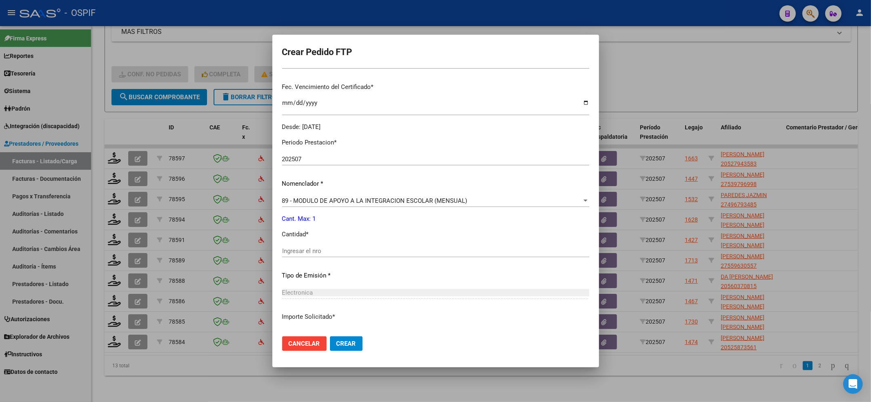
click at [362, 254] on input "Ingresar el nro" at bounding box center [435, 250] width 307 height 7
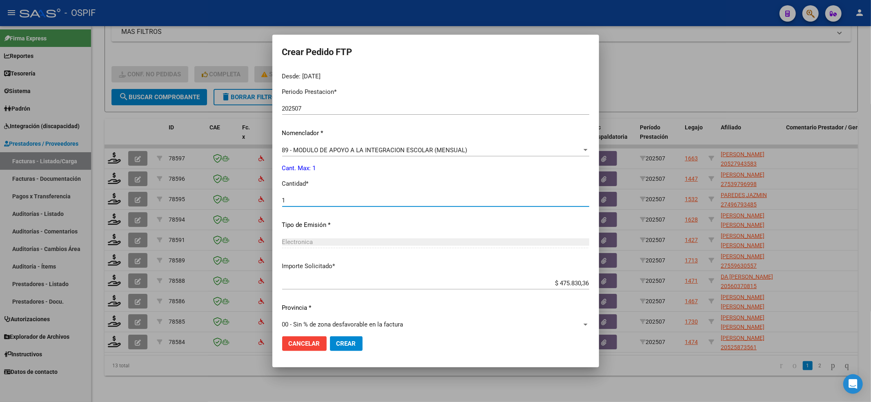
scroll to position [276, 0]
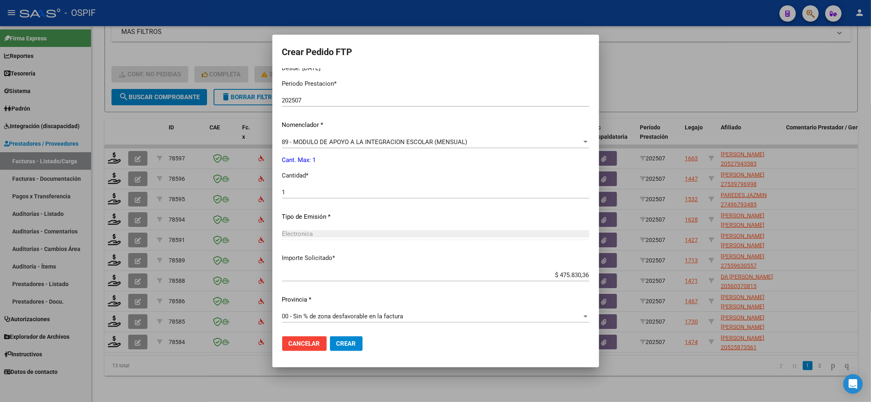
drag, startPoint x: 353, startPoint y: 378, endPoint x: 355, endPoint y: 354, distance: 24.2
click at [354, 373] on div at bounding box center [435, 201] width 871 height 402
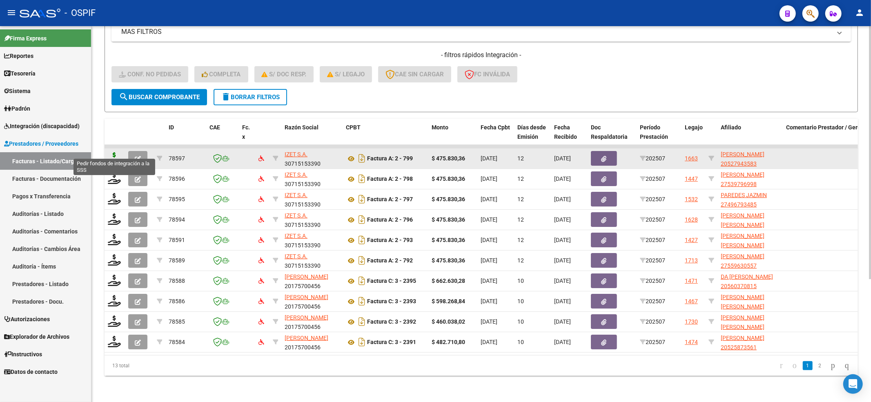
click at [116, 152] on icon at bounding box center [114, 157] width 13 height 11
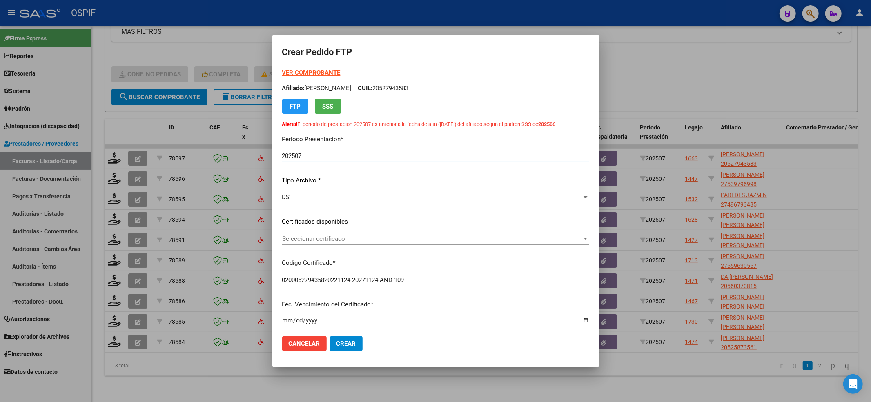
click at [361, 238] on span "Seleccionar certificado" at bounding box center [432, 238] width 300 height 7
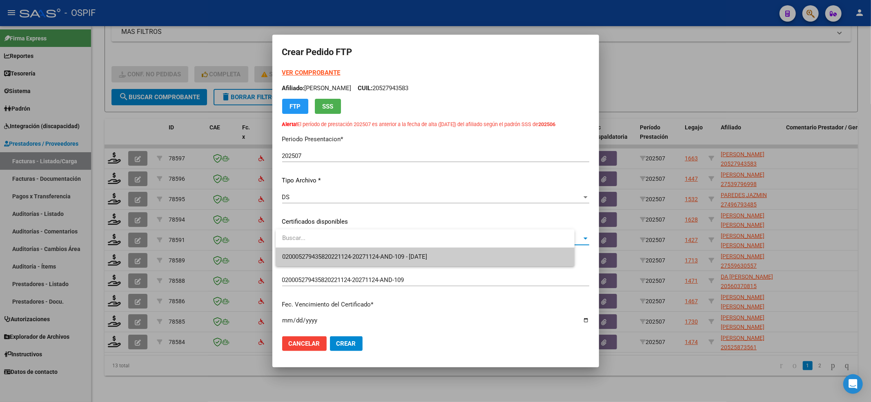
click at [351, 255] on span "020005279435820221124-20271124-AND-109 - 2027-11-24" at bounding box center [354, 256] width 145 height 7
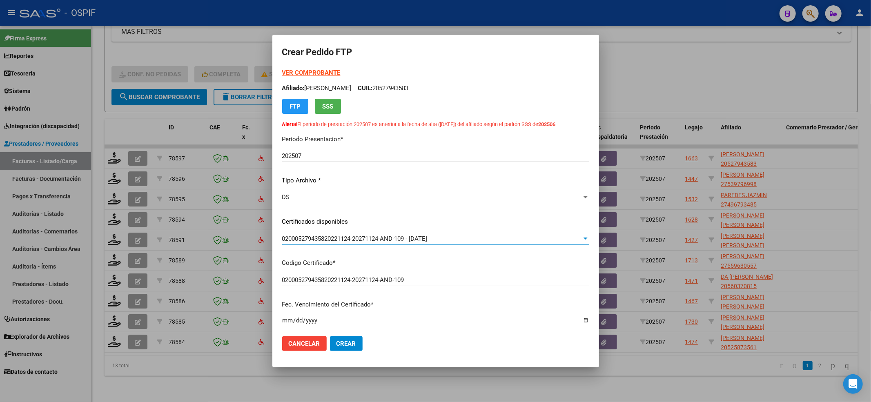
scroll to position [218, 0]
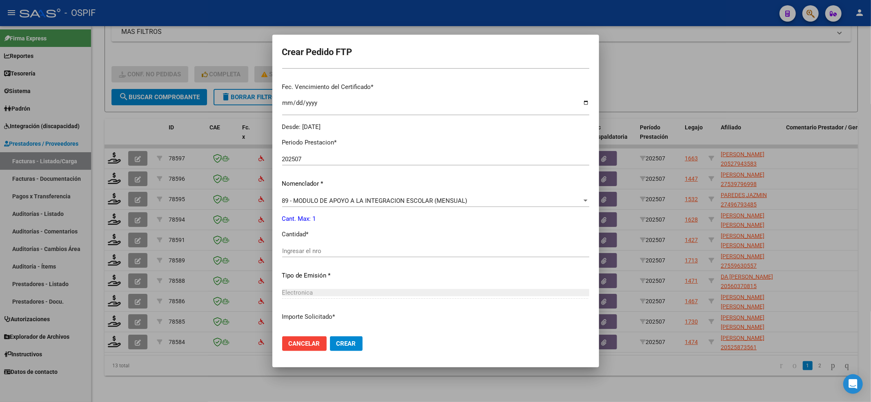
click at [340, 250] on input "Ingresar el nro" at bounding box center [435, 250] width 307 height 7
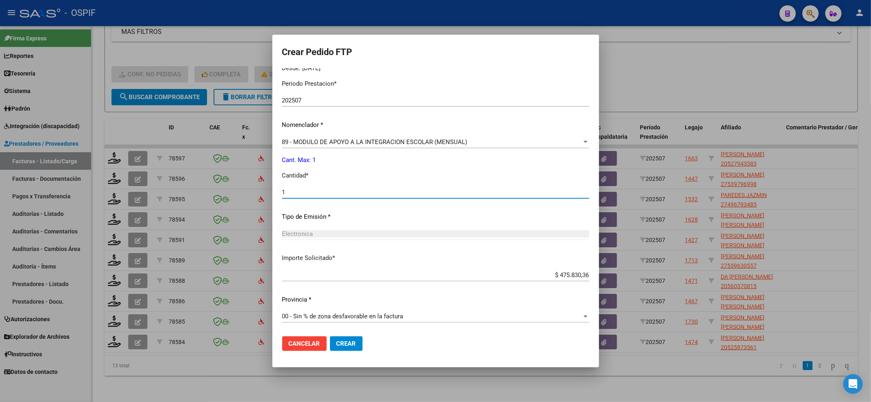
click at [341, 337] on button "Crear" at bounding box center [346, 343] width 33 height 15
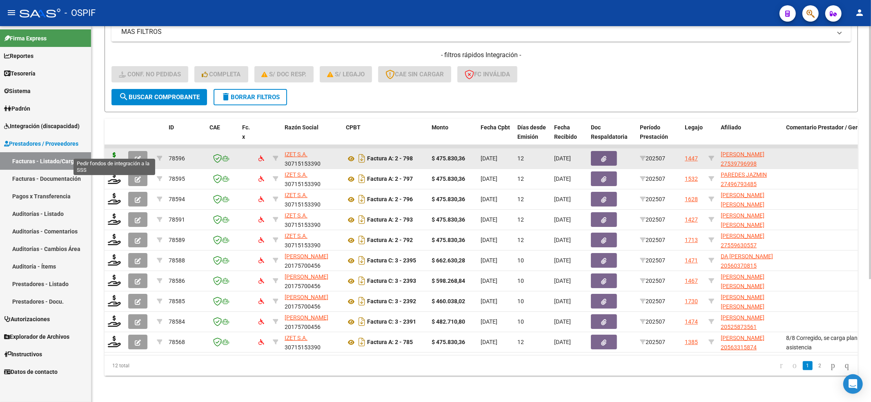
click at [115, 152] on icon at bounding box center [114, 157] width 13 height 11
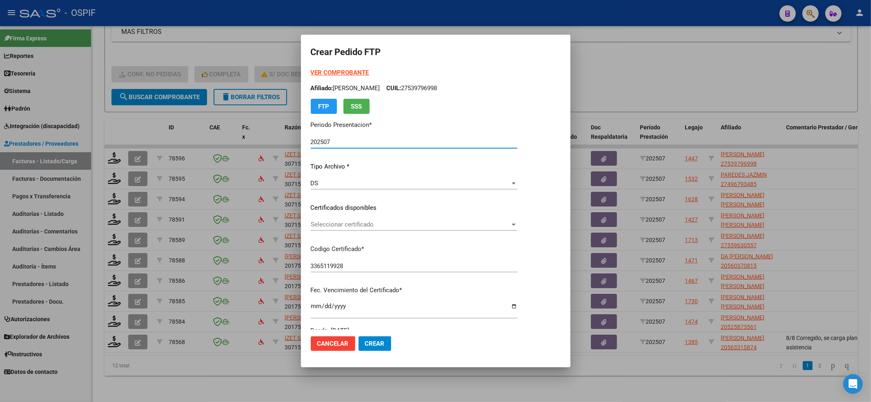
click at [386, 214] on div "VER COMPROBANTE ARCA Padrón Afiliado: PERALTA MIA JAZMIN CUIL: 27539796998 FTP …" at bounding box center [414, 201] width 207 height 267
drag, startPoint x: 381, startPoint y: 242, endPoint x: 381, endPoint y: 232, distance: 9.8
click at [381, 242] on div "VER COMPROBANTE ARCA Padrón Afiliado: PERALTA MIA JAZMIN CUIL: 27539796998 FTP …" at bounding box center [414, 201] width 207 height 267
click at [381, 229] on div "Seleccionar certificado Seleccionar certificado" at bounding box center [414, 224] width 207 height 12
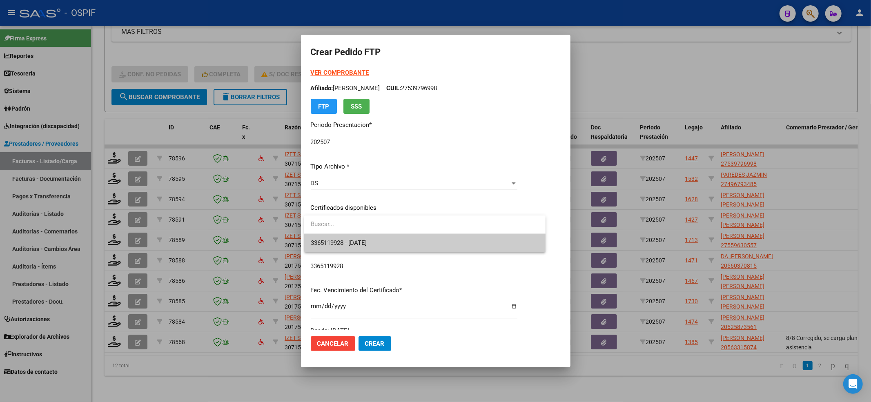
drag, startPoint x: 379, startPoint y: 247, endPoint x: 379, endPoint y: 243, distance: 4.5
click at [379, 247] on span "3365119928 - 2024-11-04" at bounding box center [425, 243] width 228 height 18
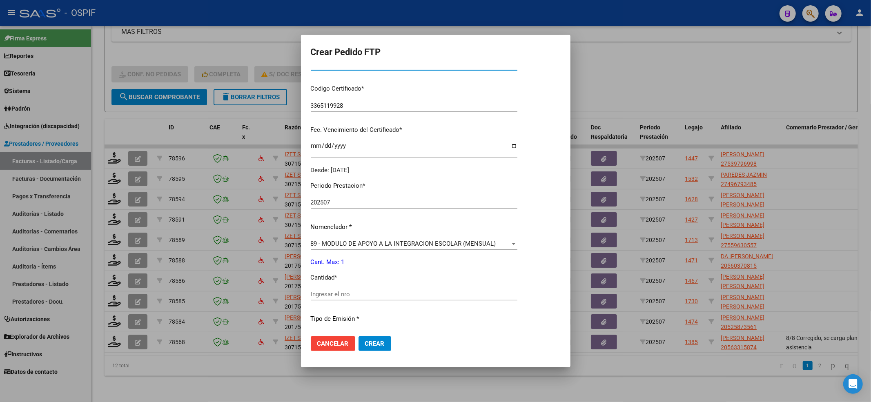
scroll to position [218, 0]
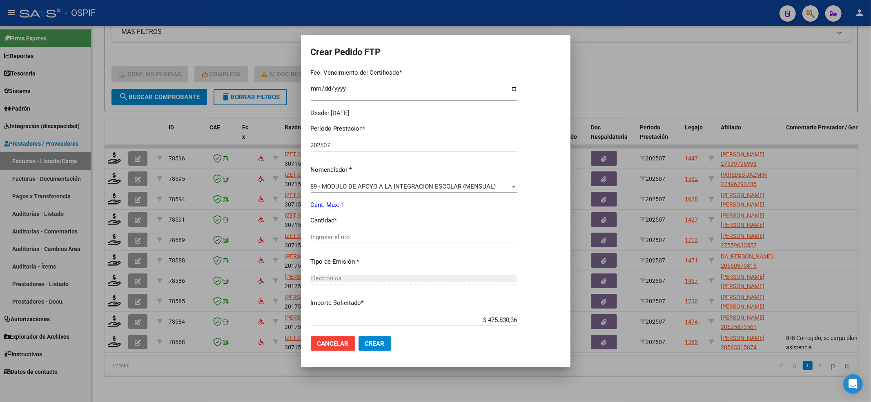
click at [379, 238] on input "Ingresar el nro" at bounding box center [414, 237] width 207 height 7
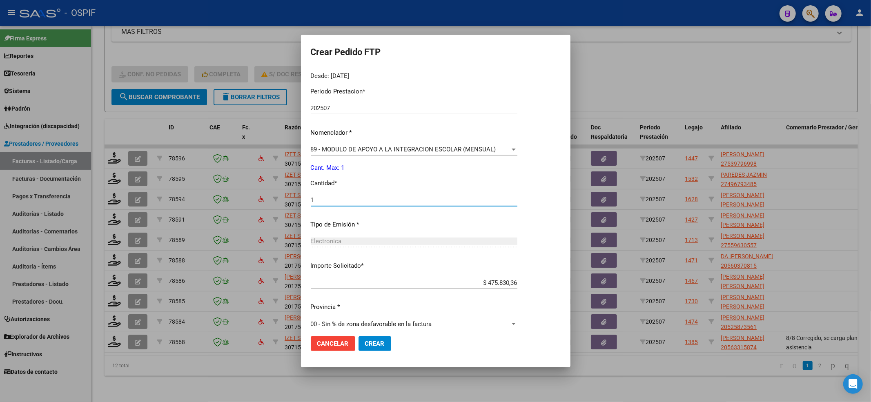
scroll to position [263, 0]
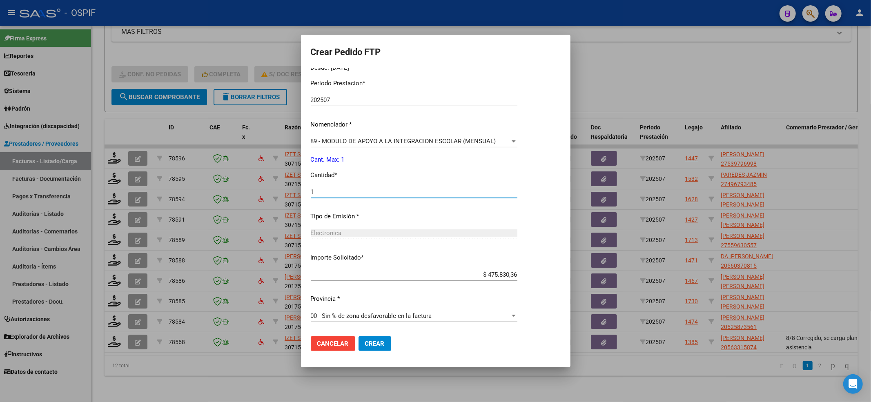
click at [383, 346] on span "Crear" at bounding box center [375, 343] width 20 height 7
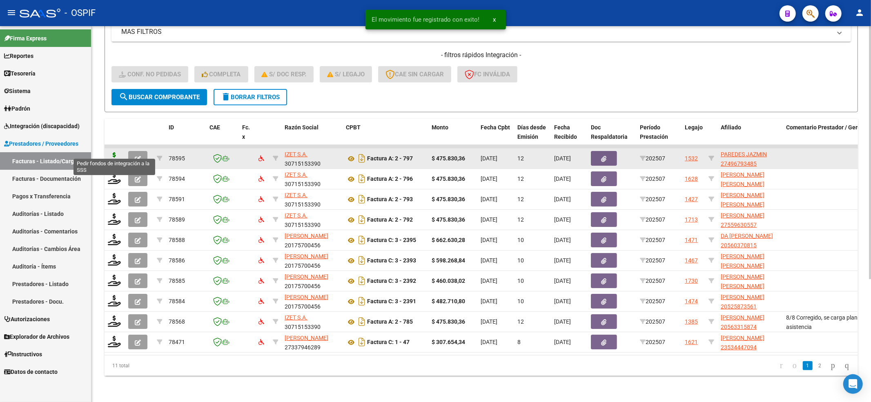
click at [115, 152] on icon at bounding box center [114, 157] width 13 height 11
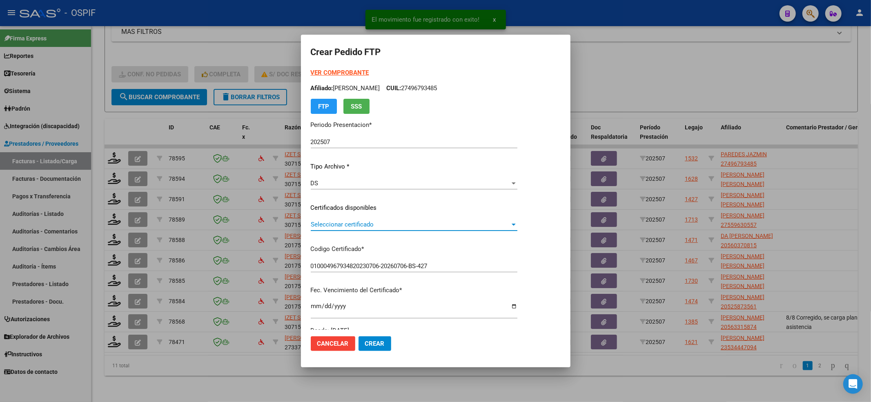
click at [479, 221] on span "Seleccionar certificado" at bounding box center [410, 224] width 199 height 7
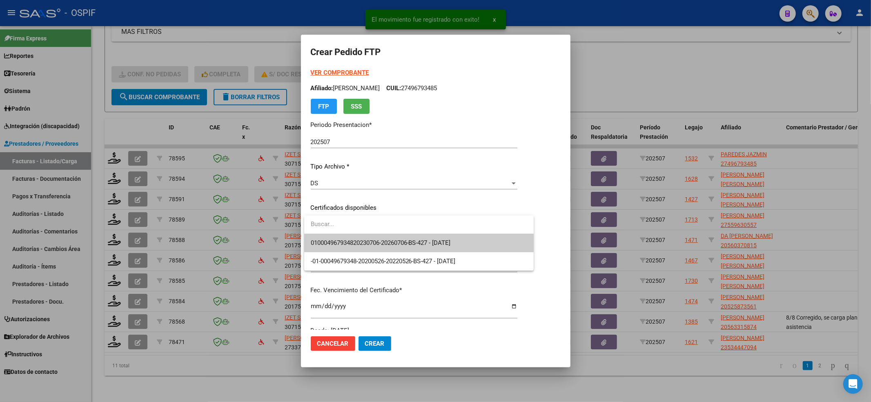
click at [479, 234] on span "010004967934820230706-20260706-BS-427 - 2026-07-06" at bounding box center [419, 243] width 216 height 18
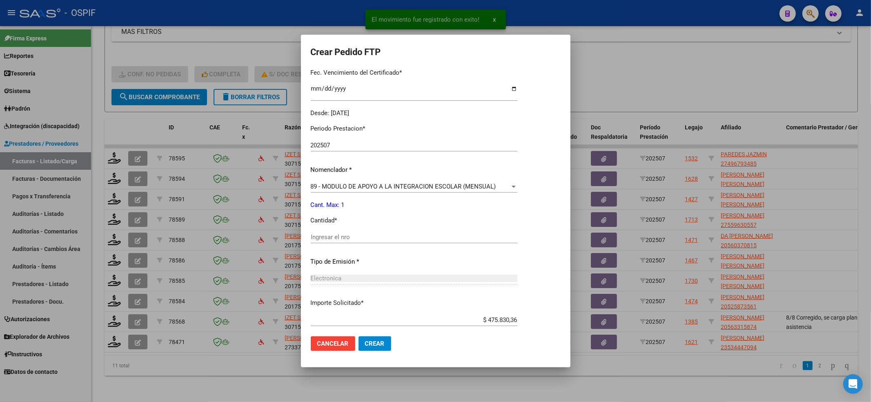
click at [366, 241] on input "Ingresar el nro" at bounding box center [414, 237] width 207 height 7
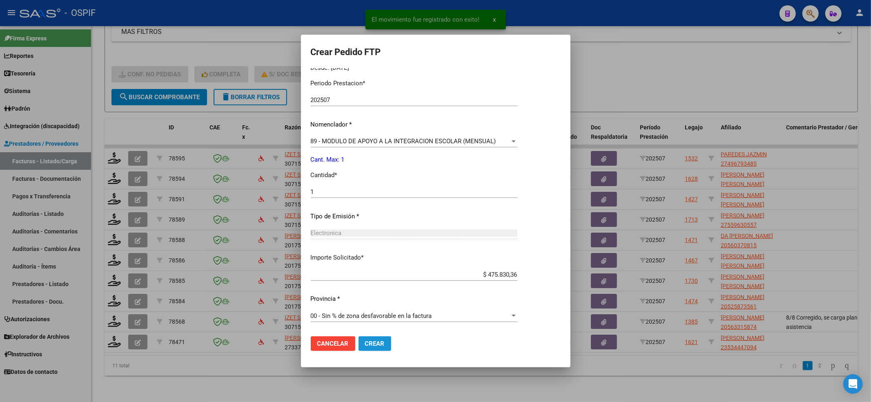
click at [373, 349] on button "Crear" at bounding box center [375, 343] width 33 height 15
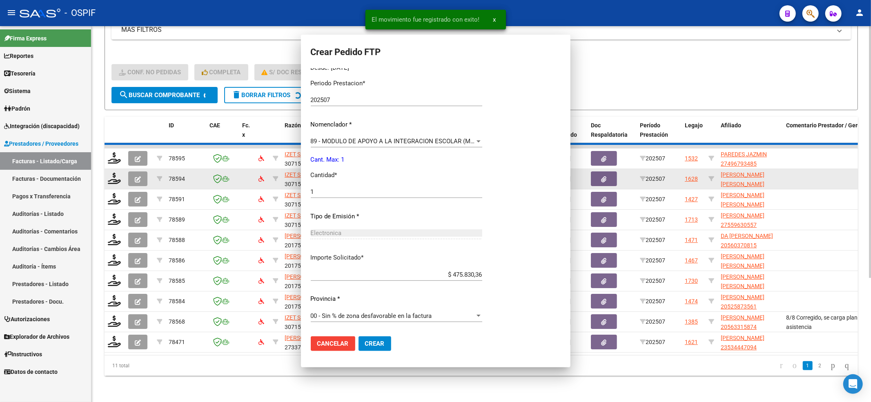
scroll to position [0, 0]
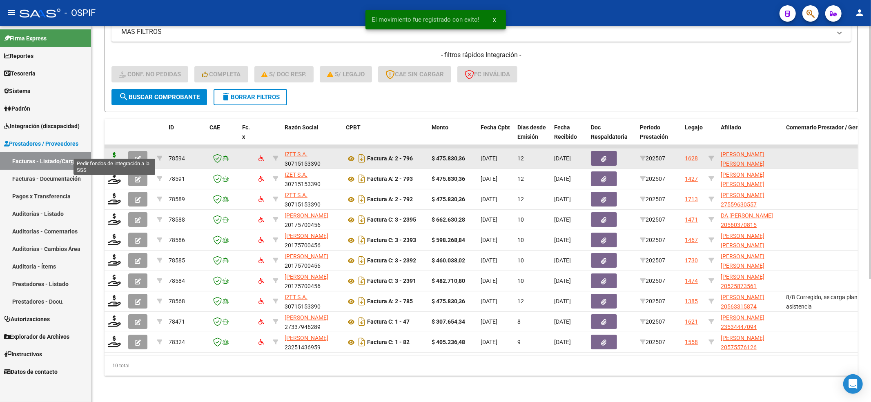
click at [116, 152] on icon at bounding box center [114, 157] width 13 height 11
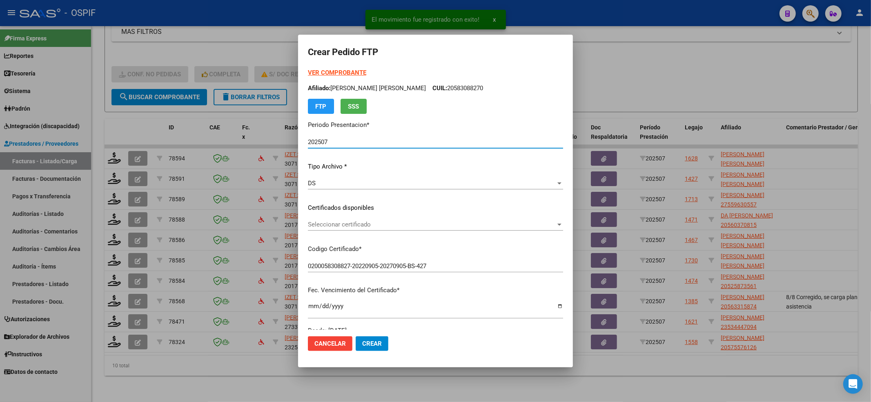
click at [323, 224] on span "Seleccionar certificado" at bounding box center [432, 224] width 248 height 7
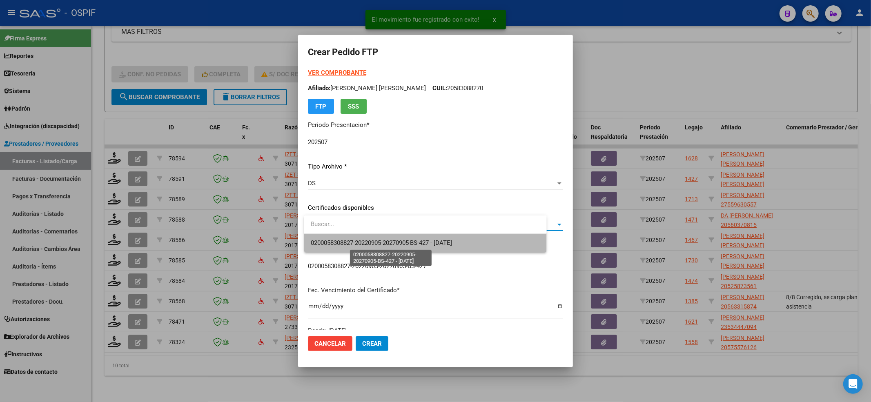
click at [324, 239] on span "0200058308827-20220905-20270905-BS-427 - 2027-09-05" at bounding box center [425, 243] width 229 height 18
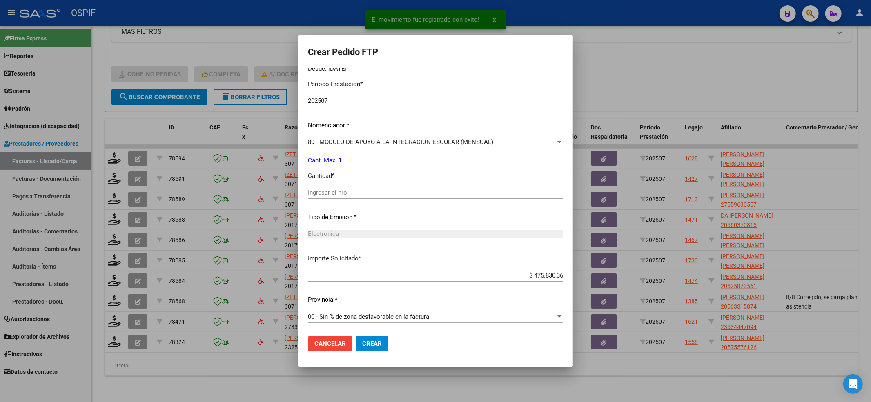
scroll to position [263, 0]
click at [325, 193] on input "Ingresar el nro" at bounding box center [435, 191] width 255 height 7
click at [366, 341] on span "Crear" at bounding box center [372, 343] width 20 height 7
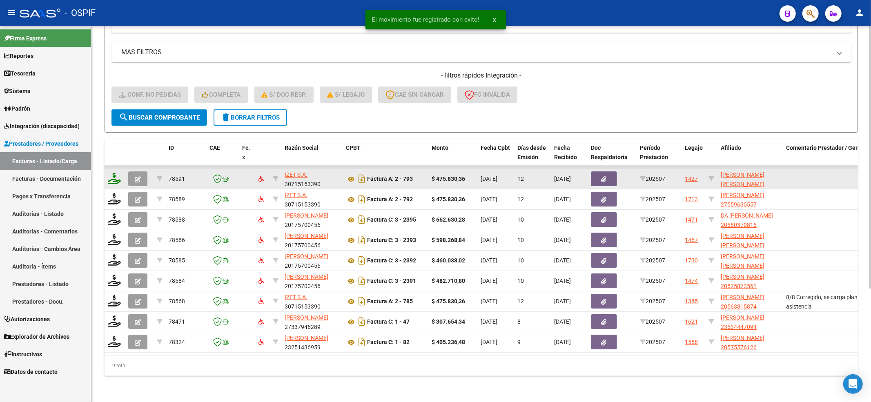
scroll to position [163, 0]
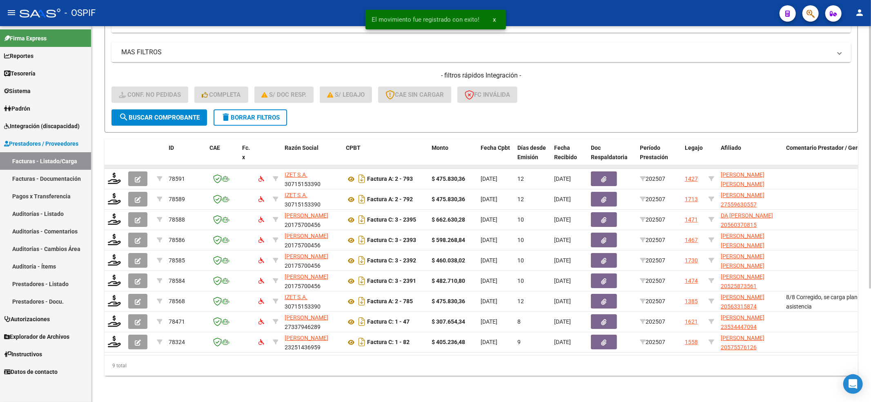
drag, startPoint x: 110, startPoint y: 152, endPoint x: 113, endPoint y: 158, distance: 6.8
click at [109, 154] on datatable-header-cell at bounding box center [115, 157] width 20 height 36
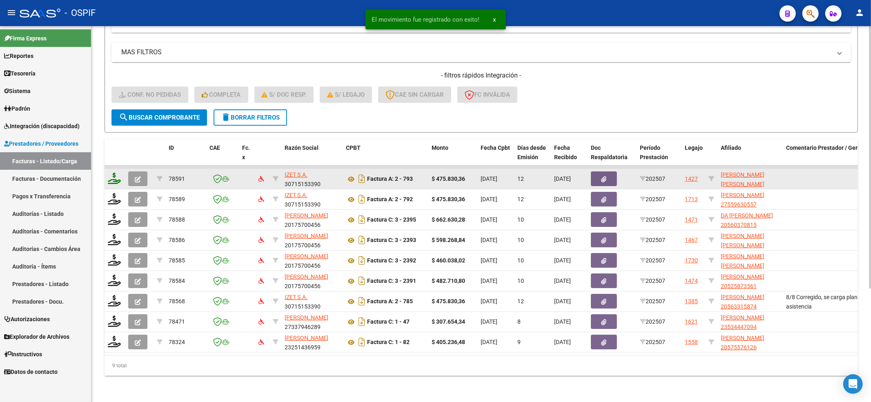
drag, startPoint x: 115, startPoint y: 160, endPoint x: 115, endPoint y: 166, distance: 5.3
click at [115, 169] on datatable-body-cell at bounding box center [115, 179] width 20 height 20
click at [114, 173] on icon at bounding box center [114, 178] width 13 height 11
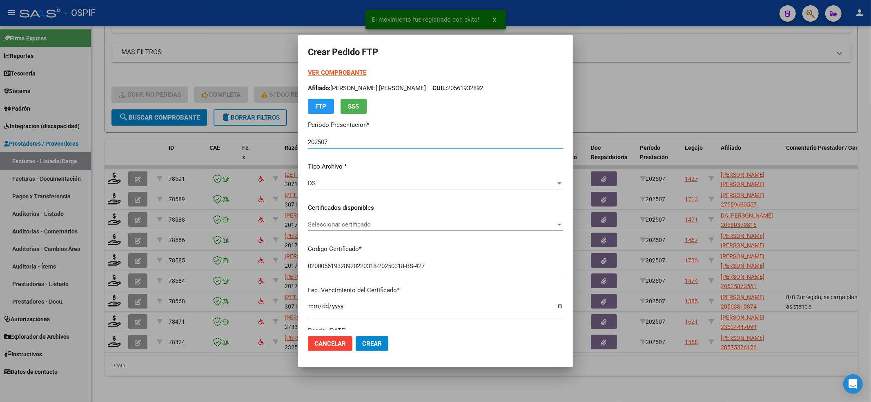
click at [339, 234] on div "Seleccionar certificado Seleccionar certificado" at bounding box center [435, 228] width 255 height 20
click at [339, 229] on div "Seleccionar certificado Seleccionar certificado" at bounding box center [435, 224] width 255 height 12
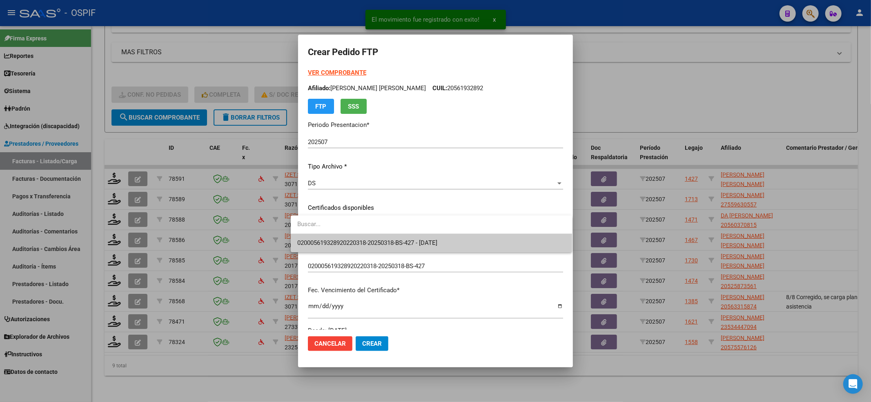
click at [338, 233] on input "dropdown search" at bounding box center [431, 224] width 281 height 18
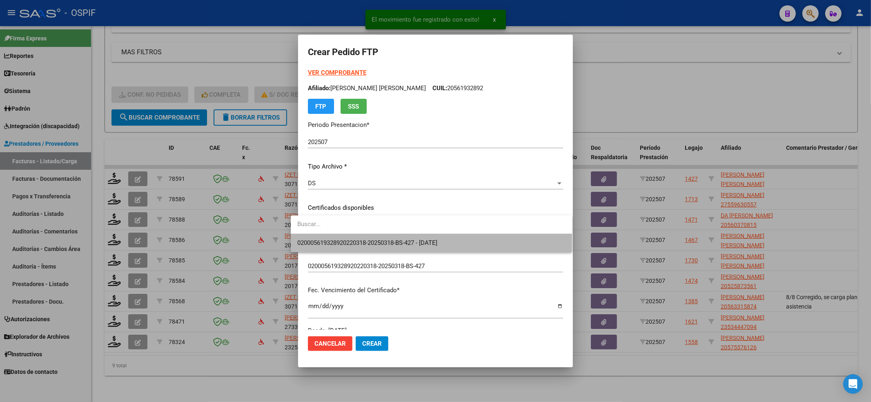
click at [340, 236] on span "020005619328920220318-20250318-BS-427 - 2025-03-18" at bounding box center [431, 243] width 268 height 18
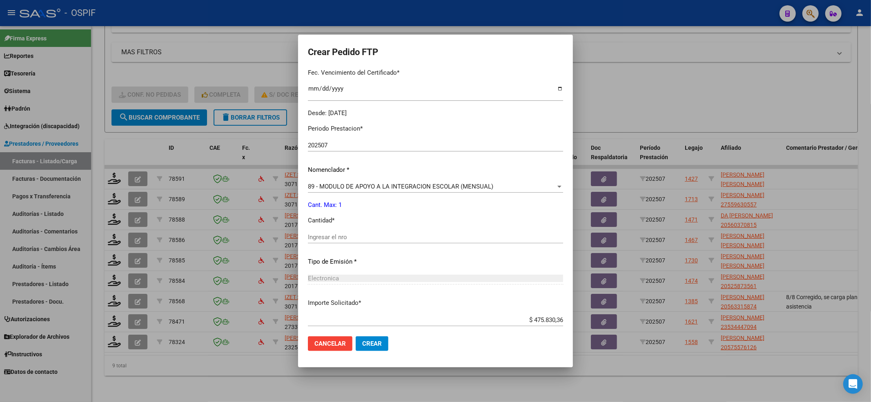
click at [340, 236] on input "Ingresar el nro" at bounding box center [435, 237] width 255 height 7
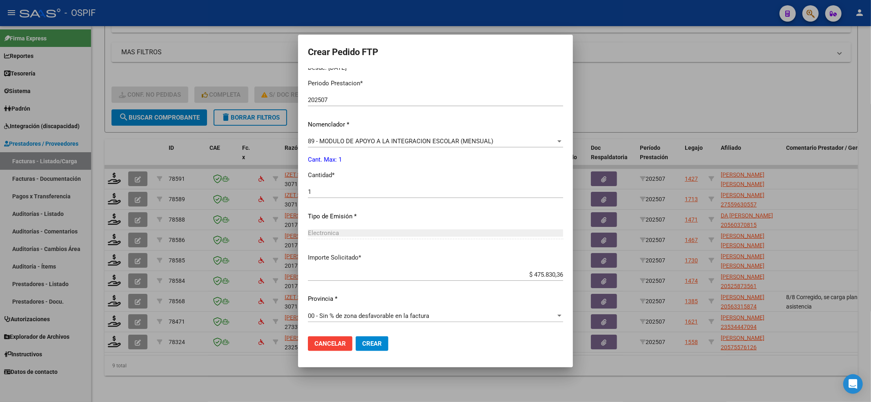
click at [362, 341] on span "Crear" at bounding box center [372, 343] width 20 height 7
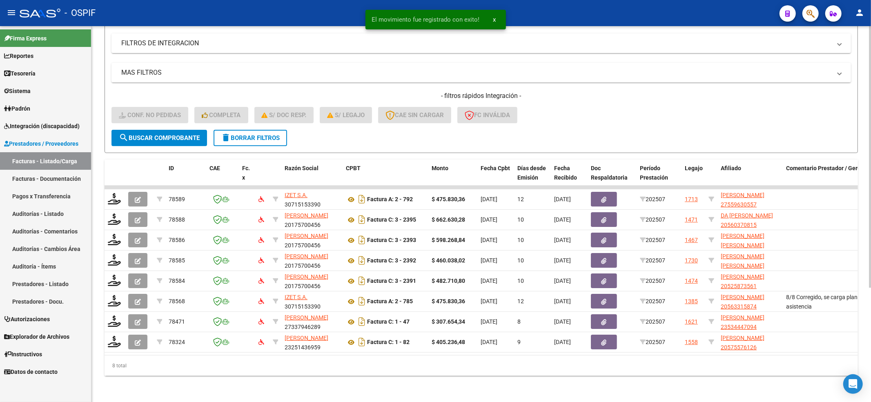
scroll to position [142, 0]
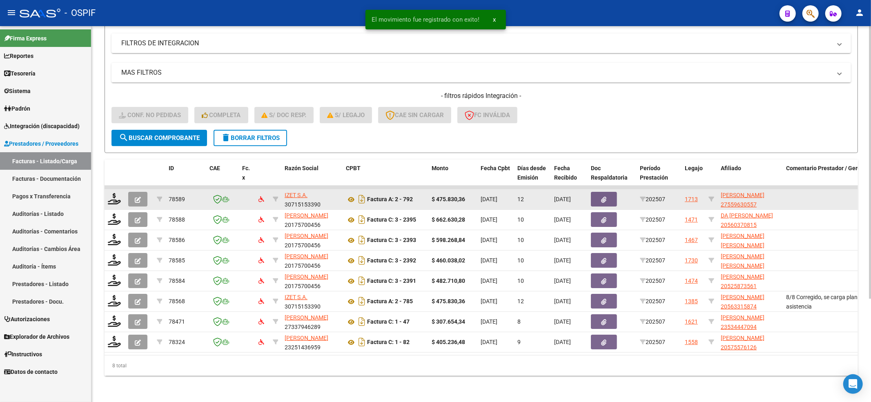
click at [117, 198] on datatable-body-cell at bounding box center [115, 199] width 20 height 20
click at [117, 193] on icon at bounding box center [114, 198] width 13 height 11
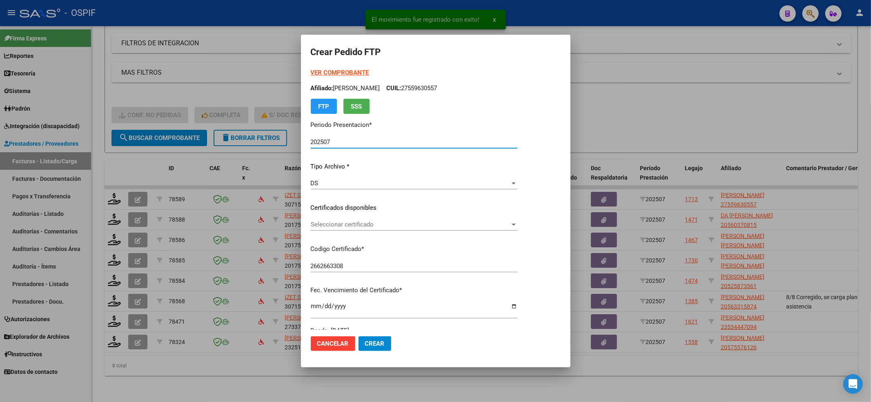
click at [407, 221] on span "Seleccionar certificado" at bounding box center [410, 224] width 199 height 7
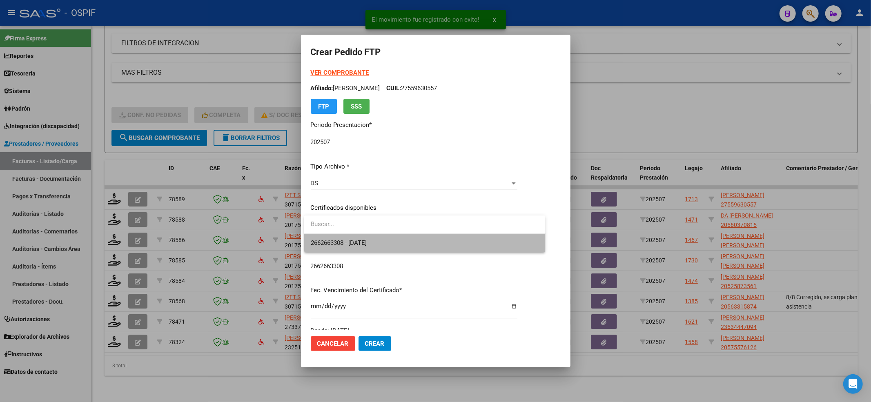
click at [396, 239] on span "2662663308 - 2024-10-06" at bounding box center [425, 243] width 228 height 18
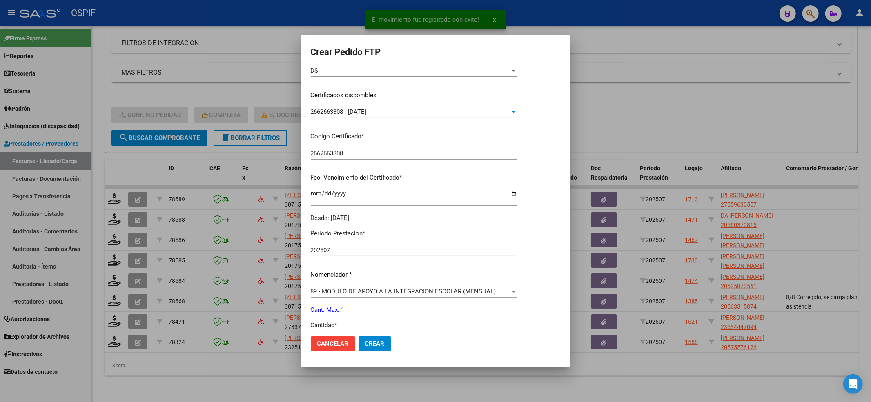
scroll to position [163, 0]
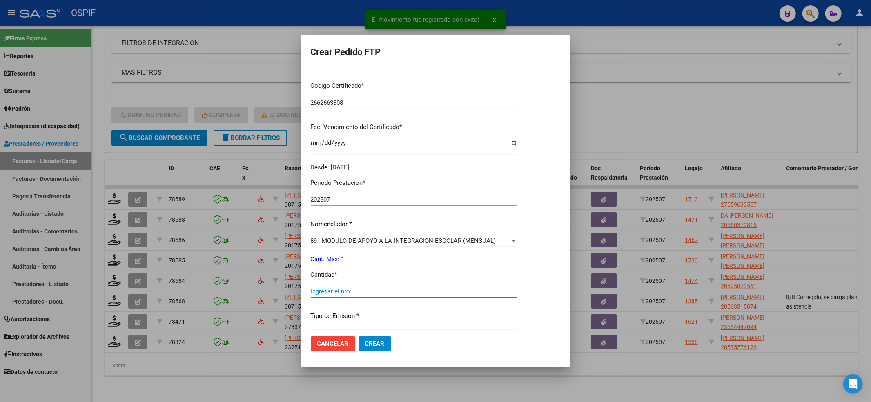
click at [356, 288] on input "Ingresar el nro" at bounding box center [414, 291] width 207 height 7
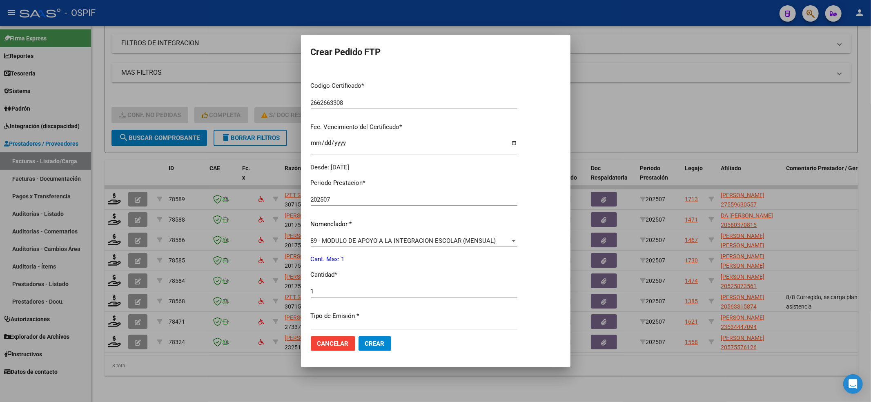
scroll to position [263, 0]
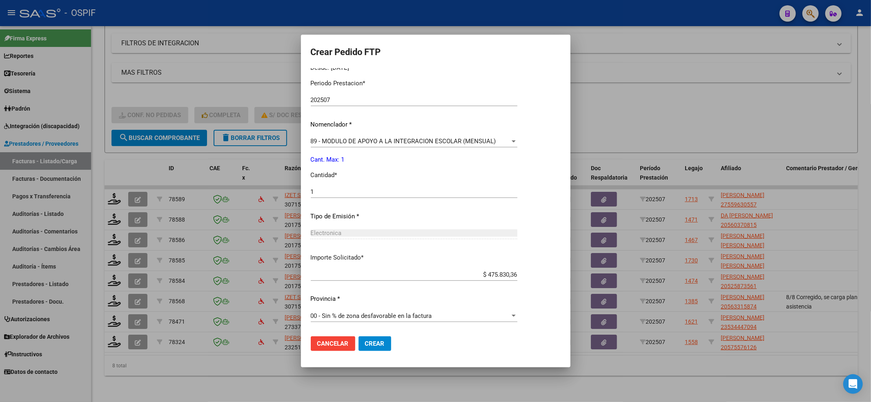
click at [377, 341] on span "Crear" at bounding box center [375, 343] width 20 height 7
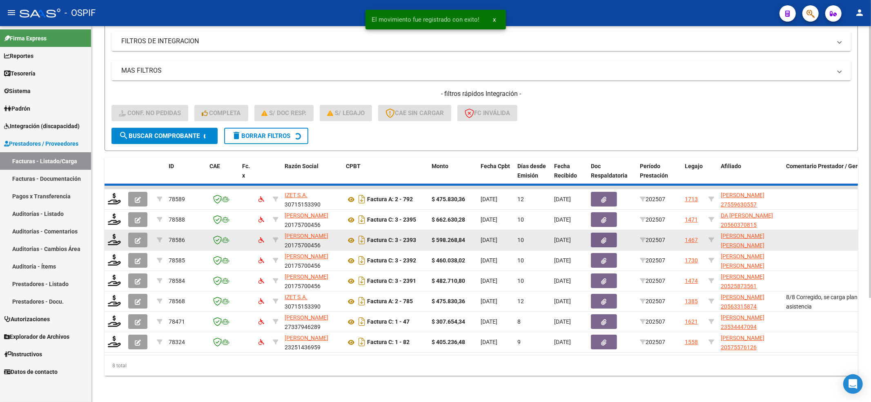
scroll to position [122, 0]
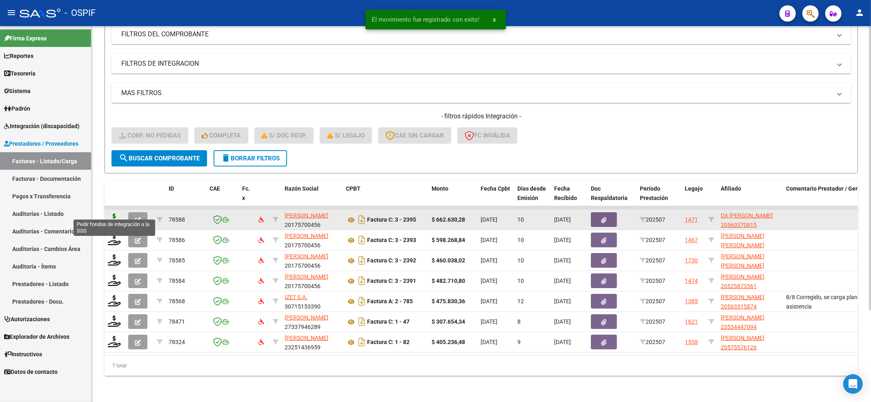
click at [111, 214] on icon at bounding box center [114, 219] width 13 height 11
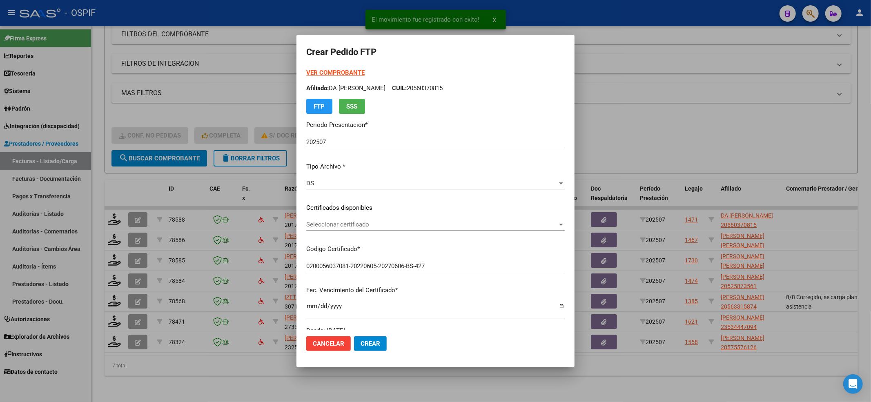
click at [339, 73] on strong "VER COMPROBANTE" at bounding box center [335, 72] width 58 height 7
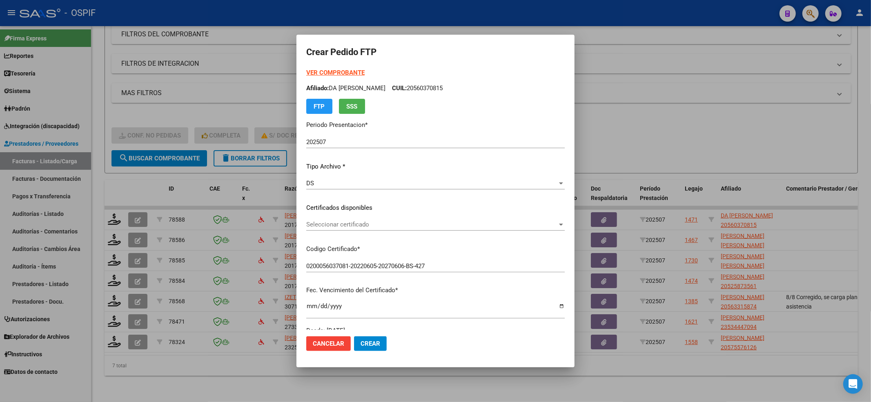
click at [336, 223] on span "Seleccionar certificado" at bounding box center [431, 224] width 251 height 7
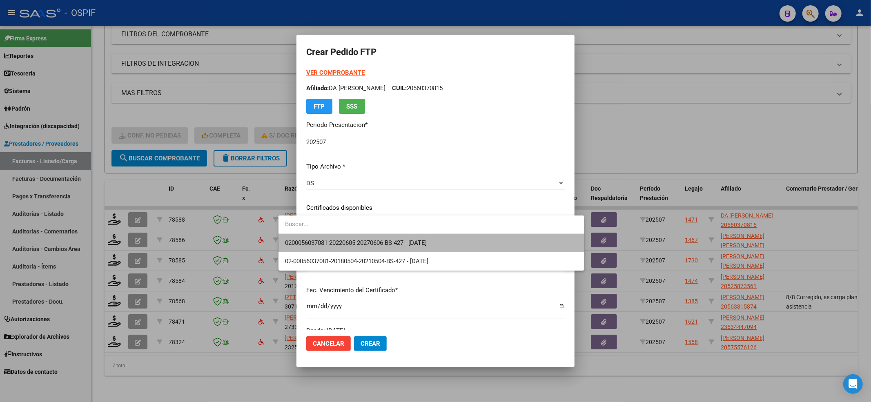
click at [334, 235] on span "0200056037081-20220605-20270606-BS-427 - 2027-06-06" at bounding box center [431, 243] width 292 height 18
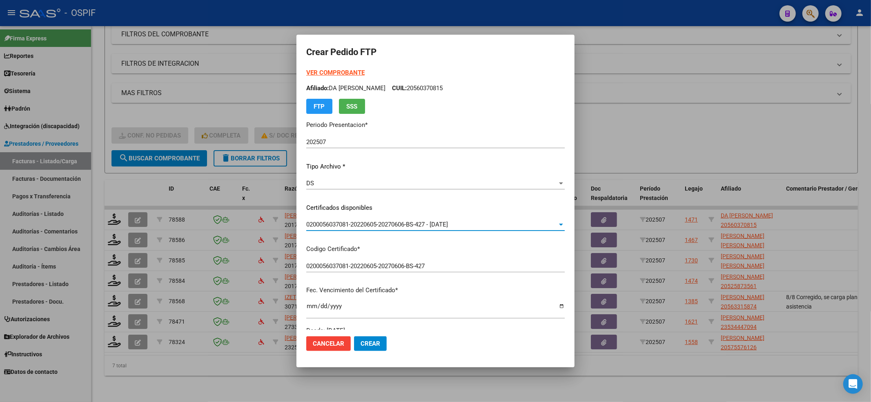
scroll to position [218, 0]
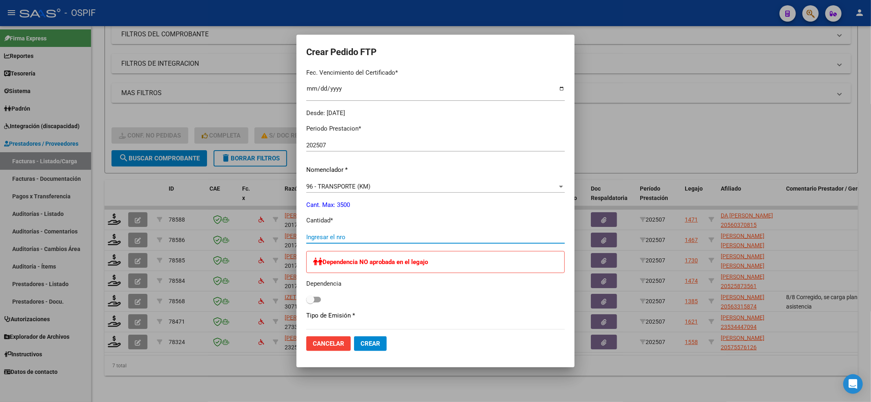
click at [335, 234] on input "Ingresar el nro" at bounding box center [435, 237] width 258 height 7
click at [306, 301] on div "Dependencia NO aprobada en el legajo Dependencia" at bounding box center [435, 278] width 258 height 54
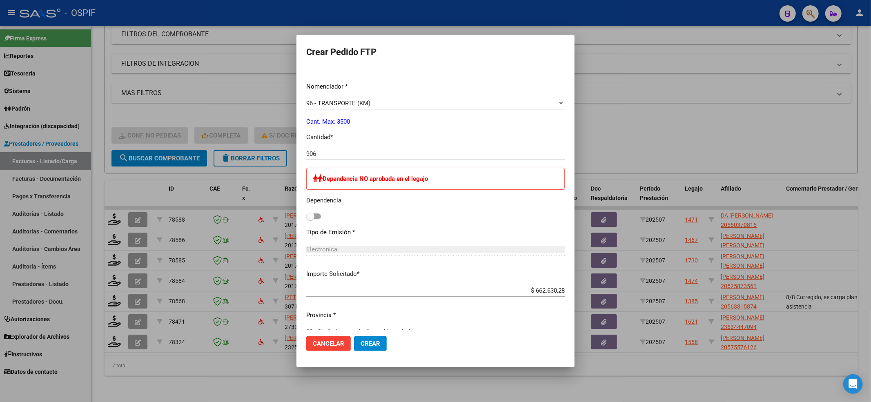
scroll to position [399, 0]
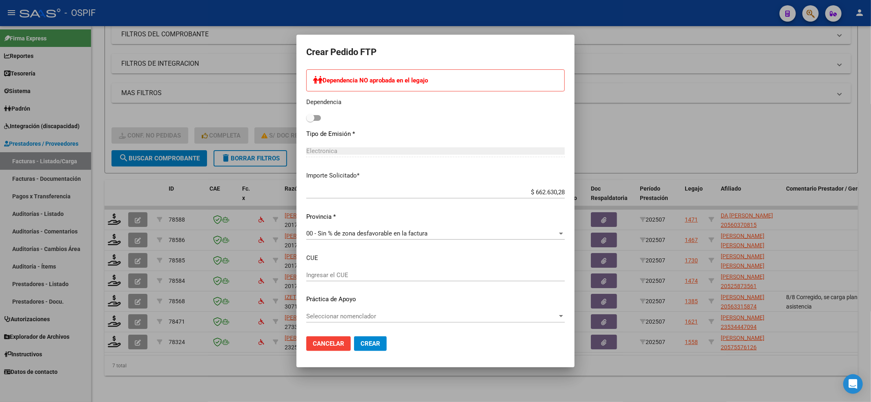
click at [306, 112] on div "Dependencia NO aprobada en el legajo Dependencia" at bounding box center [435, 96] width 258 height 54
click at [306, 119] on span at bounding box center [310, 118] width 8 height 8
click at [310, 121] on input "checkbox" at bounding box center [310, 121] width 0 height 0
click at [336, 319] on span "Seleccionar nomenclador" at bounding box center [431, 316] width 251 height 7
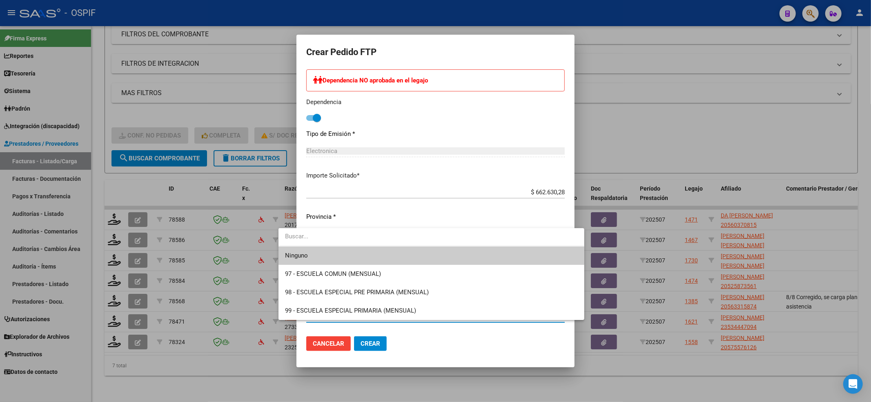
click at [292, 252] on span "Ninguno" at bounding box center [296, 255] width 23 height 7
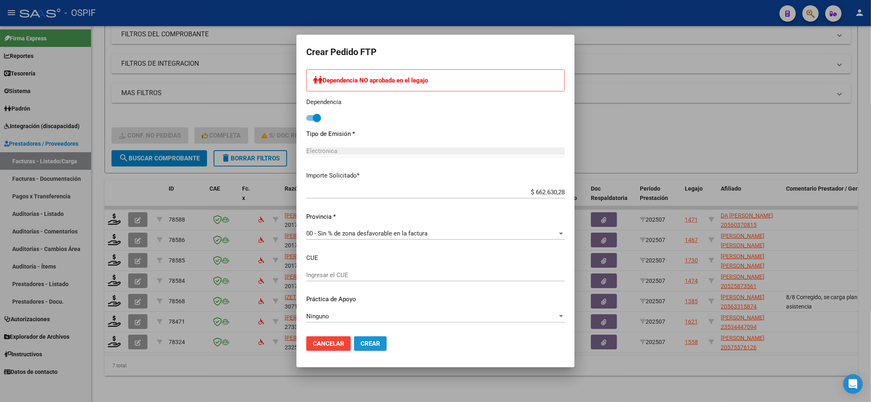
drag, startPoint x: 346, startPoint y: 340, endPoint x: 414, endPoint y: 151, distance: 200.7
click at [361, 340] on span "Crear" at bounding box center [371, 343] width 20 height 7
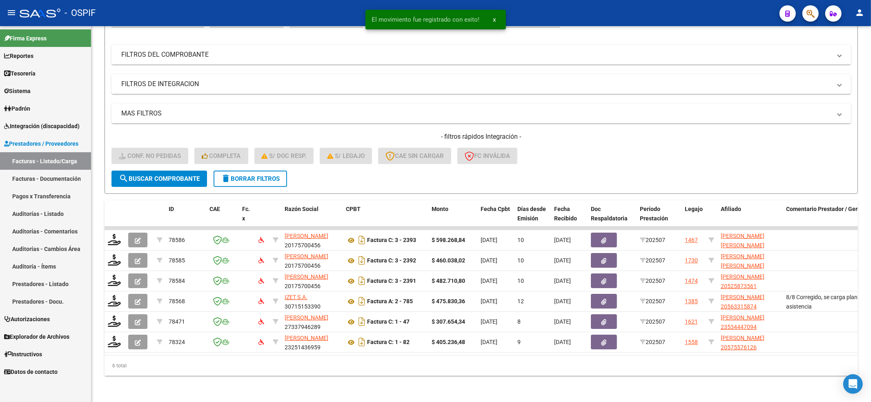
scroll to position [101, 0]
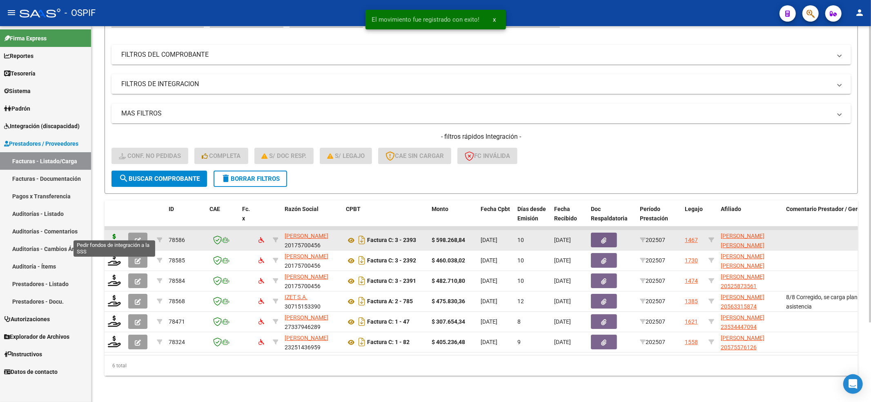
click at [112, 234] on icon at bounding box center [114, 239] width 13 height 11
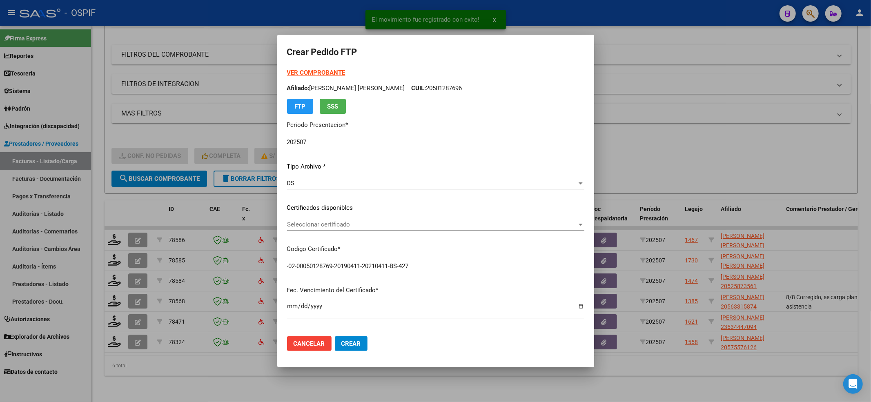
click at [325, 69] on strong "VER COMPROBANTE" at bounding box center [316, 72] width 58 height 7
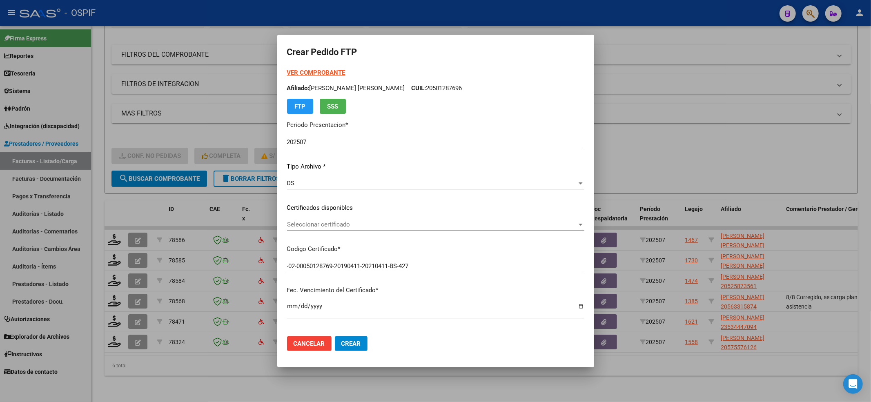
click at [309, 218] on div "VER COMPROBANTE ARCA Padrón Afiliado: GIMENEZ TIZIANO EZEQUIEL CUIL: 2050128769…" at bounding box center [435, 197] width 297 height 258
click at [303, 224] on span "Seleccionar certificado" at bounding box center [432, 224] width 290 height 7
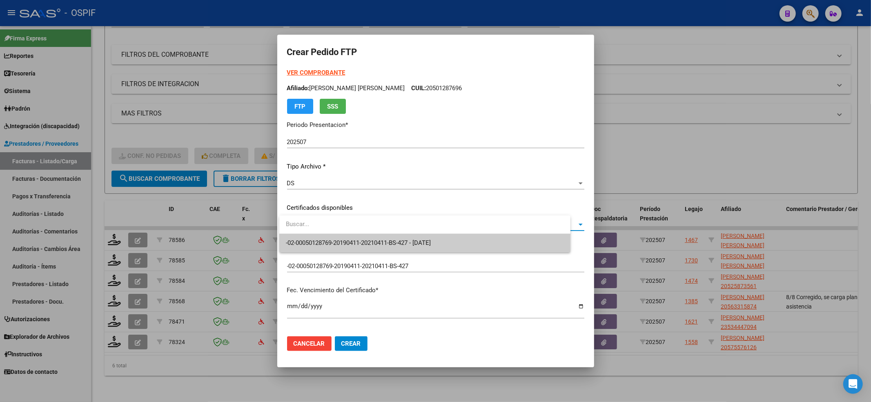
click at [301, 240] on span "-02-00050128769-20190411-20210411-BS-427 - 2021-04-11" at bounding box center [358, 242] width 145 height 7
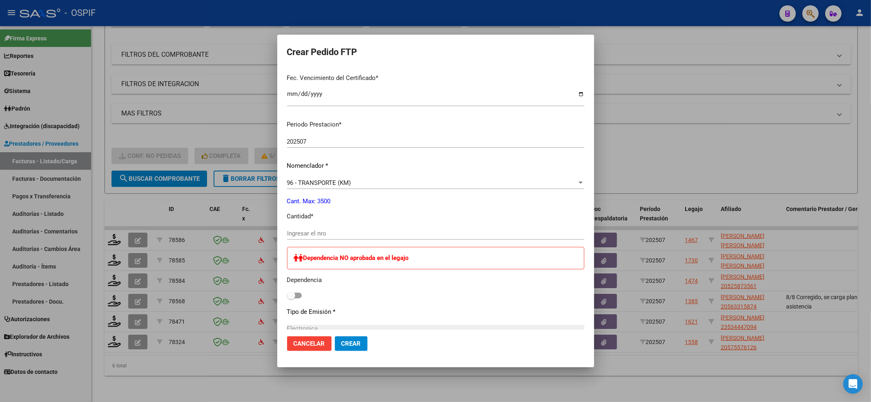
scroll to position [218, 0]
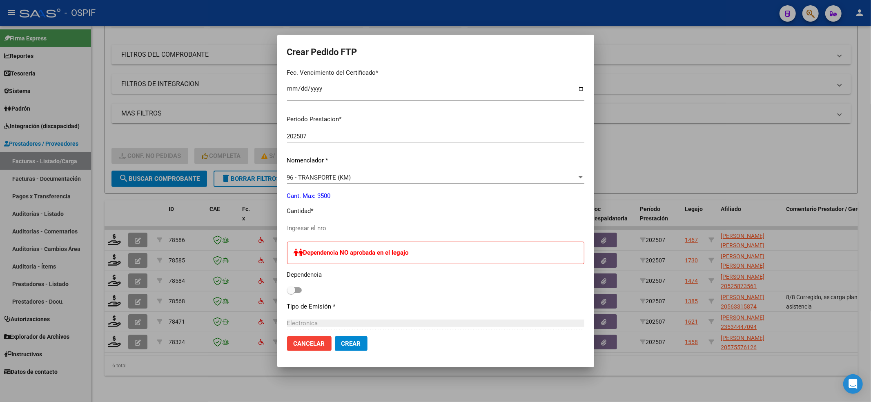
click at [305, 232] on div "Ingresar el nro" at bounding box center [435, 228] width 297 height 12
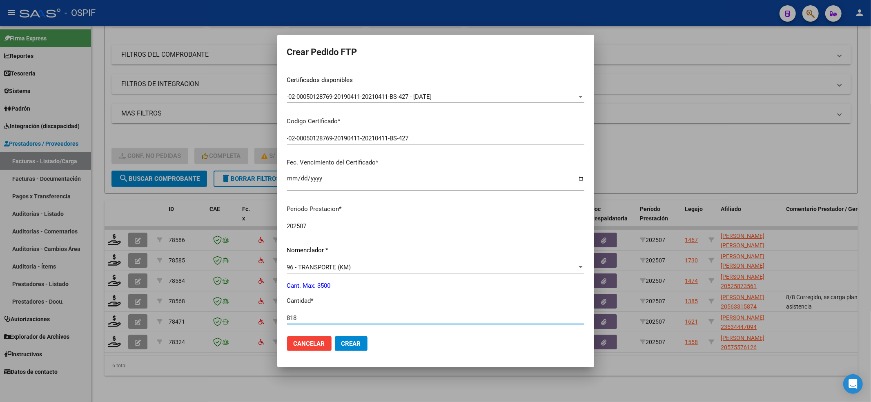
scroll to position [0, 0]
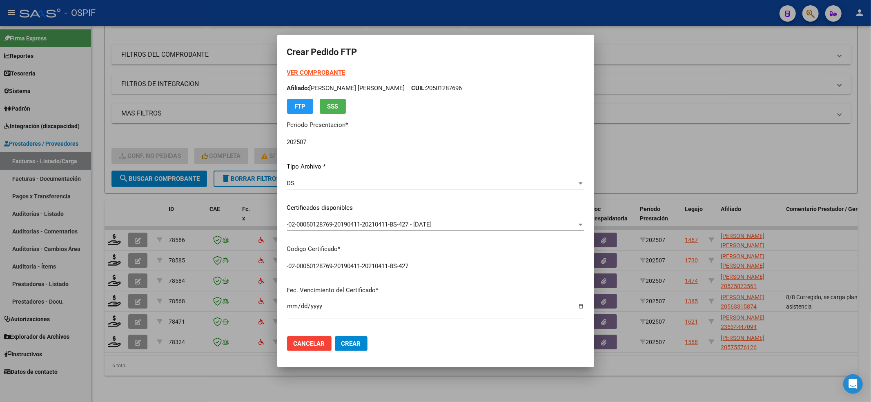
drag, startPoint x: 311, startPoint y: 63, endPoint x: 309, endPoint y: 72, distance: 9.3
click at [311, 64] on form "Crear Pedido FTP VER COMPROBANTE ARCA Padrón Afiliado: GIMENEZ TIZIANO EZEQUIEL…" at bounding box center [435, 201] width 297 height 313
click at [309, 74] on strong "VER COMPROBANTE" at bounding box center [316, 72] width 58 height 7
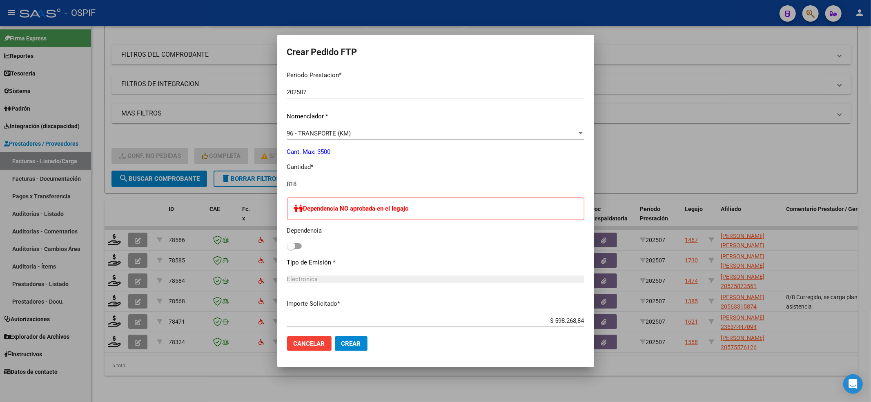
scroll to position [272, 0]
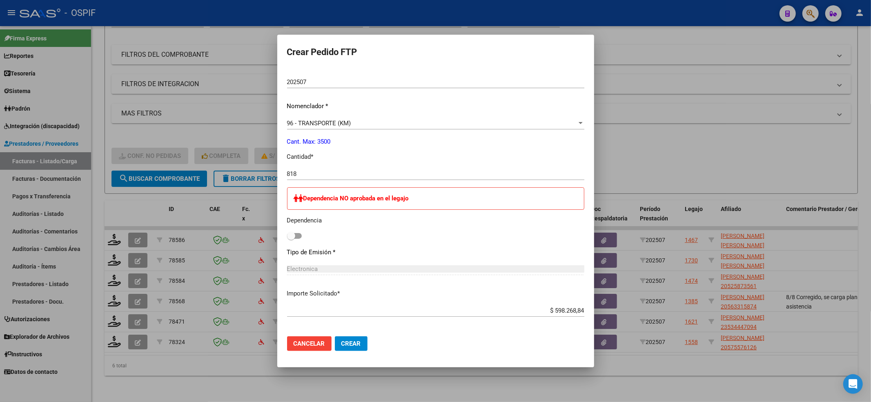
click at [289, 241] on div "Dependencia NO aprobada en el legajo Dependencia" at bounding box center [435, 214] width 297 height 54
click at [294, 232] on label at bounding box center [294, 236] width 15 height 10
click at [291, 239] on input "checkbox" at bounding box center [291, 239] width 0 height 0
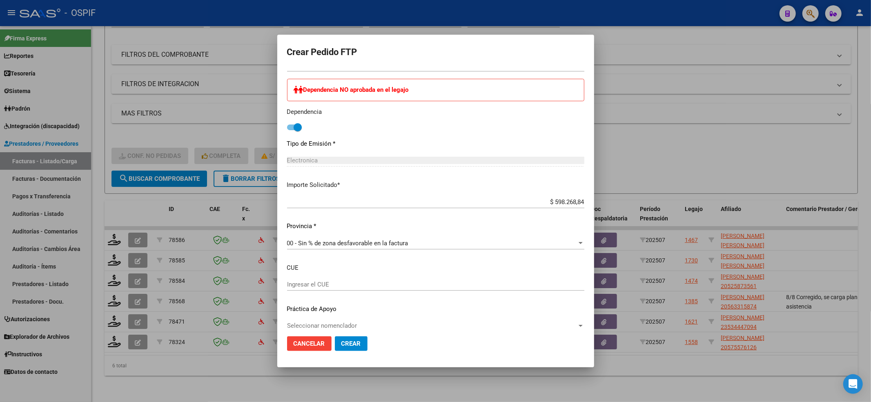
scroll to position [390, 0]
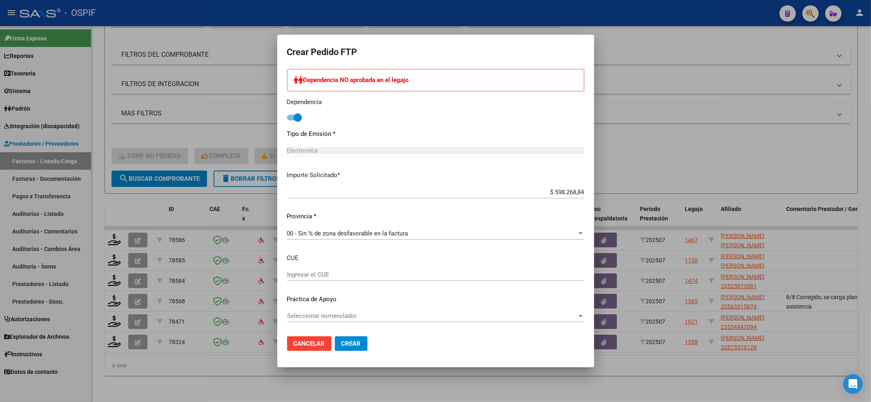
click at [340, 312] on span "Seleccionar nomenclador" at bounding box center [432, 315] width 290 height 7
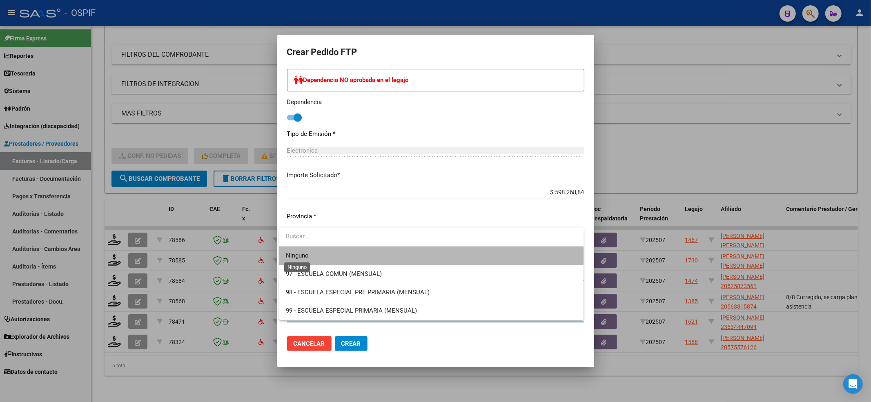
click at [286, 257] on span "Ninguno" at bounding box center [297, 255] width 23 height 7
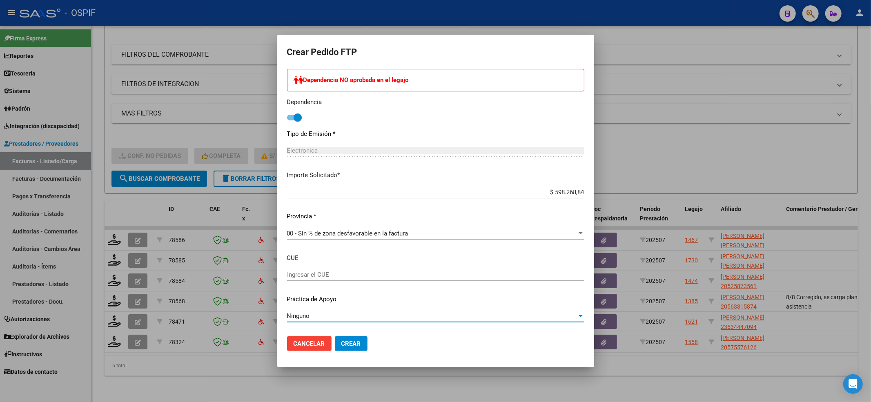
click at [358, 342] on span "Crear" at bounding box center [351, 343] width 20 height 7
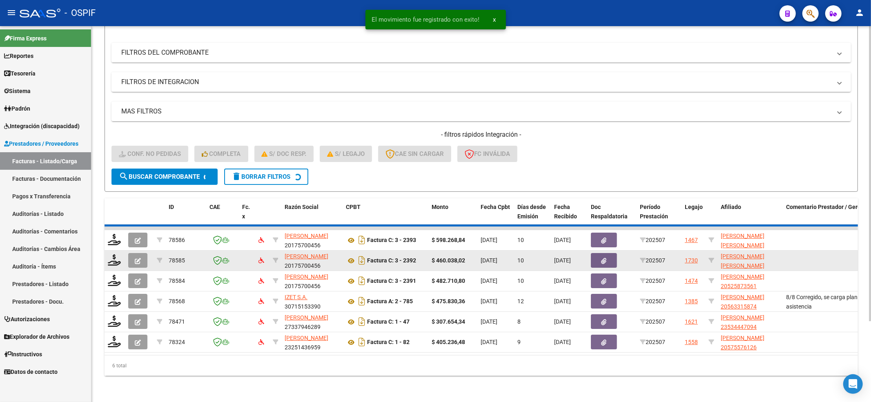
scroll to position [81, 0]
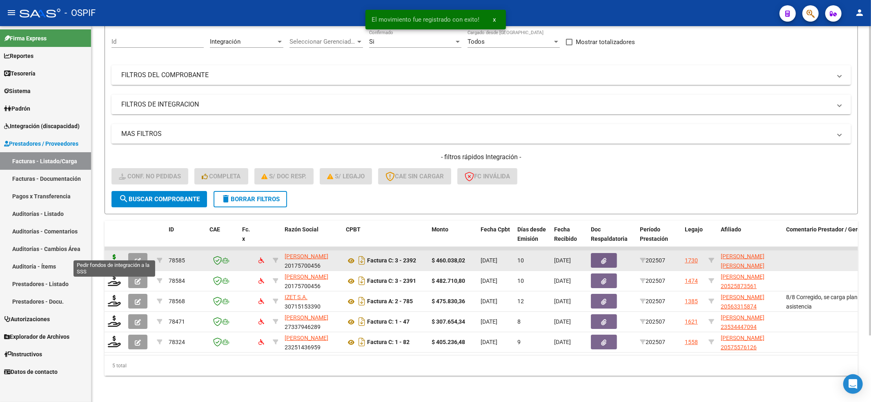
click at [114, 254] on icon at bounding box center [114, 259] width 13 height 11
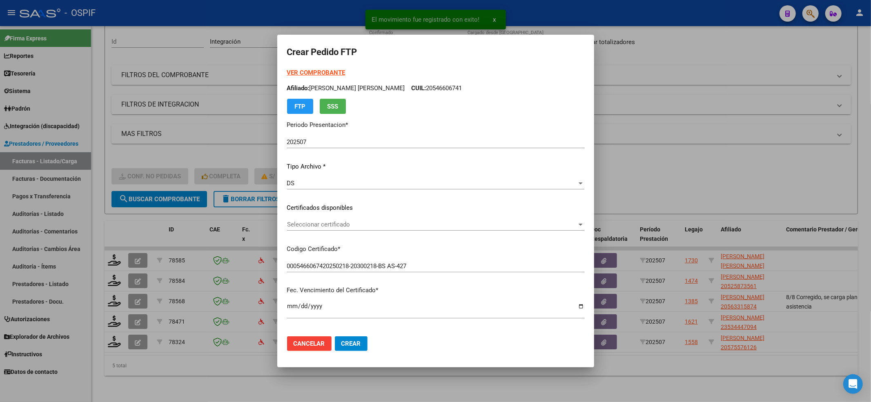
click at [327, 219] on div "Seleccionar certificado Seleccionar certificado" at bounding box center [435, 224] width 297 height 12
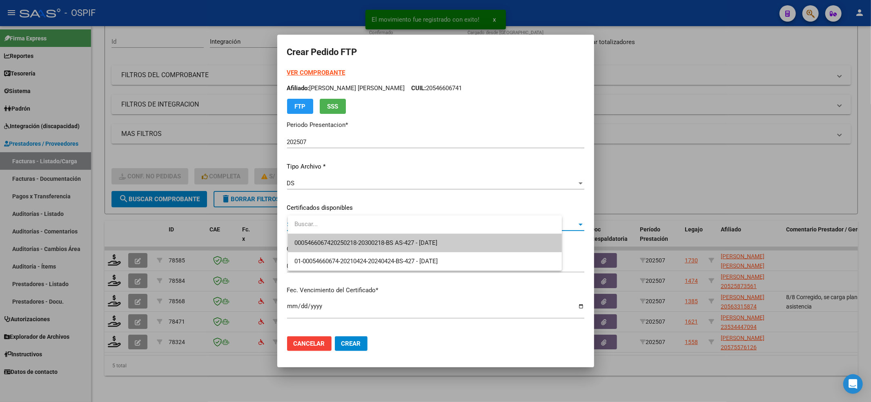
click at [324, 237] on span "0005466067420250218-20300218-BS AS-427 - 2030-02-18" at bounding box center [424, 243] width 261 height 18
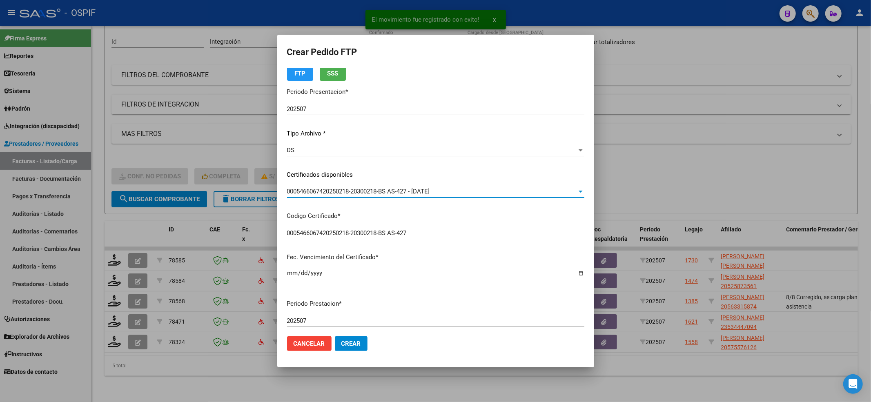
scroll to position [0, 0]
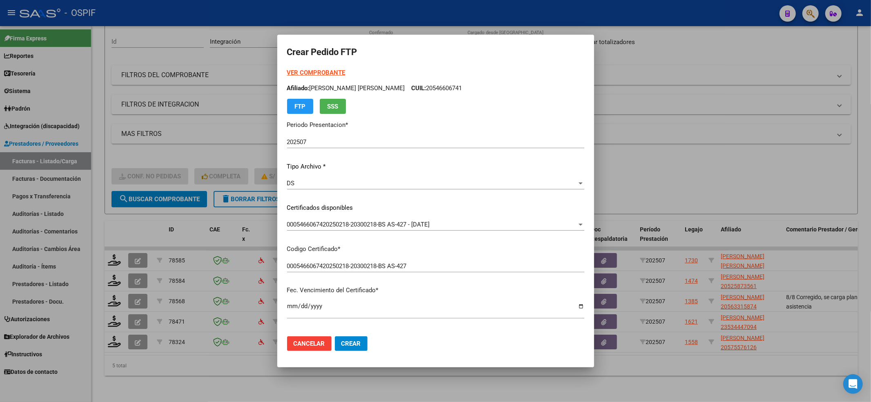
click at [327, 74] on strong "VER COMPROBANTE" at bounding box center [316, 72] width 58 height 7
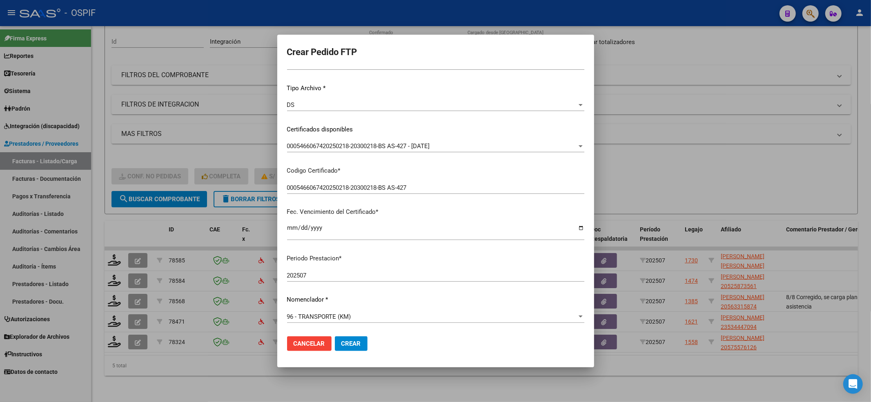
scroll to position [163, 0]
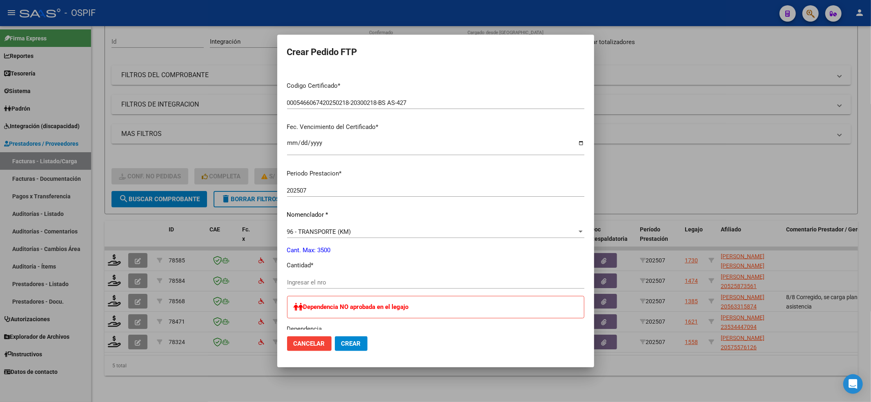
click at [329, 280] on input "Ingresar el nro" at bounding box center [435, 282] width 297 height 7
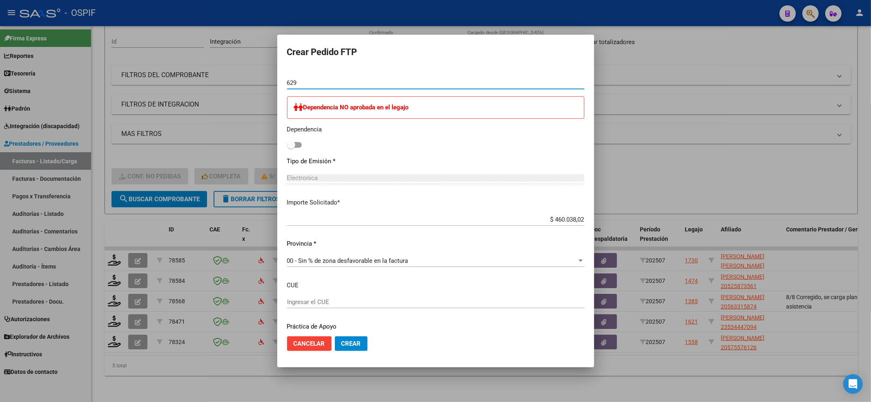
scroll to position [390, 0]
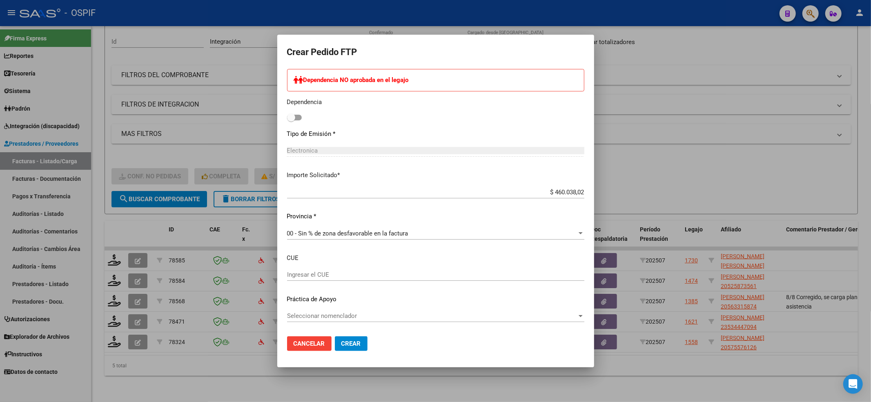
click at [324, 311] on div "Seleccionar nomenclador Seleccionar nomenclador" at bounding box center [435, 316] width 297 height 12
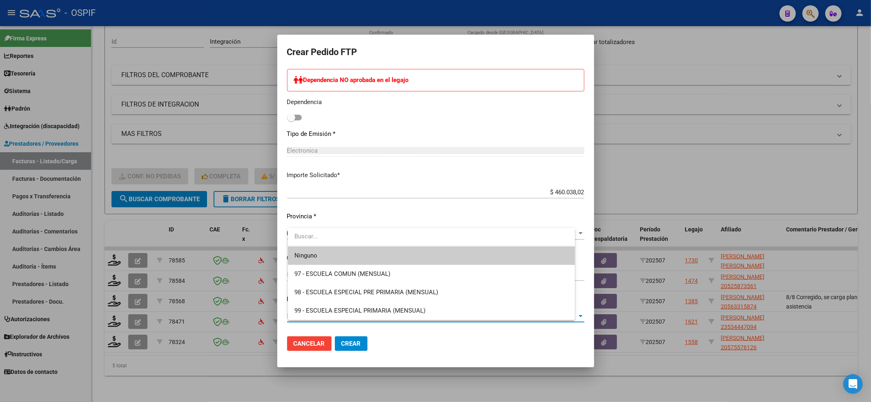
click at [328, 253] on span "Ninguno" at bounding box center [431, 256] width 274 height 18
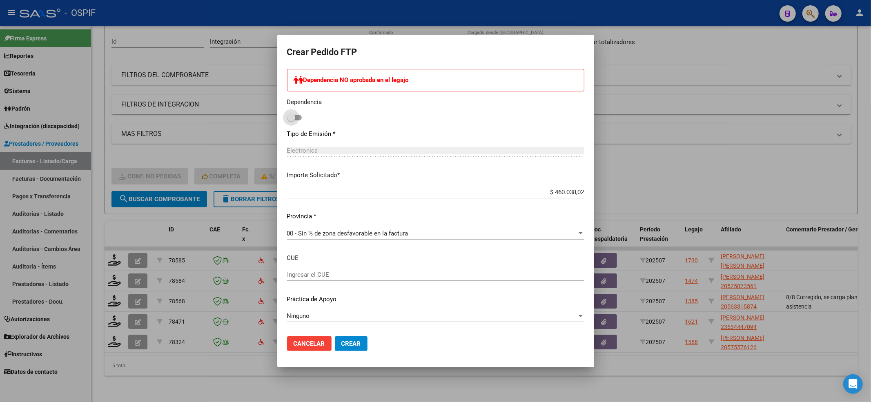
click at [302, 118] on span at bounding box center [294, 118] width 15 height 6
click at [291, 120] on input "checkbox" at bounding box center [291, 120] width 0 height 0
click at [361, 346] on span "Crear" at bounding box center [351, 343] width 20 height 7
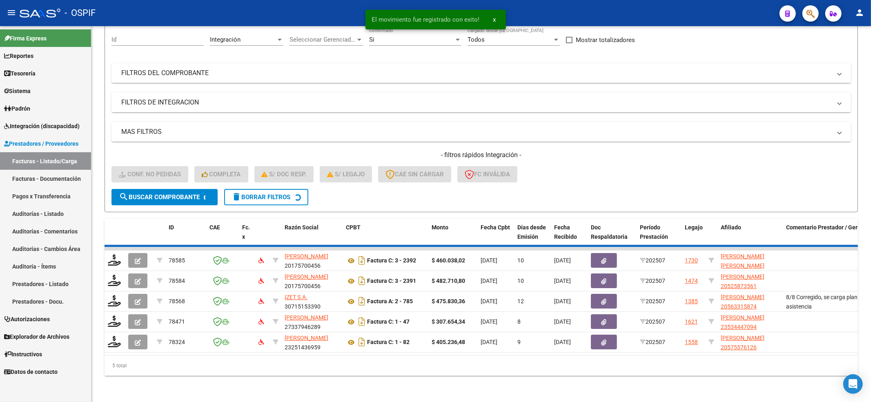
scroll to position [60, 0]
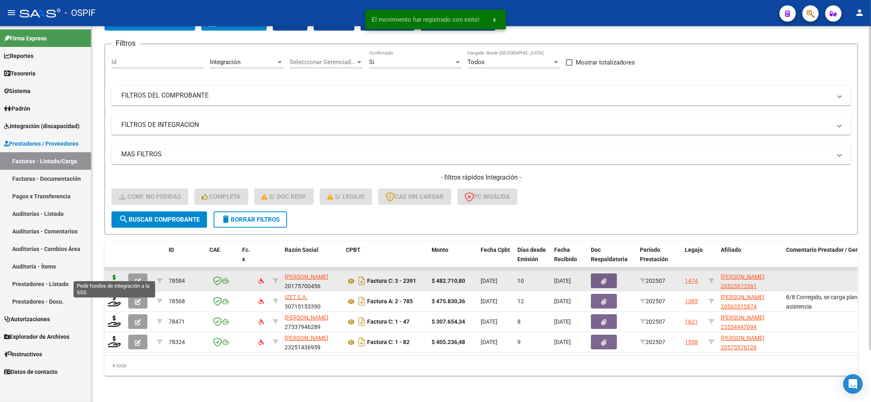
click at [113, 275] on icon at bounding box center [114, 280] width 13 height 11
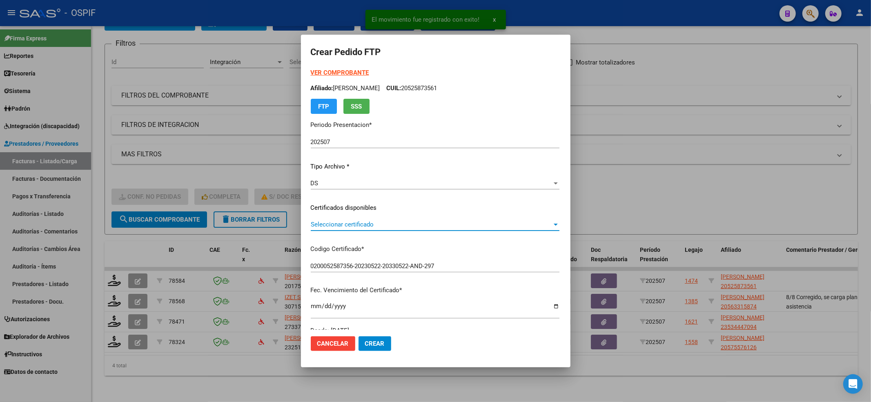
click at [432, 227] on span "Seleccionar certificado" at bounding box center [431, 224] width 241 height 7
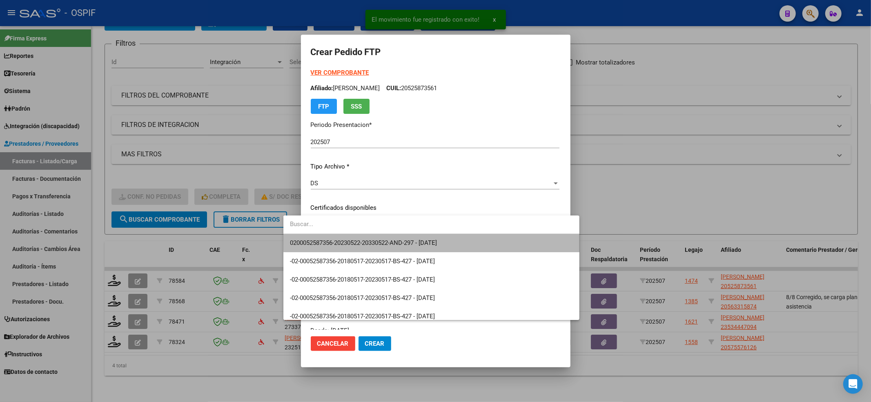
click at [432, 235] on span "0200052587356-20230522-20330522-AND-297 - [DATE]" at bounding box center [431, 243] width 283 height 18
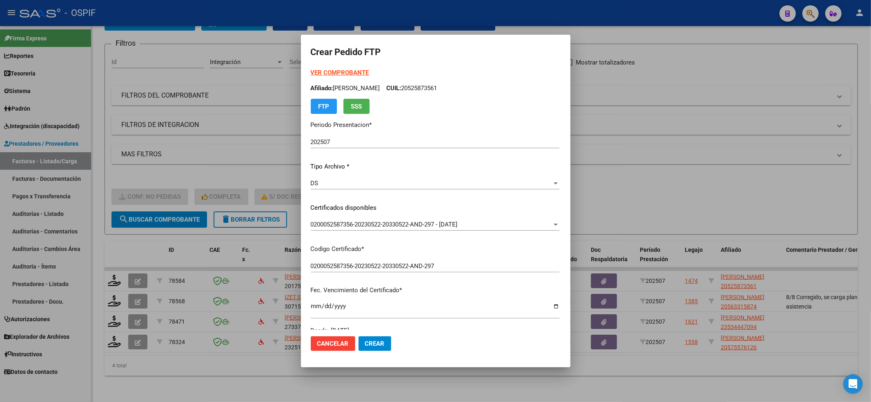
click at [317, 74] on strong "VER COMPROBANTE" at bounding box center [340, 72] width 58 height 7
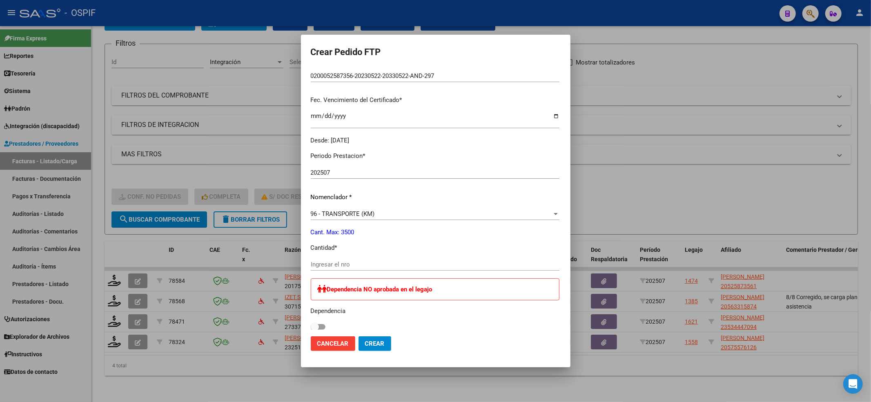
scroll to position [218, 0]
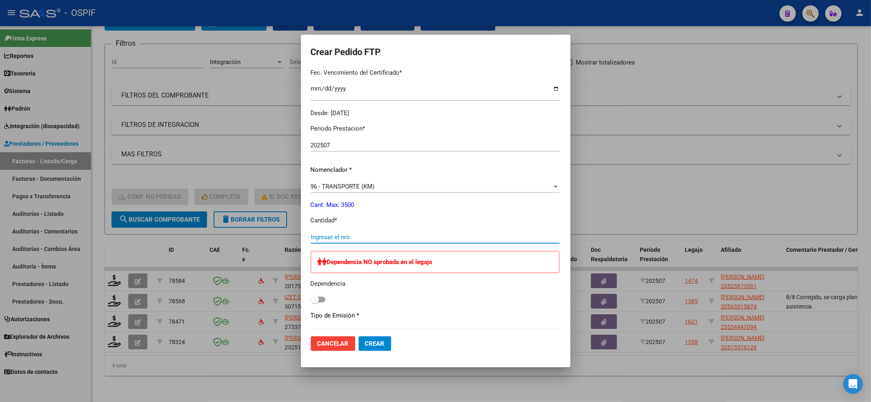
click at [313, 234] on input "Ingresar el nro" at bounding box center [435, 237] width 249 height 7
type input "660"
click at [311, 285] on div "Dependencia NO aprobada en el legajo Dependencia" at bounding box center [435, 278] width 249 height 54
drag, startPoint x: 307, startPoint y: 304, endPoint x: 300, endPoint y: 296, distance: 11.3
click at [311, 304] on div "Dependencia NO aprobada en el legajo Dependencia" at bounding box center [435, 278] width 249 height 54
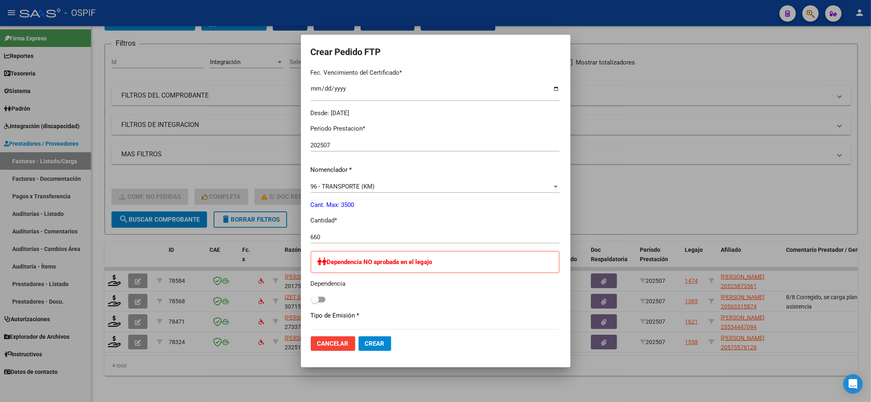
click at [311, 294] on div "Dependencia NO aprobada en el legajo Dependencia" at bounding box center [435, 278] width 249 height 54
click at [311, 299] on span at bounding box center [318, 300] width 15 height 6
click at [314, 303] on input "checkbox" at bounding box center [314, 303] width 0 height 0
checkbox input "true"
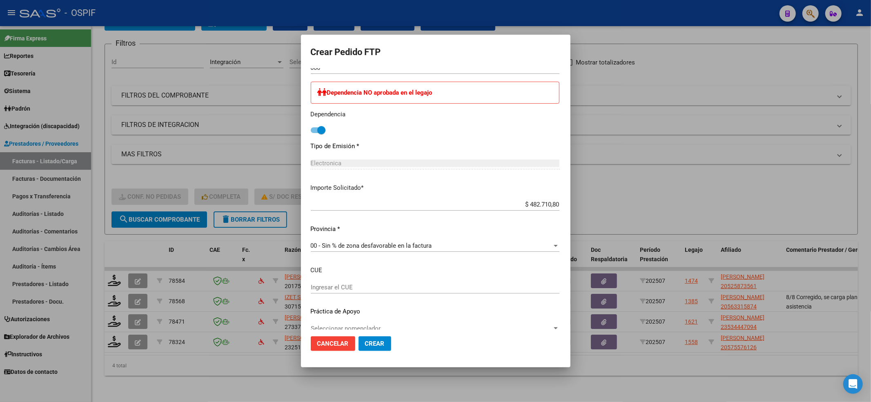
scroll to position [399, 0]
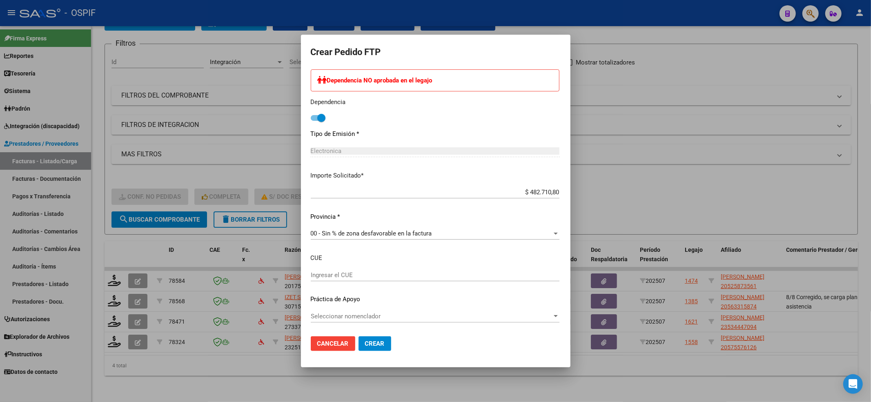
click at [325, 319] on span "Seleccionar nomenclador" at bounding box center [431, 316] width 241 height 7
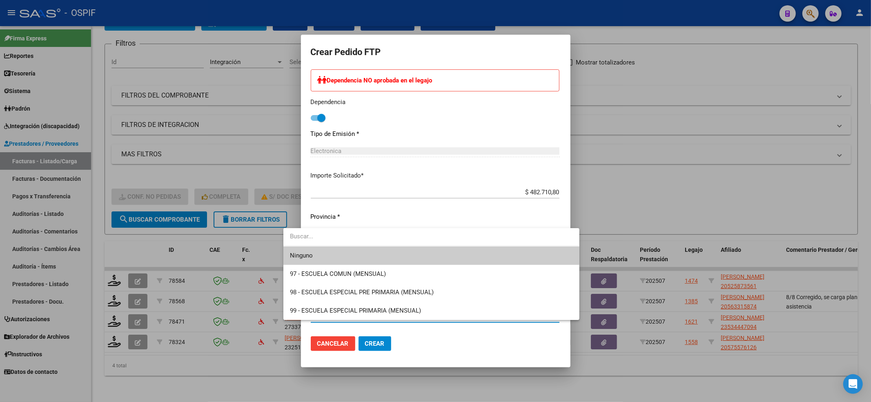
drag, startPoint x: 285, startPoint y: 250, endPoint x: 292, endPoint y: 254, distance: 7.3
click at [288, 250] on mat-option "Ninguno" at bounding box center [431, 256] width 296 height 18
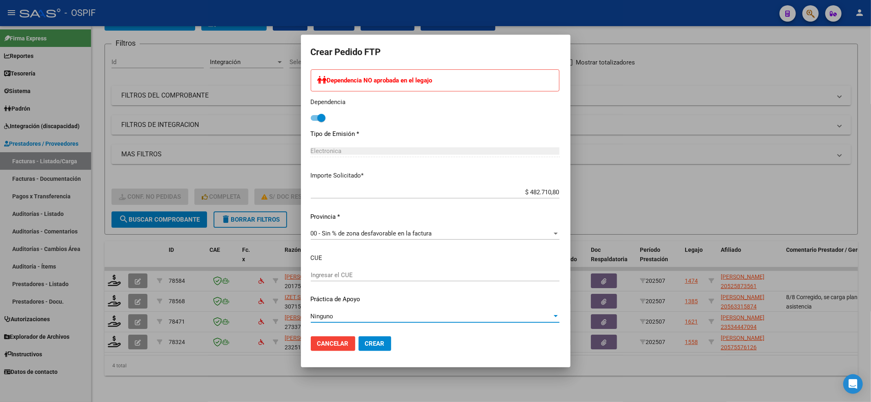
click at [368, 346] on mat-dialog-actions "Cancelar Crear" at bounding box center [436, 344] width 250 height 28
click at [365, 343] on button "Crear" at bounding box center [375, 343] width 33 height 15
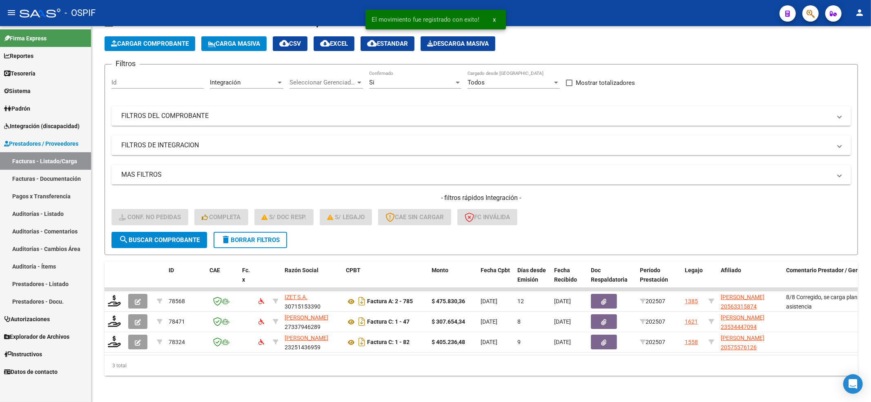
scroll to position [40, 0]
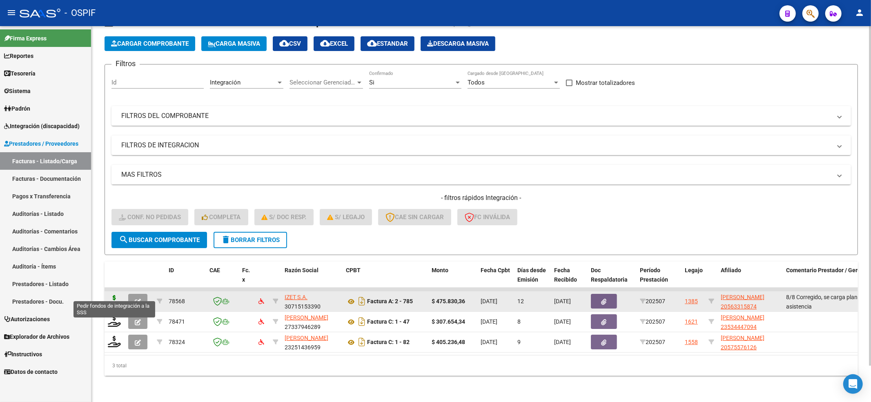
click at [113, 295] on icon at bounding box center [114, 300] width 13 height 11
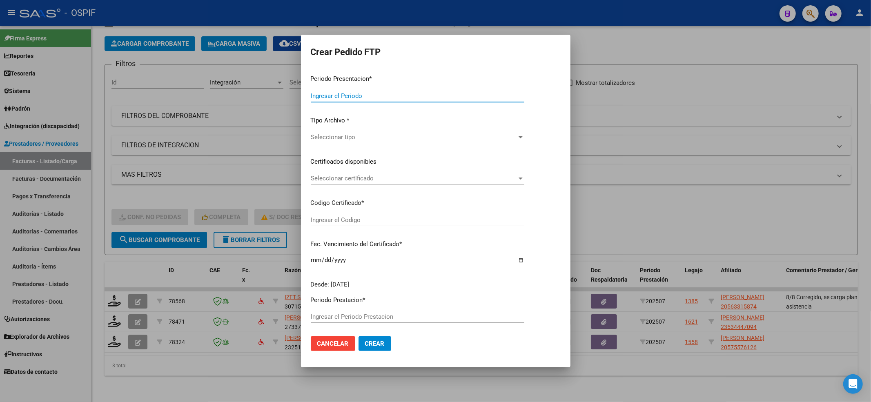
type input "202507"
type input "$ 475.830,36"
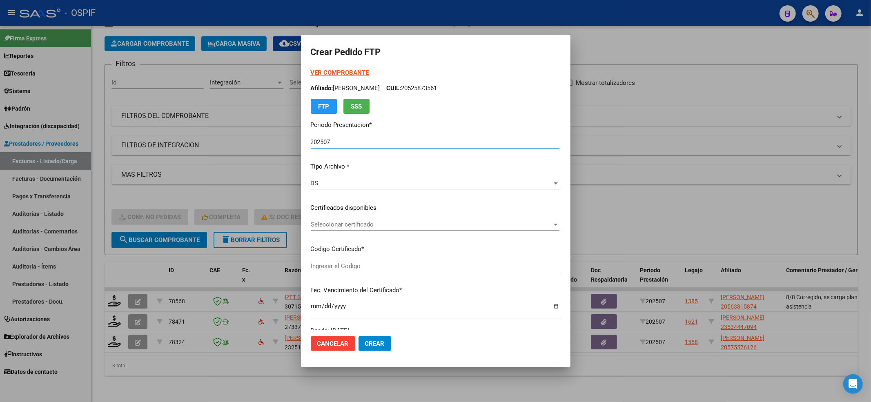
type input "0200056331587-20220927-20250927-BS-427"
type input "[DATE]"
drag, startPoint x: 358, startPoint y: 241, endPoint x: 361, endPoint y: 225, distance: 16.7
click at [358, 241] on div "VER COMPROBANTE ARCA Padrón Afiliado: [PERSON_NAME] CUIL: 20563315874 FTP SSS P…" at bounding box center [414, 201] width 207 height 267
click at [361, 223] on span "Seleccionar certificado" at bounding box center [410, 224] width 199 height 7
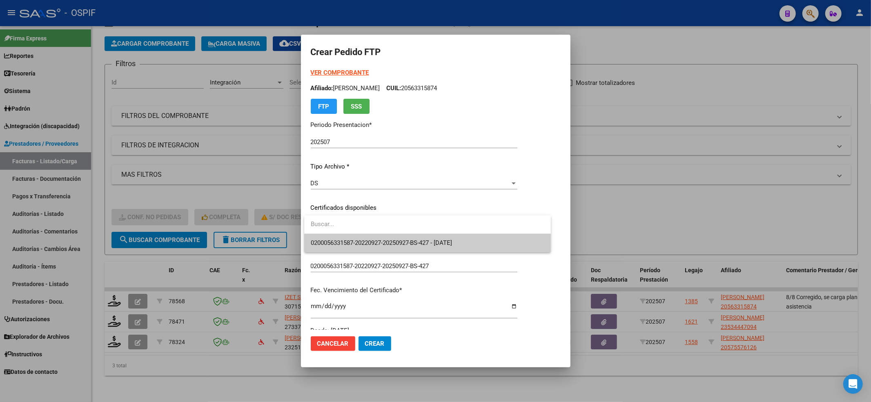
click at [358, 230] on input "dropdown search" at bounding box center [427, 224] width 247 height 18
drag, startPoint x: 355, startPoint y: 243, endPoint x: 326, endPoint y: 266, distance: 37.4
click at [354, 242] on span "0200056331587-20220927-20250927-BS-427 - [DATE]" at bounding box center [382, 242] width 142 height 7
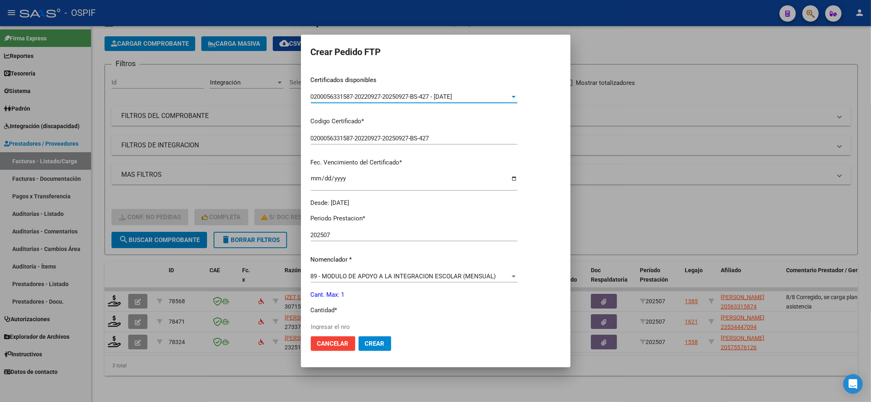
scroll to position [218, 0]
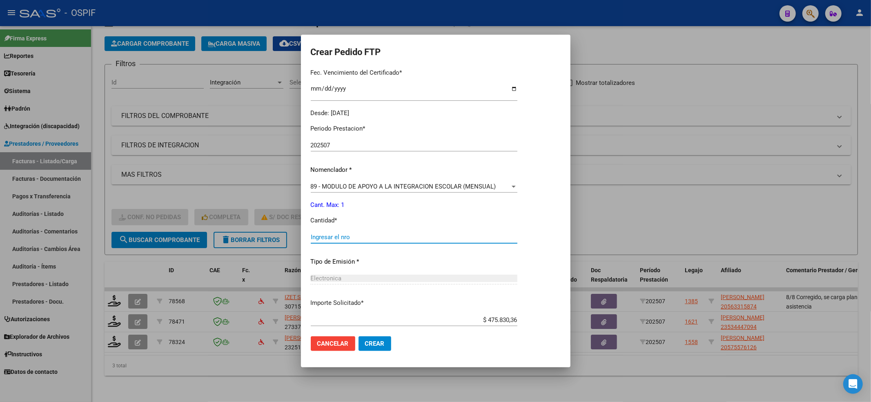
click at [332, 234] on input "Ingresar el nro" at bounding box center [414, 237] width 207 height 7
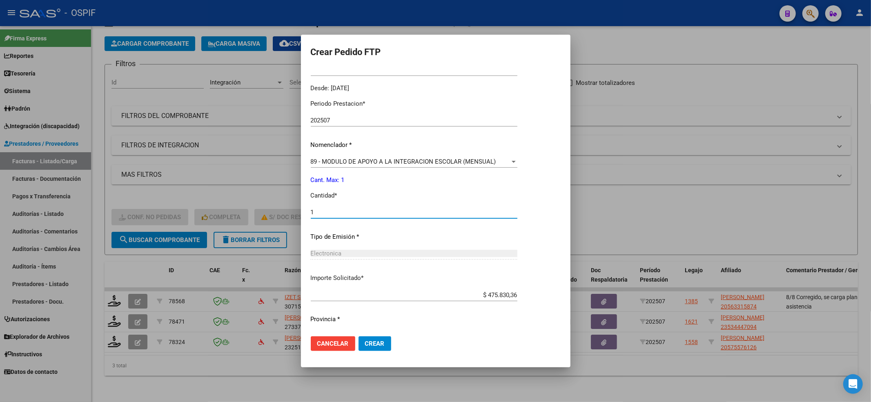
scroll to position [263, 0]
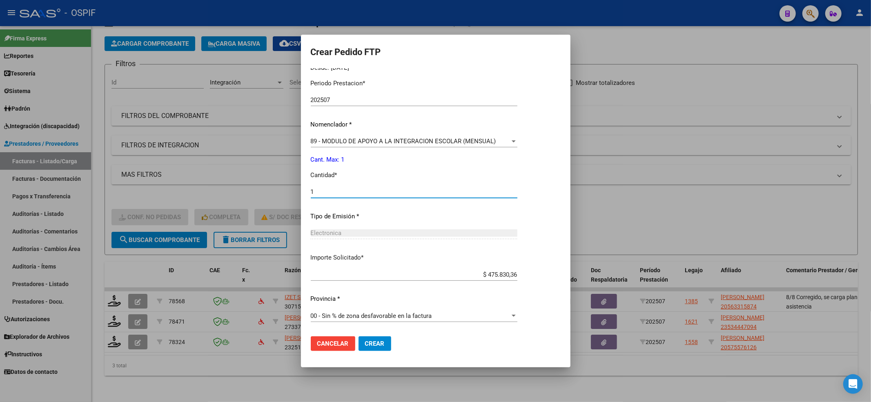
type input "1"
click at [371, 343] on span "Crear" at bounding box center [375, 343] width 20 height 7
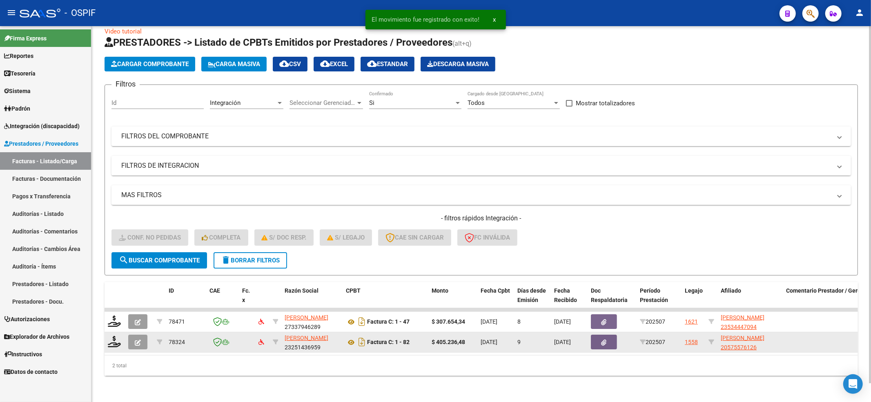
scroll to position [20, 0]
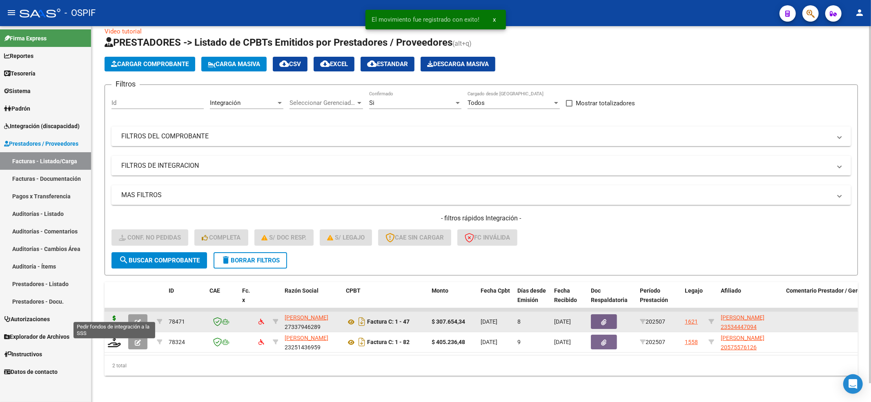
click at [115, 316] on icon at bounding box center [114, 321] width 13 height 11
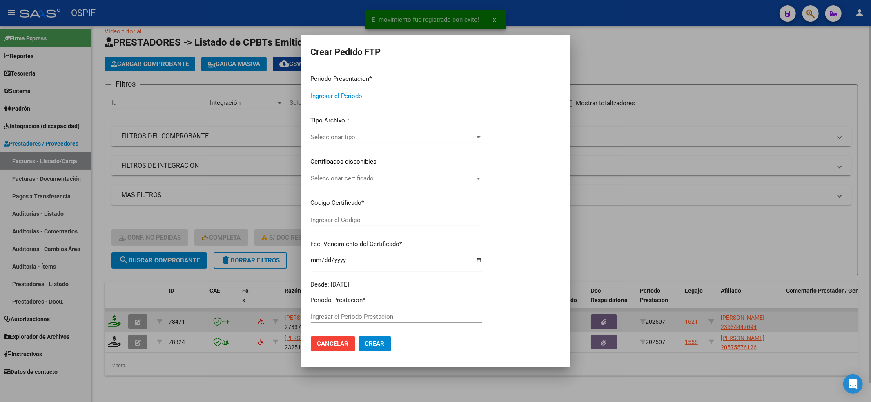
type input "202507"
type input "$ 307.654,34"
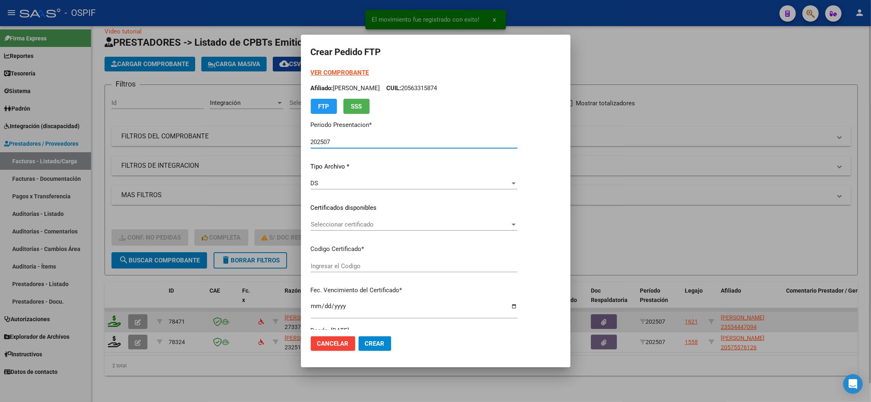
type input "01-00053444709-20220630-20250630-BS-427"
type input "[DATE]"
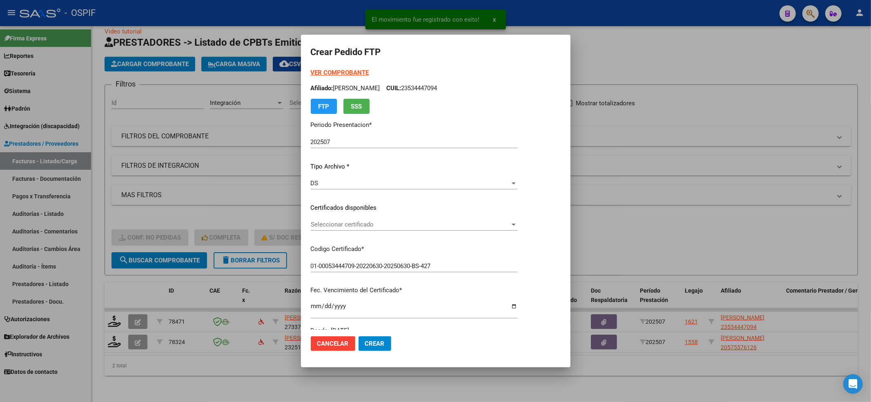
click at [355, 215] on div "VER COMPROBANTE ARCA Padrón Afiliado: [PERSON_NAME]: 23534447094 FTP SSS Period…" at bounding box center [414, 201] width 207 height 267
click at [348, 229] on div "Seleccionar certificado Seleccionar certificado" at bounding box center [414, 224] width 207 height 12
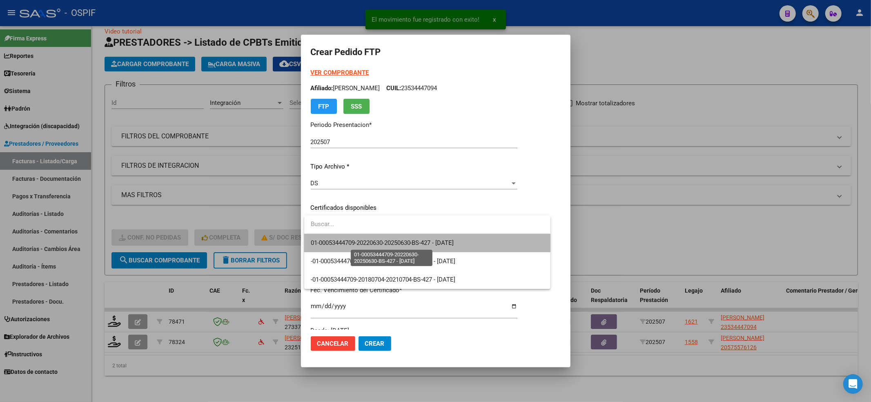
click at [342, 241] on span "01-00053444709-20220630-20250630-BS-427 - [DATE]" at bounding box center [382, 242] width 143 height 7
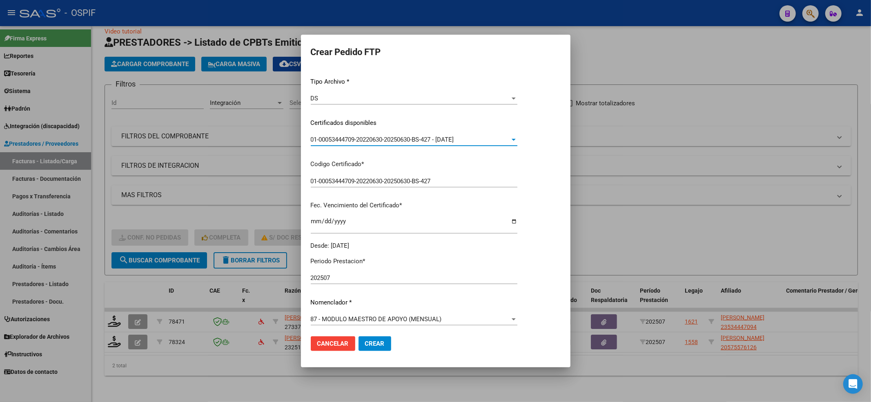
scroll to position [163, 0]
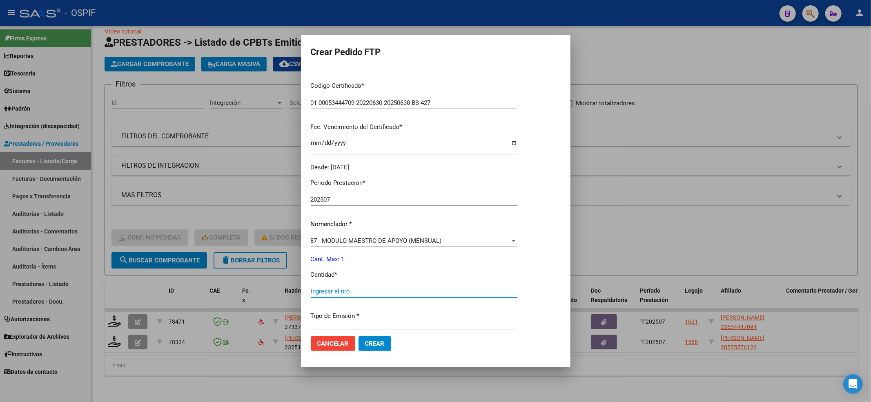
click at [347, 290] on input "Ingresar el nro" at bounding box center [414, 291] width 207 height 7
type input "1"
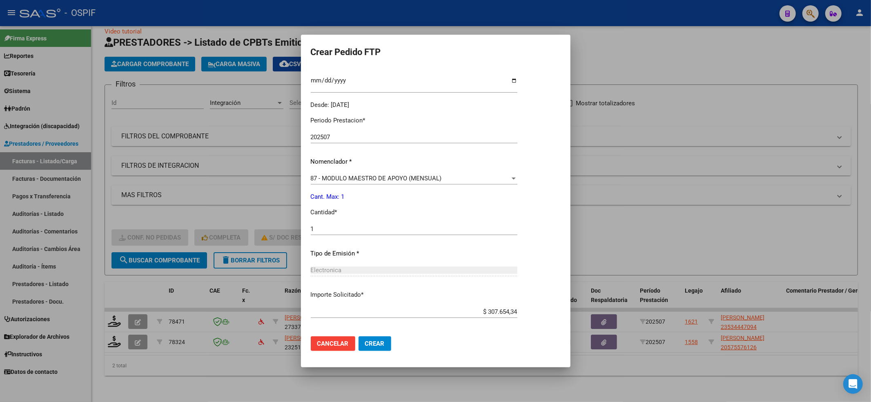
scroll to position [263, 0]
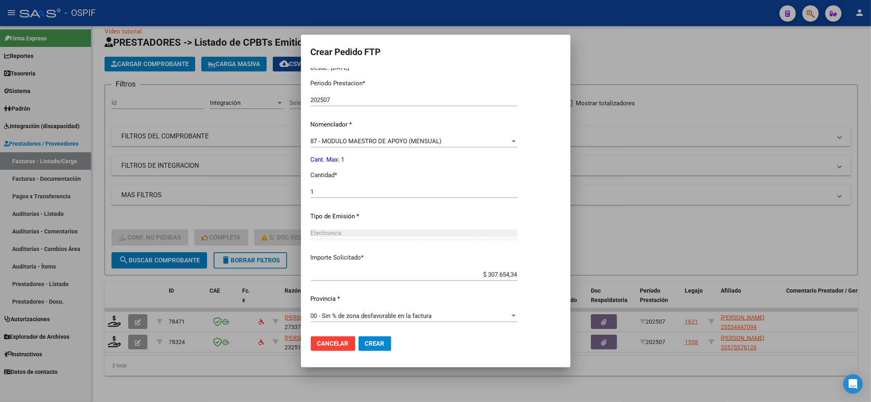
click at [384, 345] on span "Crear" at bounding box center [375, 343] width 20 height 7
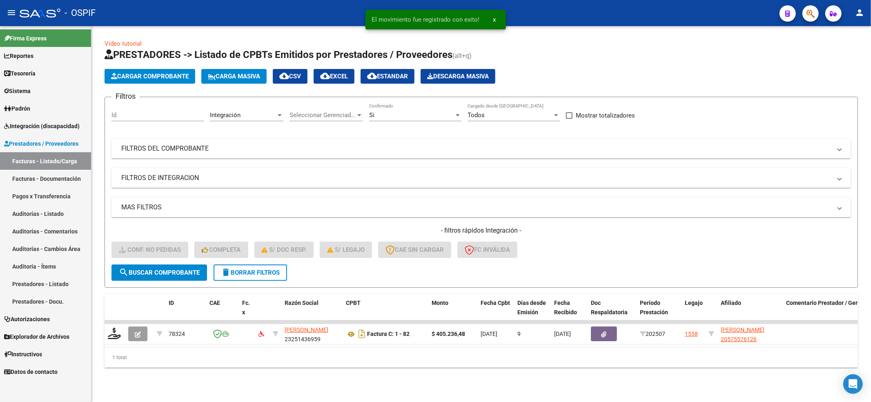
scroll to position [0, 0]
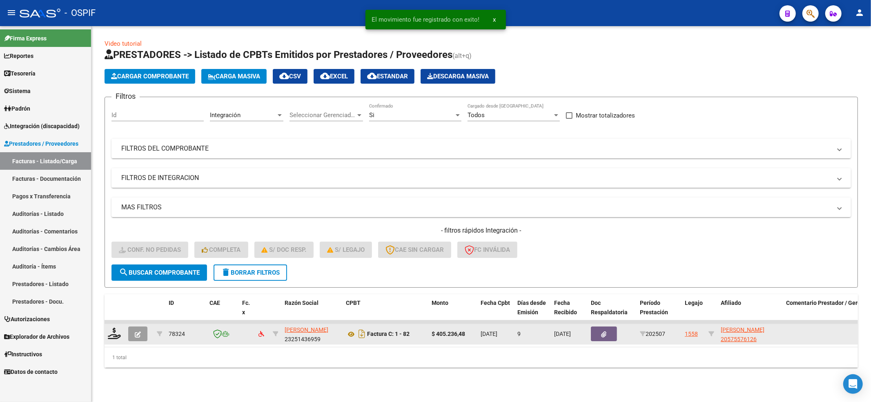
click at [113, 340] on datatable-body-cell at bounding box center [115, 334] width 20 height 20
click at [116, 337] on icon at bounding box center [114, 333] width 13 height 11
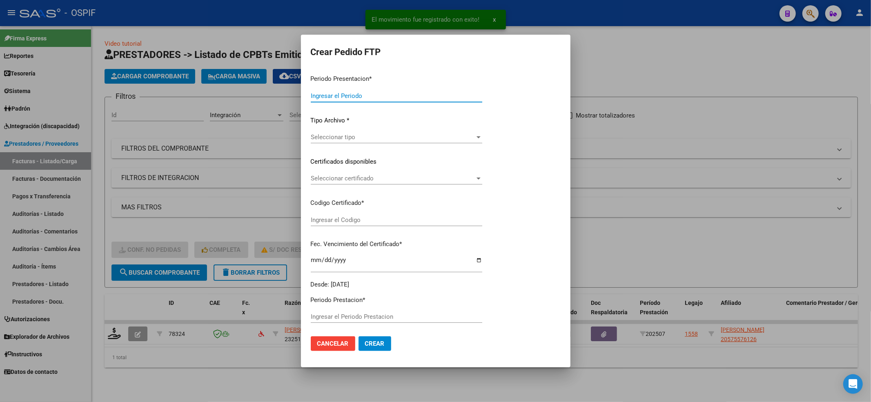
type input "202507"
type input "$ 405.236,48"
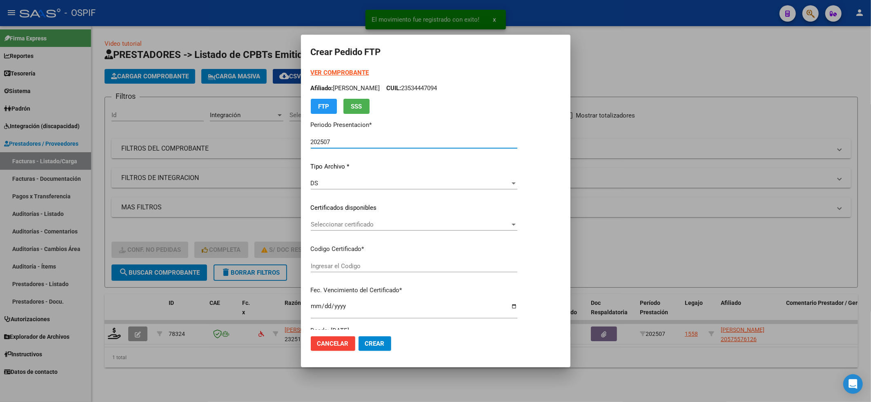
type input "0200057557612-20230509-20280509-bs-436"
type input "[DATE]"
click at [328, 74] on strong "VER COMPROBANTE" at bounding box center [340, 72] width 58 height 7
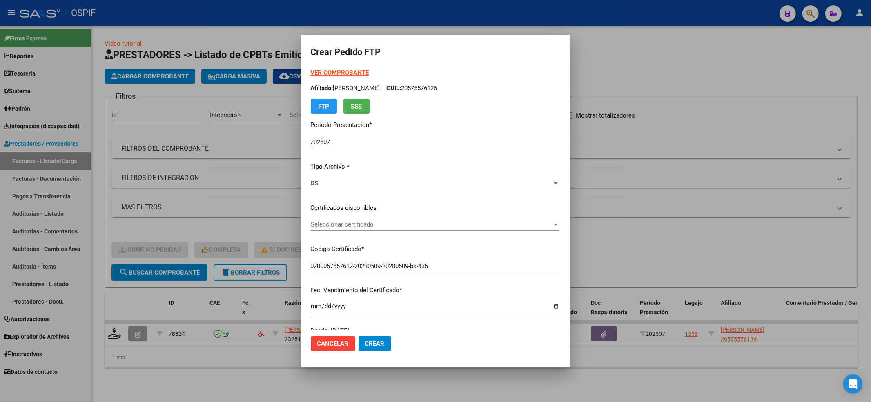
click at [345, 218] on div "Seleccionar certificado Seleccionar certificado" at bounding box center [435, 224] width 249 height 12
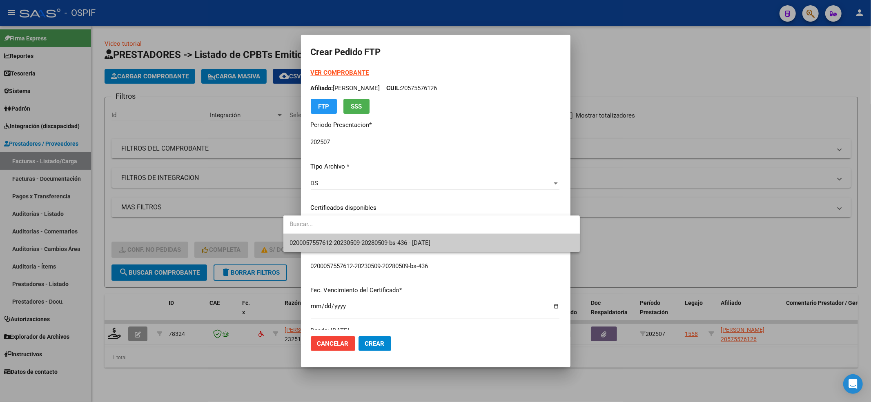
click at [328, 241] on span "0200057557612-20230509-20280509-bs-436 - [DATE]" at bounding box center [360, 242] width 141 height 7
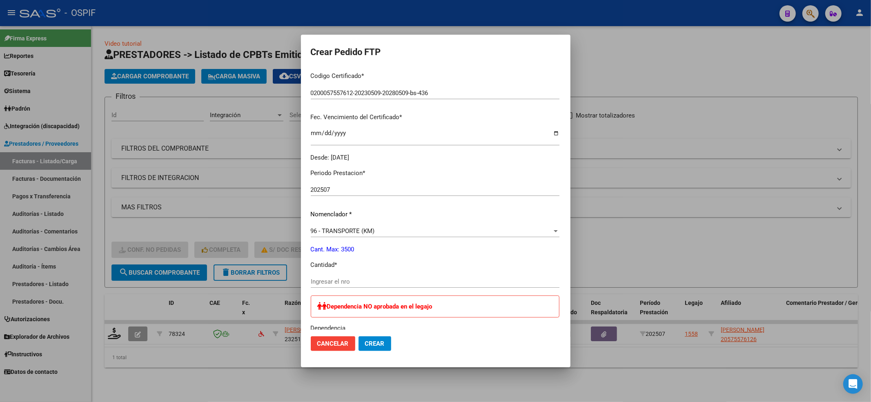
scroll to position [218, 0]
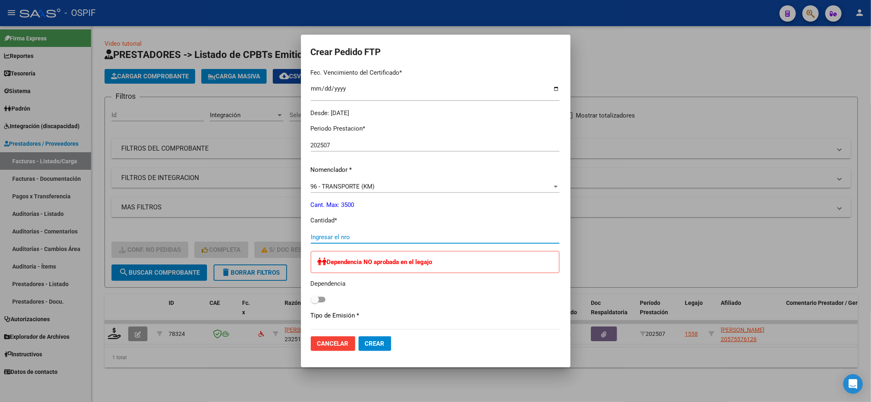
click at [322, 238] on input "Ingresar el nro" at bounding box center [435, 237] width 249 height 7
type input "748"
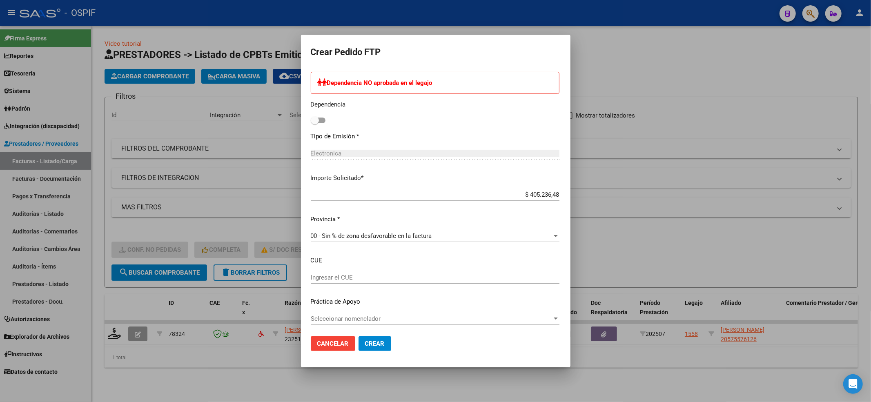
scroll to position [399, 0]
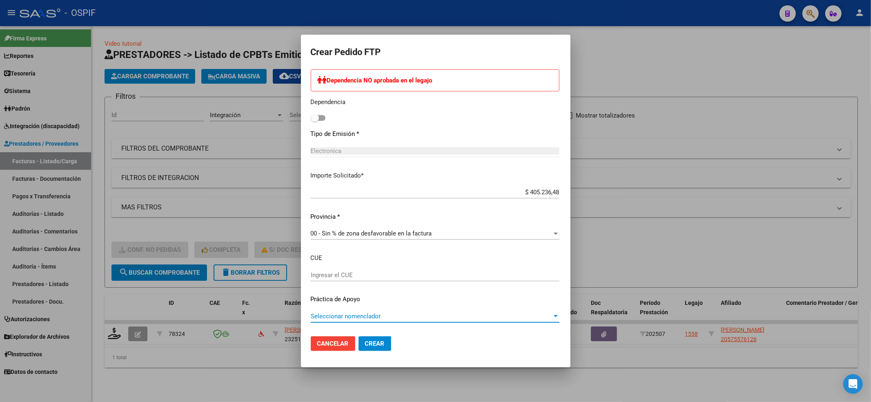
click at [386, 317] on span "Seleccionar nomenclador" at bounding box center [431, 316] width 241 height 7
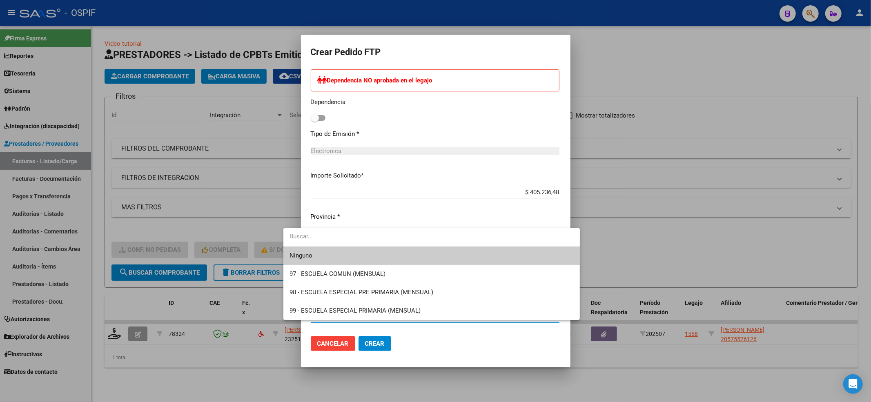
click at [306, 254] on span "Ninguno" at bounding box center [301, 255] width 23 height 7
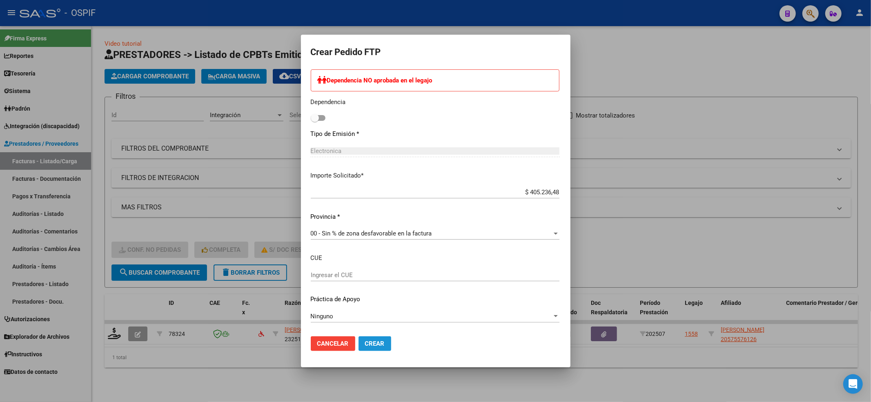
click at [365, 344] on span "Crear" at bounding box center [375, 343] width 20 height 7
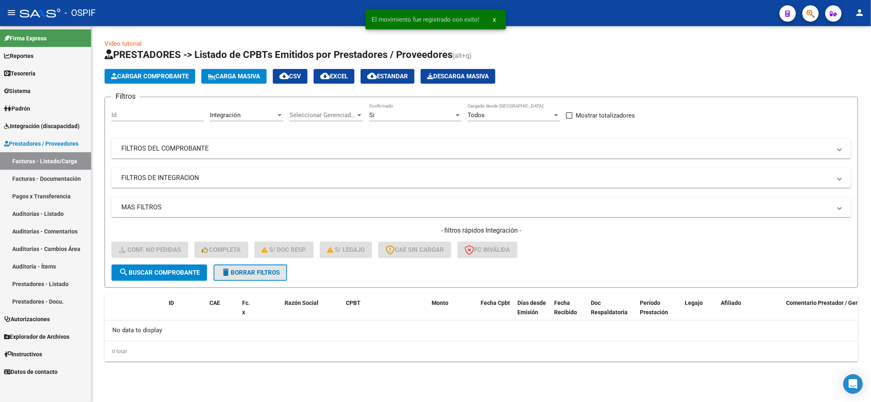
click at [257, 265] on button "delete Borrar Filtros" at bounding box center [251, 273] width 74 height 16
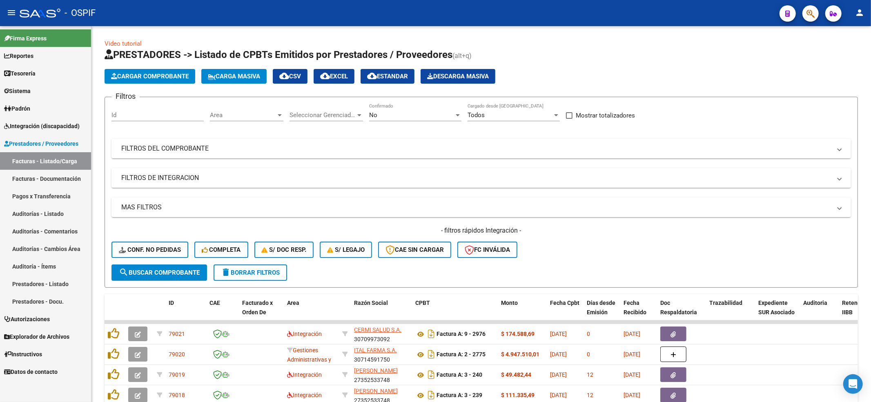
click at [63, 131] on link "Integración (discapacidad)" at bounding box center [45, 126] width 91 height 18
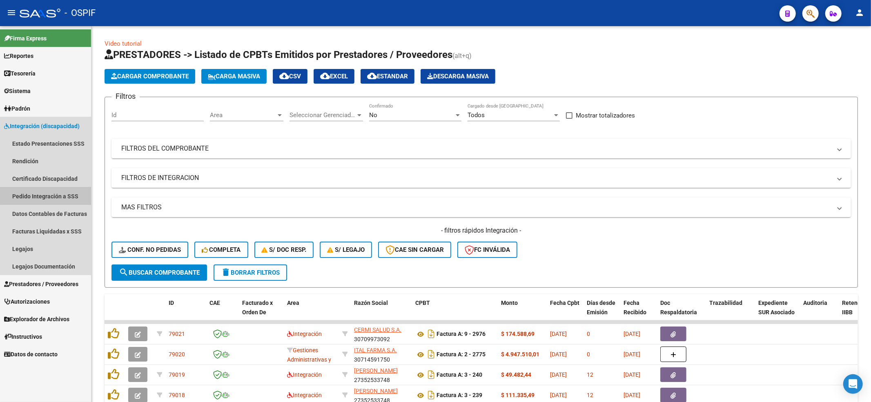
click at [47, 190] on link "Pedido Integración a SSS" at bounding box center [45, 196] width 91 height 18
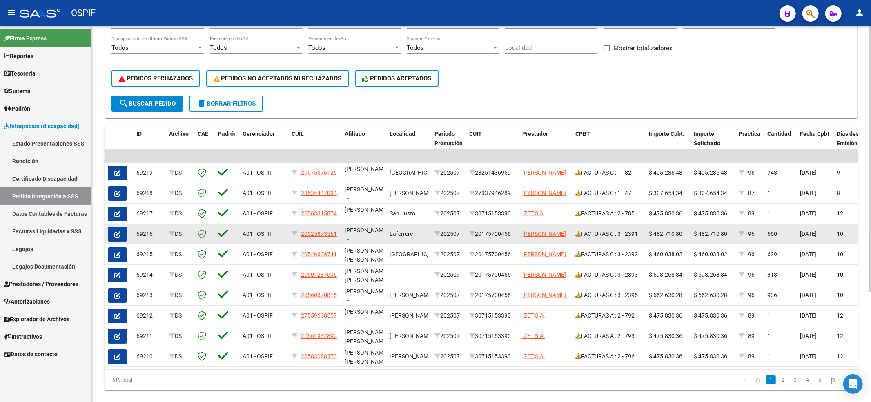
scroll to position [155, 0]
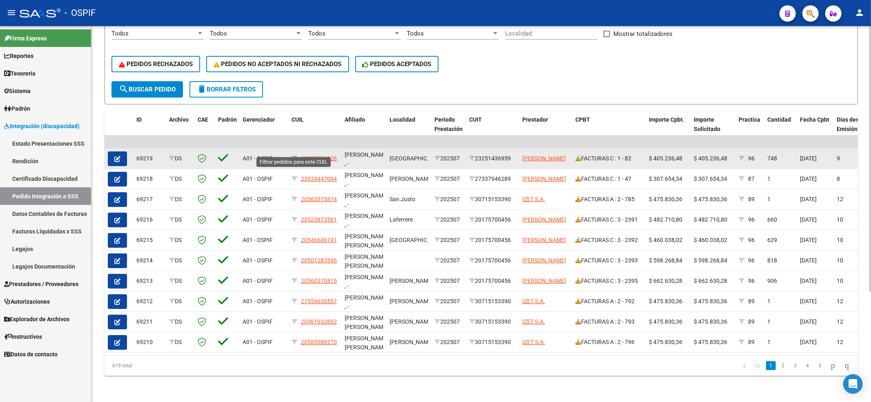
click at [294, 156] on icon at bounding box center [295, 159] width 6 height 6
type input "20575576126"
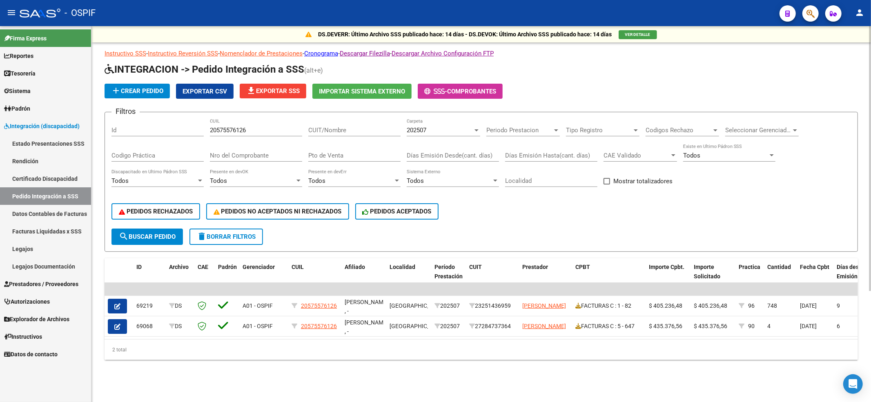
scroll to position [0, 0]
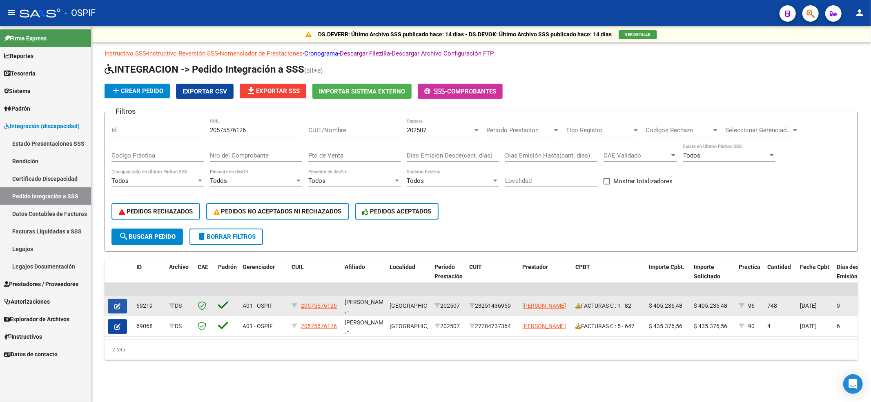
click at [116, 309] on icon "button" at bounding box center [117, 306] width 6 height 6
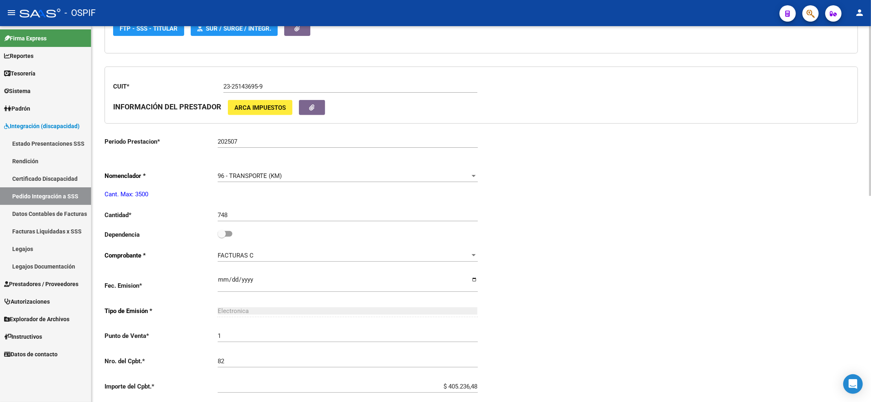
scroll to position [327, 0]
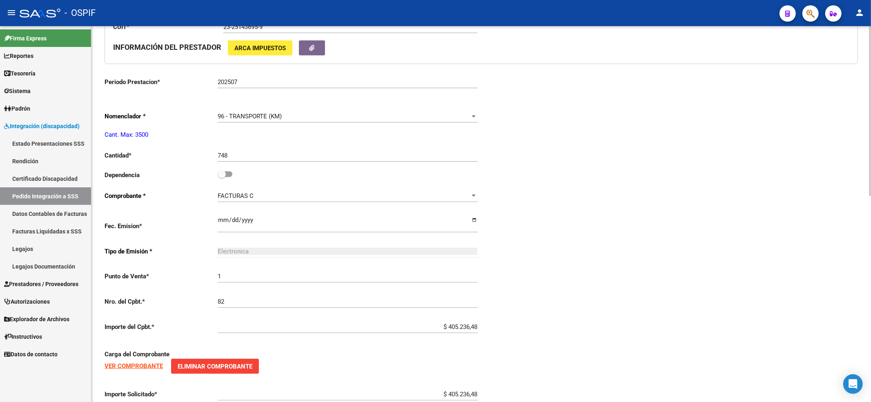
type input "20575576126"
click at [120, 370] on strong "VER COMPROBANTE" at bounding box center [134, 366] width 58 height 7
click at [64, 190] on link "Pedido Integración a SSS" at bounding box center [45, 196] width 91 height 18
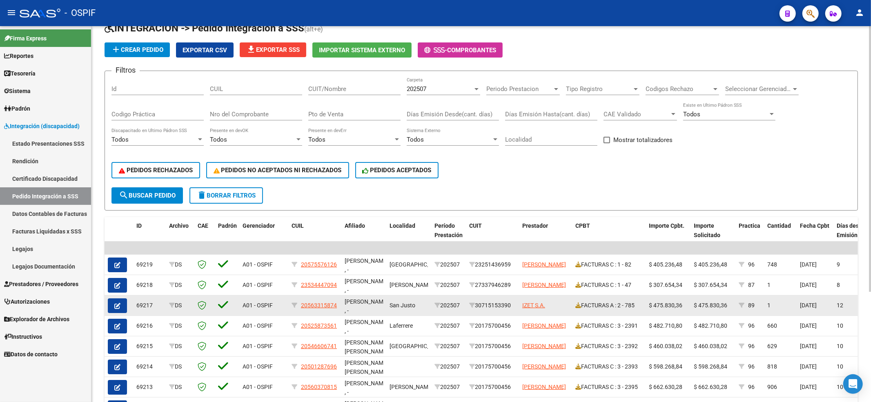
scroll to position [54, 0]
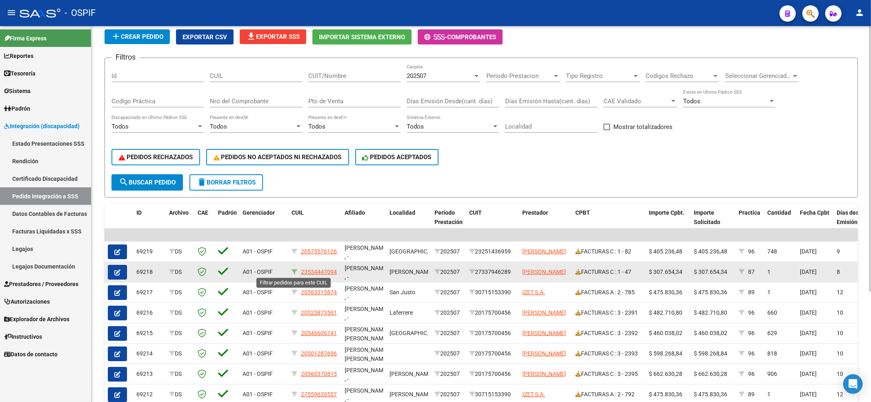
click at [296, 274] on icon at bounding box center [295, 272] width 6 height 6
type input "23534447094"
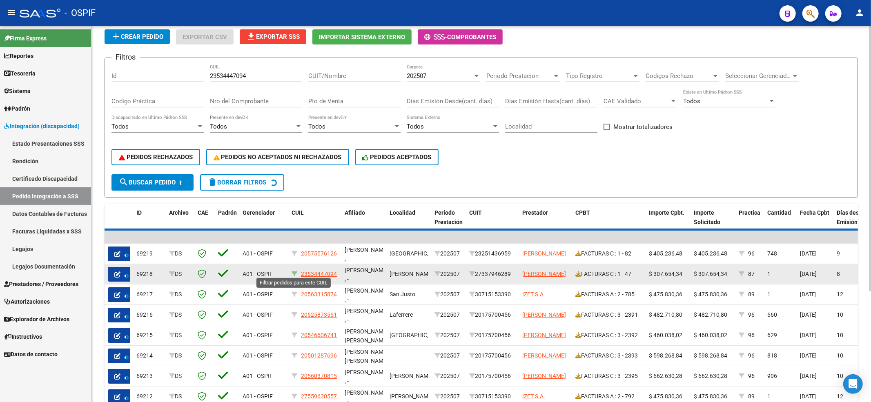
scroll to position [12, 0]
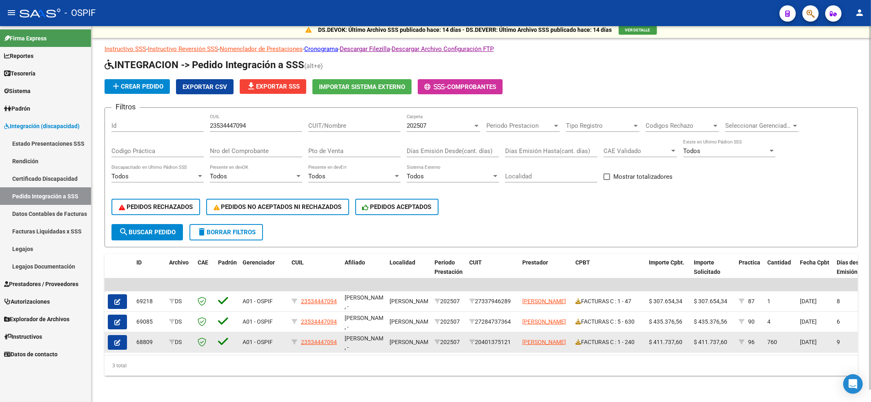
click at [109, 336] on datatable-body-cell at bounding box center [119, 342] width 29 height 20
click at [120, 340] on icon "button" at bounding box center [117, 343] width 6 height 6
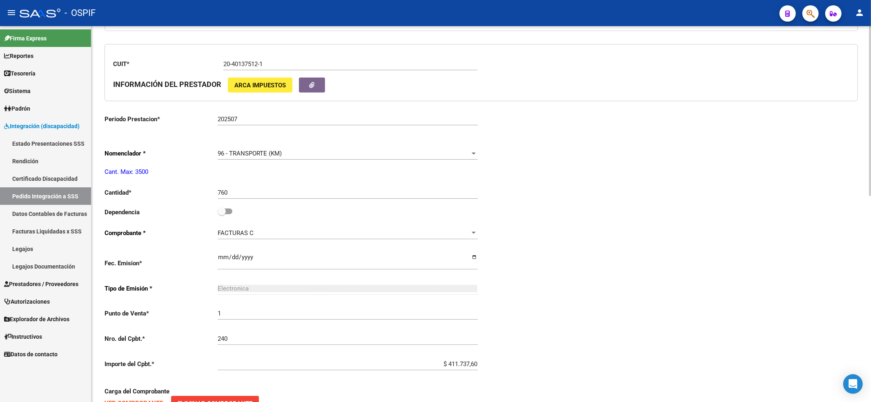
scroll to position [327, 0]
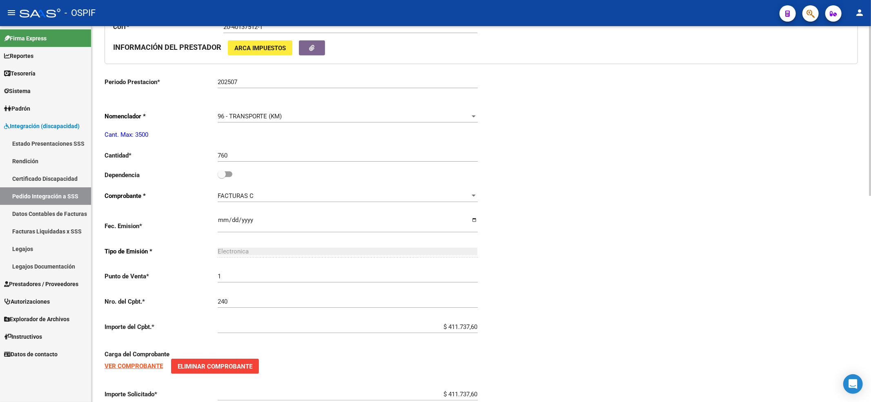
type input "23534447094"
click at [134, 370] on strong "VER COMPROBANTE" at bounding box center [134, 366] width 58 height 7
click at [71, 194] on link "Pedido Integración a SSS" at bounding box center [45, 196] width 91 height 18
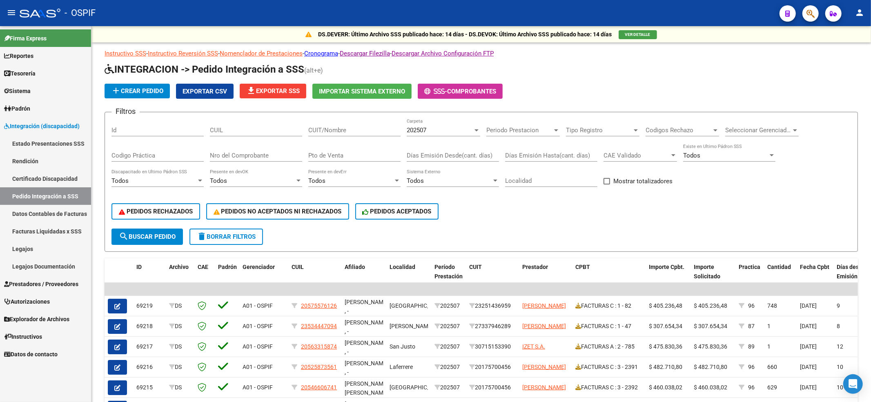
click at [44, 276] on link "Prestadores / Proveedores" at bounding box center [45, 284] width 91 height 18
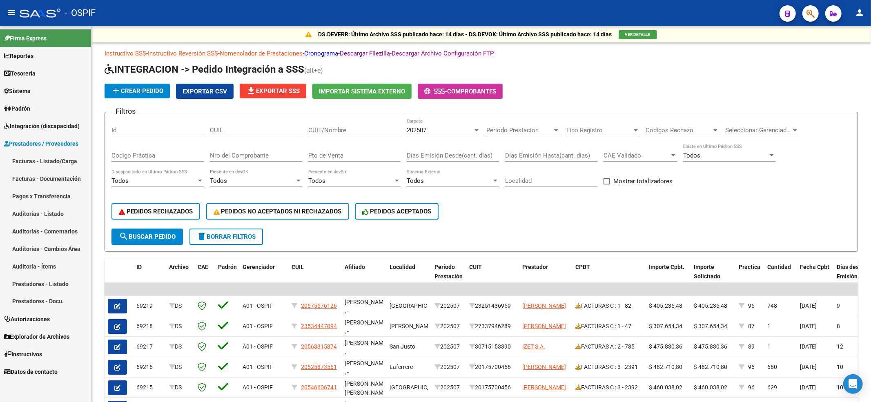
click at [28, 157] on link "Facturas - Listado/Carga" at bounding box center [45, 161] width 91 height 18
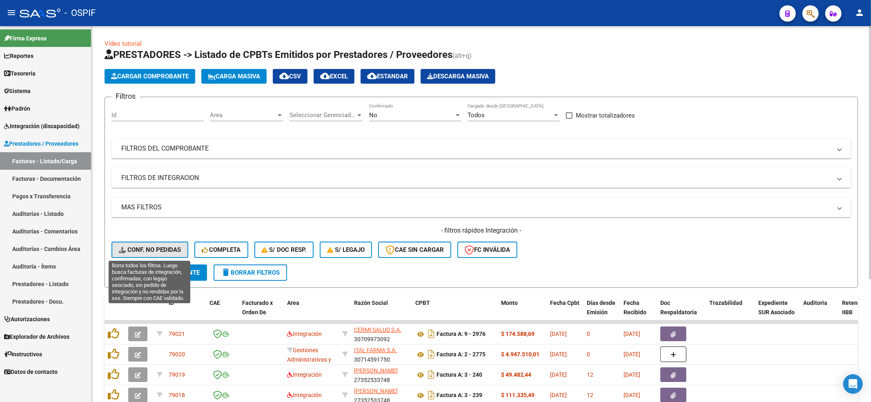
click at [169, 254] on button "Conf. no pedidas" at bounding box center [149, 250] width 77 height 16
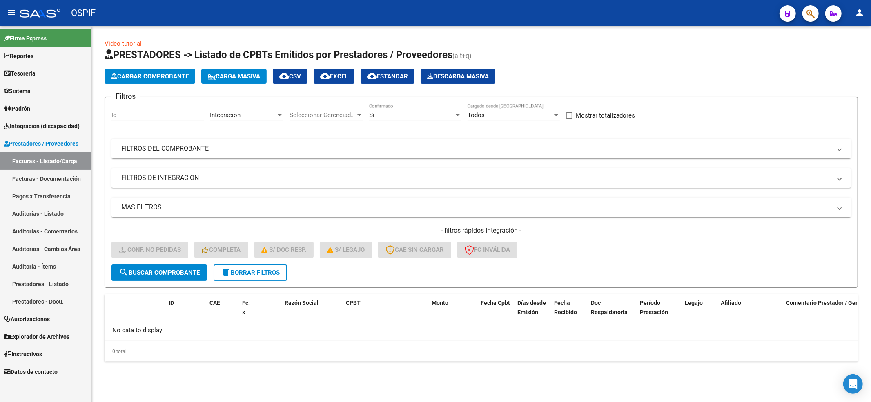
click at [229, 270] on mat-icon "delete" at bounding box center [226, 272] width 10 height 10
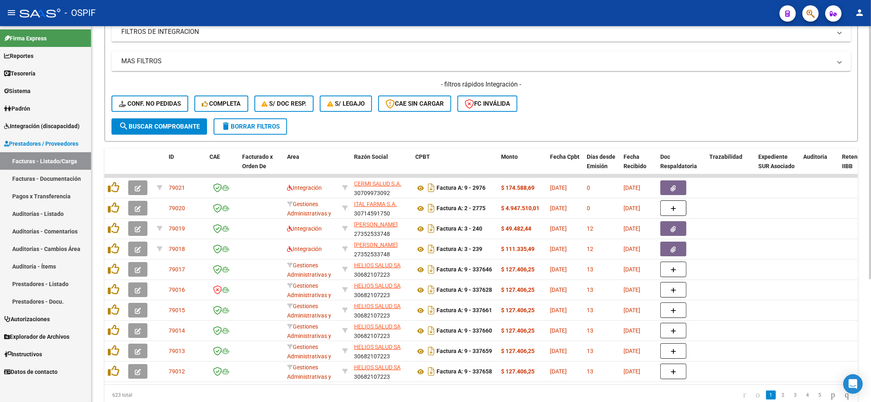
scroll to position [163, 0]
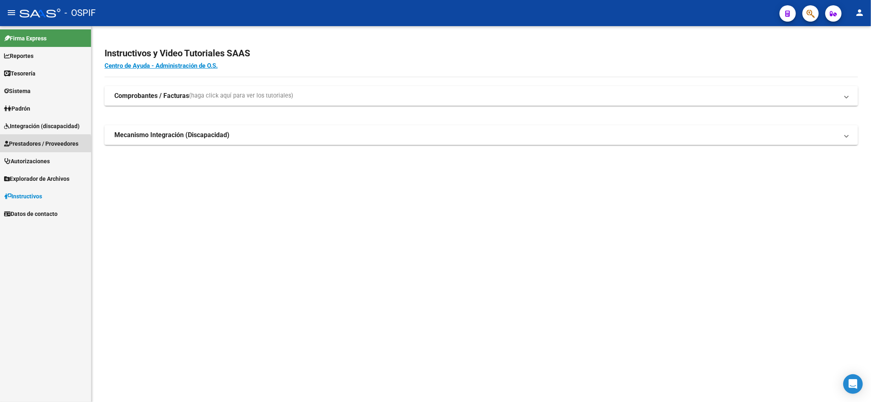
click at [30, 146] on span "Prestadores / Proveedores" at bounding box center [41, 143] width 74 height 9
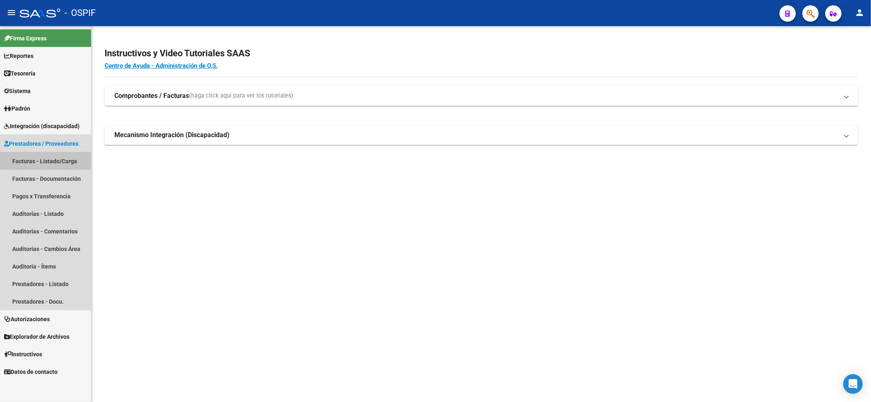
click at [75, 163] on link "Facturas - Listado/Carga" at bounding box center [45, 161] width 91 height 18
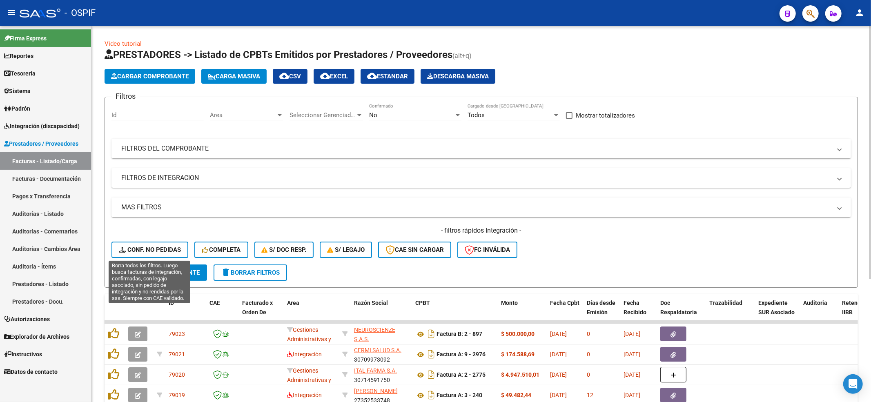
click at [156, 252] on span "Conf. no pedidas" at bounding box center [150, 249] width 62 height 7
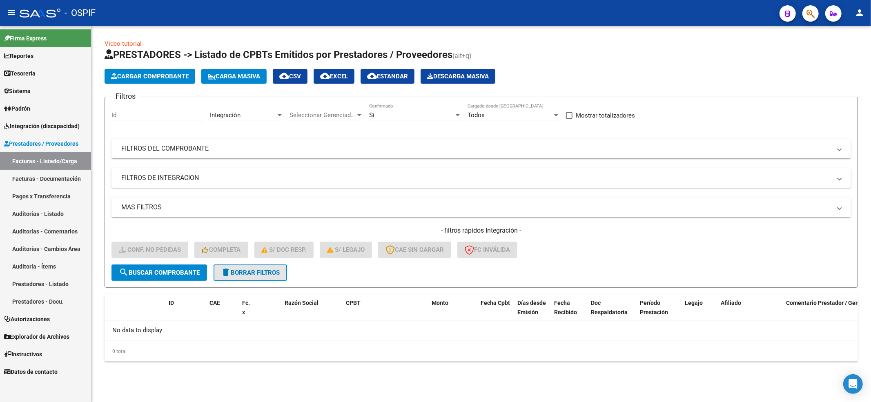
click at [245, 267] on button "delete Borrar Filtros" at bounding box center [251, 273] width 74 height 16
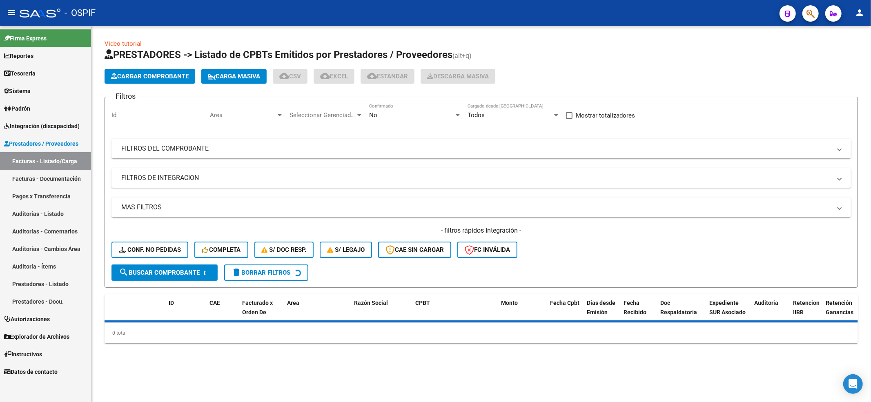
click at [67, 127] on span "Integración (discapacidad)" at bounding box center [42, 126] width 76 height 9
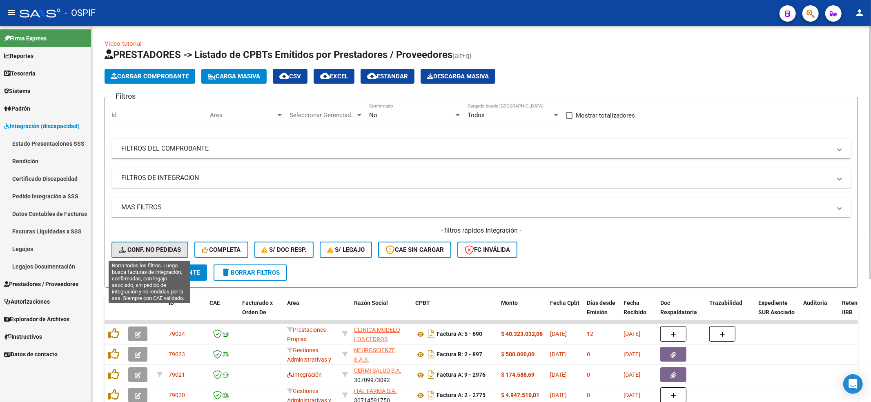
click at [118, 242] on button "Conf. no pedidas" at bounding box center [149, 250] width 77 height 16
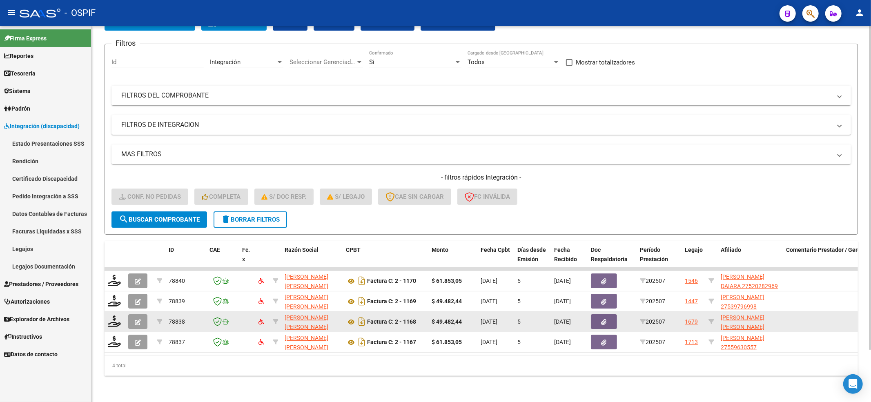
scroll to position [60, 0]
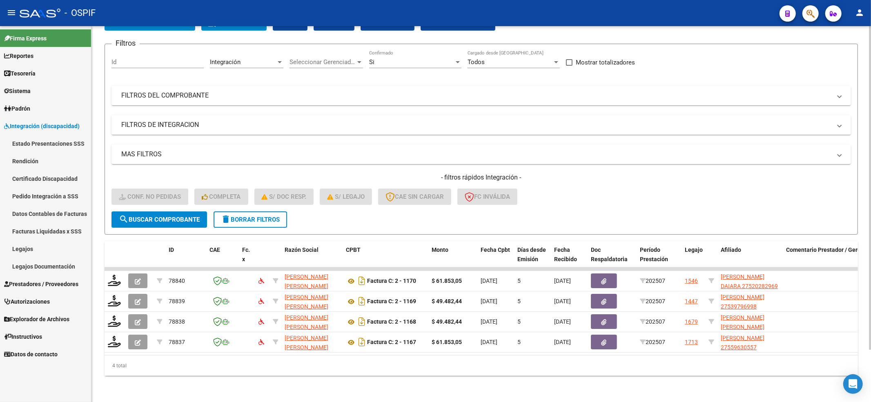
click at [116, 202] on div "- filtros rápidos Integración - Conf. no pedidas Completa S/ Doc Resp. S/ legaj…" at bounding box center [481, 192] width 740 height 38
click at [129, 216] on span "search Buscar Comprobante" at bounding box center [159, 219] width 81 height 7
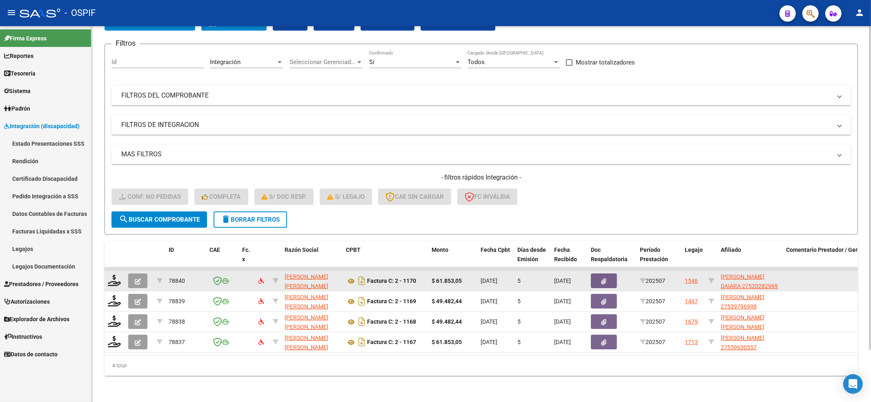
click at [105, 271] on datatable-body-cell at bounding box center [115, 281] width 20 height 20
click at [115, 276] on icon at bounding box center [114, 280] width 13 height 11
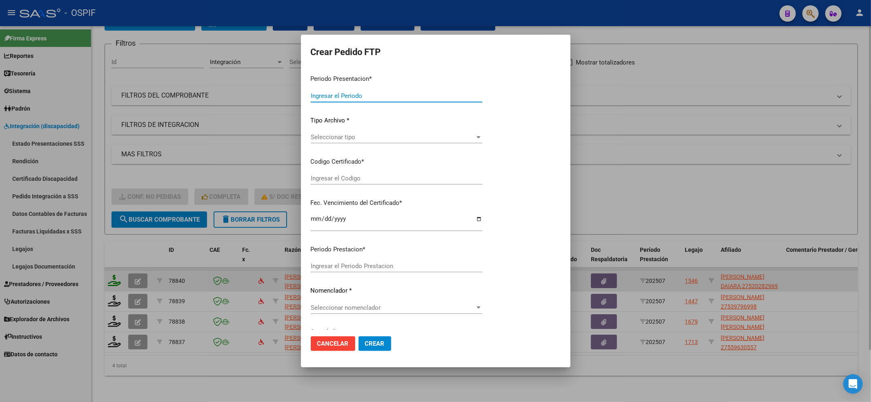
type input "202507"
type input "$ 61.853,05"
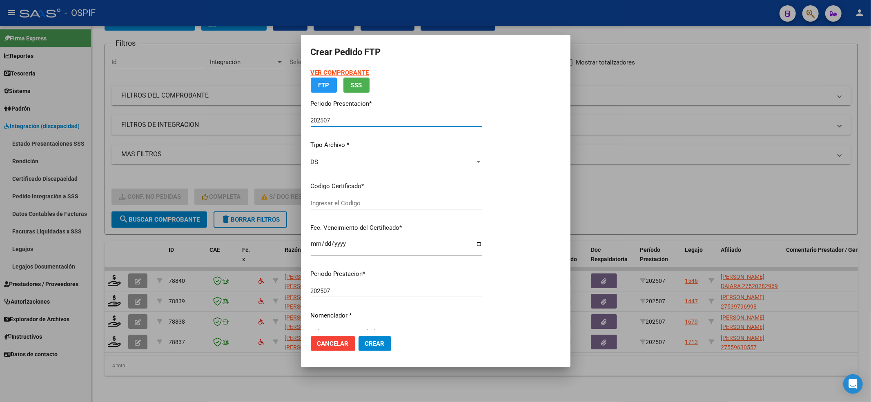
type input "0100052028296-20211217-20261217-BS-427"
type input "2026-12-17"
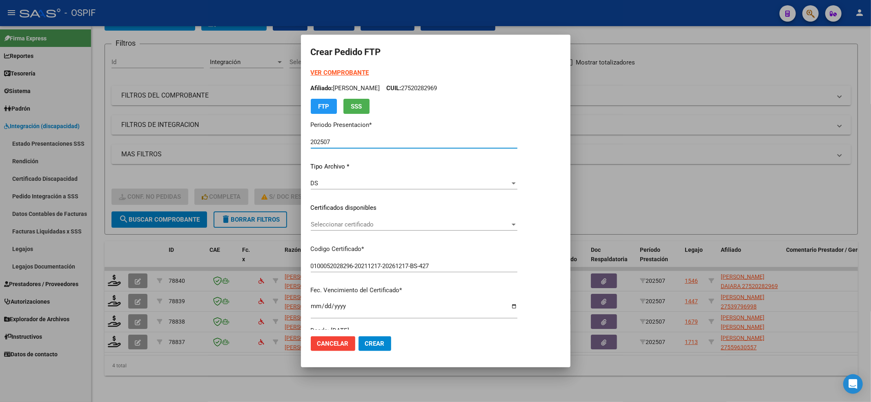
drag, startPoint x: 499, startPoint y: 218, endPoint x: 503, endPoint y: 223, distance: 6.4
click at [503, 223] on div "VER COMPROBANTE ARCA Padrón Afiliado: PICALLO RODRIGUEZ NARELA DAIARA CUIL: 275…" at bounding box center [414, 201] width 207 height 267
click at [505, 228] on span "Seleccionar certificado" at bounding box center [410, 224] width 199 height 7
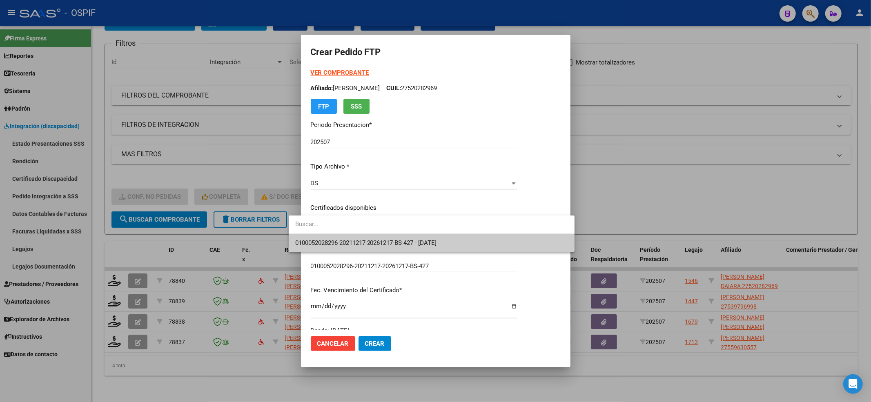
click at [484, 249] on span "0100052028296-20211217-20261217-BS-427 - 2026-12-17" at bounding box center [431, 243] width 273 height 18
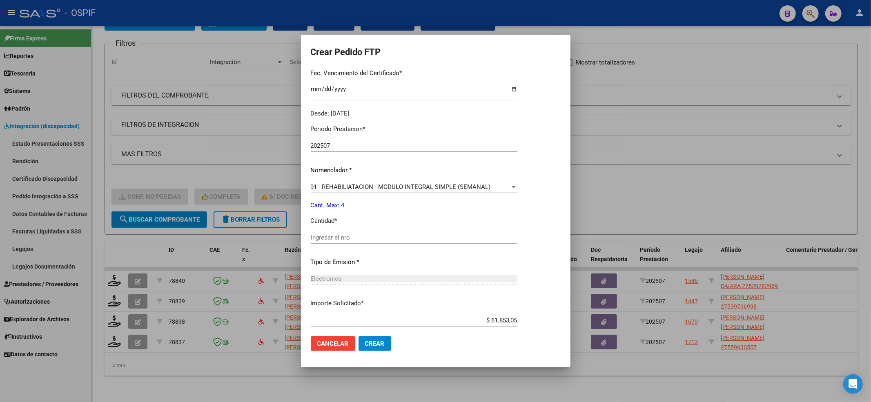
scroll to position [218, 0]
click at [345, 238] on input "Ingresar el nro" at bounding box center [414, 237] width 207 height 7
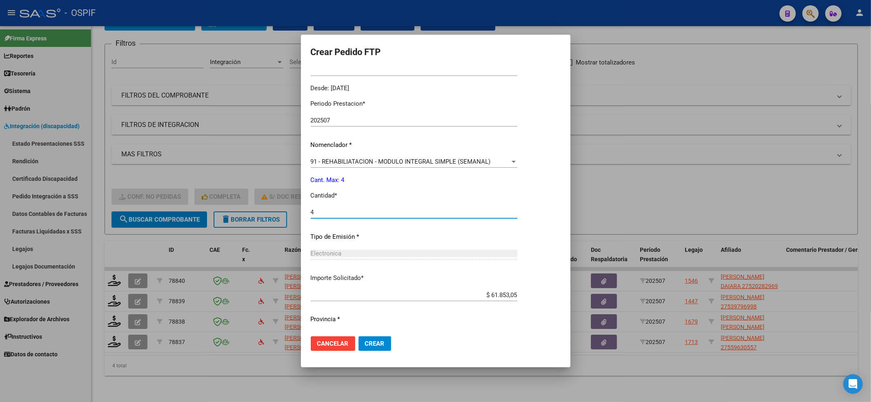
scroll to position [263, 0]
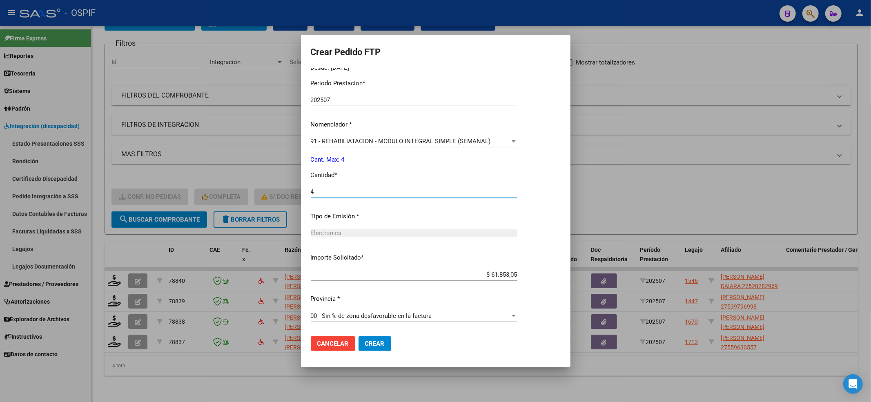
type input "4"
click at [363, 337] on mat-dialog-actions "Cancelar Crear" at bounding box center [436, 344] width 250 height 28
click at [365, 340] on button "Crear" at bounding box center [375, 343] width 33 height 15
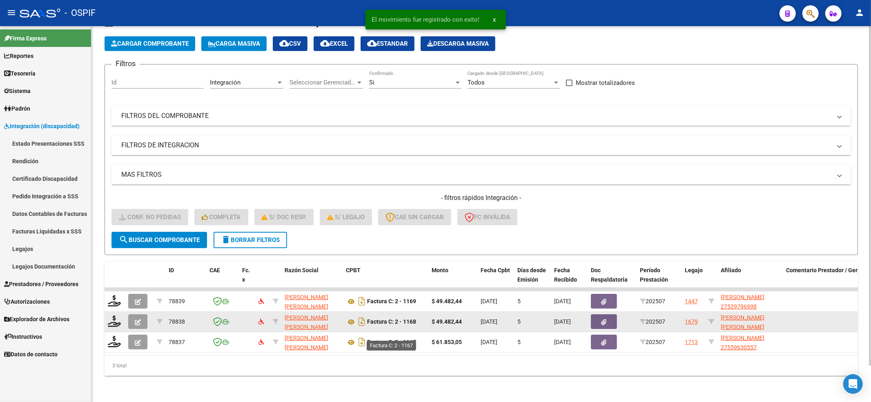
scroll to position [40, 0]
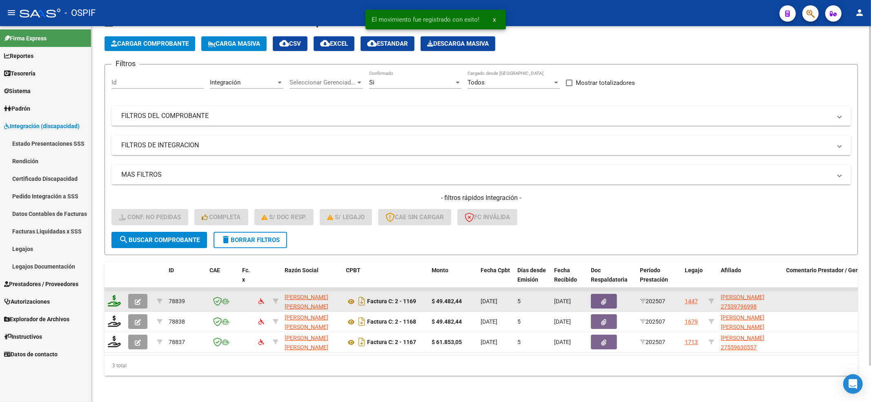
click at [113, 295] on icon at bounding box center [114, 300] width 13 height 11
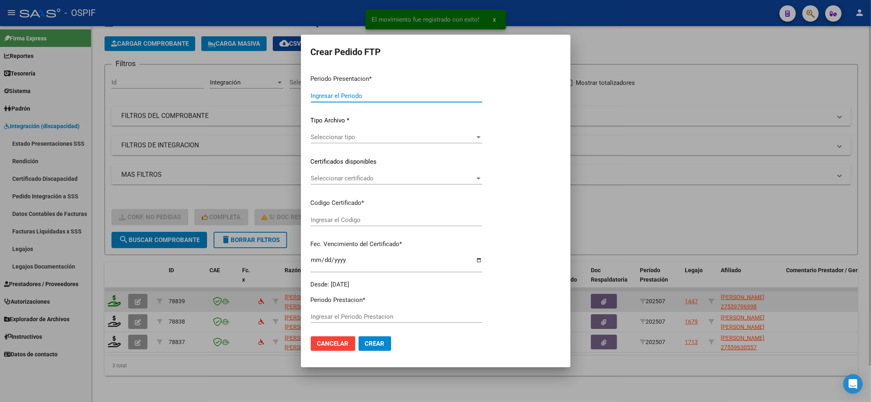
type input "202507"
type input "$ 49.482,44"
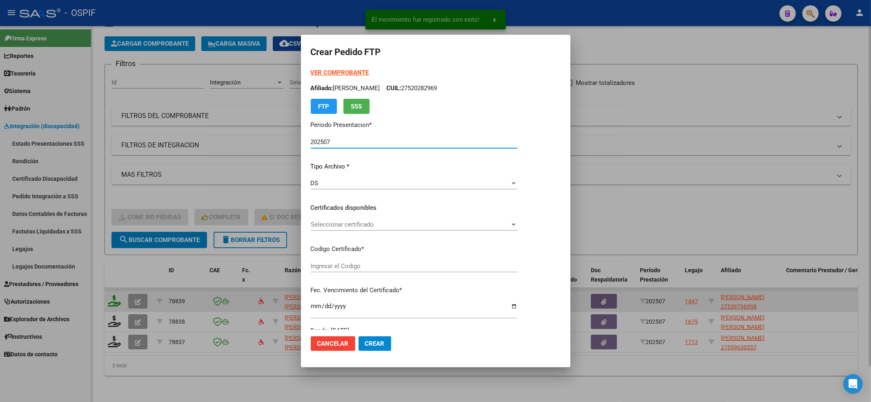
type input "3365119928"
type input "2024-11-04"
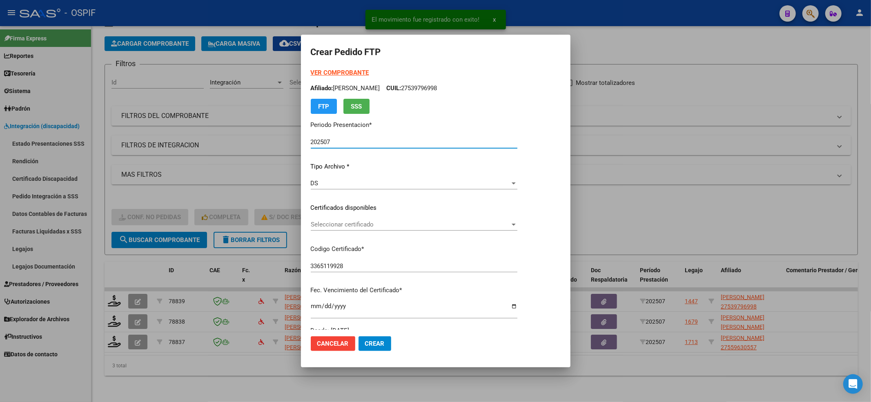
click at [491, 227] on span "Seleccionar certificado" at bounding box center [410, 224] width 199 height 7
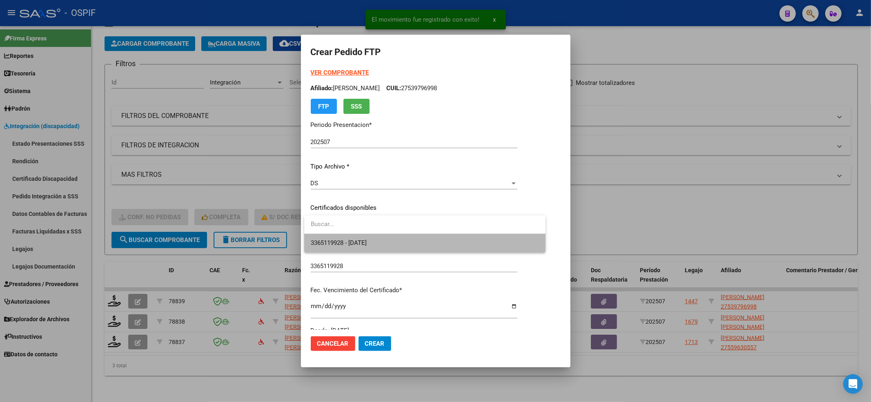
click at [486, 242] on span "3365119928 - 2024-11-04" at bounding box center [425, 243] width 228 height 18
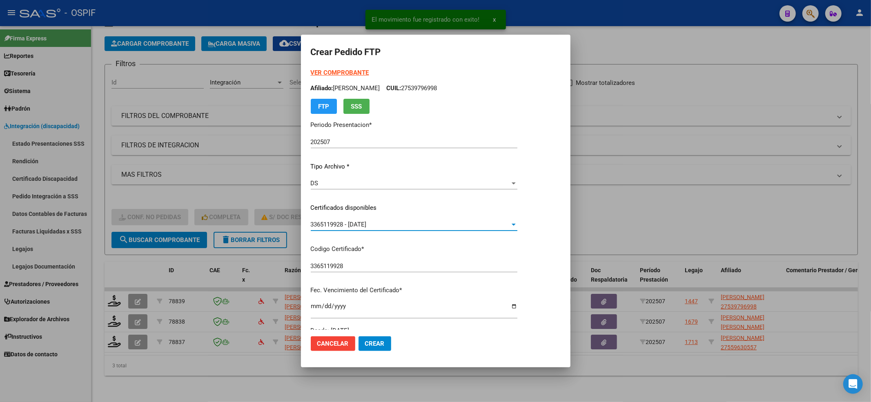
scroll to position [218, 0]
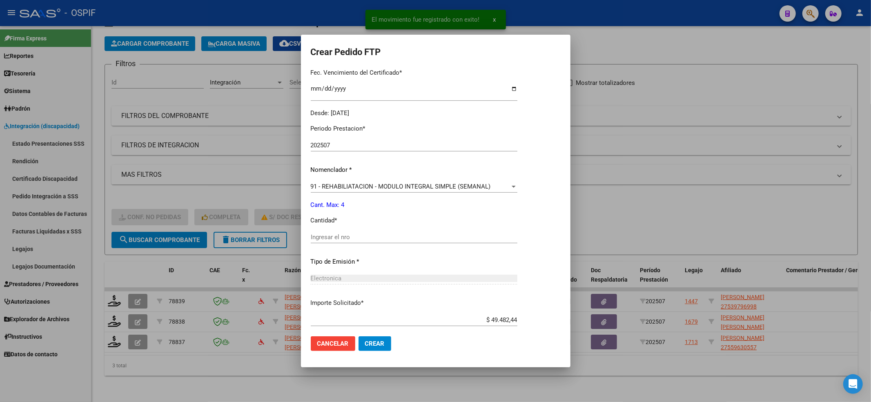
drag, startPoint x: 394, startPoint y: 224, endPoint x: 394, endPoint y: 229, distance: 4.5
click at [394, 227] on div "Periodo Prestacion * 202507 Ingresar el Periodo Prestacion Nomenclador * 91 - R…" at bounding box center [414, 246] width 207 height 257
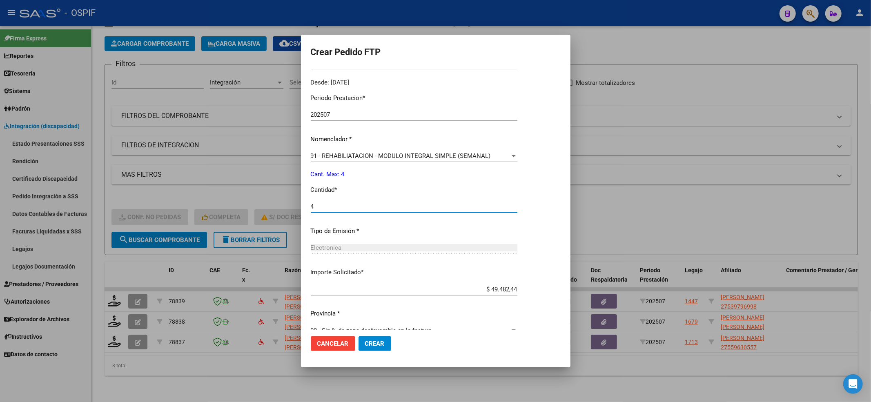
scroll to position [263, 0]
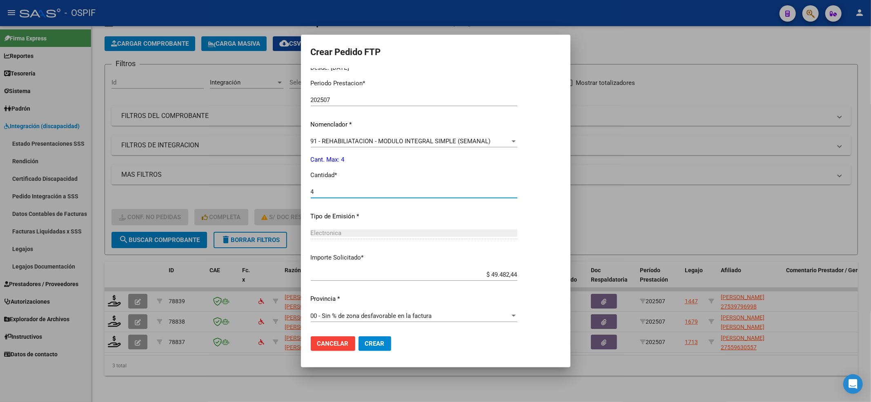
type input "4"
click at [386, 338] on button "Crear" at bounding box center [375, 343] width 33 height 15
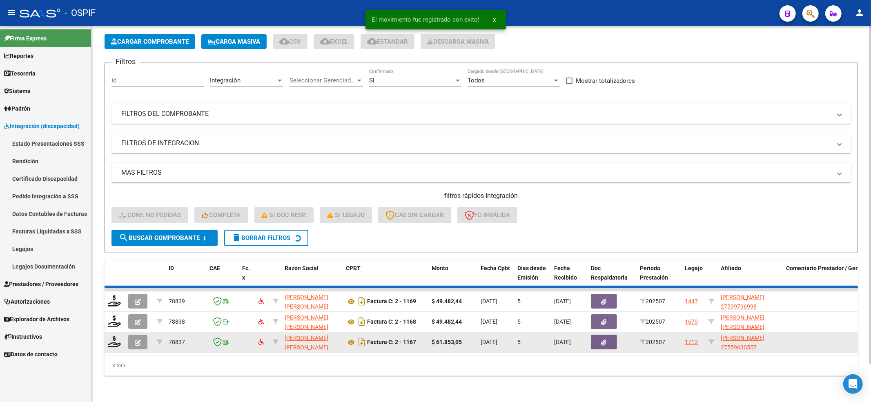
scroll to position [20, 0]
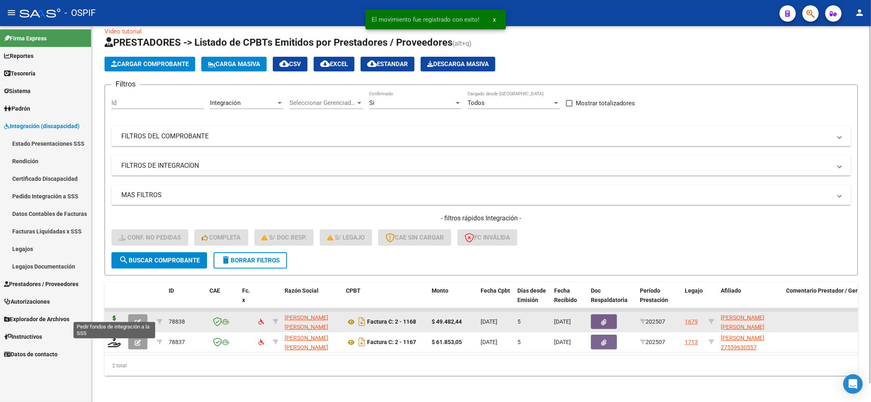
click at [120, 316] on icon at bounding box center [114, 321] width 13 height 11
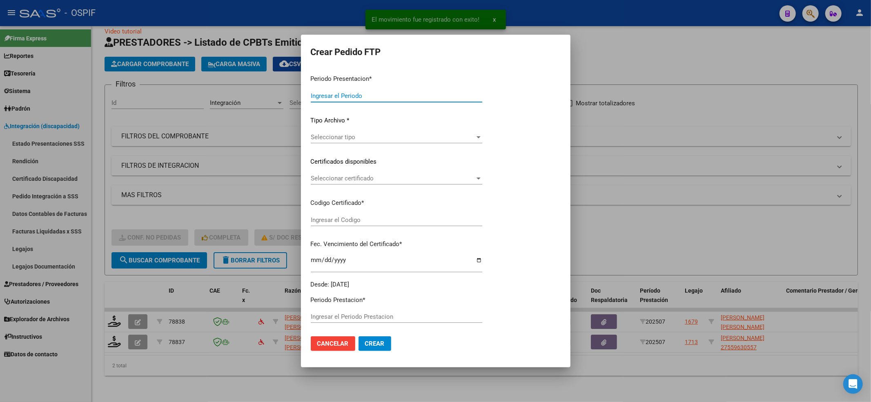
type input "202507"
type input "$ 49.482,44"
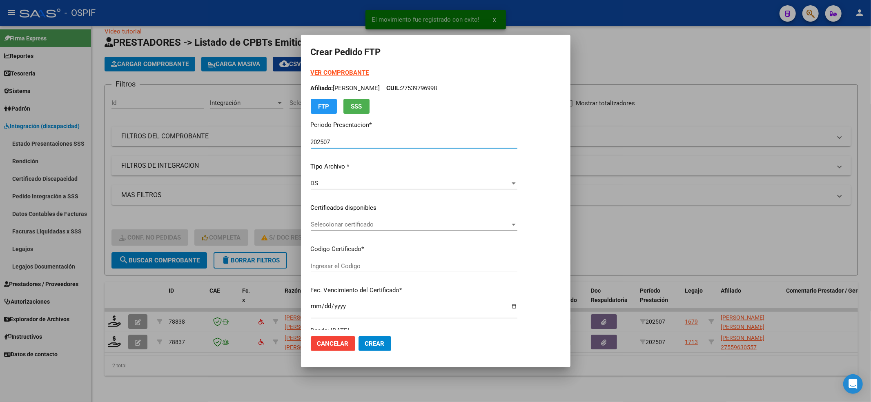
type input "02000538494912023090620280906AND-109"
type input "2028-09-06"
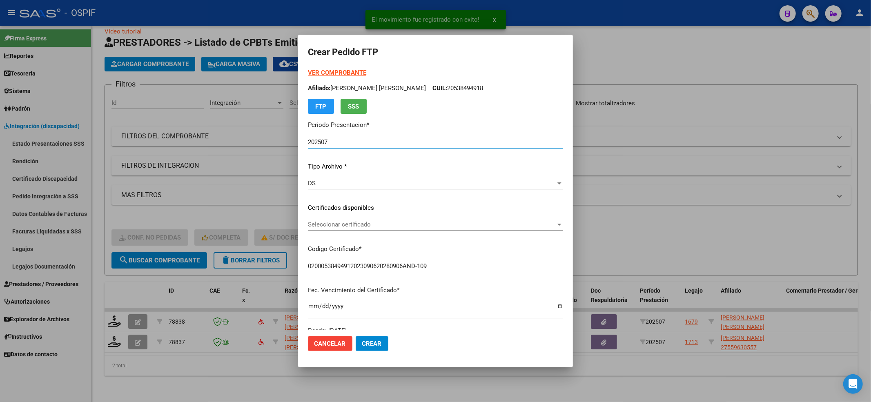
click at [346, 73] on strong "VER COMPROBANTE" at bounding box center [337, 72] width 58 height 7
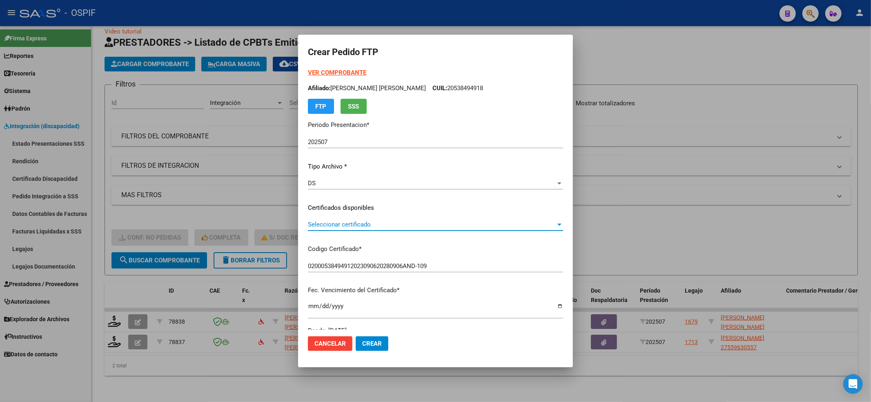
click at [325, 222] on span "Seleccionar certificado" at bounding box center [432, 224] width 248 height 7
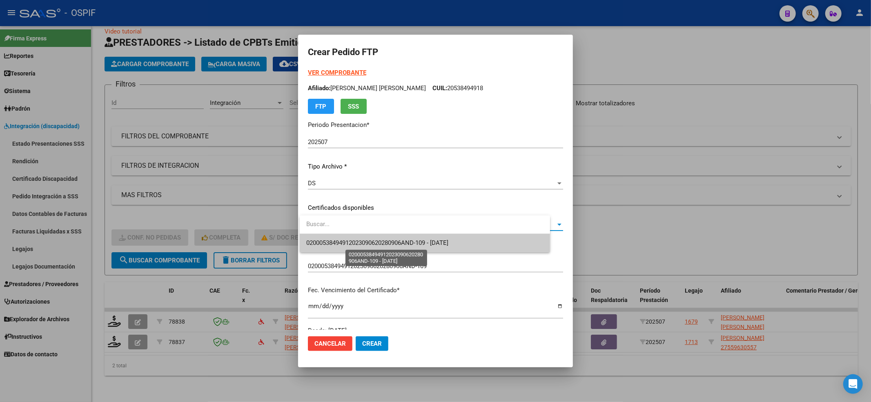
click at [325, 242] on span "02000538494912023090620280906AND-109 - 2028-09-06" at bounding box center [377, 242] width 142 height 7
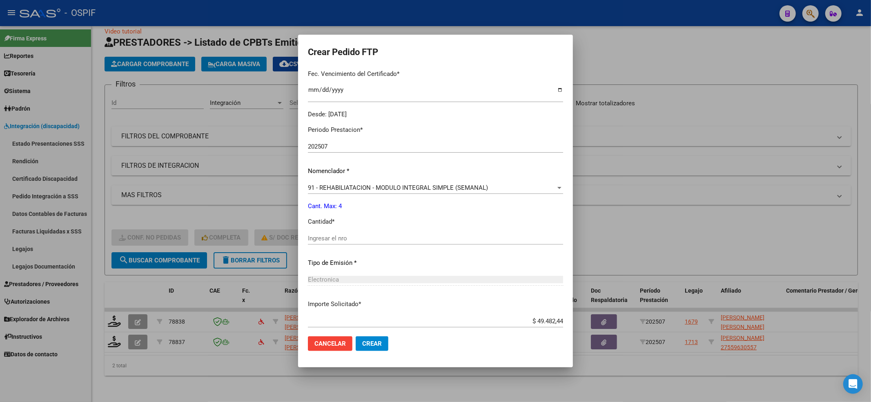
scroll to position [218, 0]
click at [322, 240] on input "Ingresar el nro" at bounding box center [435, 237] width 255 height 7
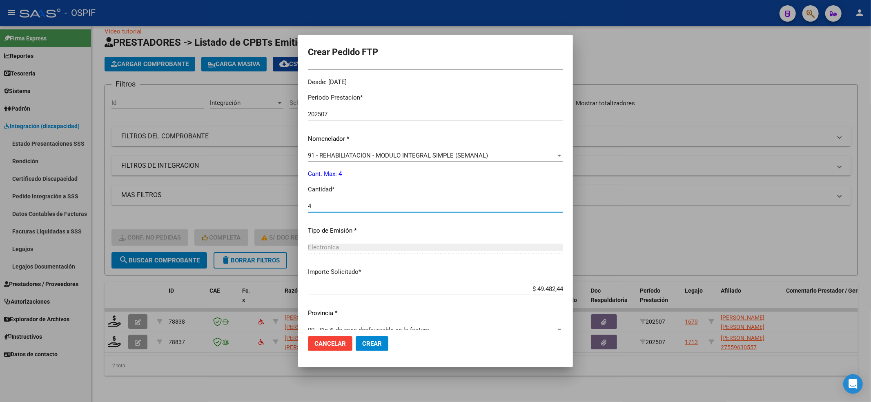
scroll to position [263, 0]
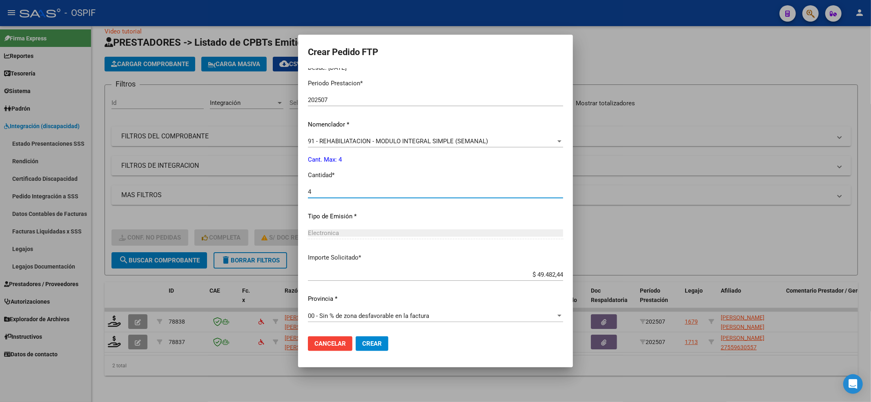
type input "4"
click at [382, 345] on button "Crear" at bounding box center [372, 343] width 33 height 15
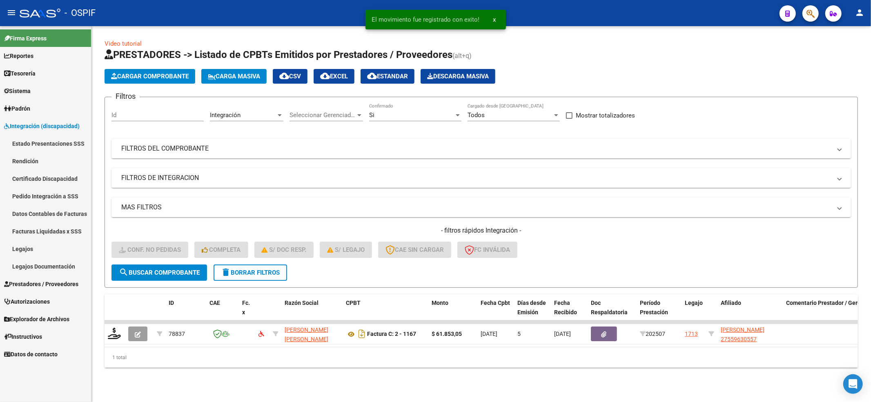
scroll to position [0, 0]
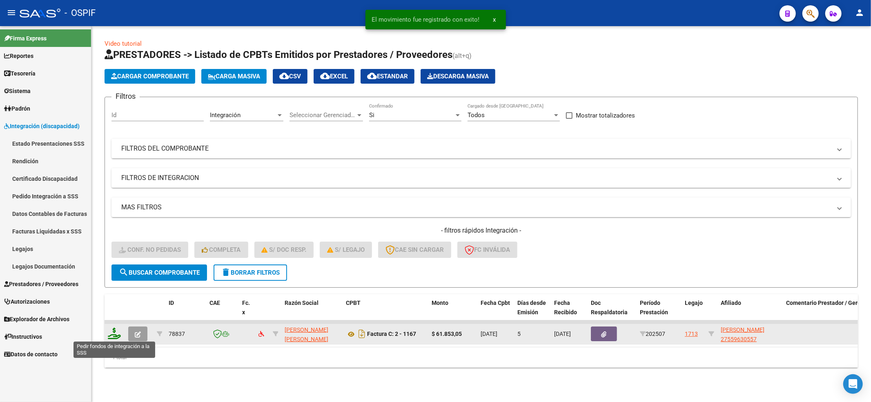
click at [115, 333] on icon at bounding box center [114, 333] width 13 height 11
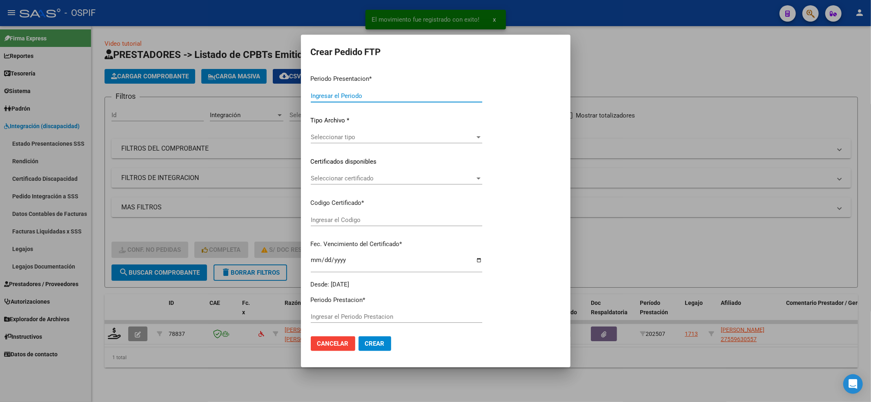
type input "202507"
type input "$ 61.853,05"
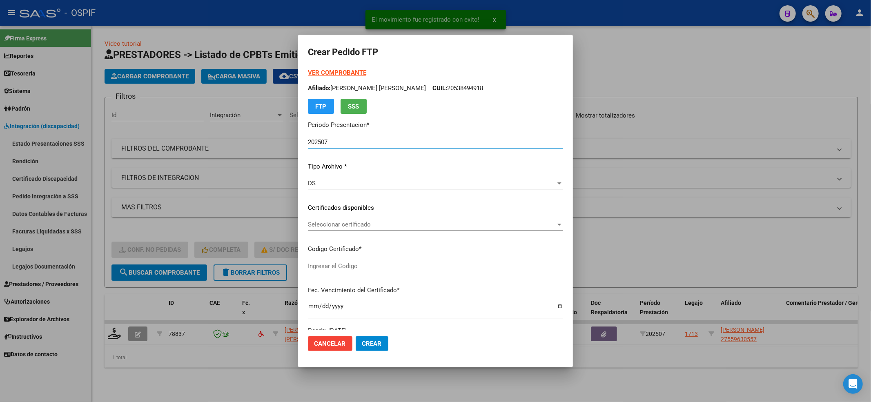
type input "2662663308"
type input "2024-10-06"
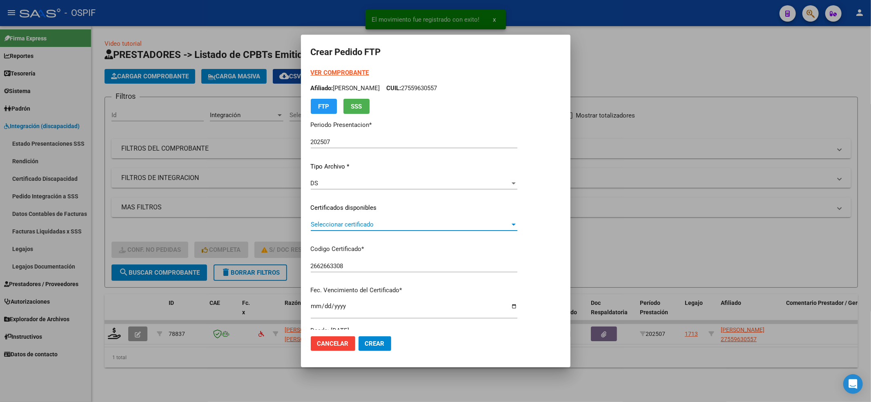
click at [401, 223] on span "Seleccionar certificado" at bounding box center [410, 224] width 199 height 7
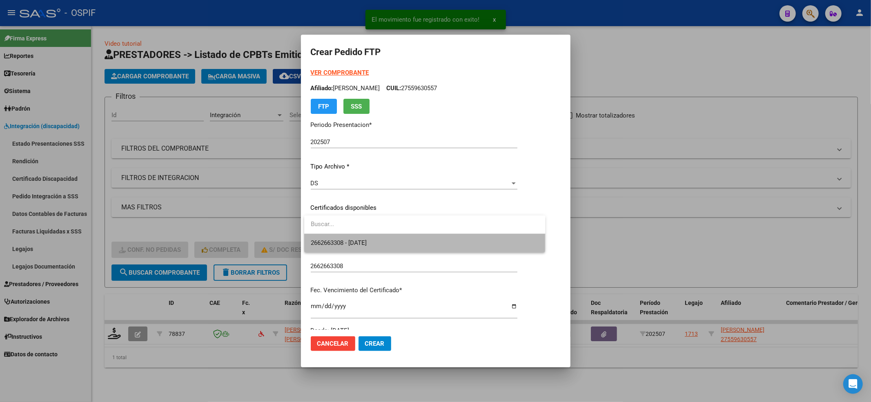
click at [400, 235] on span "2662663308 - 2024-10-06" at bounding box center [425, 243] width 228 height 18
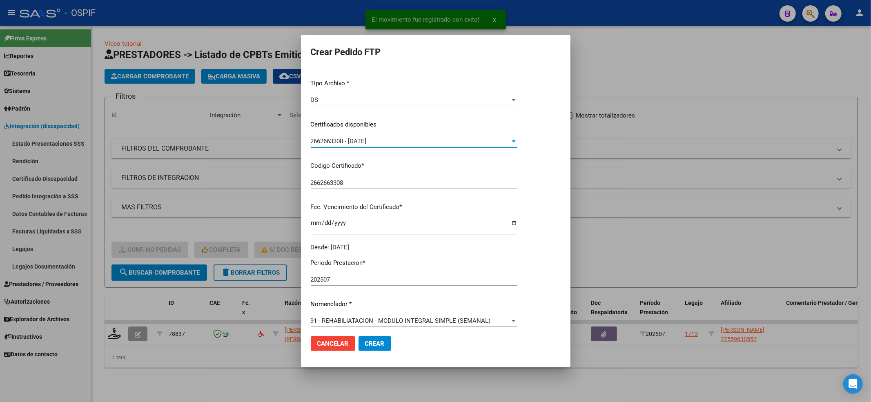
scroll to position [218, 0]
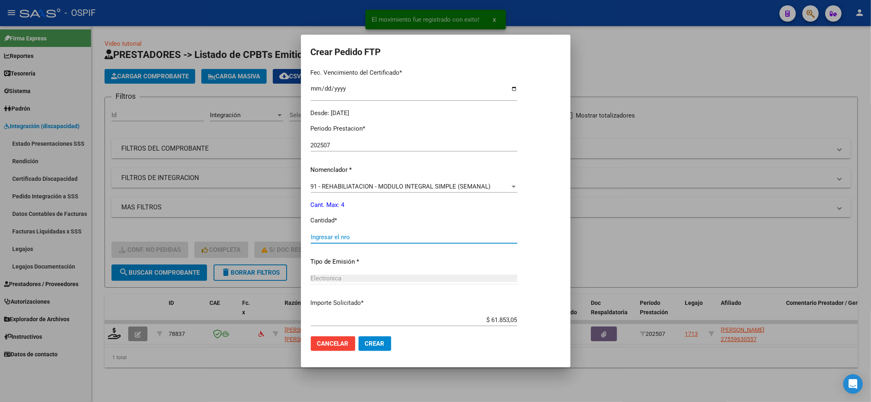
click at [368, 239] on input "Ingresar el nro" at bounding box center [414, 237] width 207 height 7
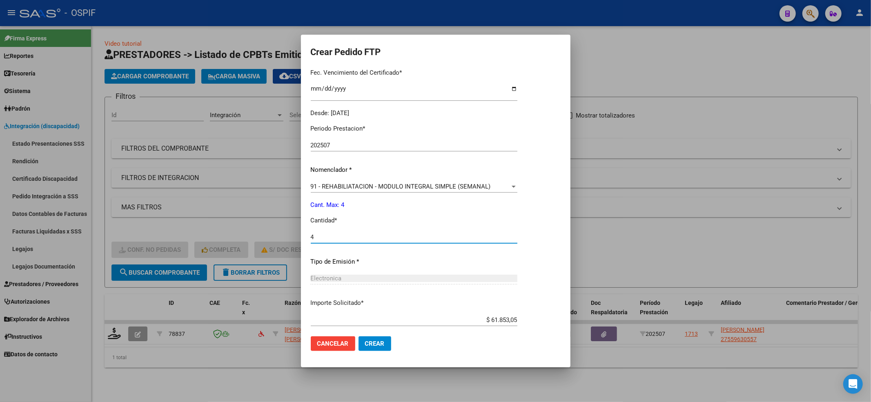
type input "4"
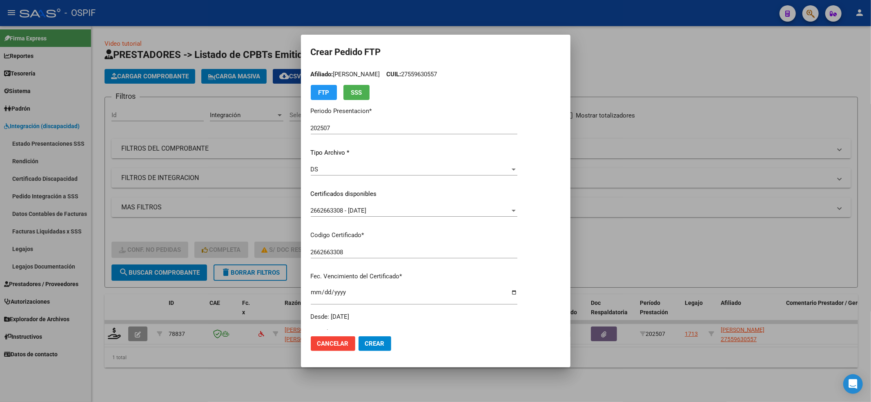
scroll to position [0, 0]
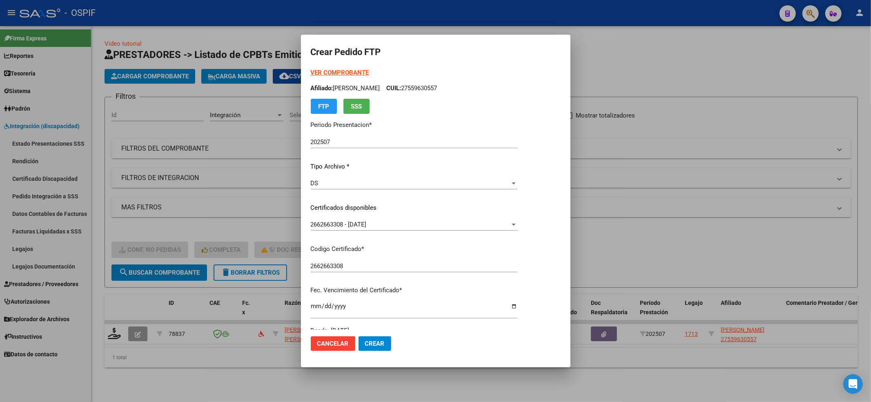
click at [357, 76] on strong "VER COMPROBANTE" at bounding box center [340, 72] width 58 height 7
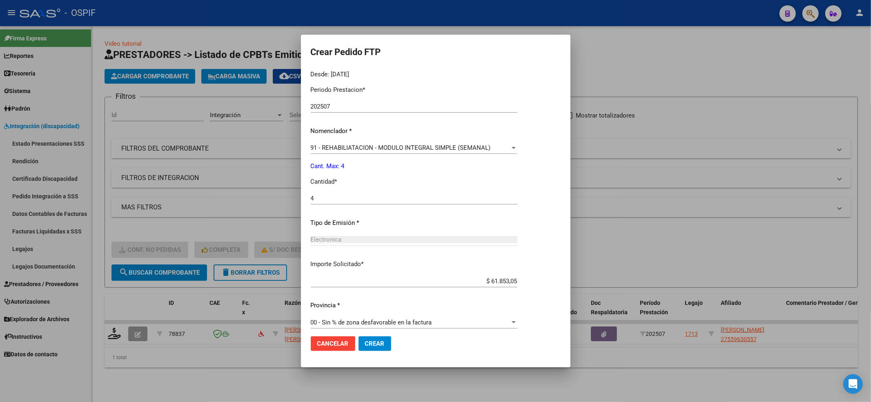
scroll to position [263, 0]
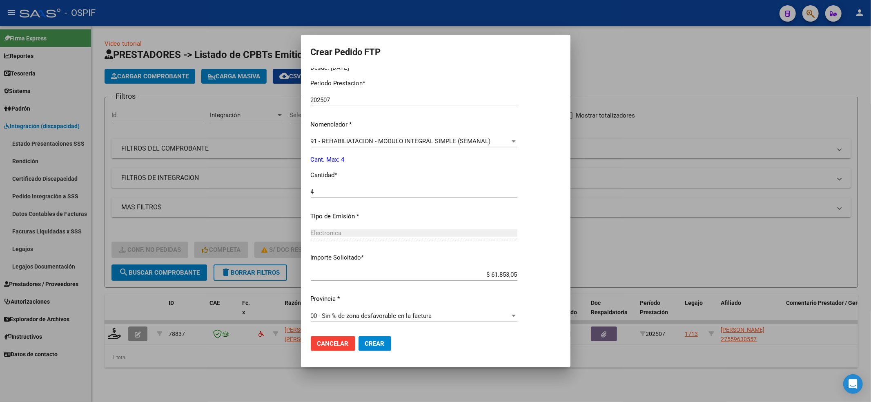
drag, startPoint x: 395, startPoint y: 328, endPoint x: 393, endPoint y: 334, distance: 5.8
click at [395, 330] on form "Crear Pedido FTP VER COMPROBANTE ARCA Padrón Afiliado: MENA LUZ MILAGROS CUIL: …" at bounding box center [436, 201] width 250 height 313
click at [388, 337] on button "Crear" at bounding box center [375, 343] width 33 height 15
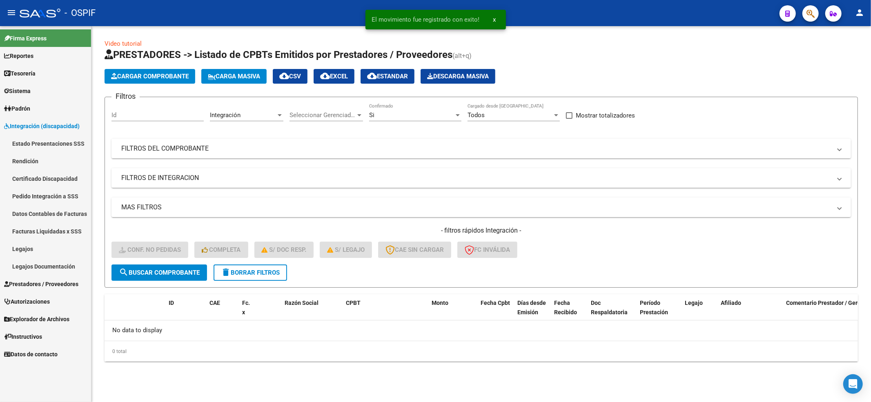
click at [273, 272] on span "delete Borrar Filtros" at bounding box center [250, 272] width 59 height 7
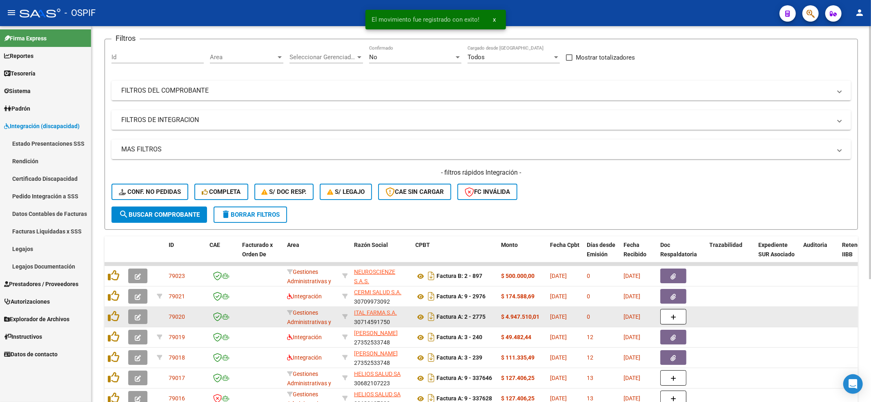
scroll to position [109, 0]
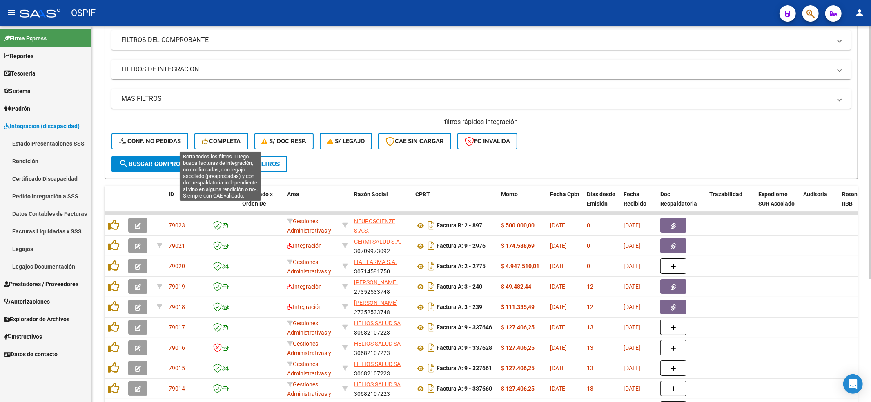
drag, startPoint x: 203, startPoint y: 147, endPoint x: 174, endPoint y: 146, distance: 29.4
click at [205, 149] on div "- filtros rápidos Integración - Conf. no pedidas Completa S/ Doc Resp. S/ legaj…" at bounding box center [481, 137] width 740 height 38
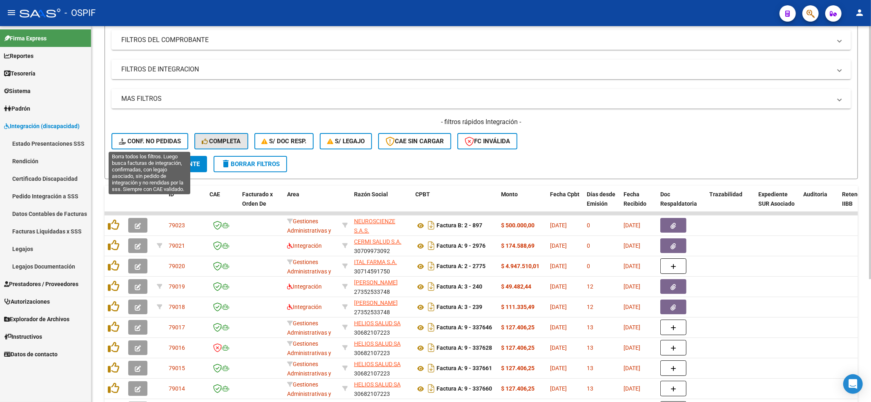
click at [158, 144] on span "Conf. no pedidas" at bounding box center [150, 141] width 62 height 7
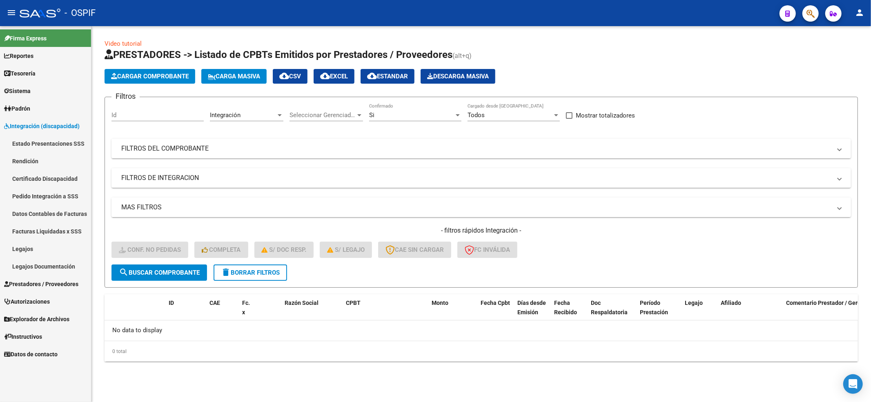
scroll to position [0, 0]
click at [263, 266] on button "delete Borrar Filtros" at bounding box center [251, 273] width 74 height 16
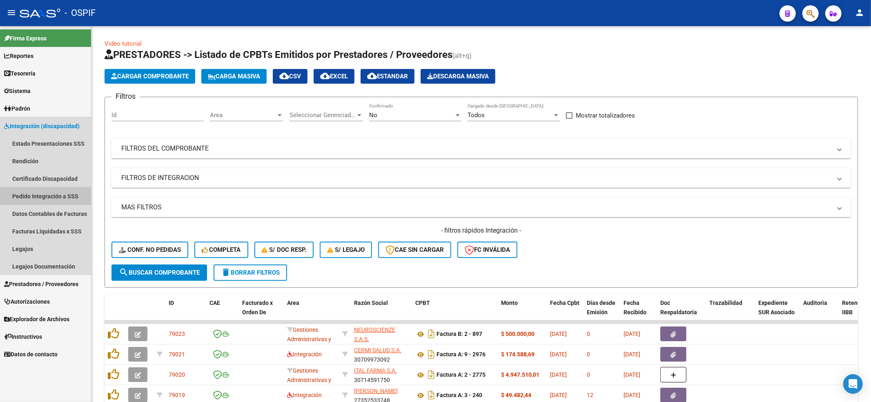
click at [45, 199] on link "Pedido Integración a SSS" at bounding box center [45, 196] width 91 height 18
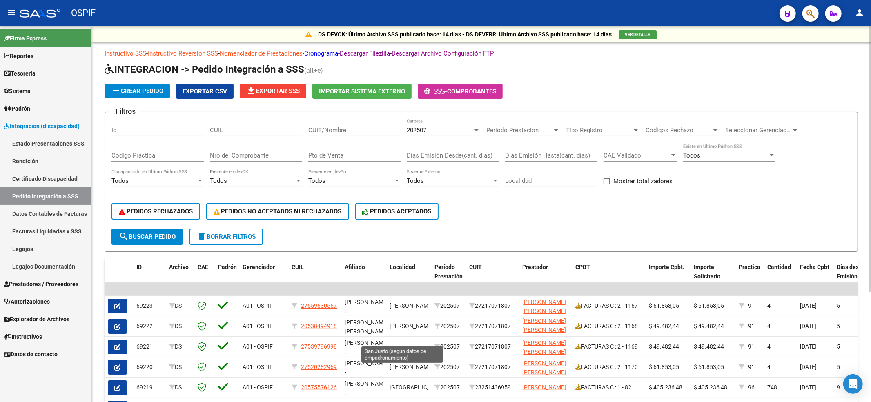
scroll to position [155, 0]
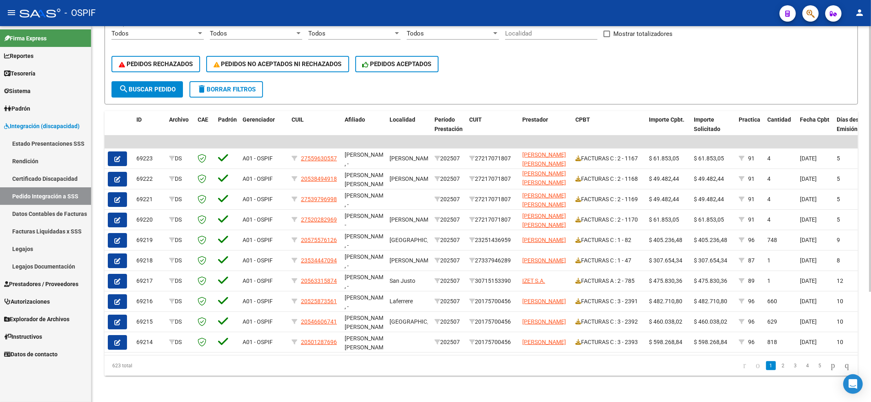
click at [777, 368] on li "2" at bounding box center [783, 366] width 12 height 14
click at [777, 370] on li "2" at bounding box center [783, 366] width 12 height 14
click at [778, 365] on link "2" at bounding box center [783, 365] width 10 height 9
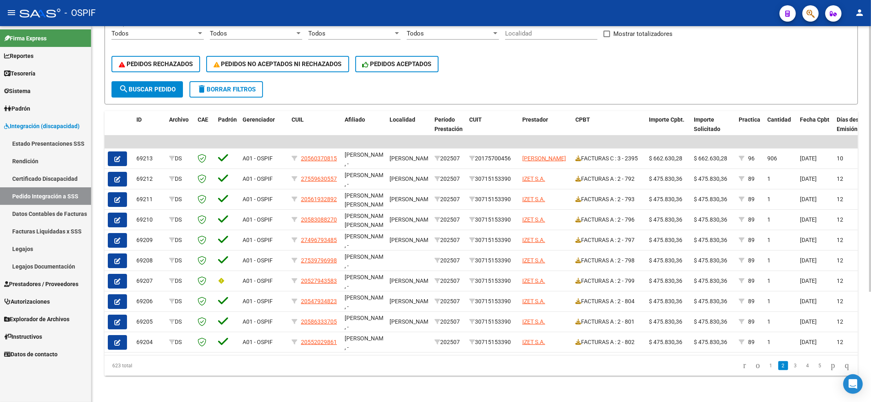
scroll to position [0, 0]
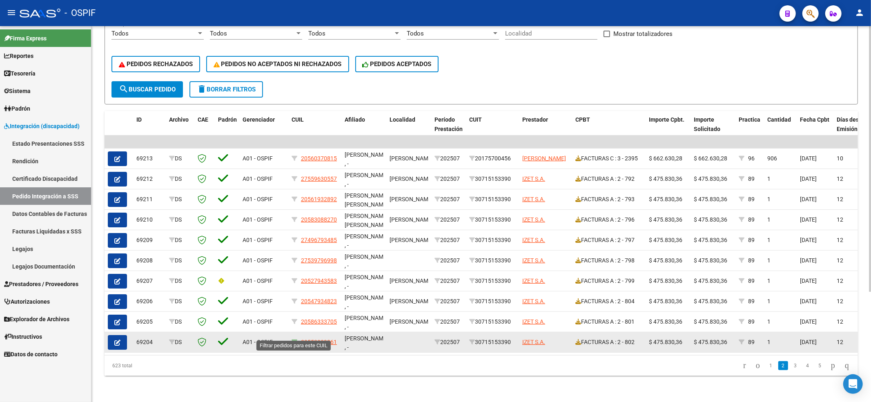
click at [294, 339] on icon at bounding box center [295, 342] width 6 height 6
type input "20552029861"
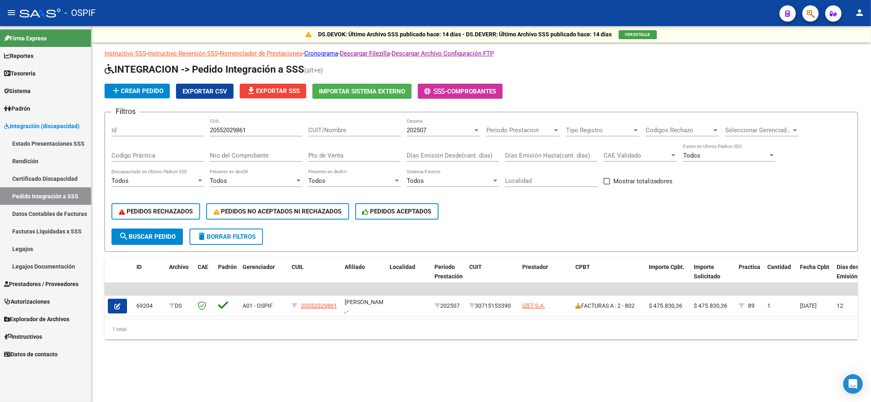
click at [262, 231] on button "delete Borrar Filtros" at bounding box center [226, 237] width 74 height 16
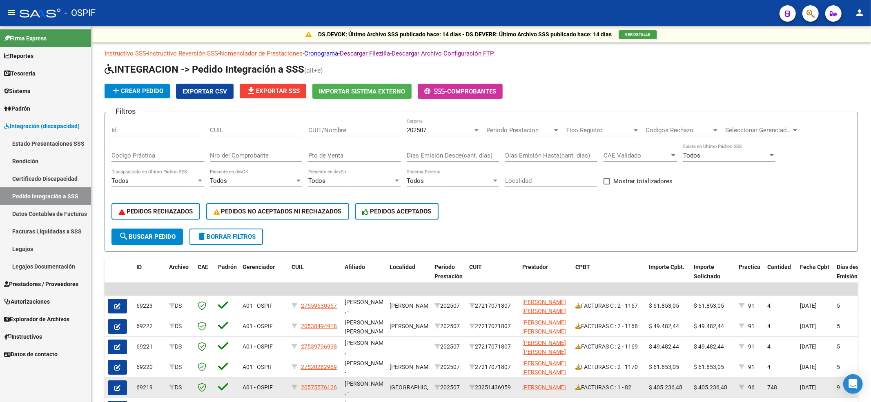
scroll to position [155, 0]
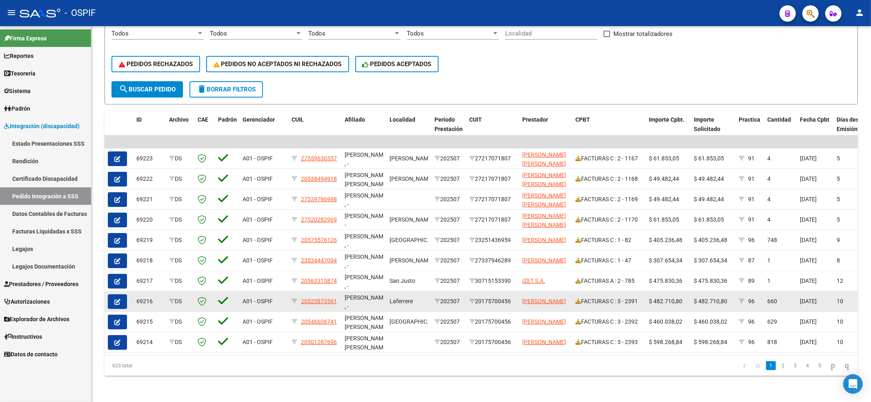
drag, startPoint x: 283, startPoint y: 290, endPoint x: 290, endPoint y: 295, distance: 8.4
click at [287, 293] on datatable-body-cell "A01 - OSPIF" at bounding box center [263, 302] width 49 height 20
click at [293, 299] on icon at bounding box center [295, 302] width 6 height 6
type input "20525873561"
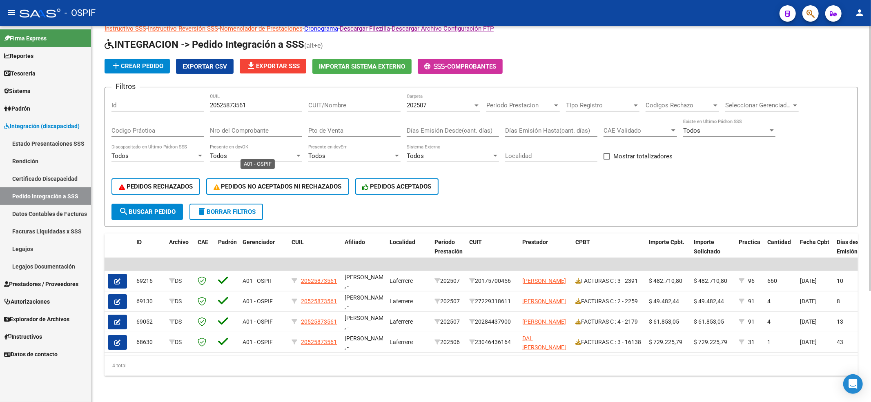
scroll to position [33, 0]
click at [225, 208] on span "delete Borrar Filtros" at bounding box center [226, 211] width 59 height 7
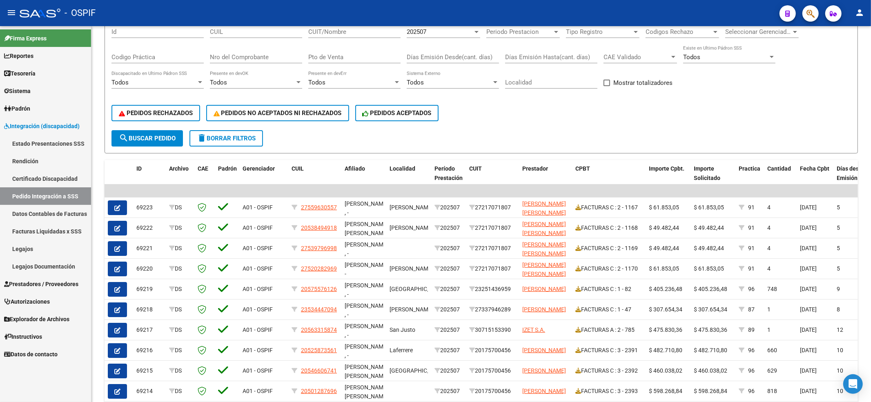
scroll to position [155, 0]
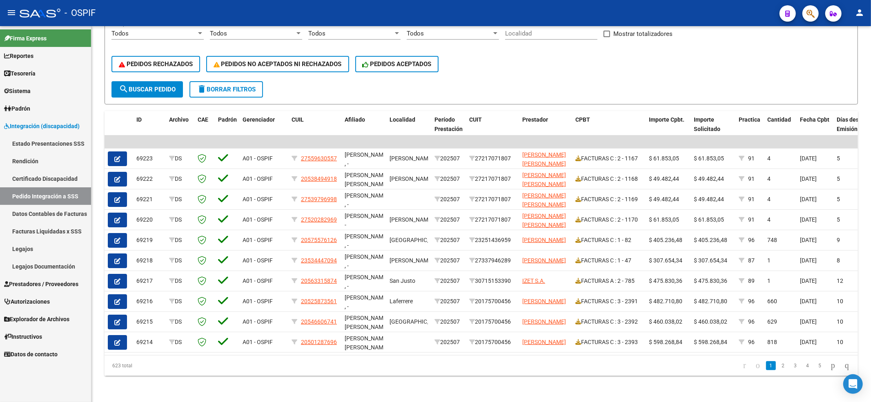
click at [793, 368] on li "3" at bounding box center [795, 366] width 12 height 14
click at [804, 363] on link "4" at bounding box center [808, 365] width 10 height 9
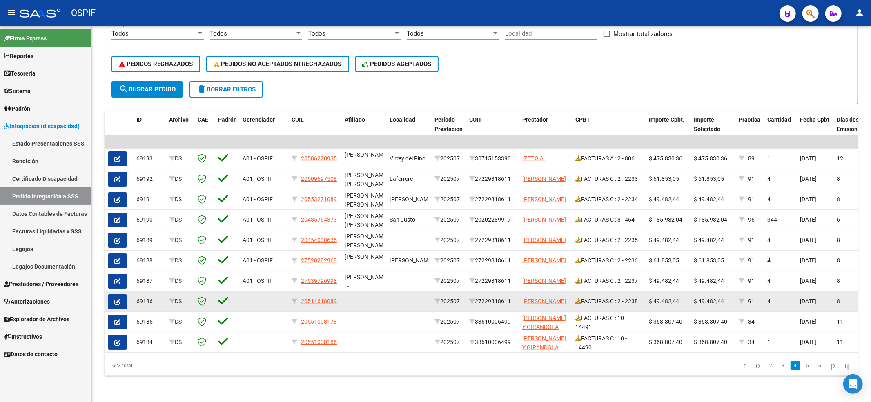
click at [292, 297] on div "20511618089" at bounding box center [315, 301] width 47 height 9
click at [292, 299] on icon at bounding box center [295, 302] width 6 height 6
type input "20511618089"
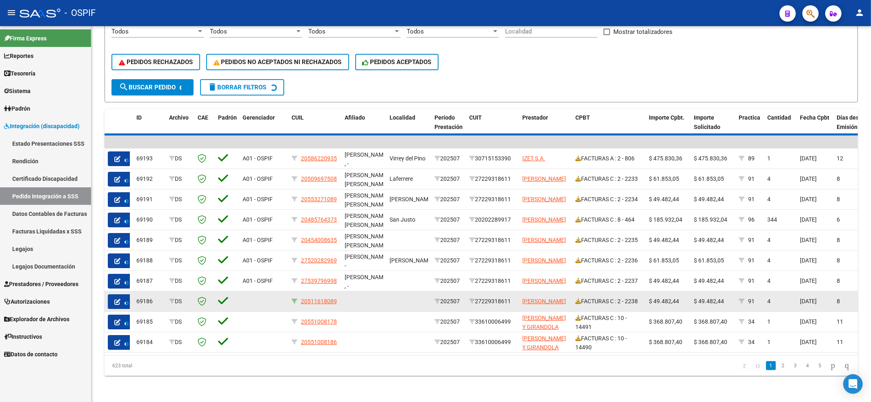
scroll to position [0, 0]
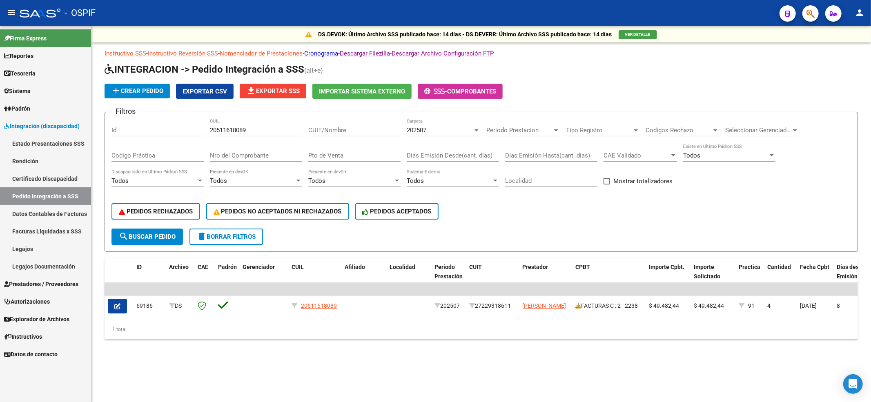
click at [243, 245] on form "Filtros Id 20511618089 CUIL CUIT/Nombre 202507 Carpeta Periodo Prestacion Perio…" at bounding box center [481, 182] width 753 height 140
click at [243, 242] on button "delete Borrar Filtros" at bounding box center [226, 237] width 74 height 16
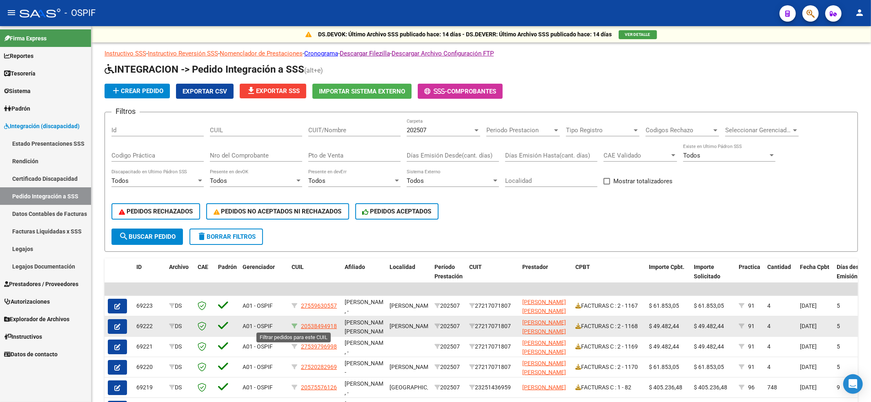
click at [296, 327] on icon at bounding box center [295, 326] width 6 height 6
type input "20538494918"
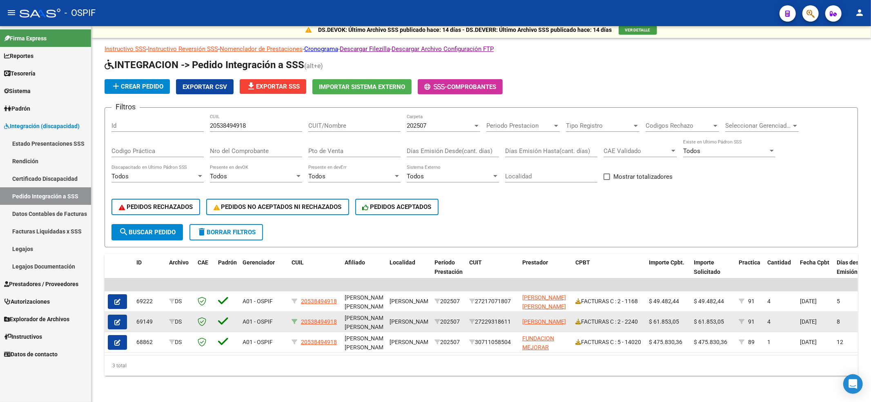
scroll to position [12, 0]
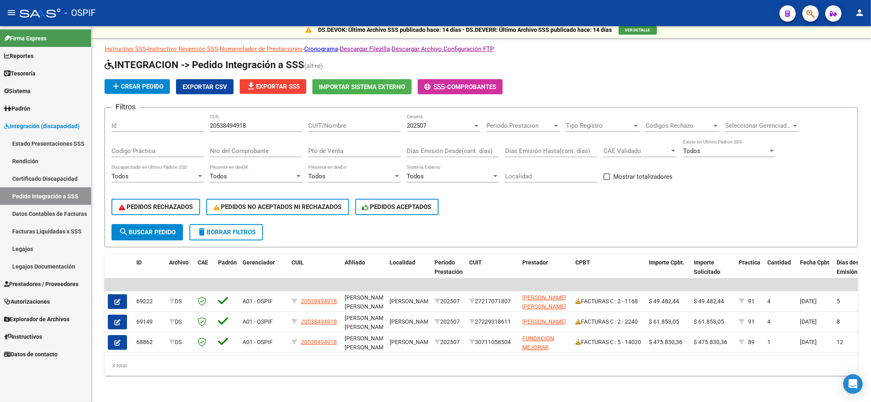
click at [252, 229] on span "delete Borrar Filtros" at bounding box center [226, 232] width 59 height 7
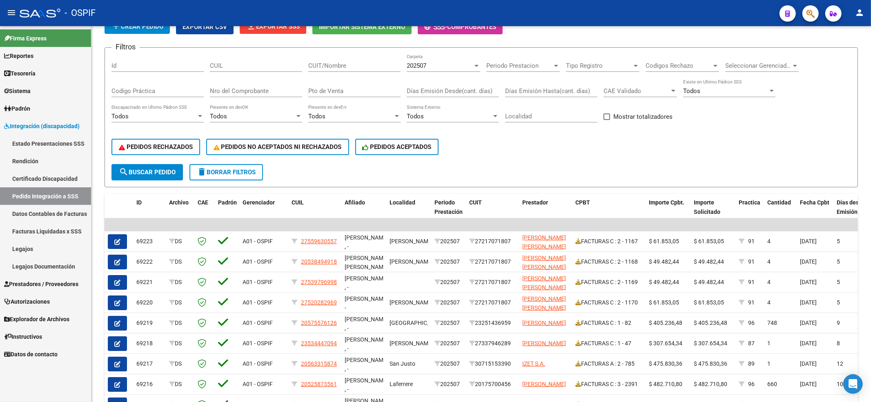
scroll to position [121, 0]
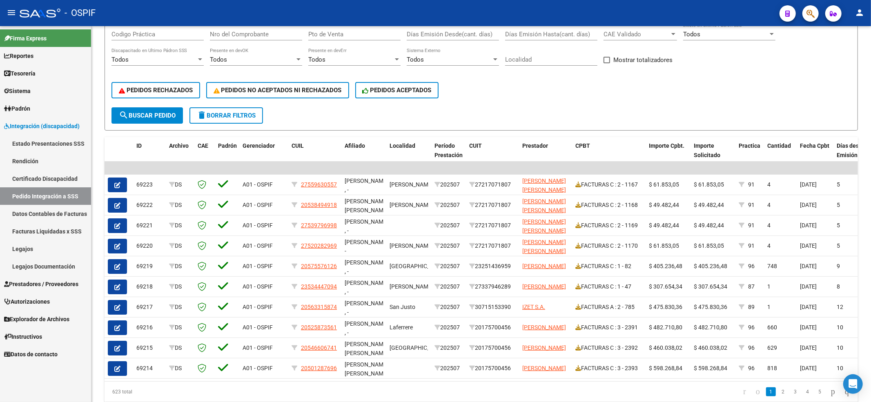
click at [49, 278] on link "Prestadores / Proveedores" at bounding box center [45, 284] width 91 height 18
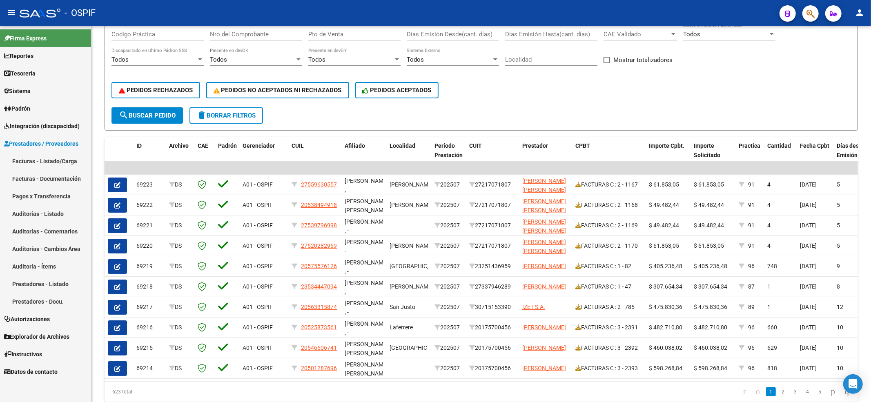
click at [56, 157] on link "Facturas - Listado/Carga" at bounding box center [45, 161] width 91 height 18
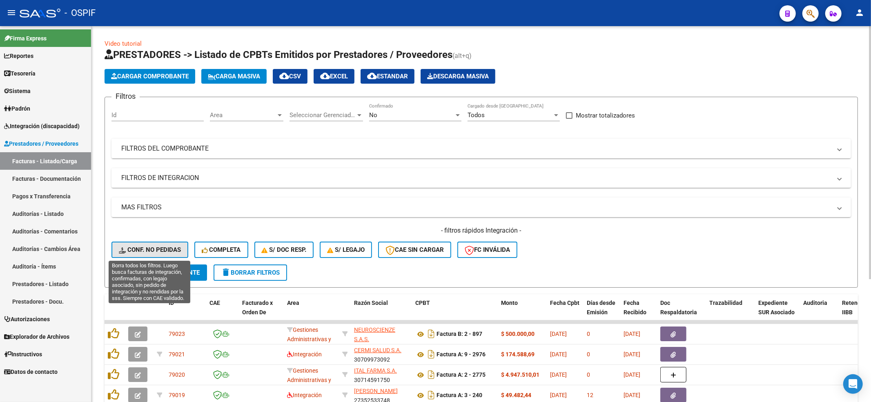
click at [134, 250] on span "Conf. no pedidas" at bounding box center [150, 249] width 62 height 7
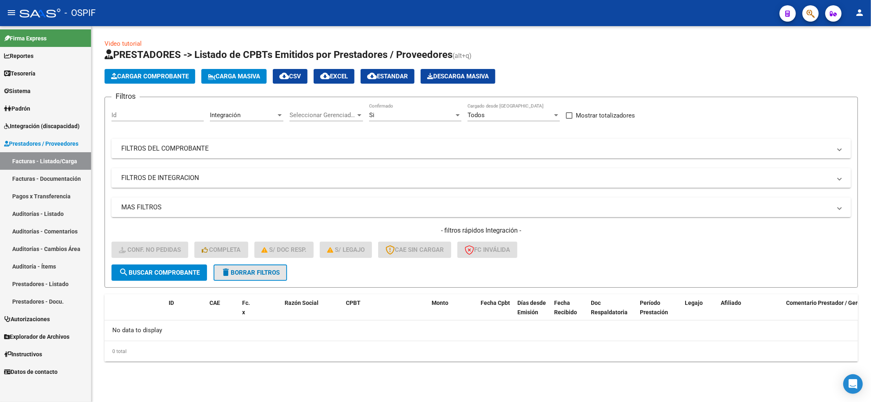
click at [256, 265] on button "delete Borrar Filtros" at bounding box center [251, 273] width 74 height 16
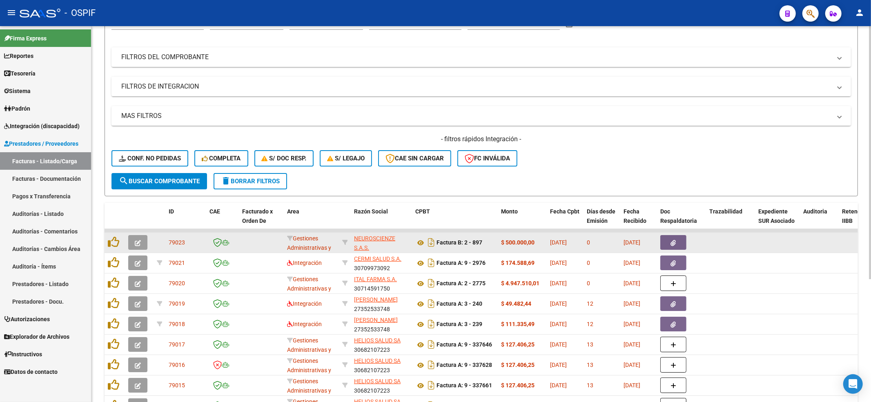
scroll to position [163, 0]
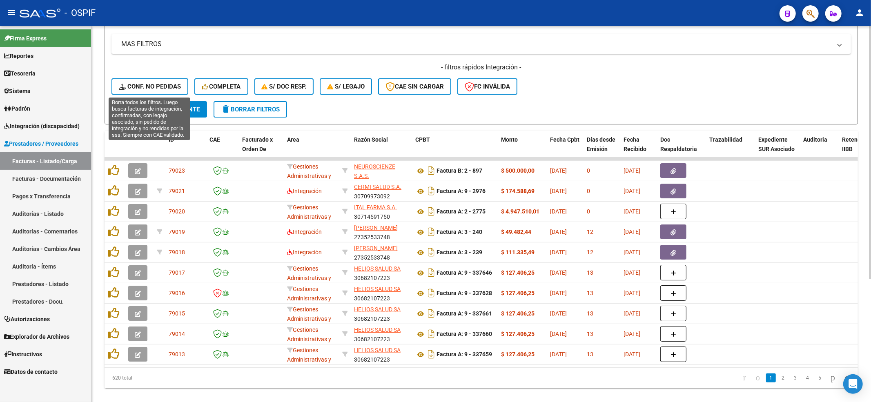
click at [151, 85] on span "Conf. no pedidas" at bounding box center [150, 86] width 62 height 7
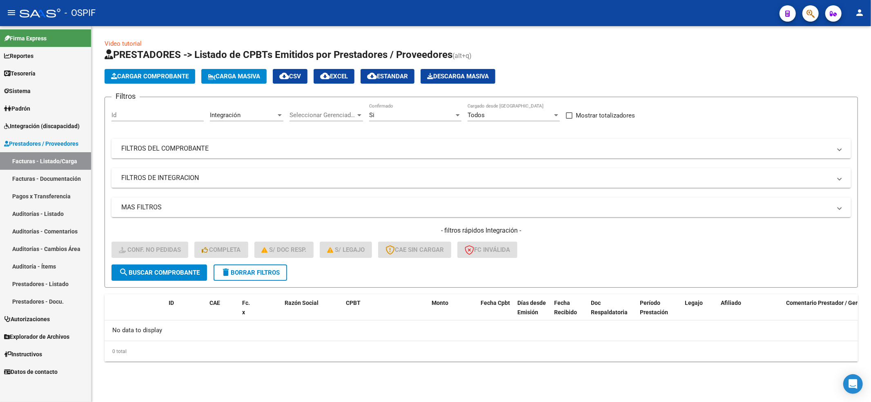
scroll to position [0, 0]
click at [247, 285] on form "Filtros Id Integración Area Seleccionar Gerenciador Seleccionar Gerenciador Si …" at bounding box center [481, 192] width 753 height 191
click at [254, 260] on div "- filtros rápidos Integración - Conf. no pedidas Completa S/ Doc Resp. S/ legaj…" at bounding box center [481, 245] width 740 height 38
click at [251, 270] on span "delete Borrar Filtros" at bounding box center [250, 272] width 59 height 7
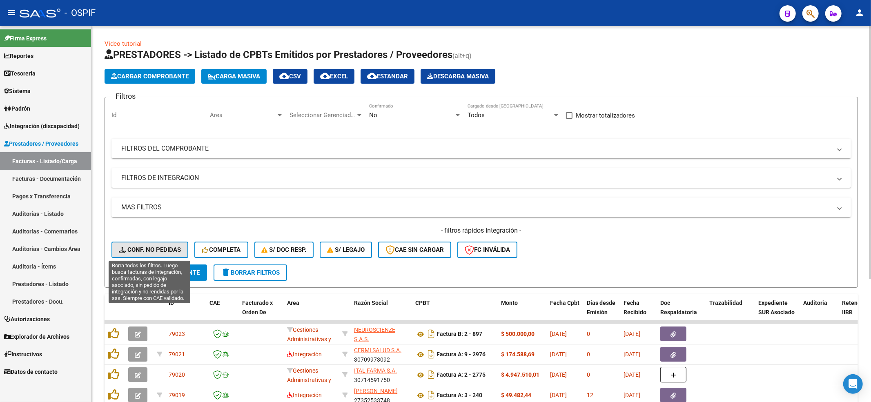
click at [150, 252] on span "Conf. no pedidas" at bounding box center [150, 249] width 62 height 7
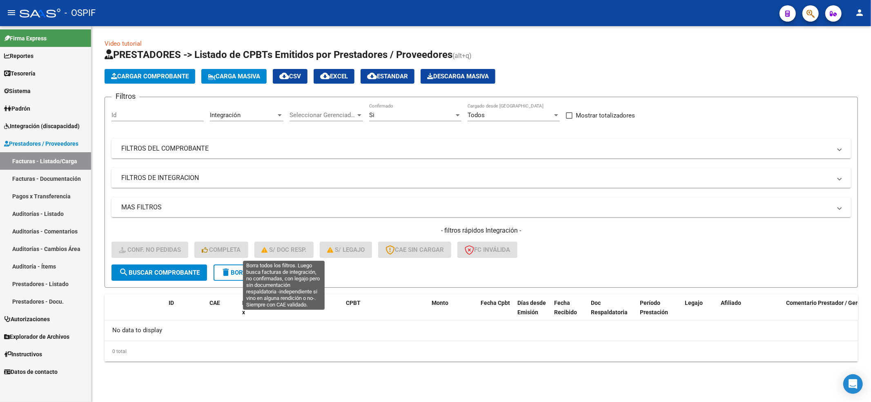
click at [262, 265] on form "Filtros Id Integración Area Seleccionar Gerenciador Seleccionar Gerenciador Si …" at bounding box center [481, 192] width 753 height 191
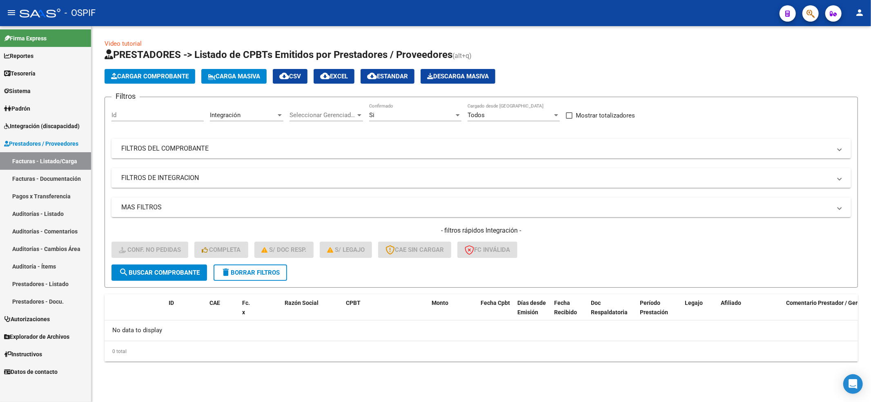
click at [260, 270] on span "delete Borrar Filtros" at bounding box center [250, 272] width 59 height 7
